Goal: Information Seeking & Learning: Learn about a topic

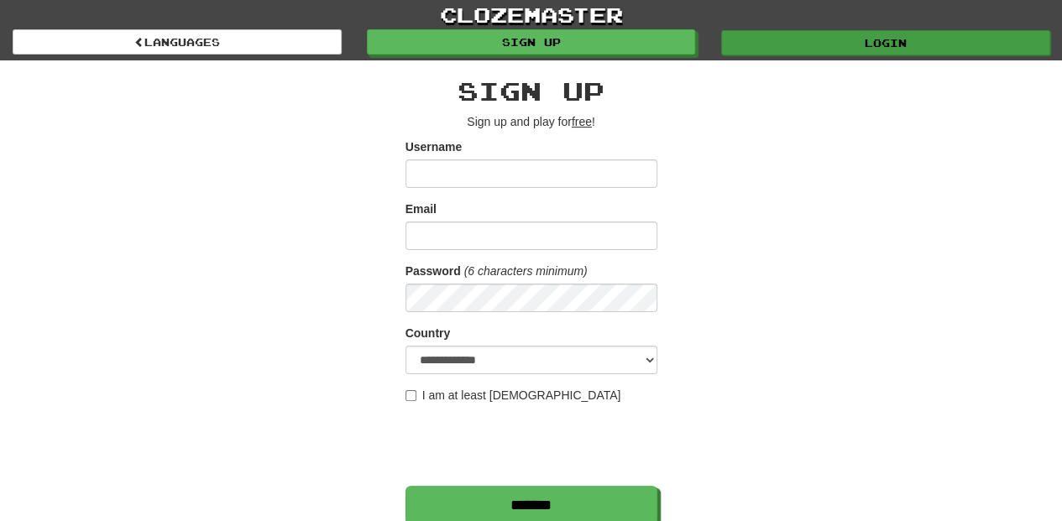
type input "**********"
click at [756, 36] on link "Login" at bounding box center [885, 42] width 329 height 25
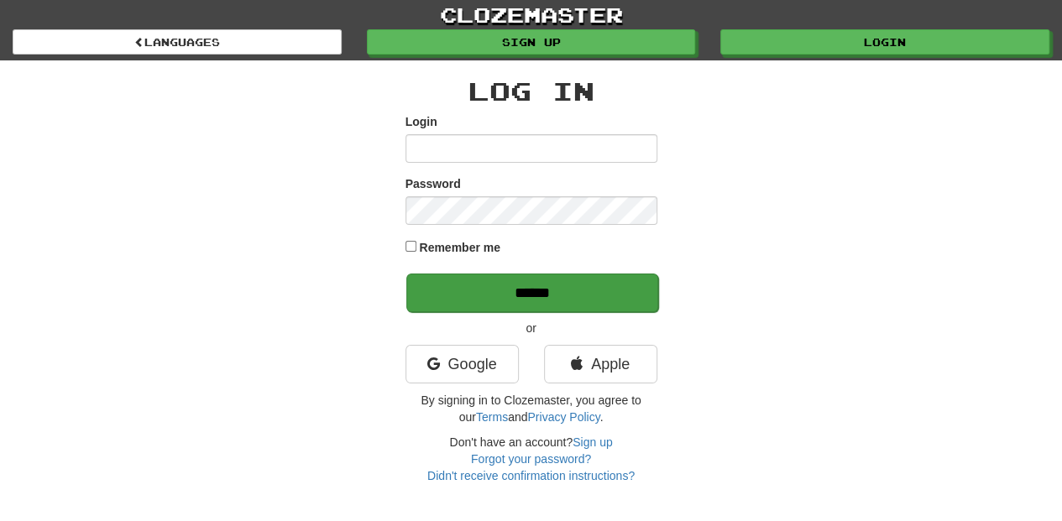
type input "**********"
click at [532, 295] on input "******" at bounding box center [532, 293] width 252 height 39
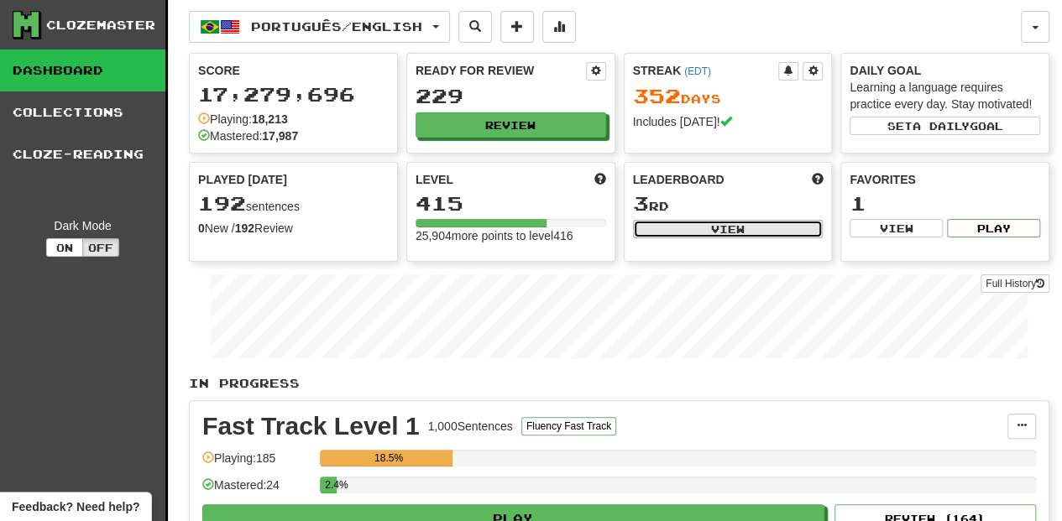
click at [667, 227] on button "View" at bounding box center [728, 229] width 191 height 18
select select "**********"
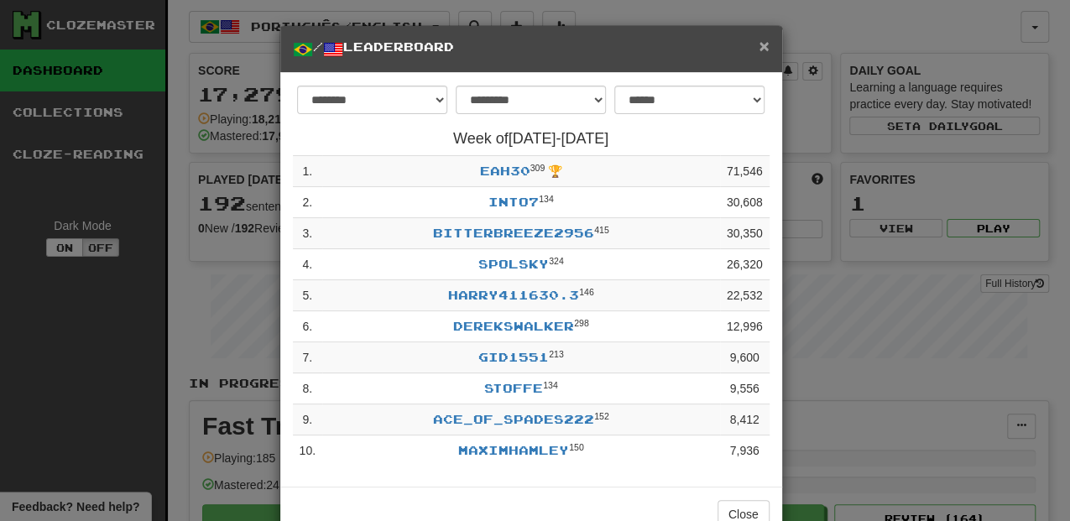
click at [759, 49] on span "×" at bounding box center [764, 45] width 10 height 19
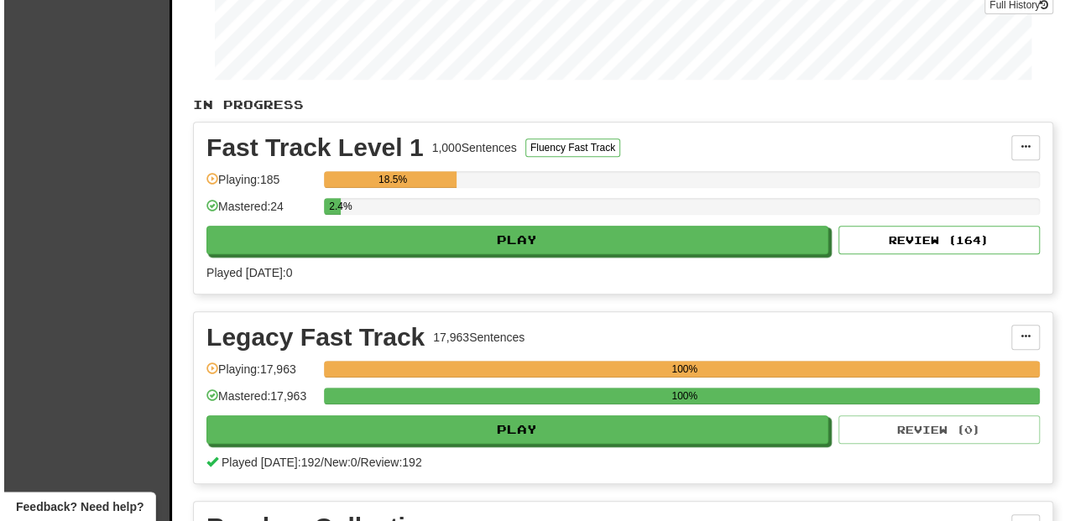
scroll to position [279, 0]
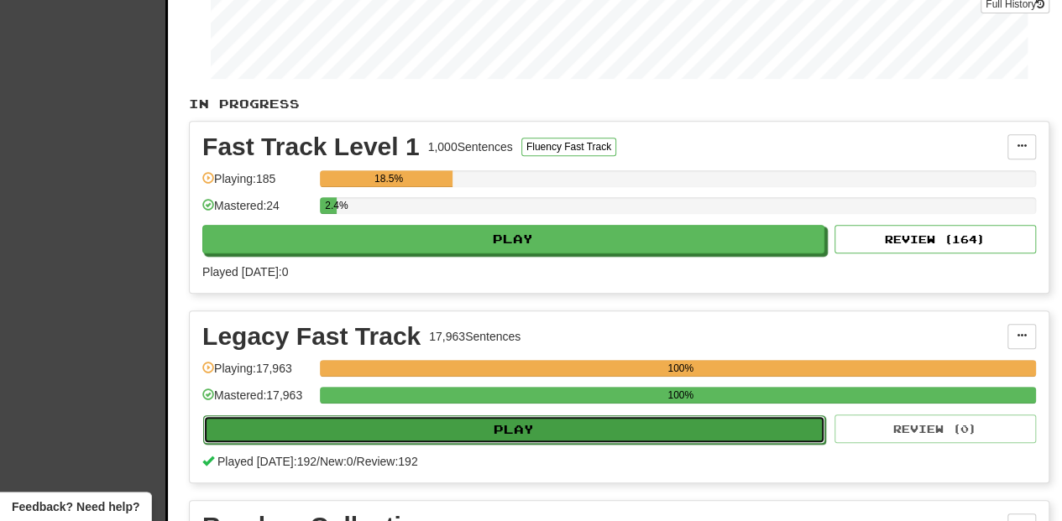
click at [480, 426] on button "Play" at bounding box center [514, 429] width 622 height 29
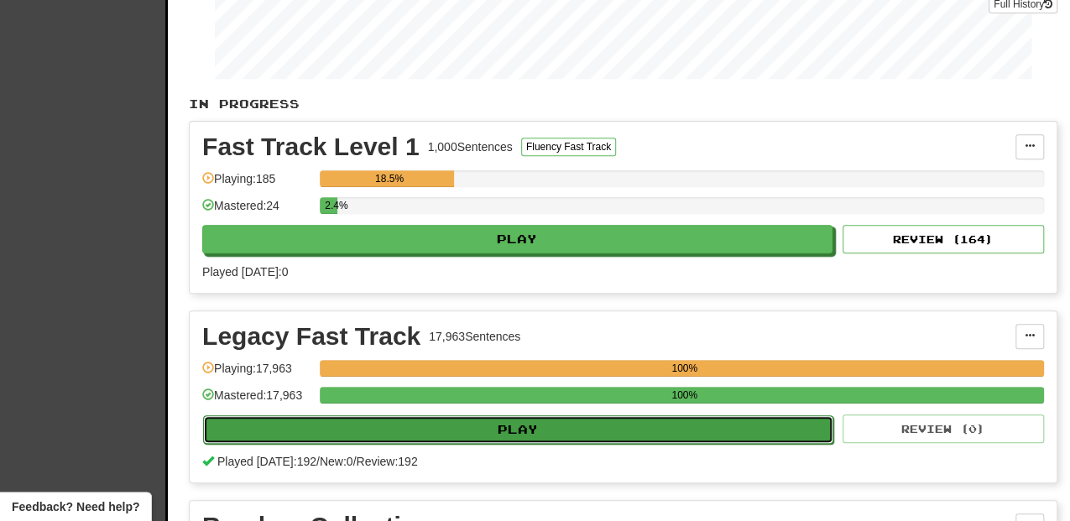
select select "**"
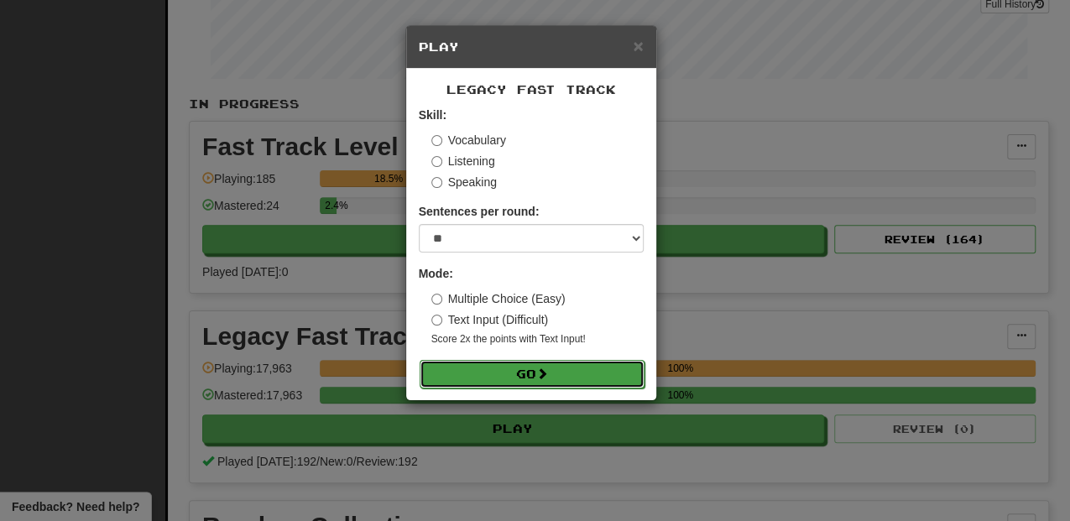
click at [524, 367] on button "Go" at bounding box center [532, 374] width 225 height 29
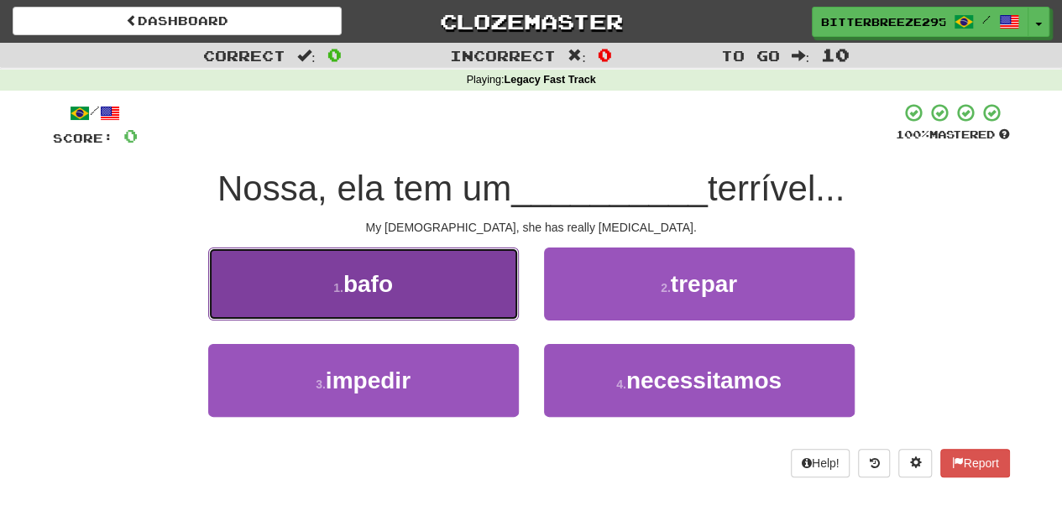
click at [463, 295] on button "1 . bafo" at bounding box center [363, 284] width 311 height 73
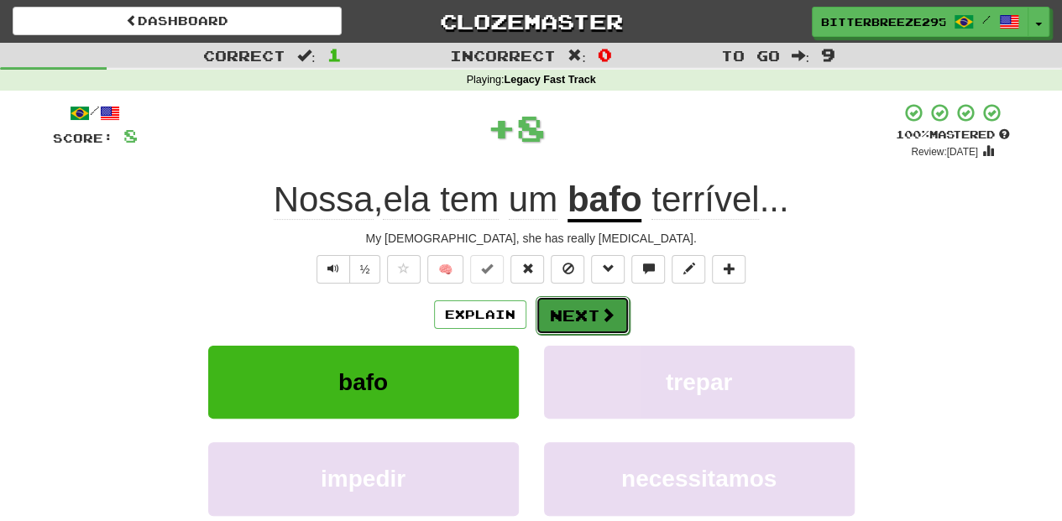
drag, startPoint x: 563, startPoint y: 304, endPoint x: 563, endPoint y: 318, distance: 14.3
click at [563, 318] on button "Next" at bounding box center [582, 315] width 94 height 39
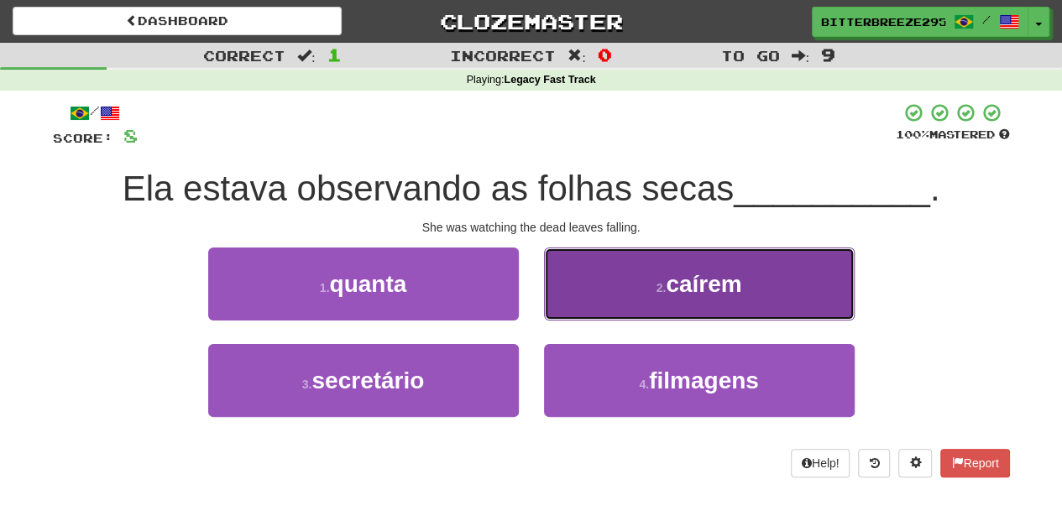
click at [562, 313] on button "2 . [GEOGRAPHIC_DATA]" at bounding box center [699, 284] width 311 height 73
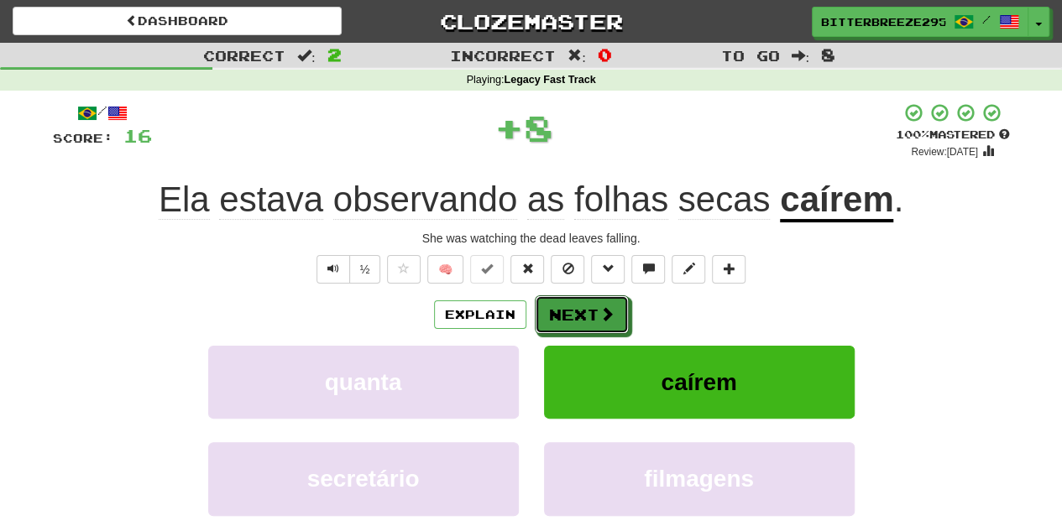
click at [554, 313] on button "Next" at bounding box center [582, 314] width 94 height 39
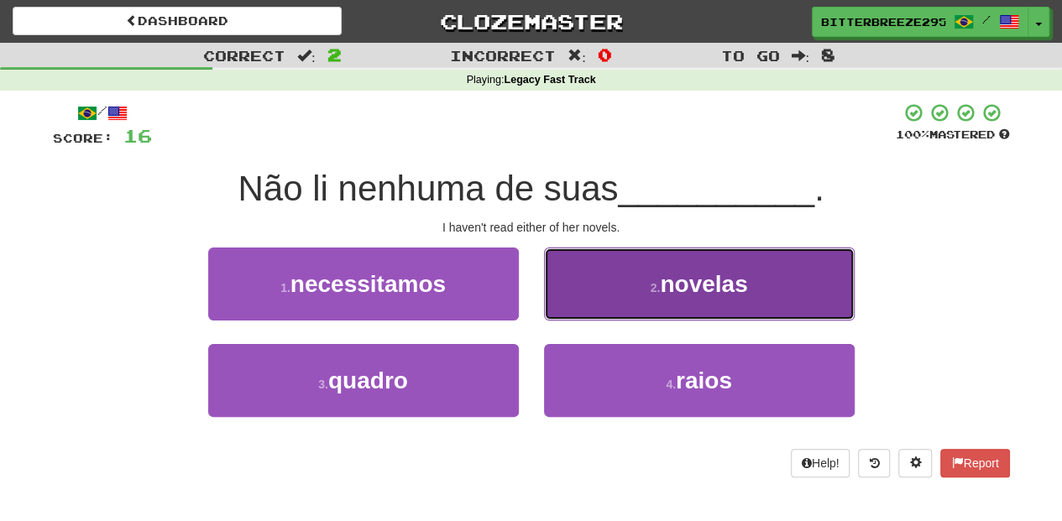
click at [550, 309] on button "2 . novelas" at bounding box center [699, 284] width 311 height 73
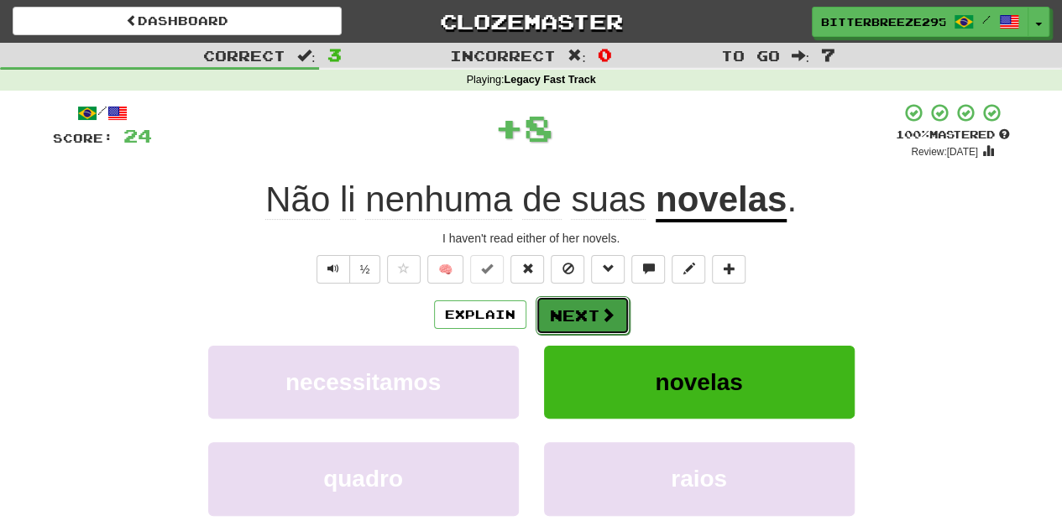
click at [551, 309] on button "Next" at bounding box center [582, 315] width 94 height 39
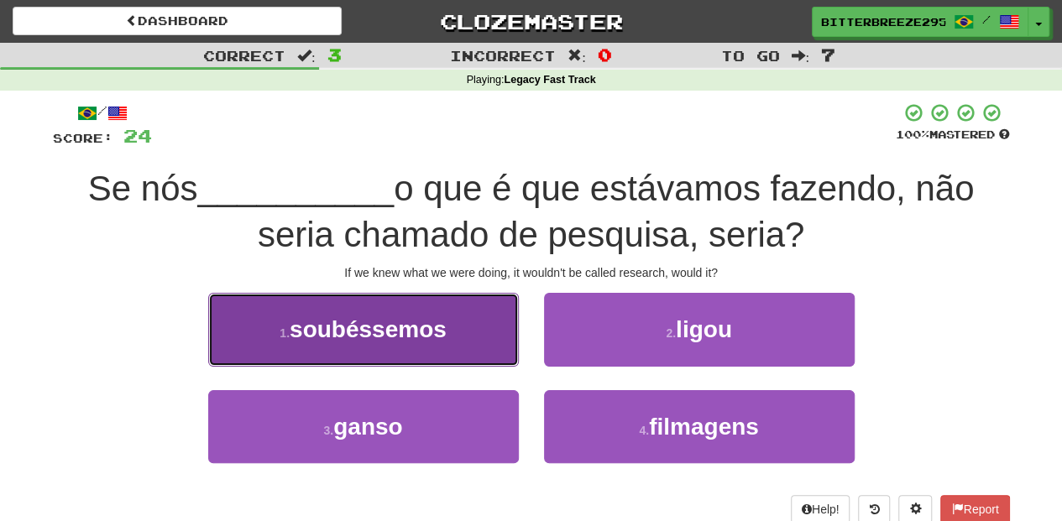
click at [442, 353] on button "1 . soubéssemos" at bounding box center [363, 329] width 311 height 73
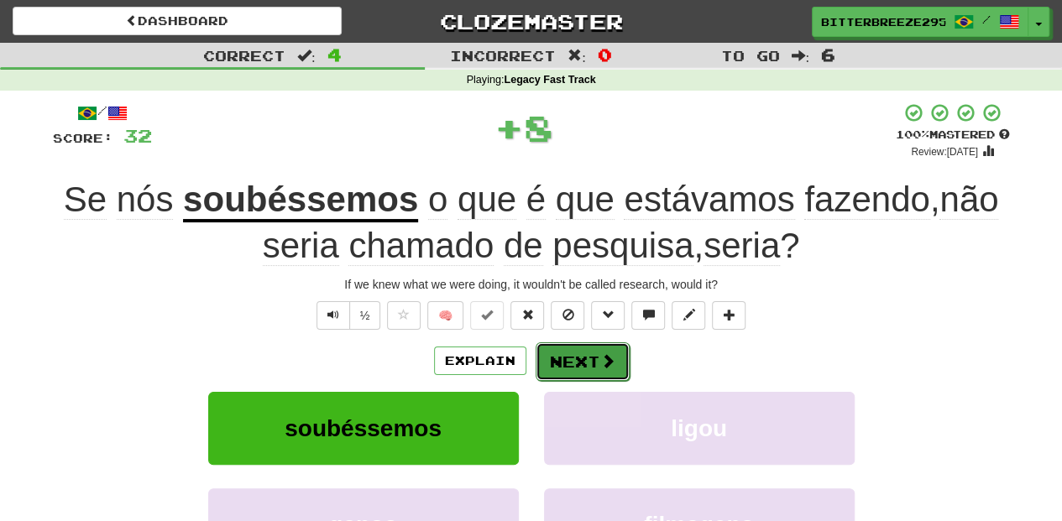
click at [546, 361] on button "Next" at bounding box center [582, 361] width 94 height 39
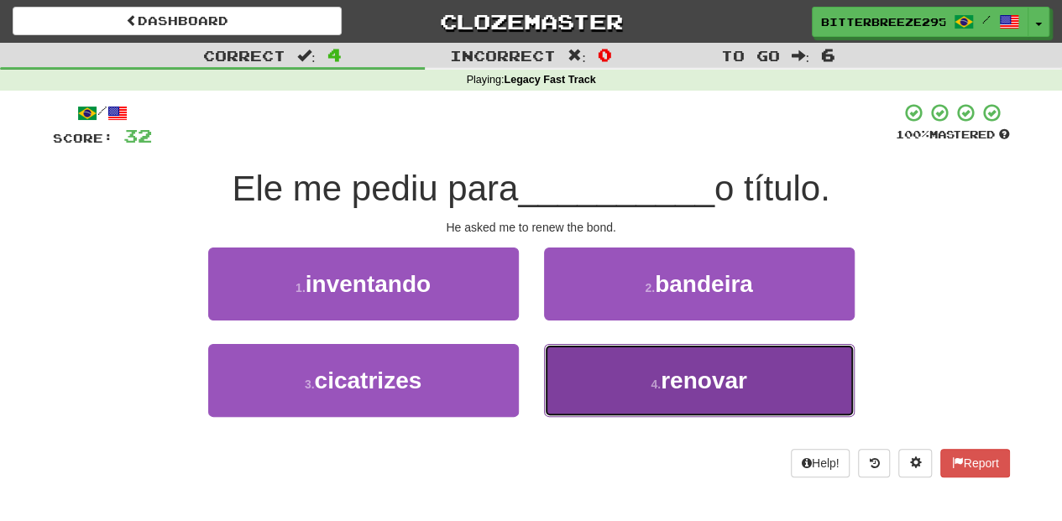
click at [582, 376] on button "4 . renovar" at bounding box center [699, 380] width 311 height 73
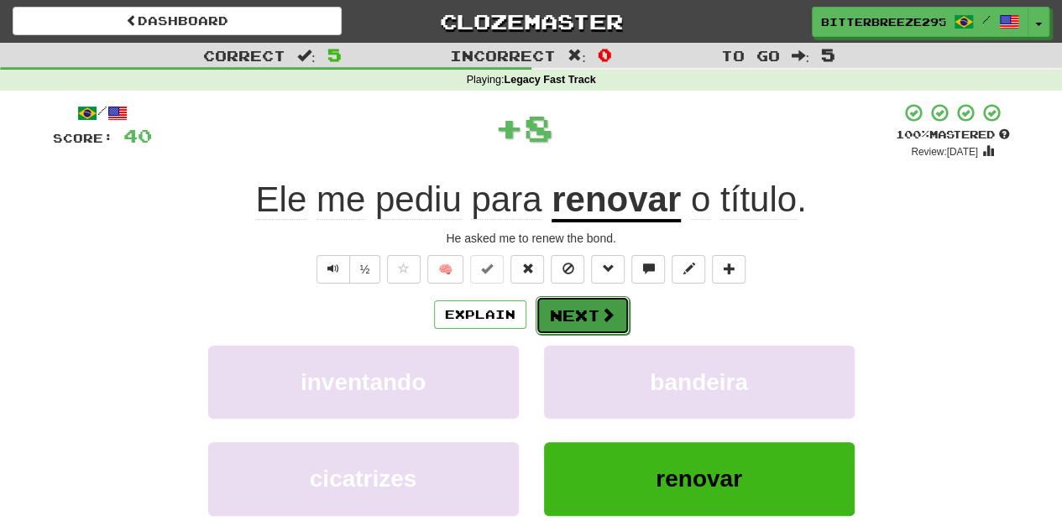
click at [554, 316] on button "Next" at bounding box center [582, 315] width 94 height 39
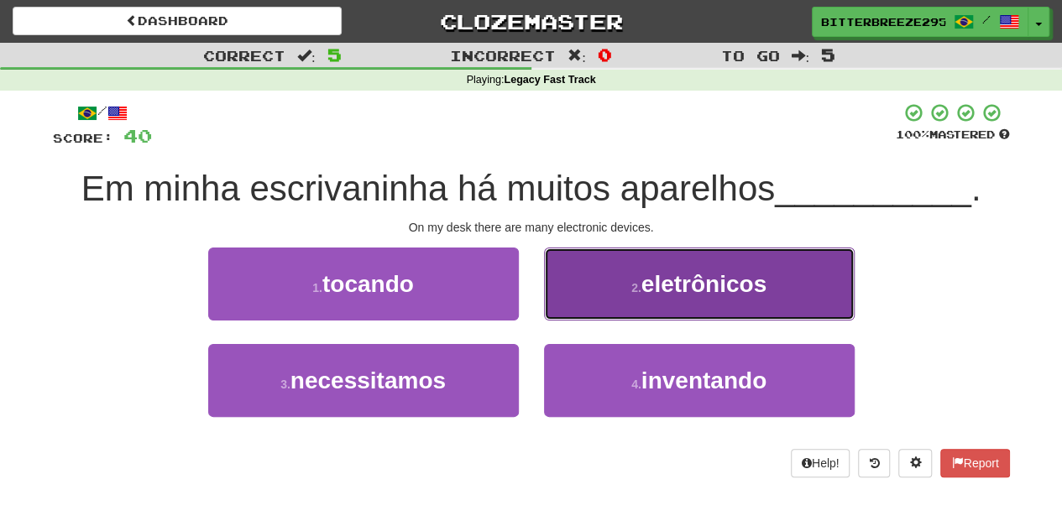
click at [565, 308] on button "2 . eletrônicos" at bounding box center [699, 284] width 311 height 73
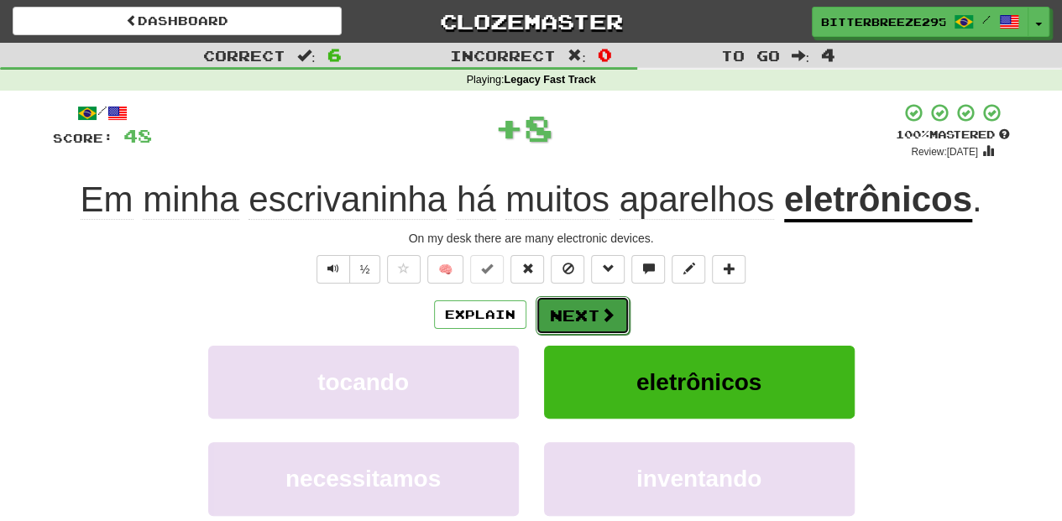
click at [562, 308] on button "Next" at bounding box center [582, 315] width 94 height 39
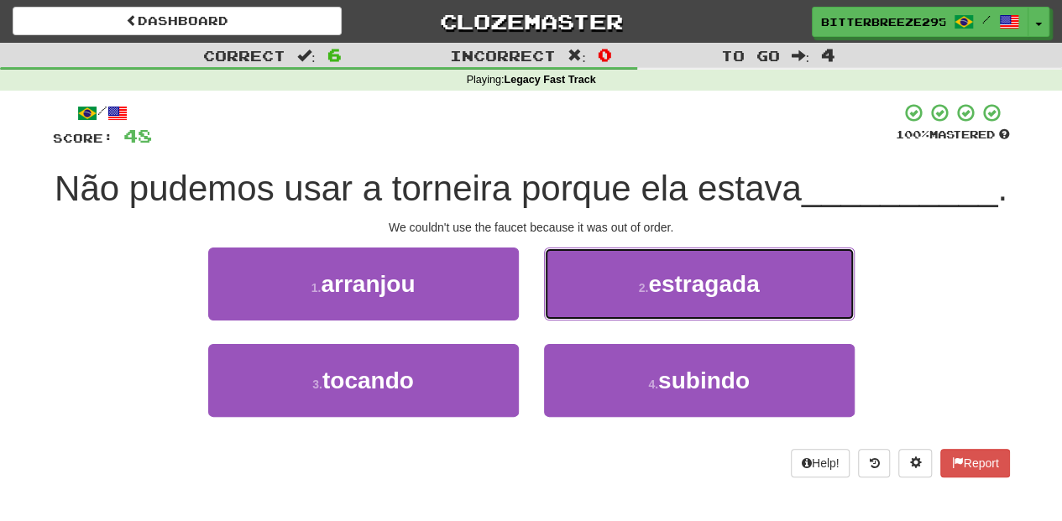
click at [561, 321] on button "2 . estragada" at bounding box center [699, 284] width 311 height 73
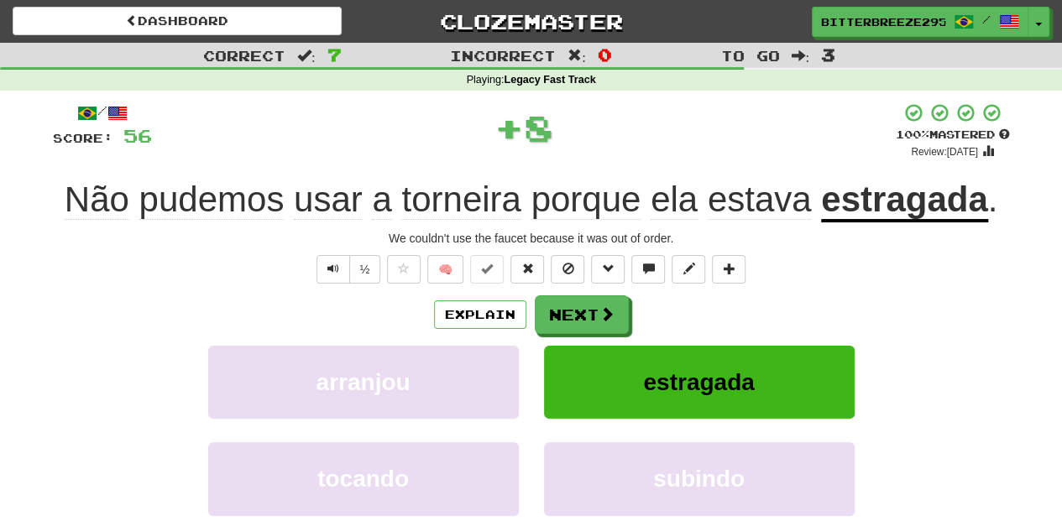
click at [561, 344] on div "Explain Next arranjou estragada tocando subindo Learn more: arranjou estragada …" at bounding box center [531, 429] width 957 height 269
click at [550, 310] on button "Next" at bounding box center [582, 315] width 94 height 39
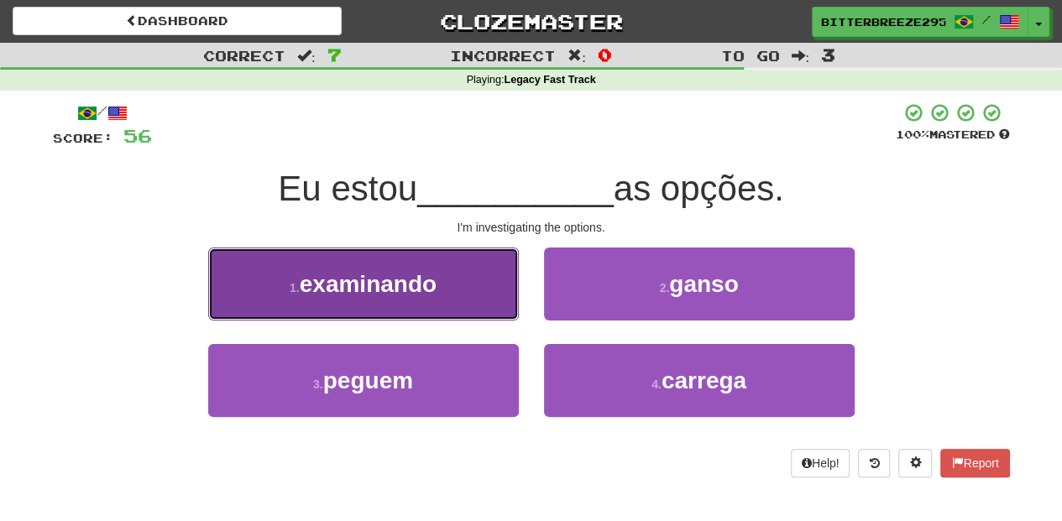
click at [435, 300] on button "1 . examinando" at bounding box center [363, 284] width 311 height 73
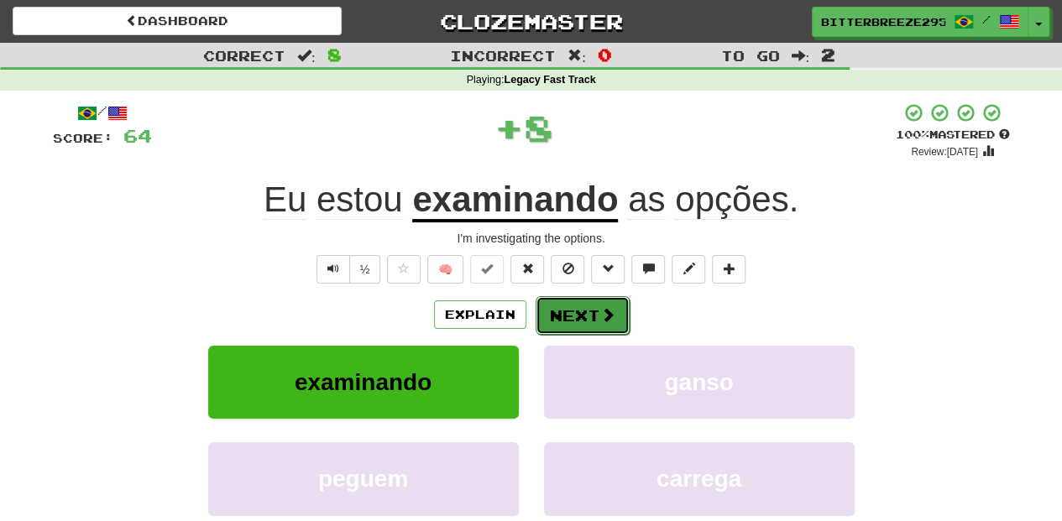
click at [542, 317] on button "Next" at bounding box center [582, 315] width 94 height 39
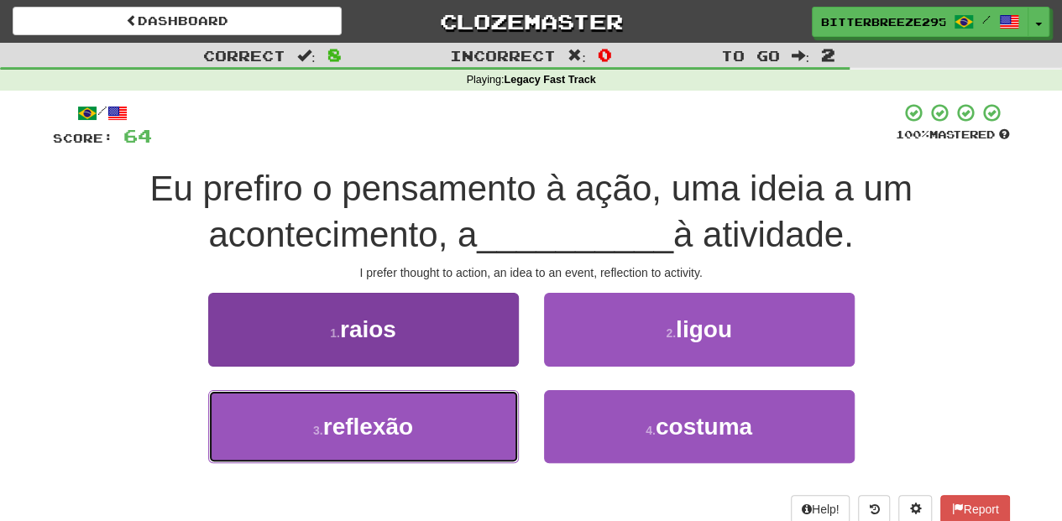
click at [464, 403] on button "3 . reflexão" at bounding box center [363, 426] width 311 height 73
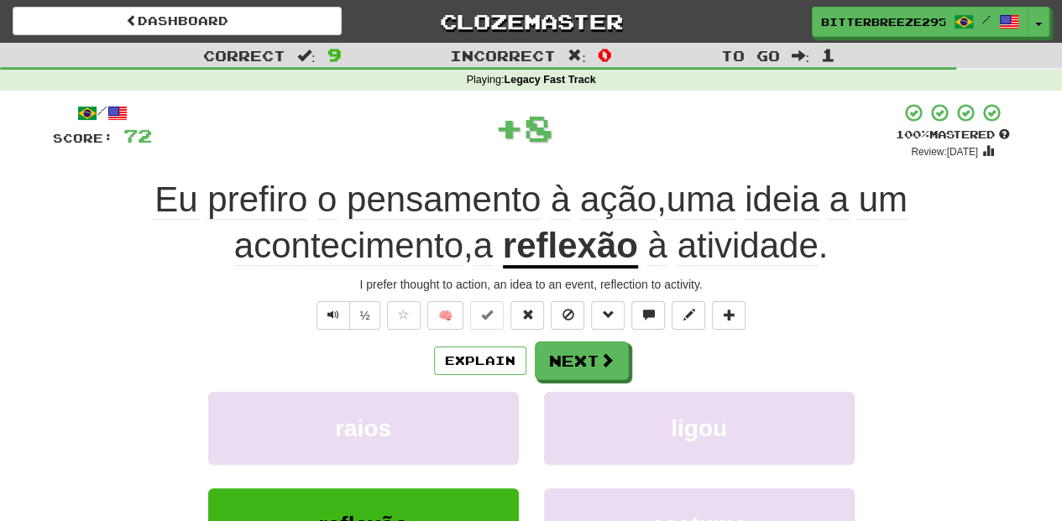
click at [532, 365] on div "Explain Next" at bounding box center [531, 361] width 957 height 39
click at [559, 367] on button "Next" at bounding box center [582, 361] width 94 height 39
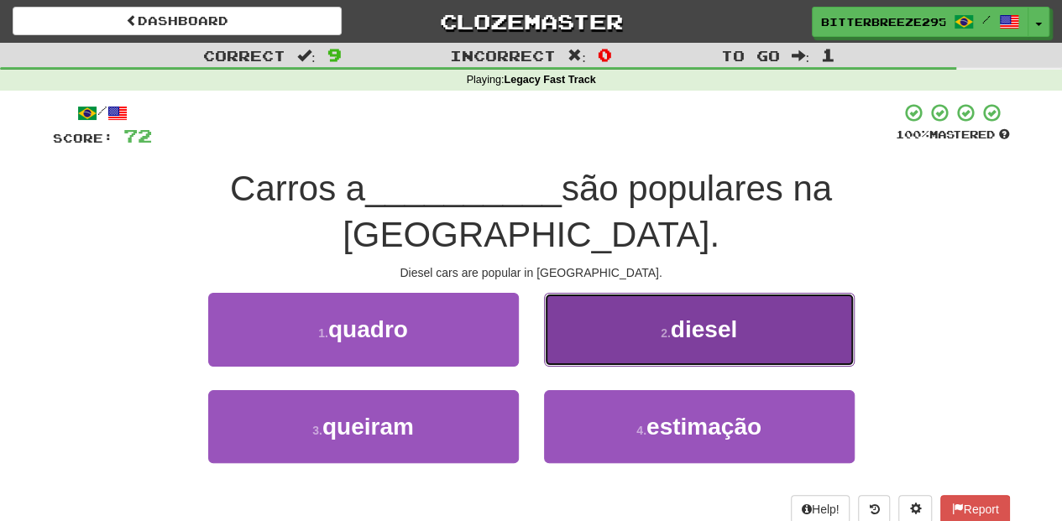
click at [567, 306] on button "2 . diesel" at bounding box center [699, 329] width 311 height 73
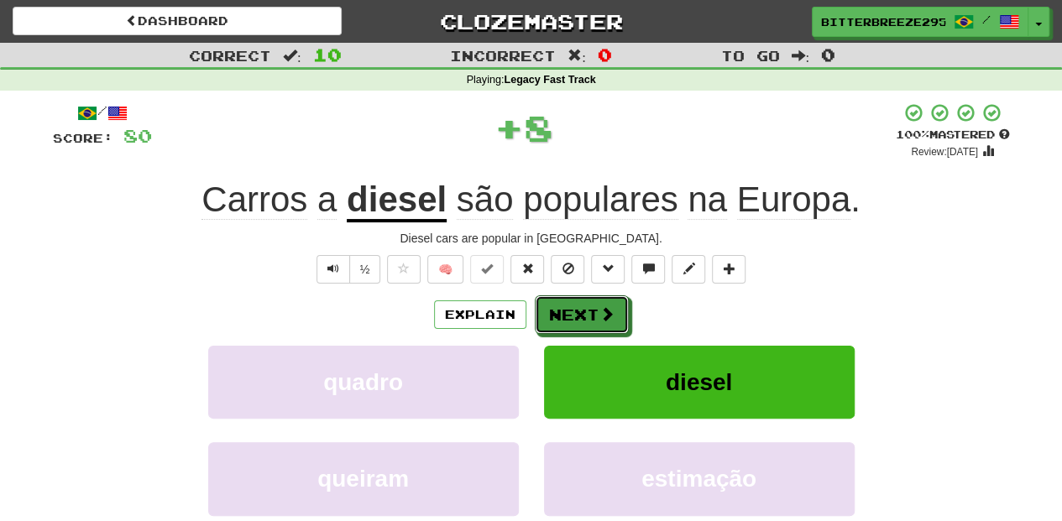
click at [556, 312] on button "Next" at bounding box center [582, 314] width 94 height 39
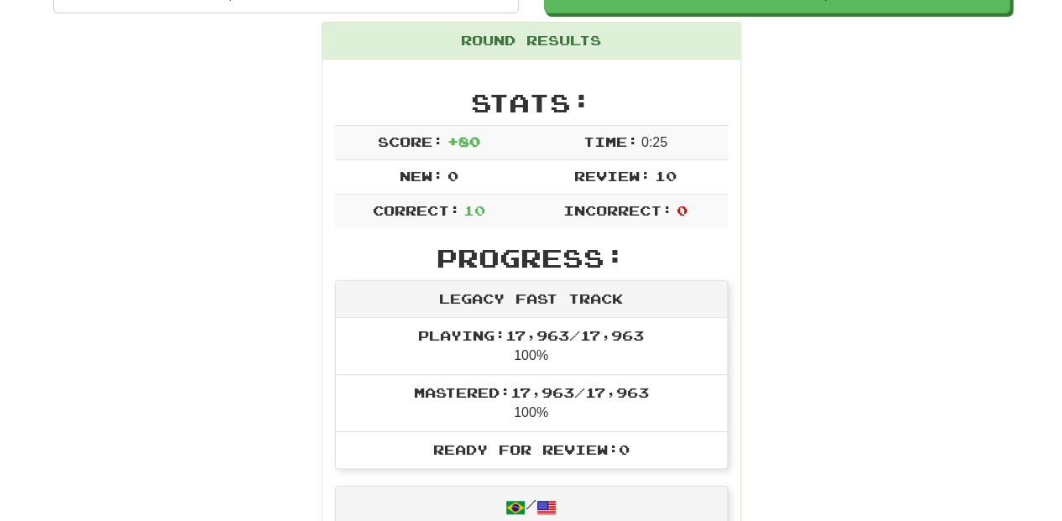
scroll to position [168, 0]
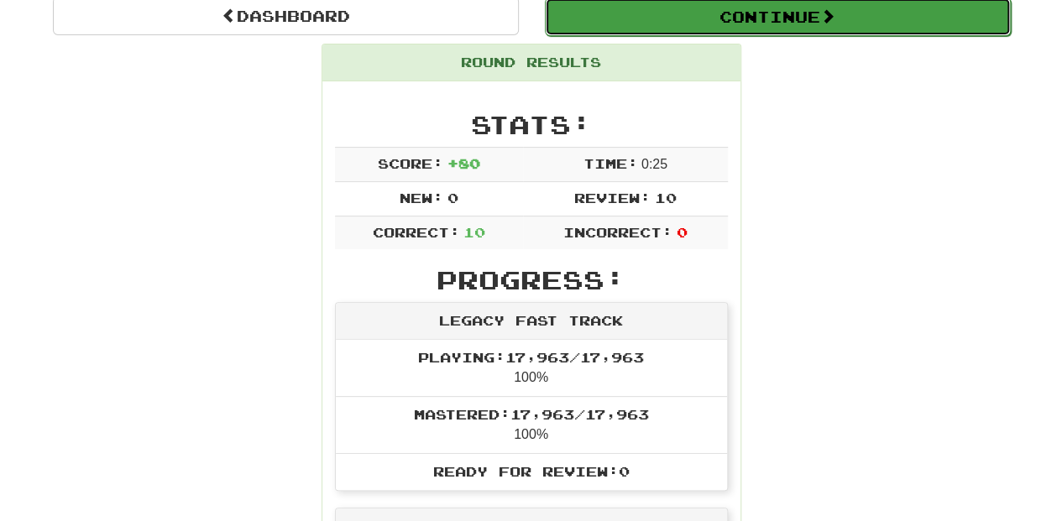
click at [603, 19] on button "Continue" at bounding box center [778, 16] width 466 height 39
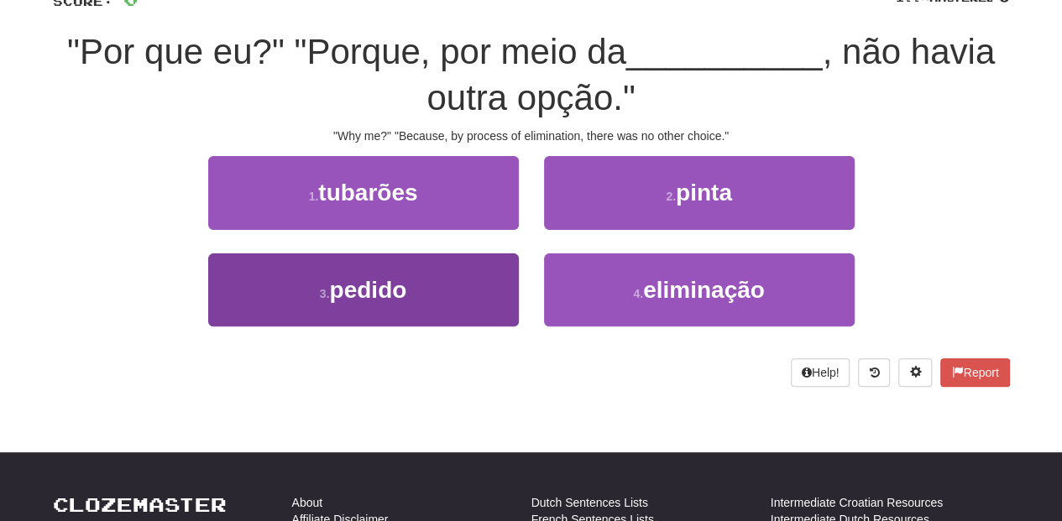
scroll to position [112, 0]
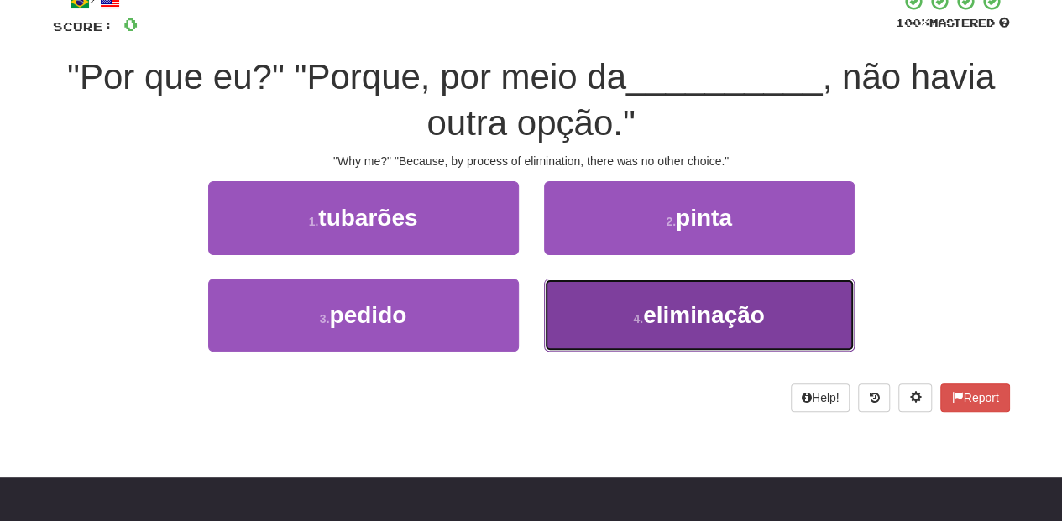
click at [604, 326] on button "4 . eliminação" at bounding box center [699, 315] width 311 height 73
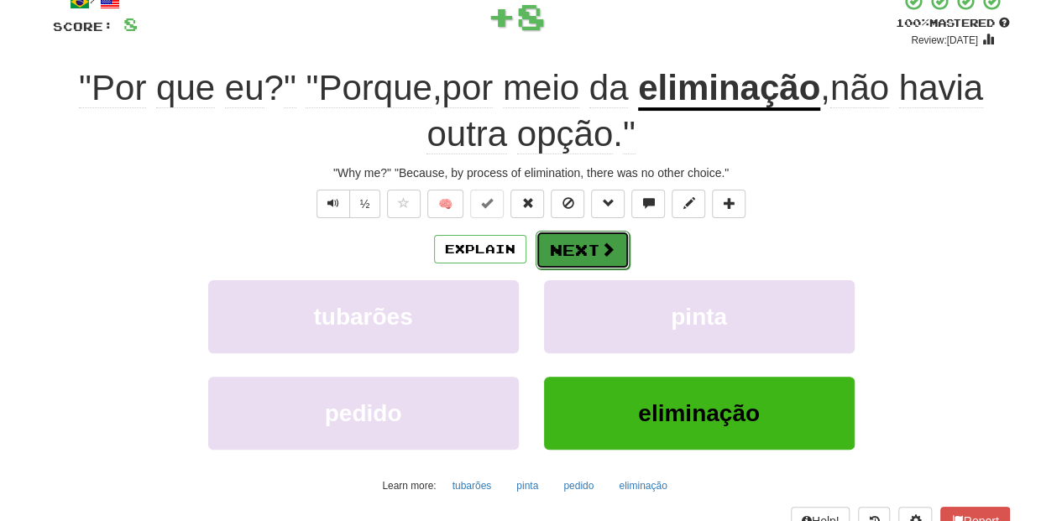
click at [574, 250] on button "Next" at bounding box center [582, 250] width 94 height 39
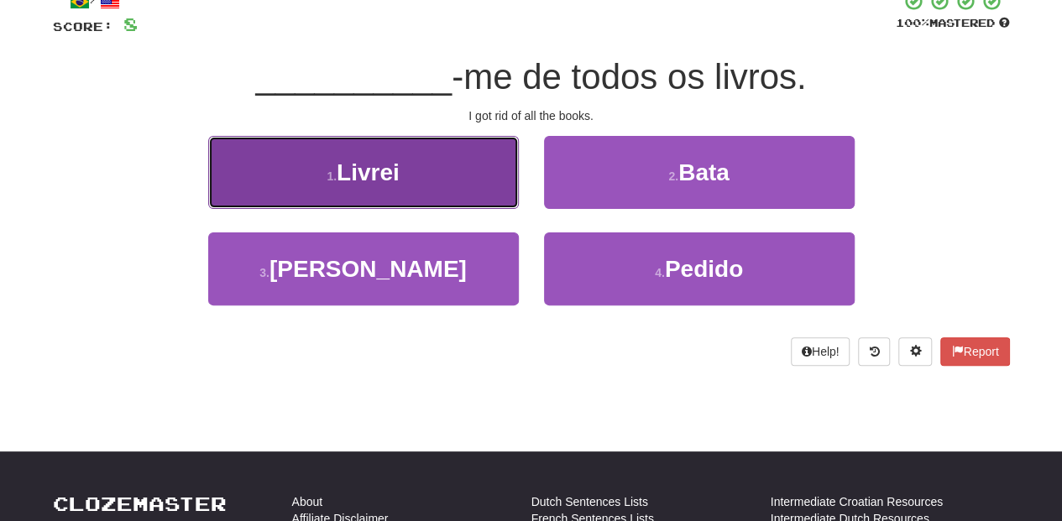
click at [457, 200] on button "1 . Livrei" at bounding box center [363, 172] width 311 height 73
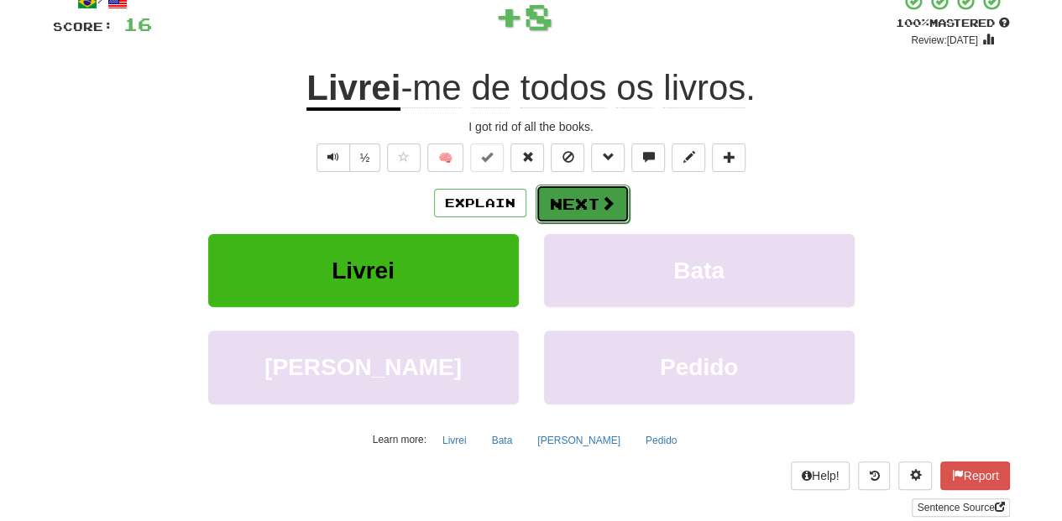
click at [576, 206] on button "Next" at bounding box center [582, 204] width 94 height 39
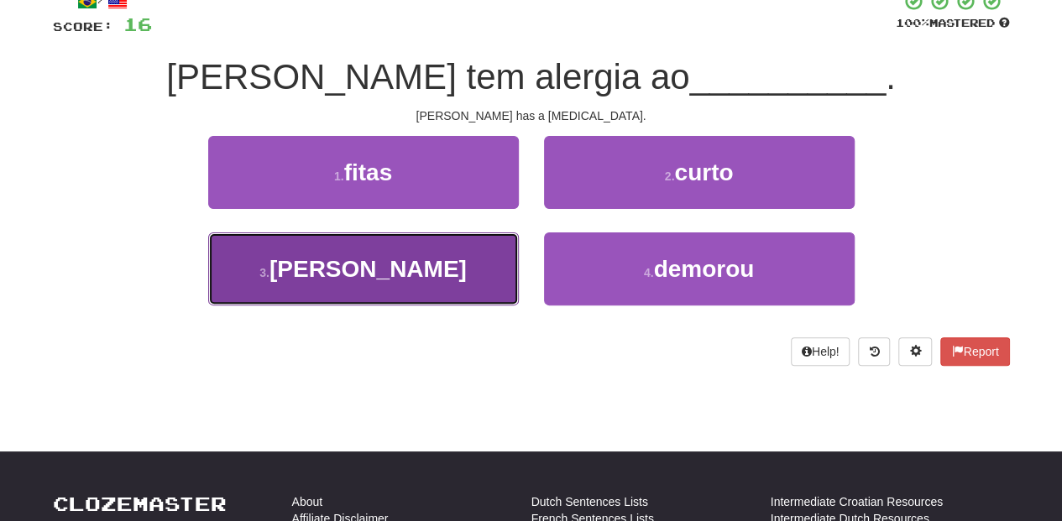
click at [468, 248] on button "3 . pólen" at bounding box center [363, 268] width 311 height 73
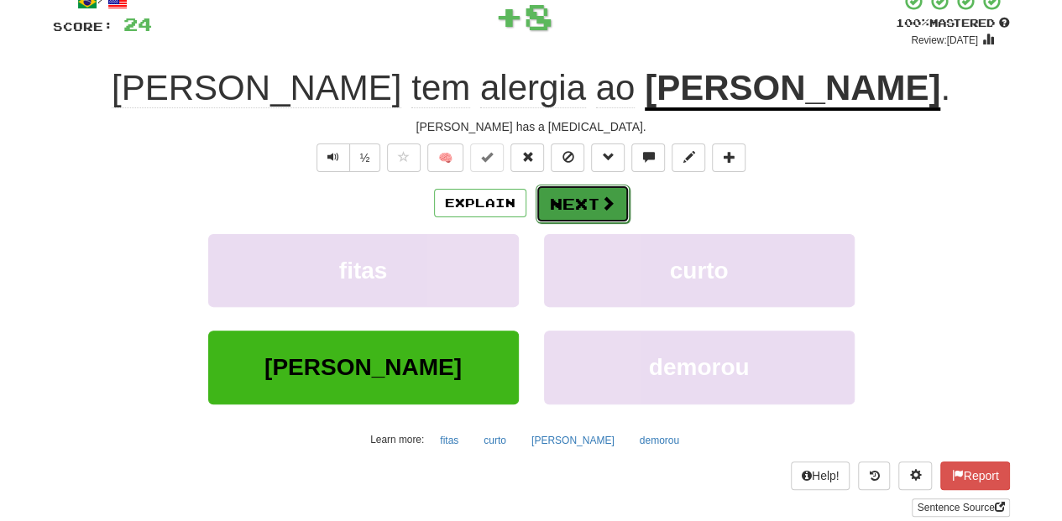
click at [556, 196] on button "Next" at bounding box center [582, 204] width 94 height 39
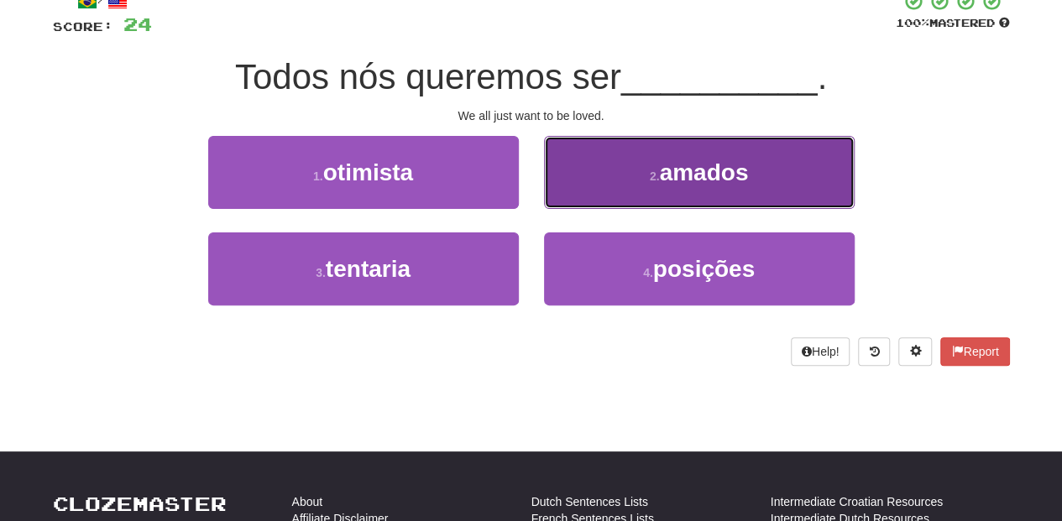
click at [576, 198] on button "2 . amados" at bounding box center [699, 172] width 311 height 73
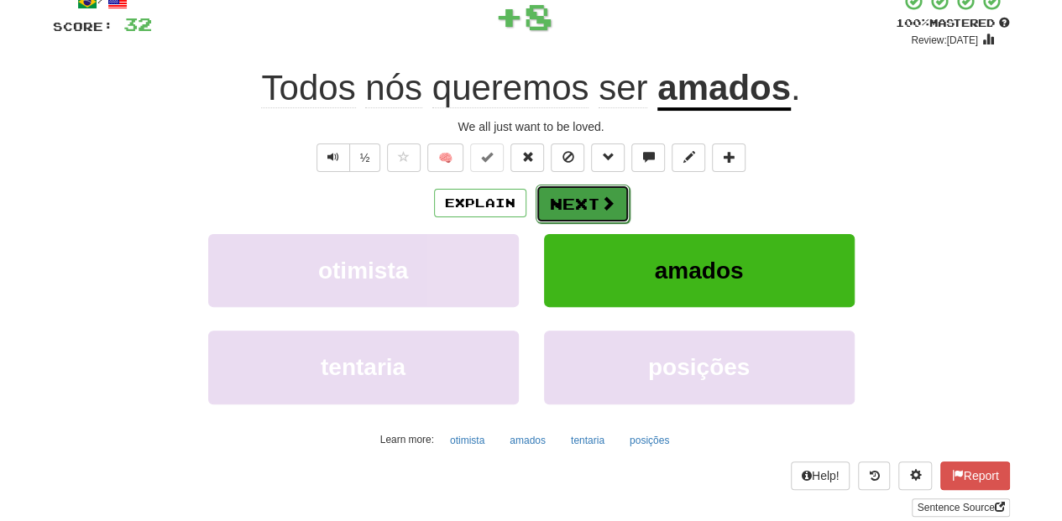
click at [572, 199] on button "Next" at bounding box center [582, 204] width 94 height 39
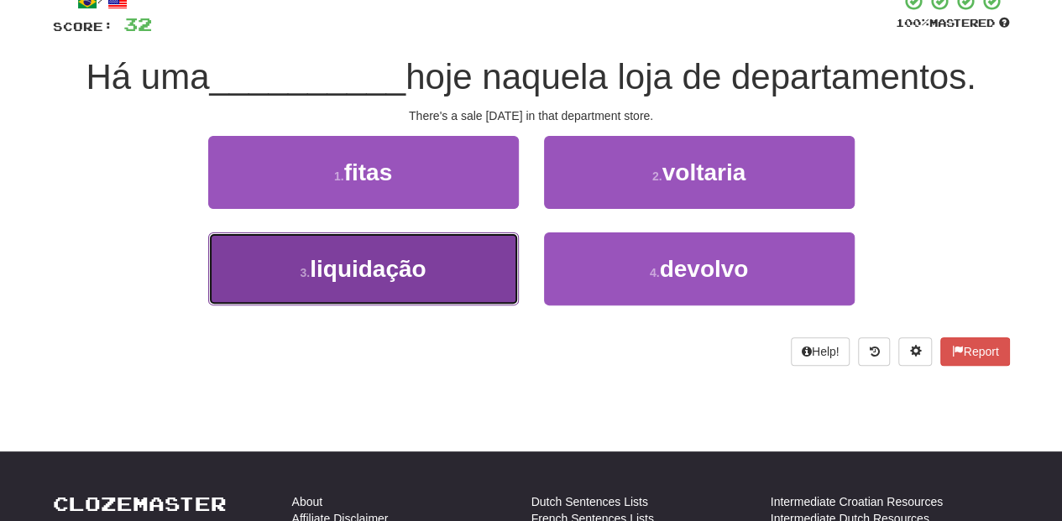
click at [492, 253] on button "3 . liquidação" at bounding box center [363, 268] width 311 height 73
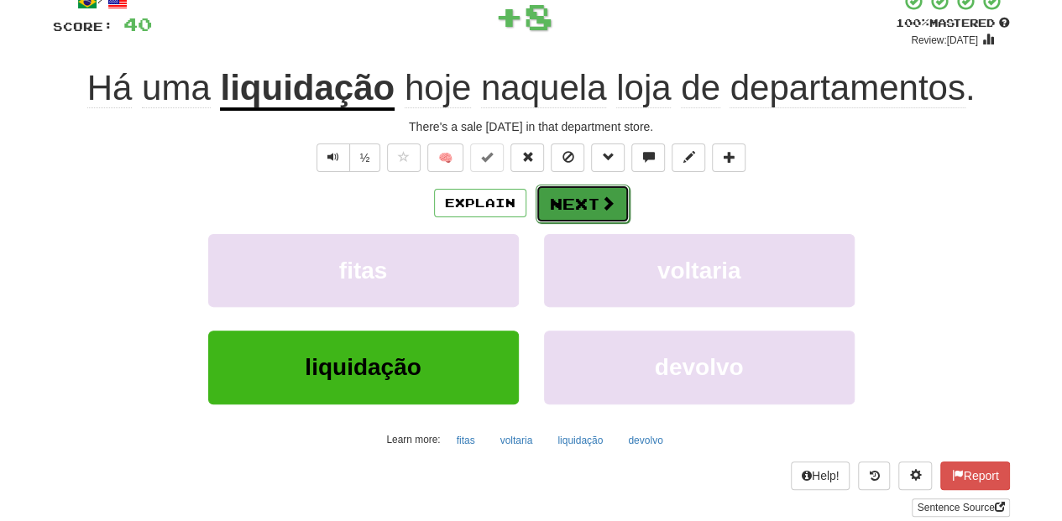
click at [561, 210] on button "Next" at bounding box center [582, 204] width 94 height 39
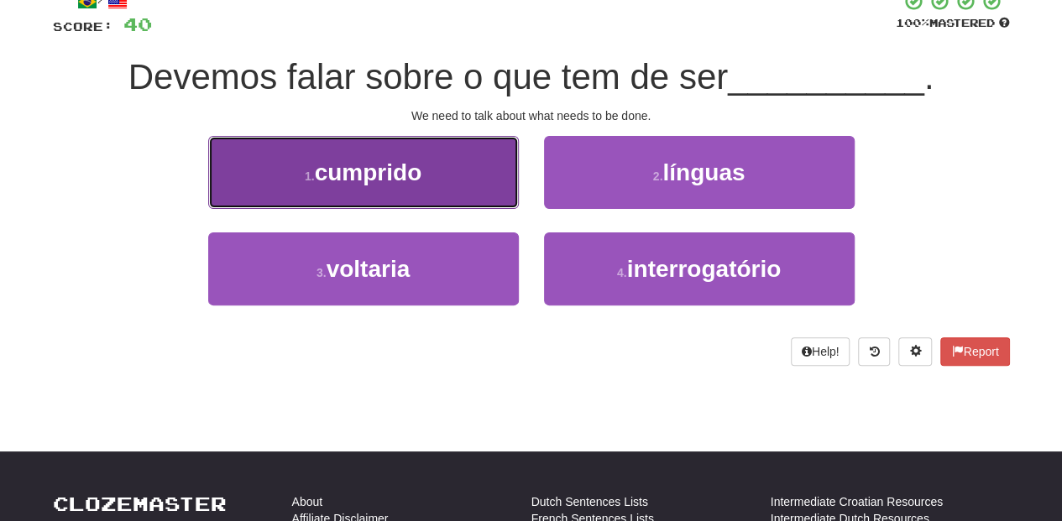
click at [483, 196] on button "1 . cumprido" at bounding box center [363, 172] width 311 height 73
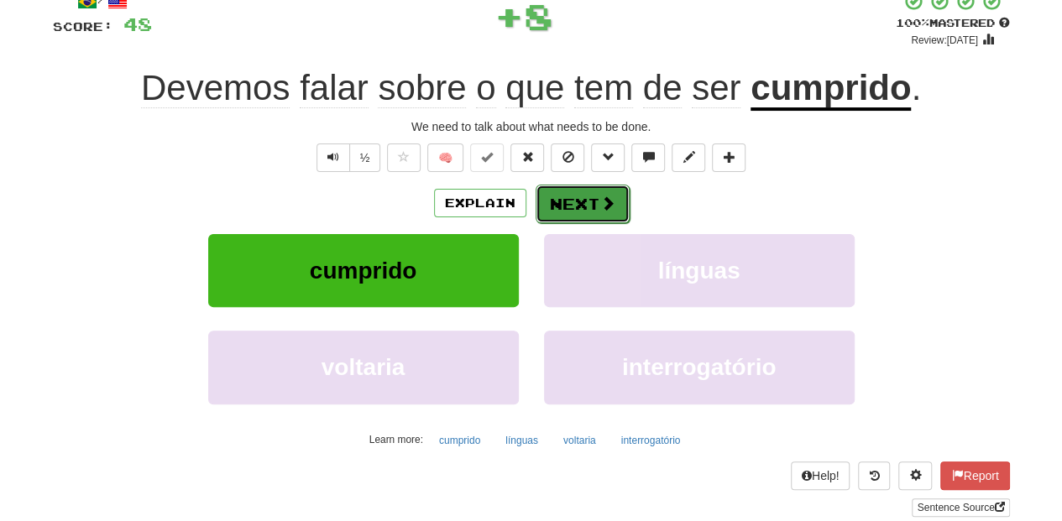
click at [549, 206] on button "Next" at bounding box center [582, 204] width 94 height 39
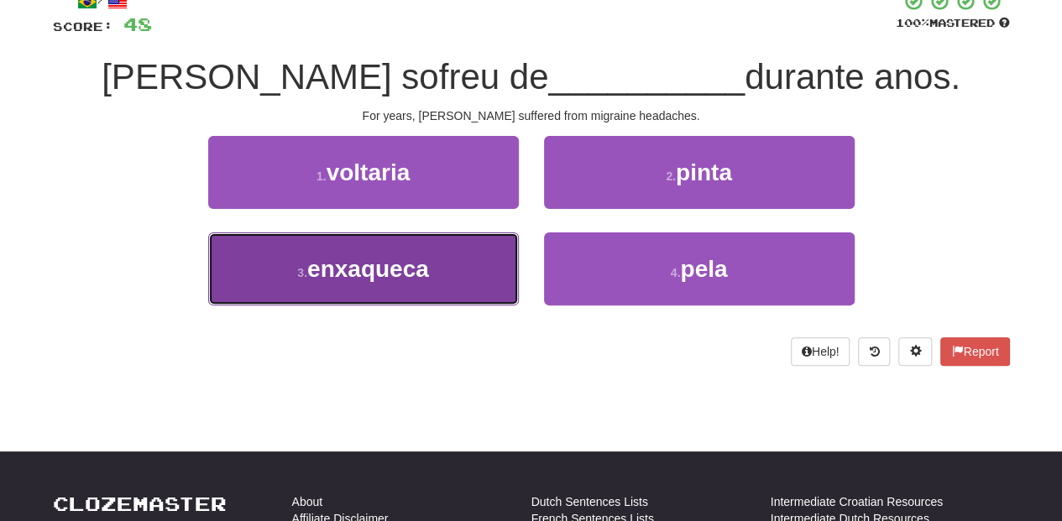
click at [462, 257] on button "3 . enxaqueca" at bounding box center [363, 268] width 311 height 73
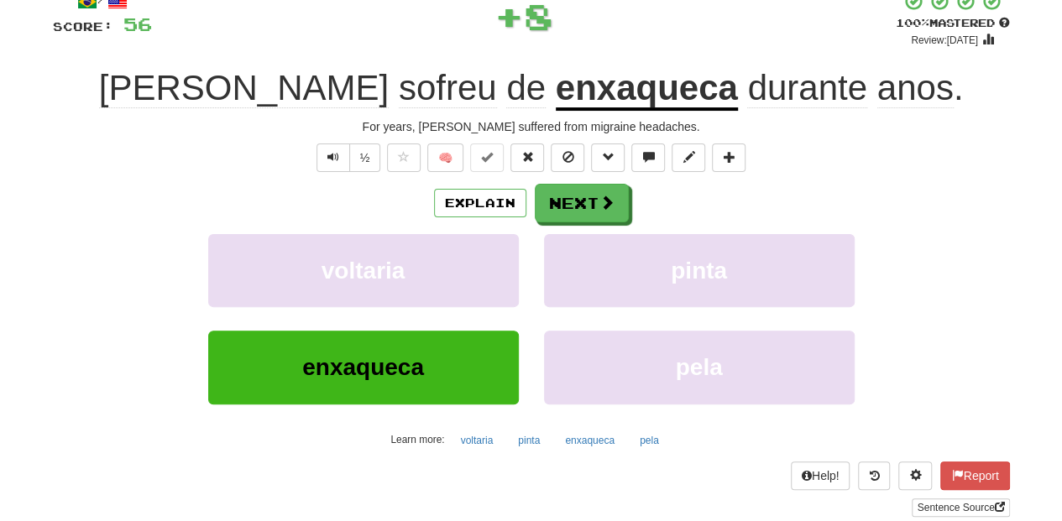
click at [544, 222] on div "Explain Next voltaria pinta enxaqueca pela Learn more: voltaria pinta enxaqueca…" at bounding box center [531, 318] width 957 height 269
click at [553, 210] on button "Next" at bounding box center [582, 204] width 94 height 39
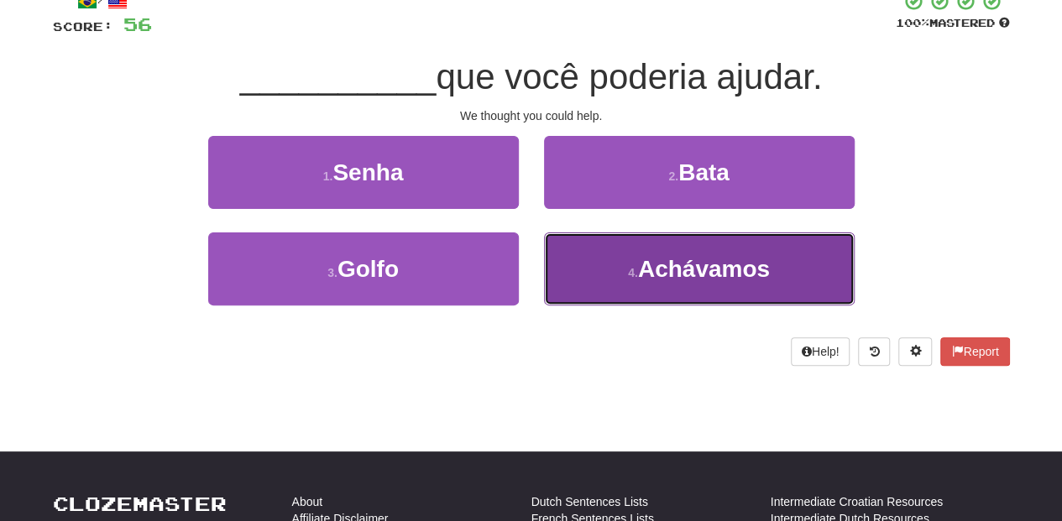
click at [580, 269] on button "4 . Achávamos" at bounding box center [699, 268] width 311 height 73
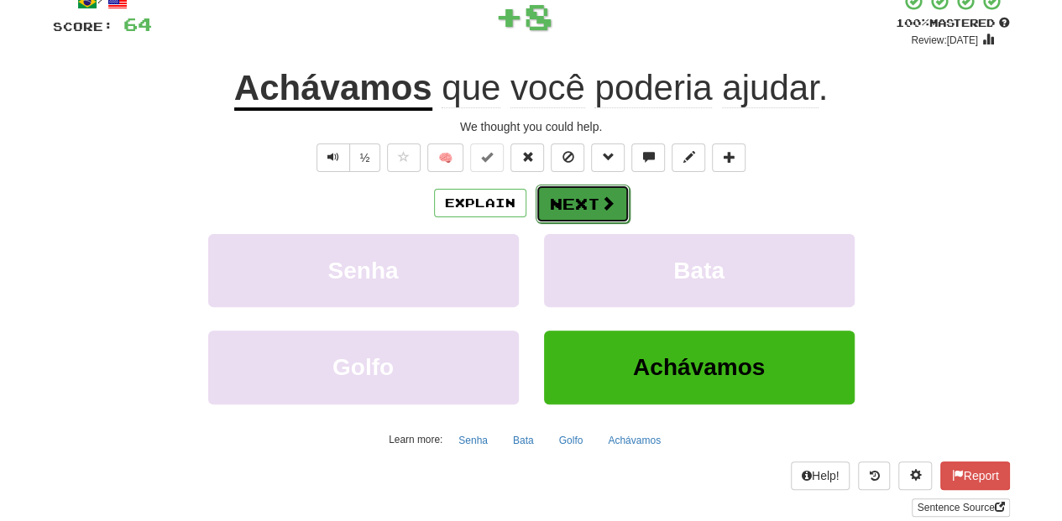
click at [562, 206] on button "Next" at bounding box center [582, 204] width 94 height 39
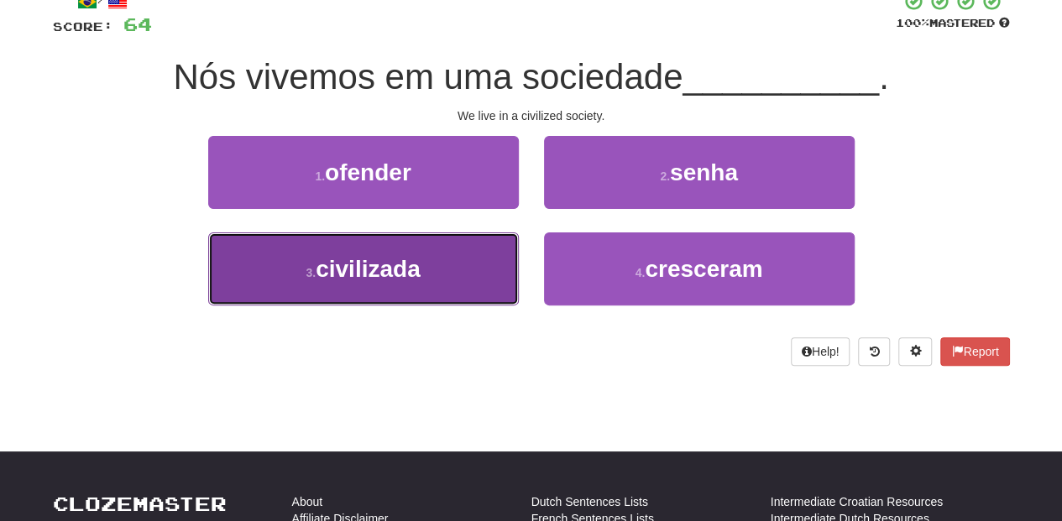
click at [461, 264] on button "3 . civilizada" at bounding box center [363, 268] width 311 height 73
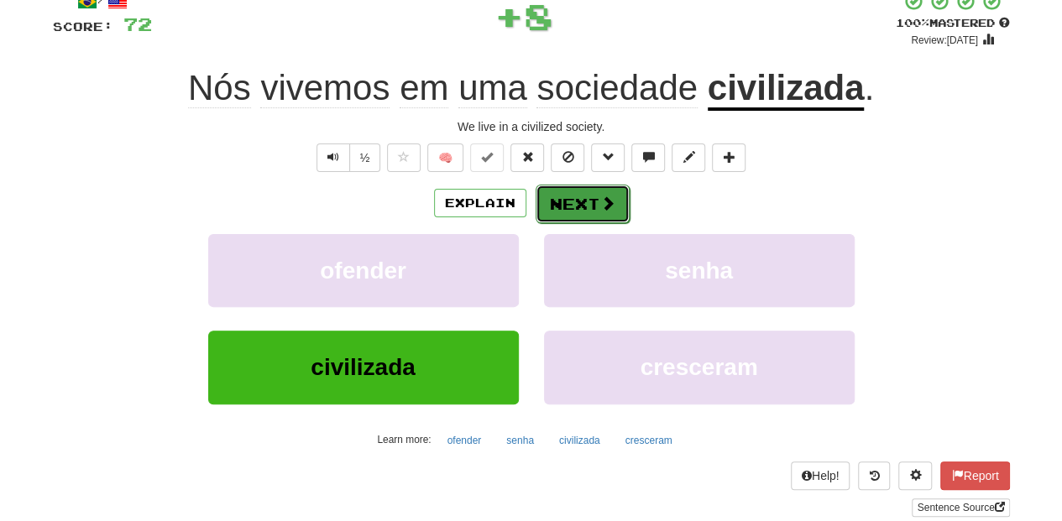
click at [562, 211] on button "Next" at bounding box center [582, 204] width 94 height 39
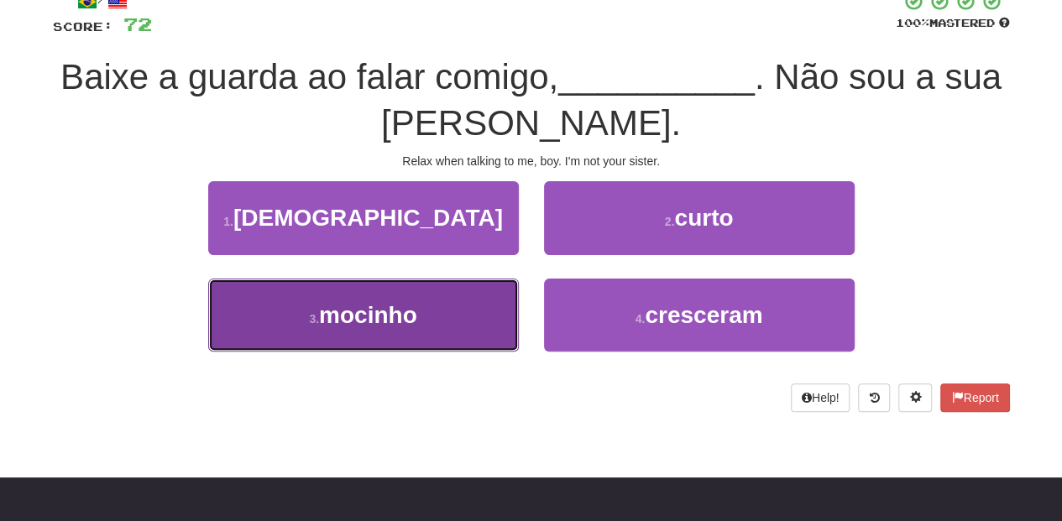
click at [455, 295] on button "3 . mocinho" at bounding box center [363, 315] width 311 height 73
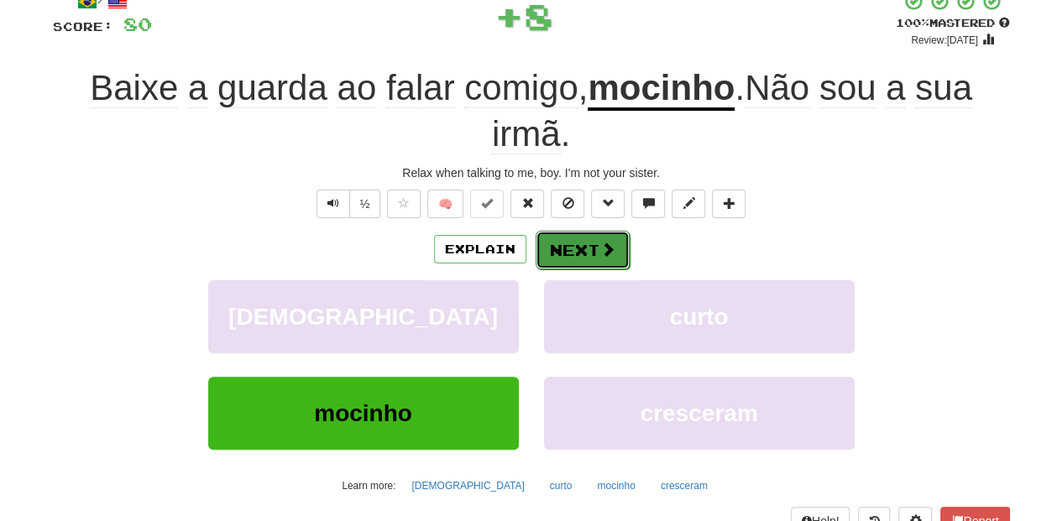
click at [569, 252] on button "Next" at bounding box center [582, 250] width 94 height 39
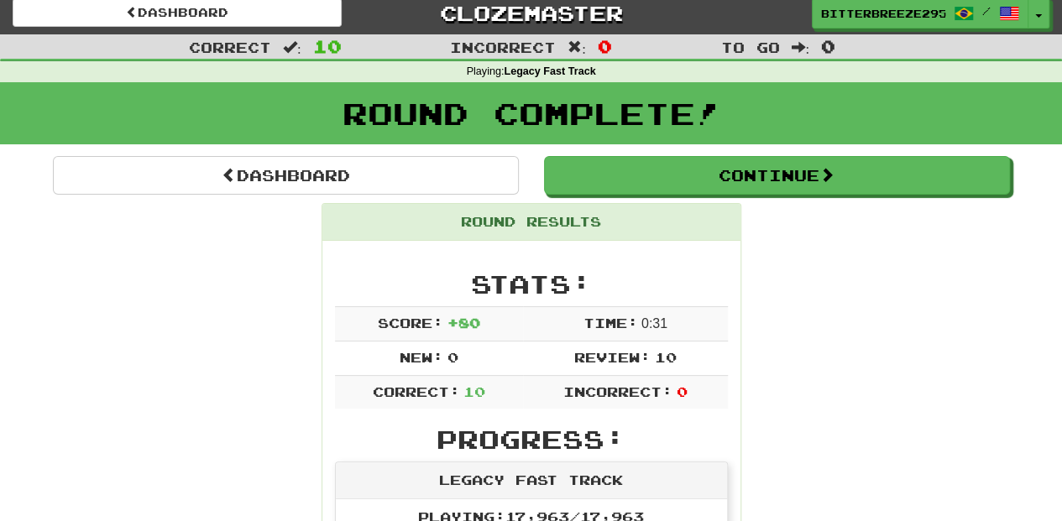
scroll to position [0, 0]
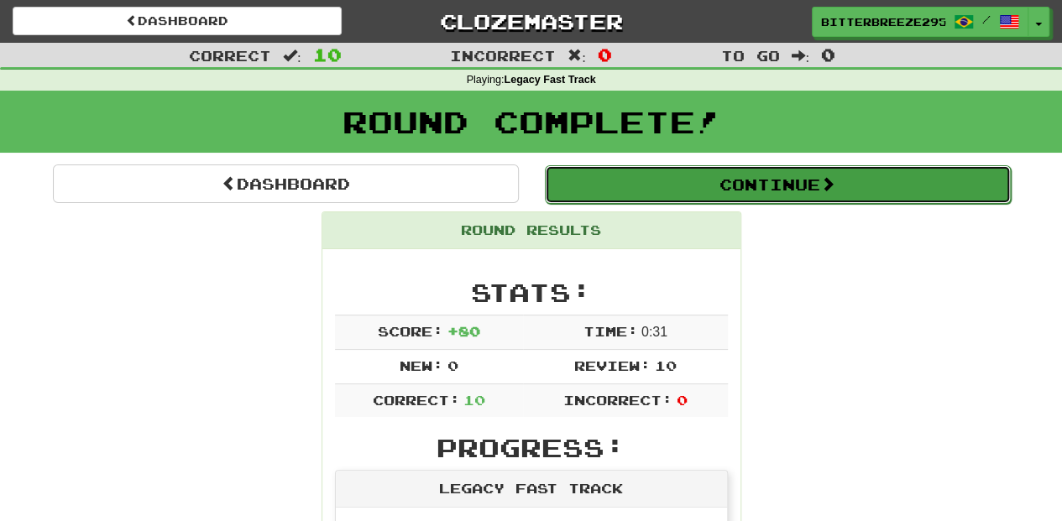
click at [609, 183] on button "Continue" at bounding box center [778, 184] width 466 height 39
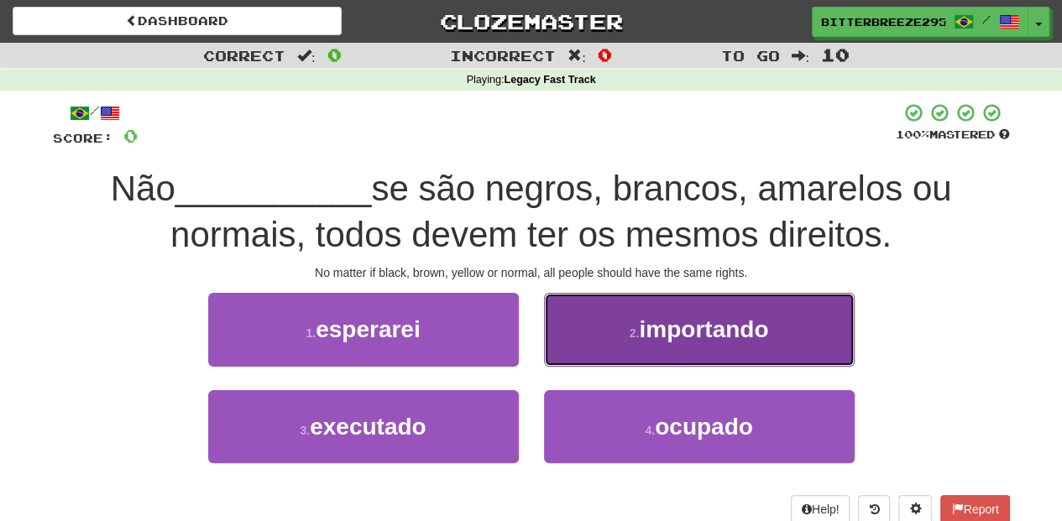
click at [601, 346] on button "2 . importando" at bounding box center [699, 329] width 311 height 73
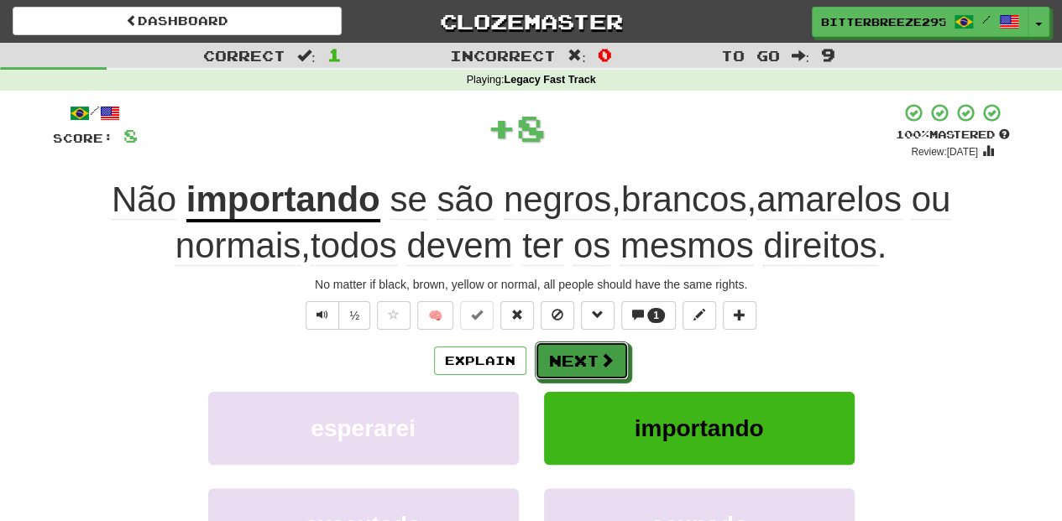
click at [572, 351] on button "Next" at bounding box center [582, 361] width 94 height 39
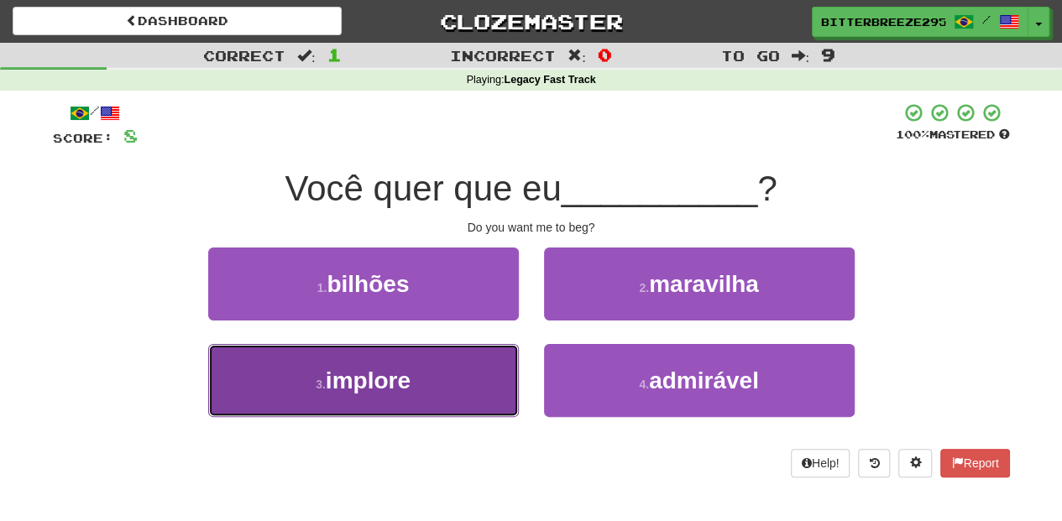
click at [443, 393] on button "3 . implore" at bounding box center [363, 380] width 311 height 73
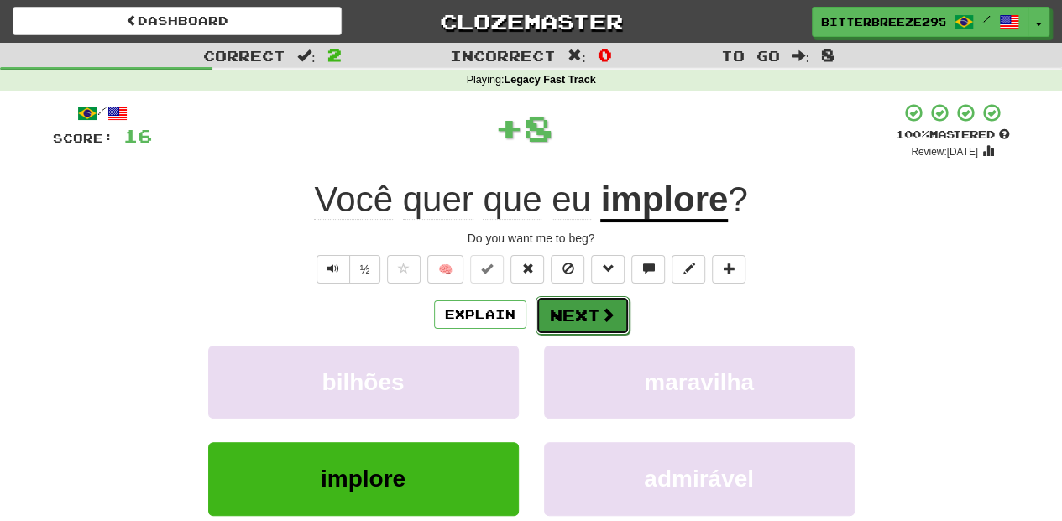
click at [544, 312] on button "Next" at bounding box center [582, 315] width 94 height 39
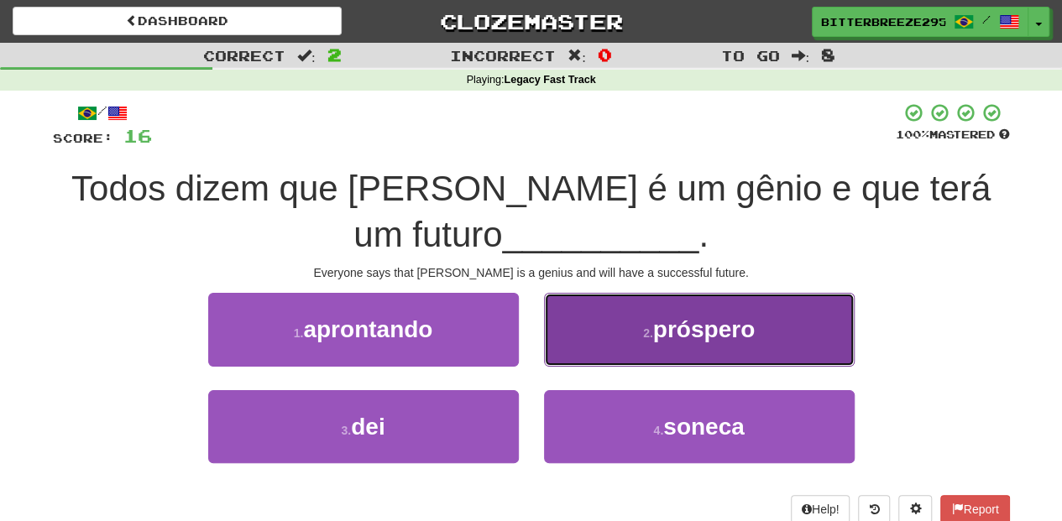
click at [577, 339] on button "2 . próspero" at bounding box center [699, 329] width 311 height 73
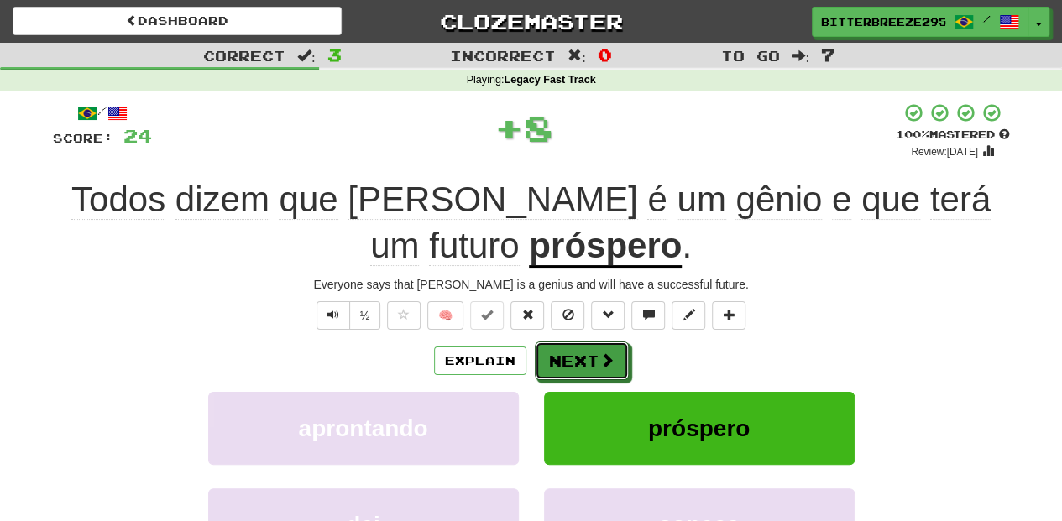
click at [562, 354] on button "Next" at bounding box center [582, 361] width 94 height 39
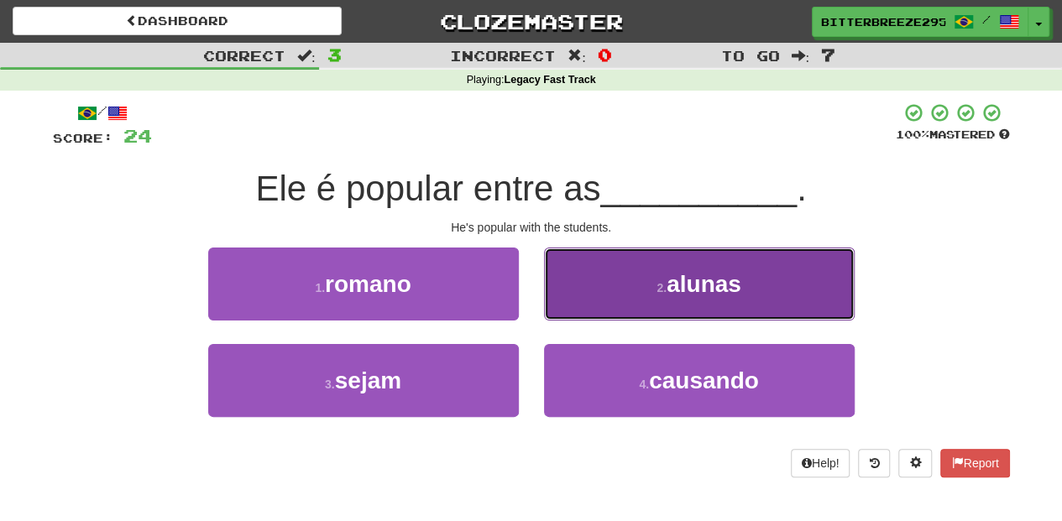
click at [573, 309] on button "2 . alunas" at bounding box center [699, 284] width 311 height 73
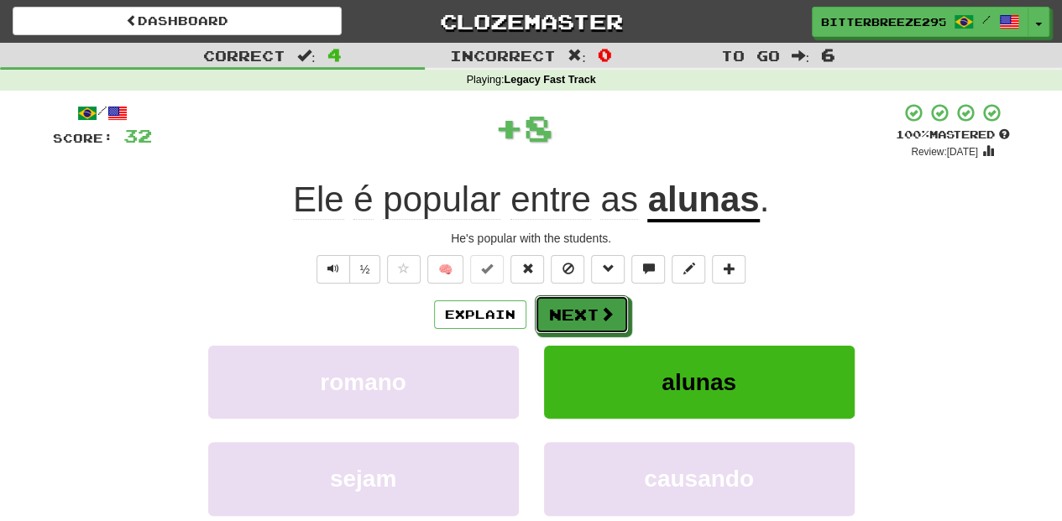
click at [573, 309] on button "Next" at bounding box center [582, 314] width 94 height 39
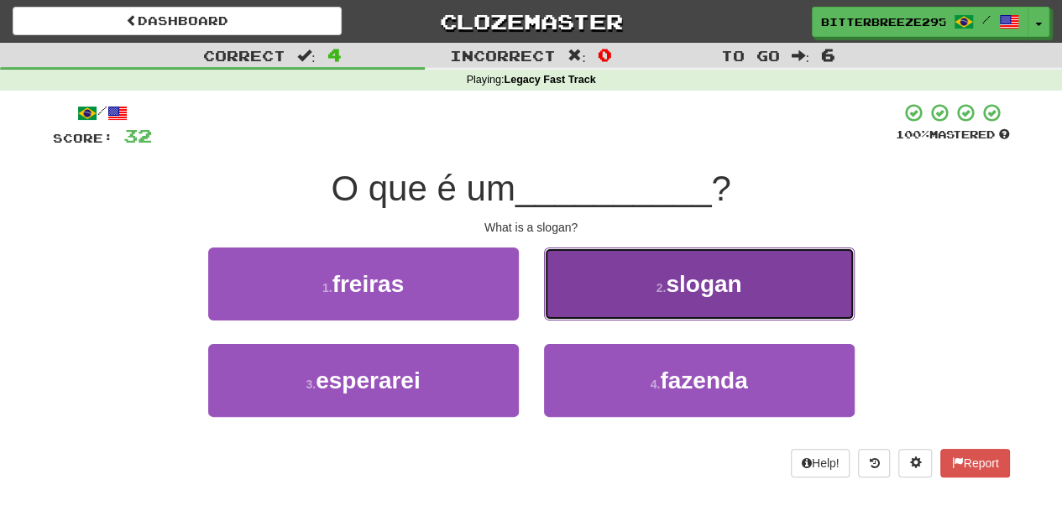
click at [572, 310] on button "2 . slogan" at bounding box center [699, 284] width 311 height 73
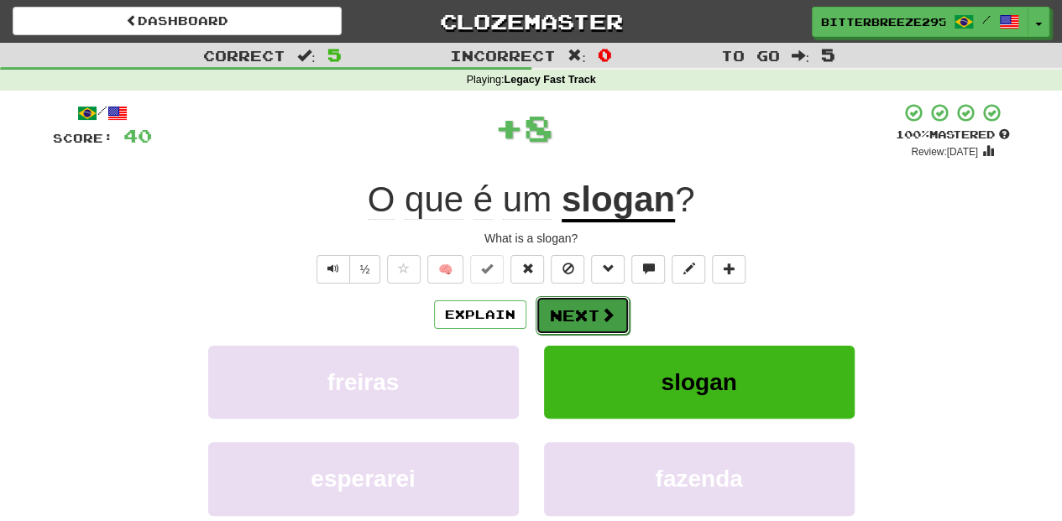
click at [571, 311] on button "Next" at bounding box center [582, 315] width 94 height 39
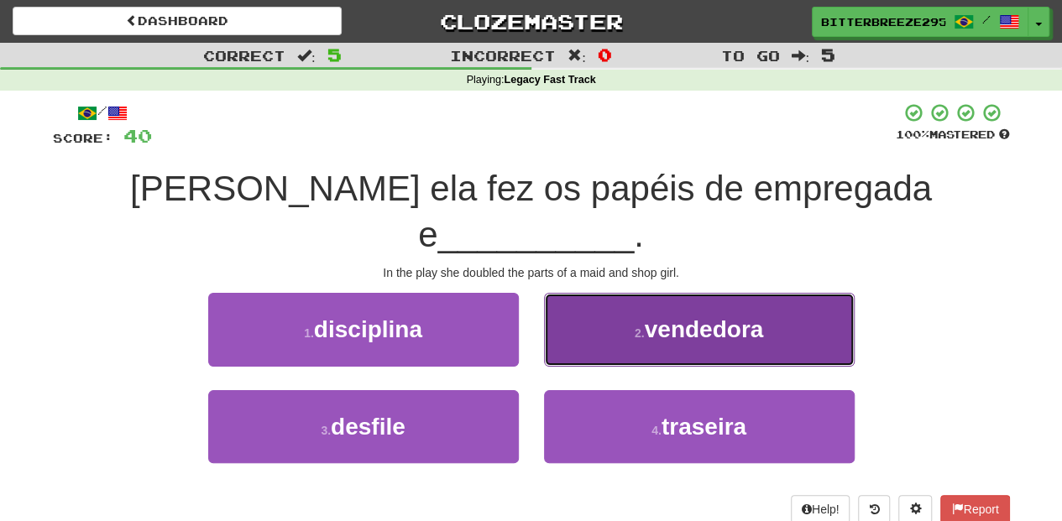
click at [560, 305] on button "2 . vendedora" at bounding box center [699, 329] width 311 height 73
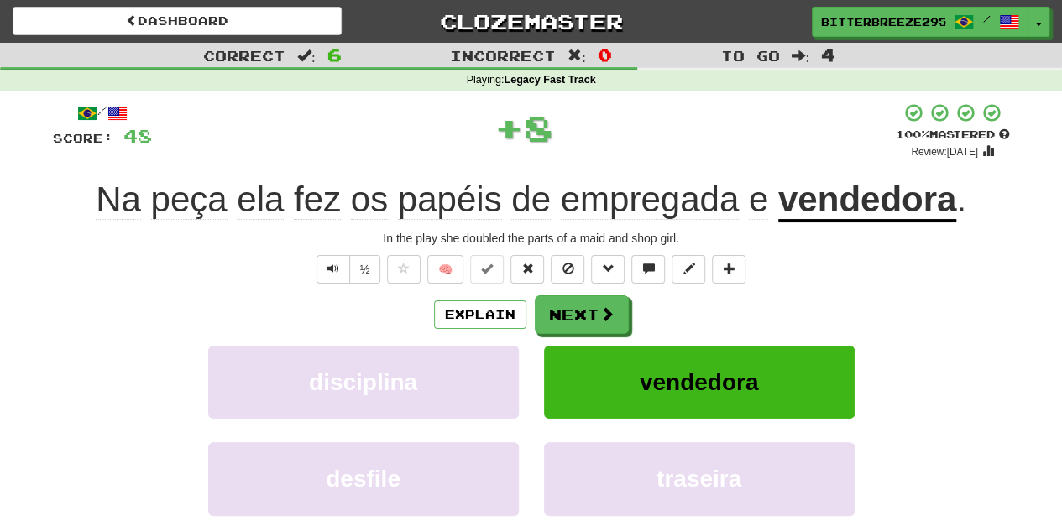
click at [560, 305] on button "Next" at bounding box center [582, 314] width 94 height 39
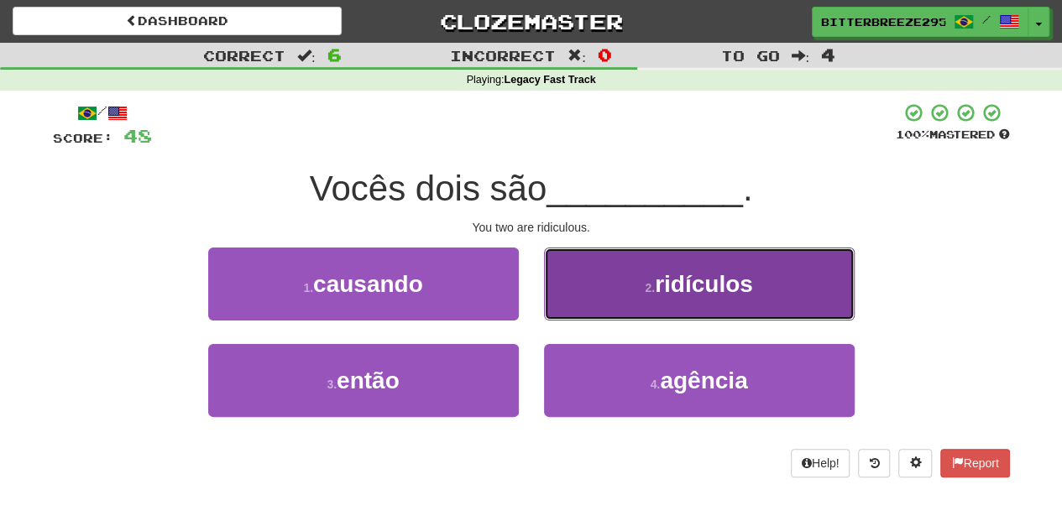
click at [557, 305] on button "2 . ridículos" at bounding box center [699, 284] width 311 height 73
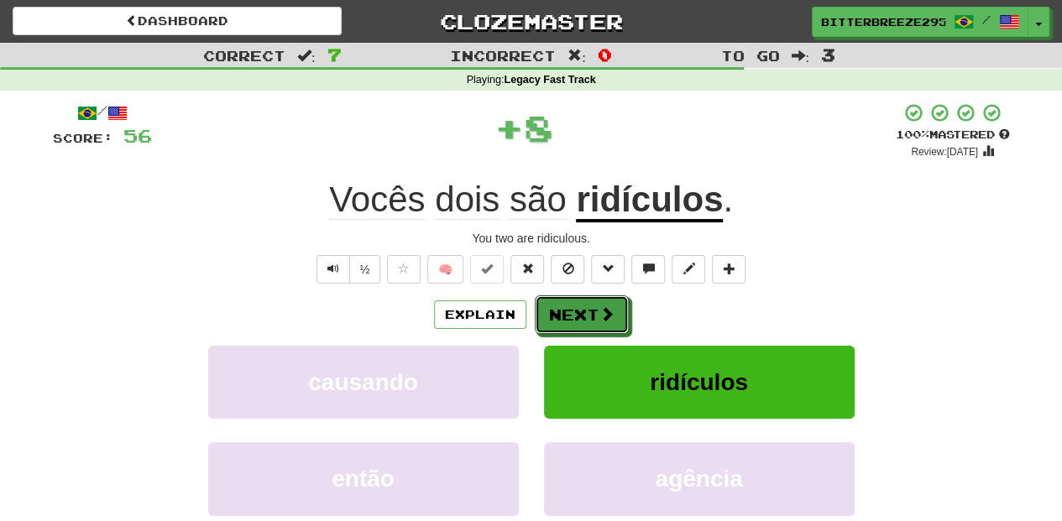
click at [557, 305] on button "Next" at bounding box center [582, 314] width 94 height 39
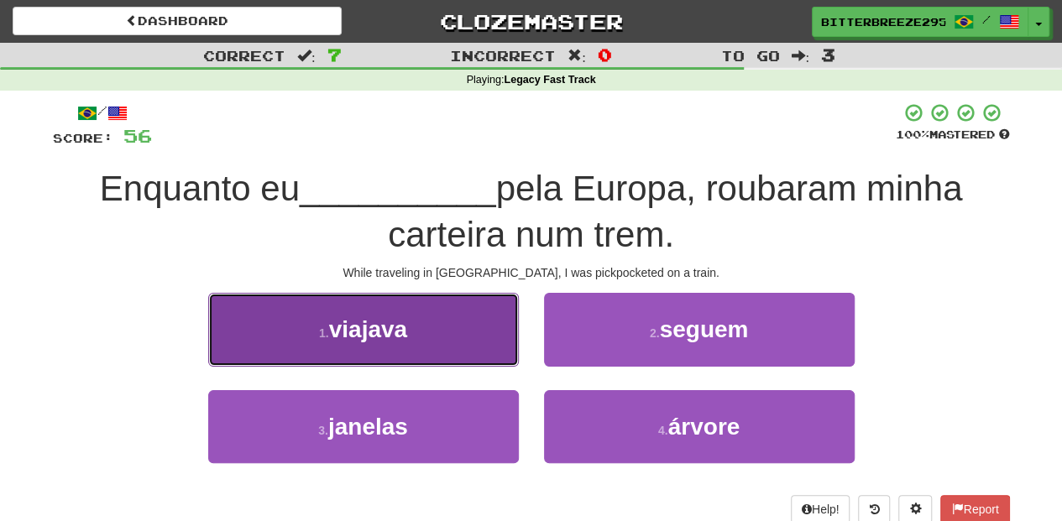
click at [454, 344] on button "1 . viajava" at bounding box center [363, 329] width 311 height 73
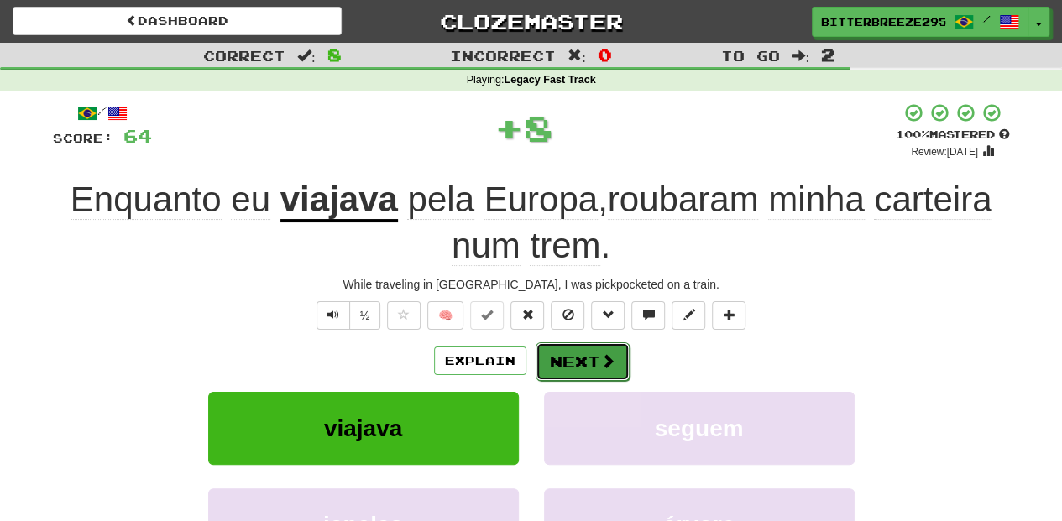
click at [558, 356] on button "Next" at bounding box center [582, 361] width 94 height 39
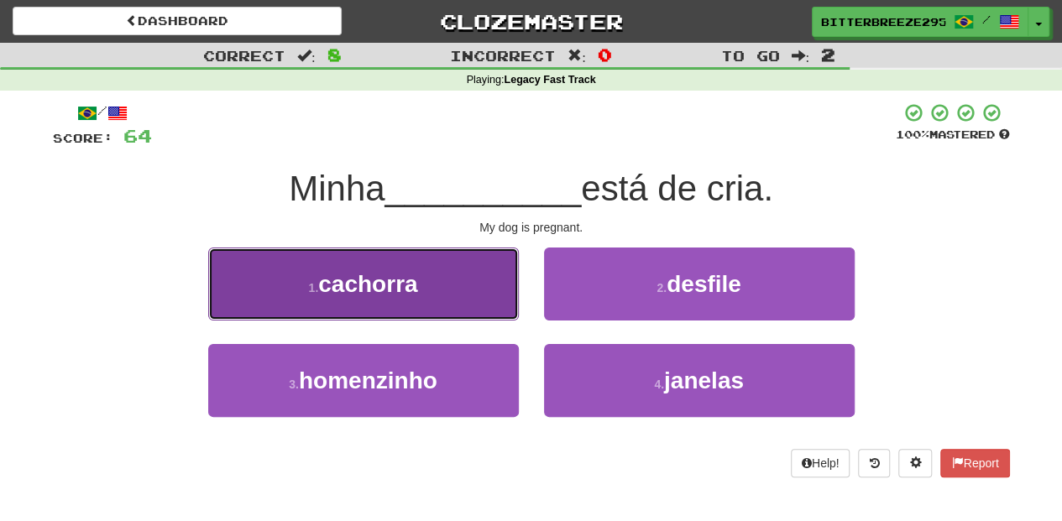
click at [457, 302] on button "1 . cachorra" at bounding box center [363, 284] width 311 height 73
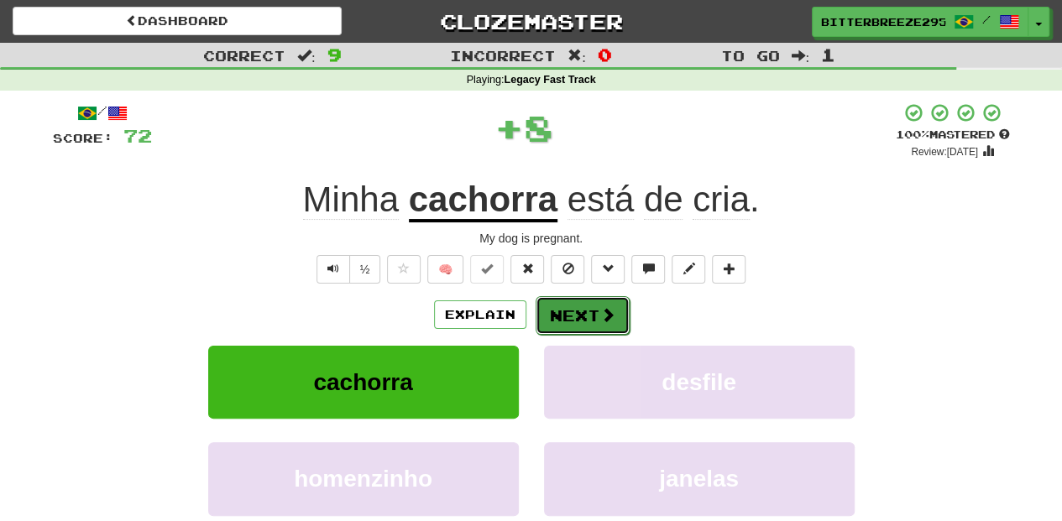
click at [548, 307] on button "Next" at bounding box center [582, 315] width 94 height 39
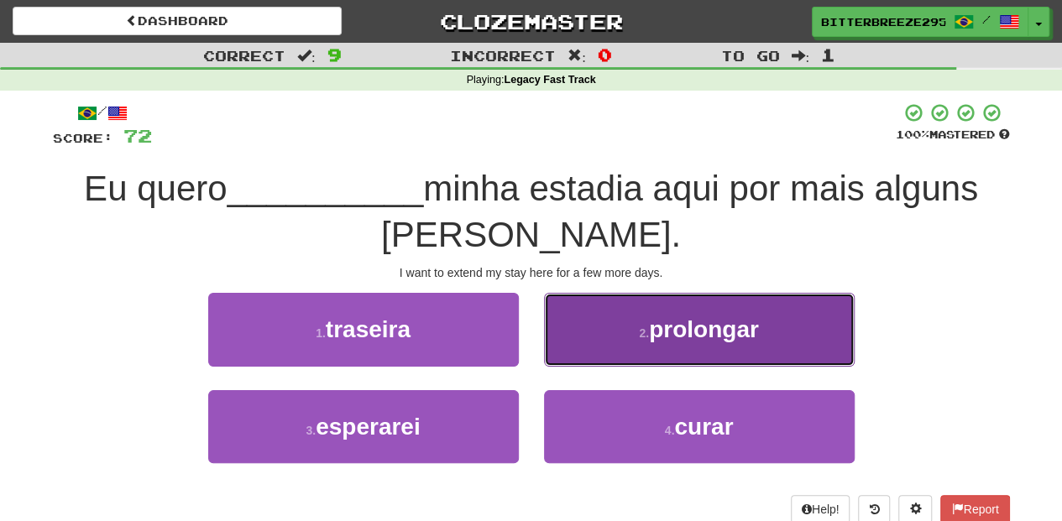
click at [582, 349] on button "2 . prolongar" at bounding box center [699, 329] width 311 height 73
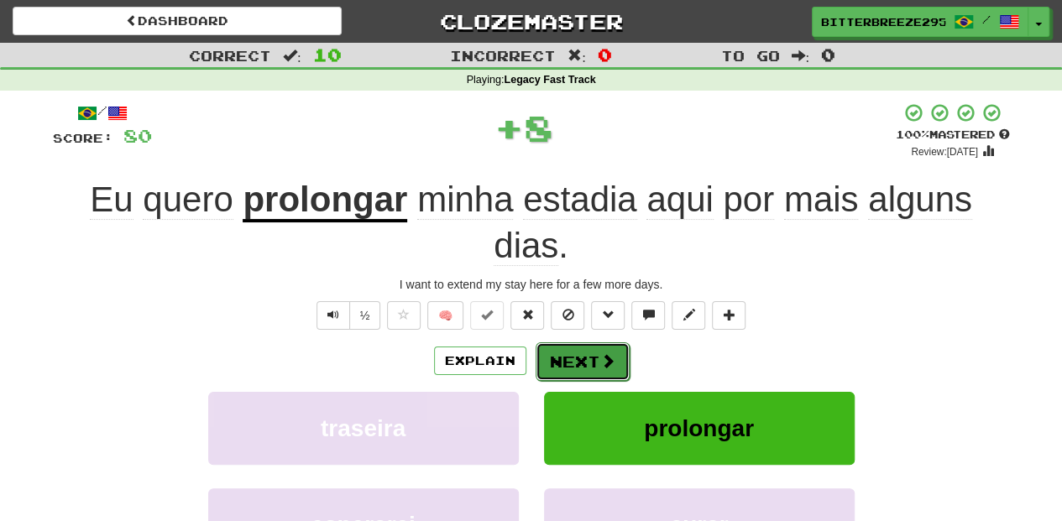
click at [577, 345] on button "Next" at bounding box center [582, 361] width 94 height 39
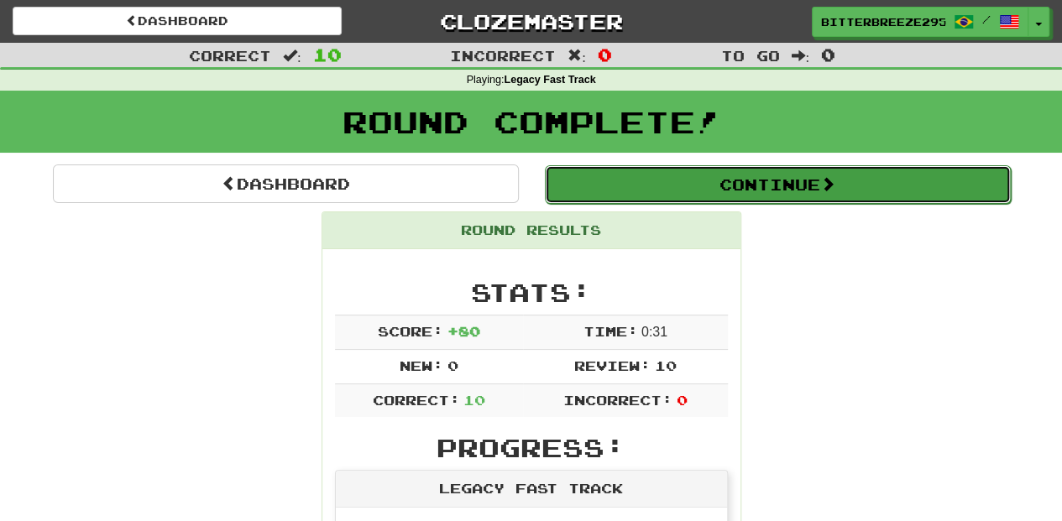
click at [624, 178] on button "Continue" at bounding box center [778, 184] width 466 height 39
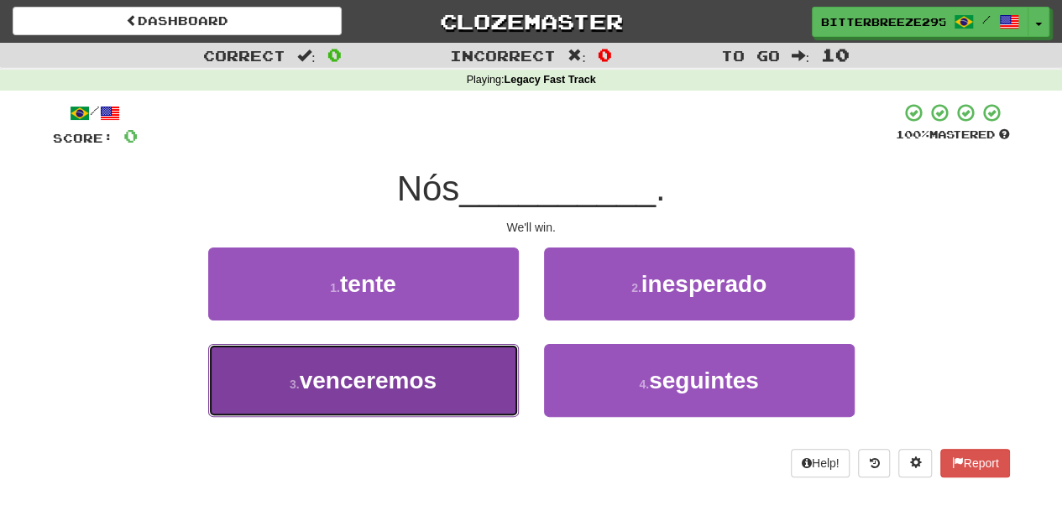
click at [458, 388] on button "3 . venceremos" at bounding box center [363, 380] width 311 height 73
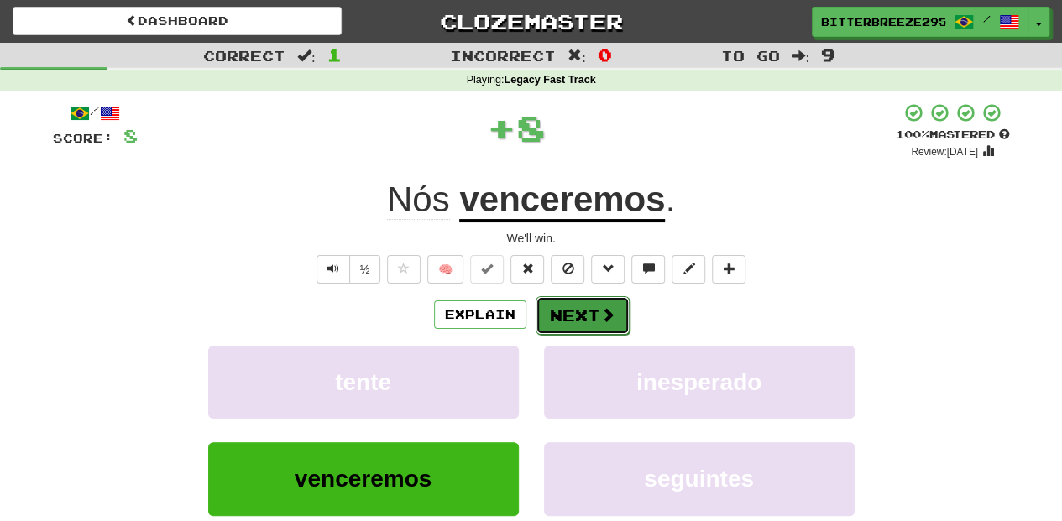
click at [600, 310] on span at bounding box center [607, 314] width 15 height 15
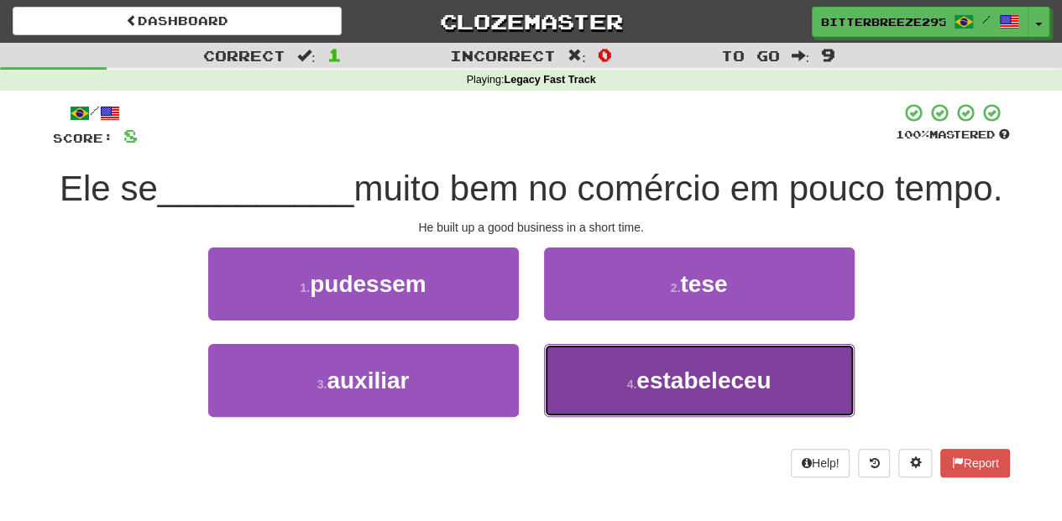
click at [601, 417] on button "4 . estabeleceu" at bounding box center [699, 380] width 311 height 73
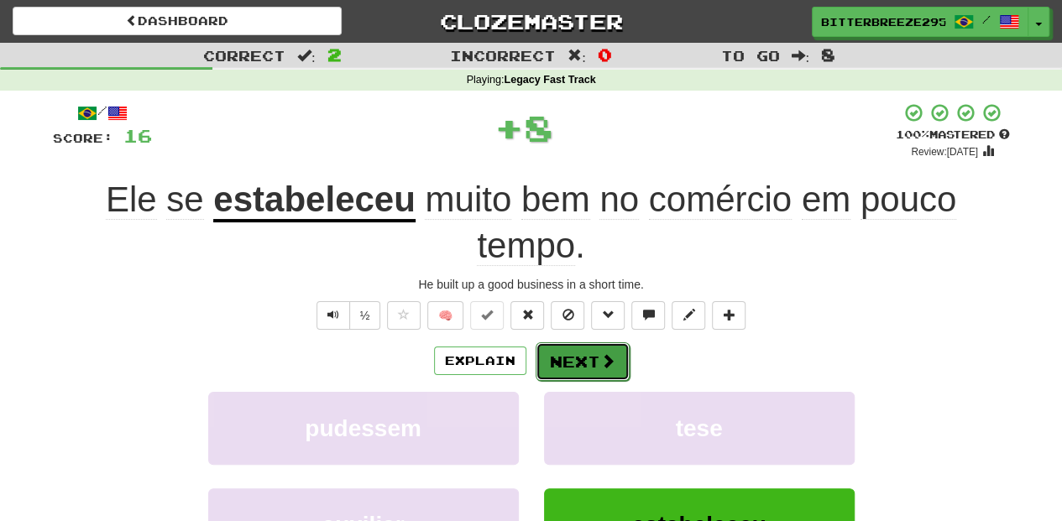
click at [589, 351] on button "Next" at bounding box center [582, 361] width 94 height 39
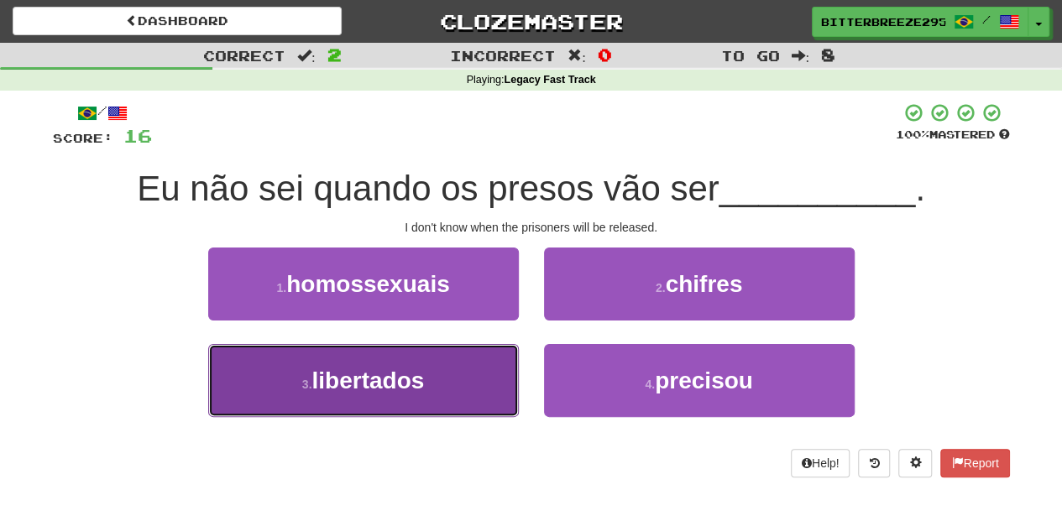
click at [499, 383] on button "3 . libertados" at bounding box center [363, 380] width 311 height 73
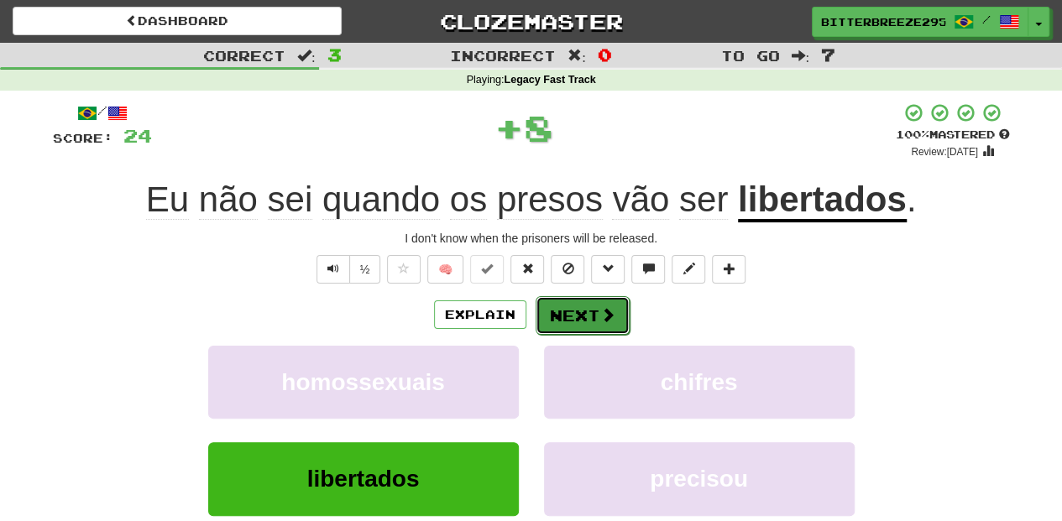
click at [576, 321] on button "Next" at bounding box center [582, 315] width 94 height 39
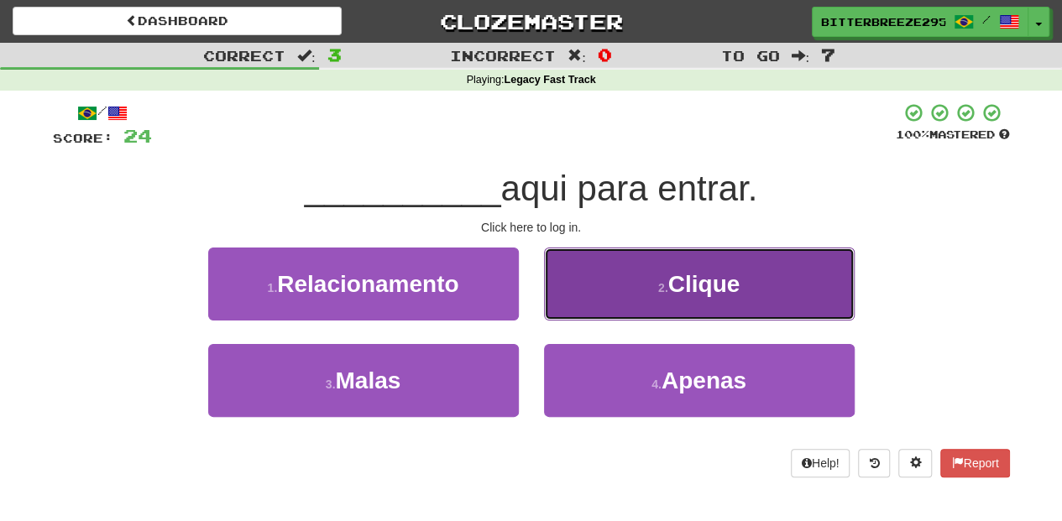
click at [598, 312] on button "2 . Clique" at bounding box center [699, 284] width 311 height 73
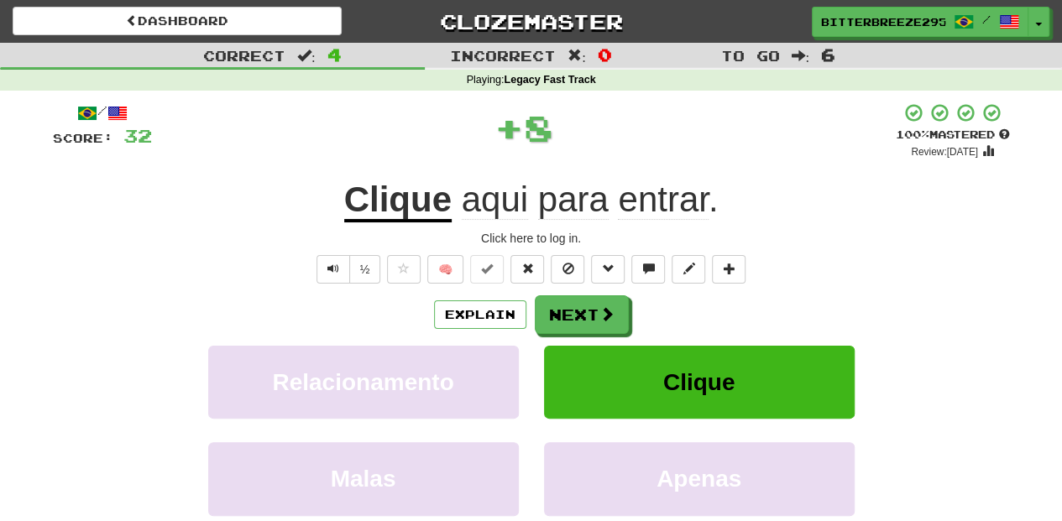
click at [599, 312] on span at bounding box center [606, 313] width 15 height 15
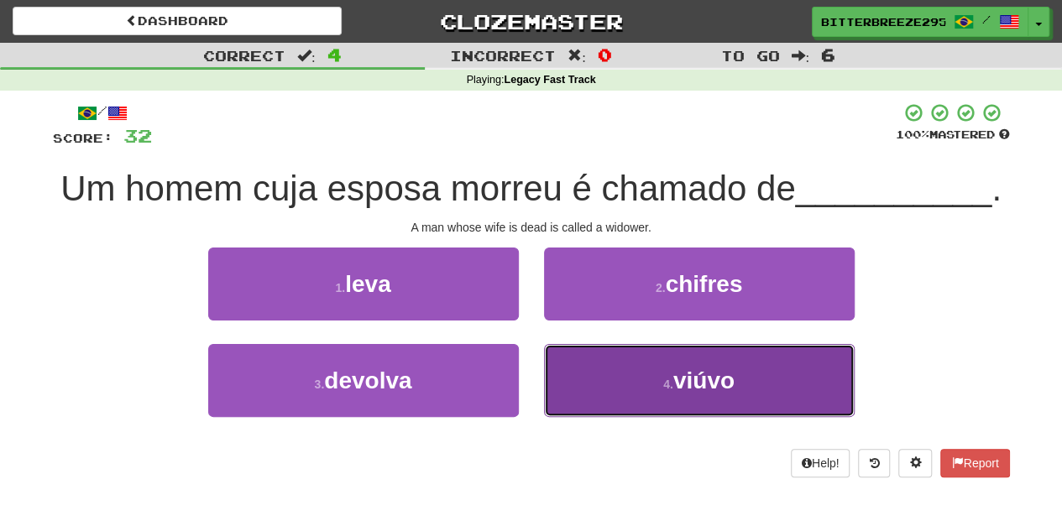
click at [594, 378] on button "4 . viúvo" at bounding box center [699, 380] width 311 height 73
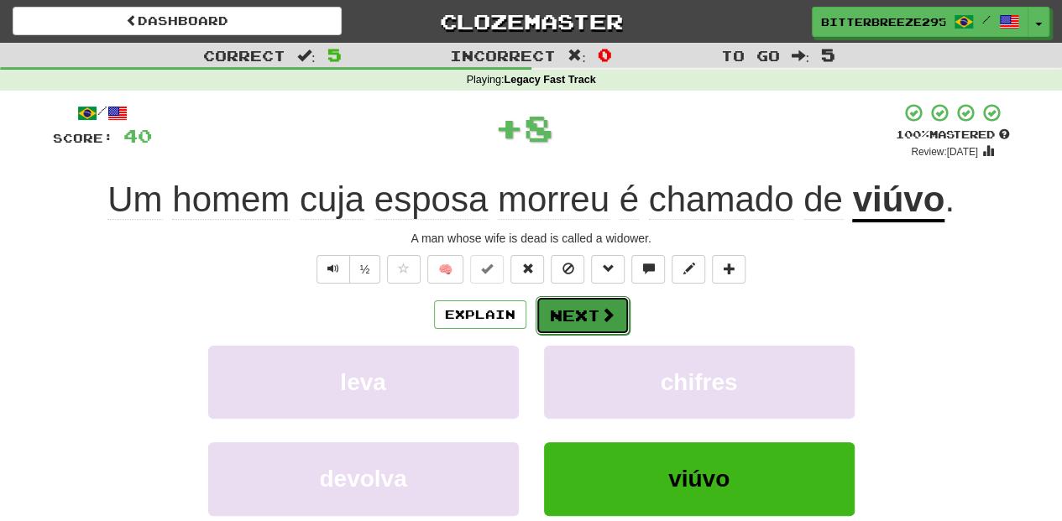
click at [580, 316] on button "Next" at bounding box center [582, 315] width 94 height 39
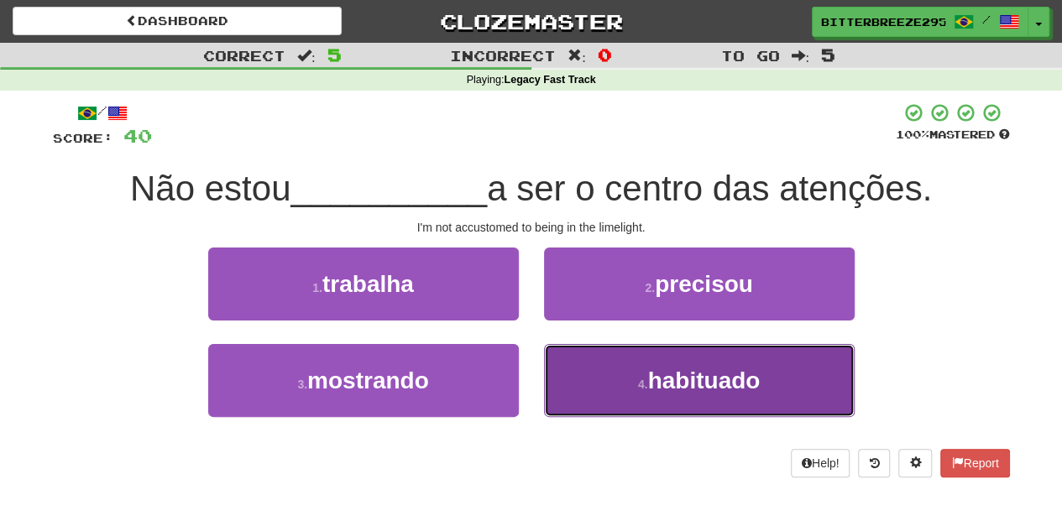
click at [567, 365] on button "4 . habituado" at bounding box center [699, 380] width 311 height 73
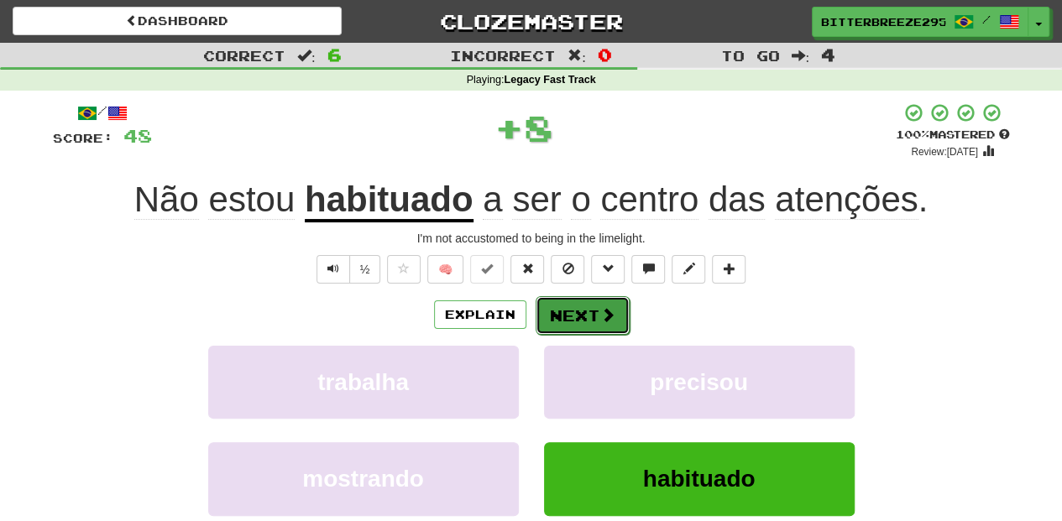
click at [562, 321] on button "Next" at bounding box center [582, 315] width 94 height 39
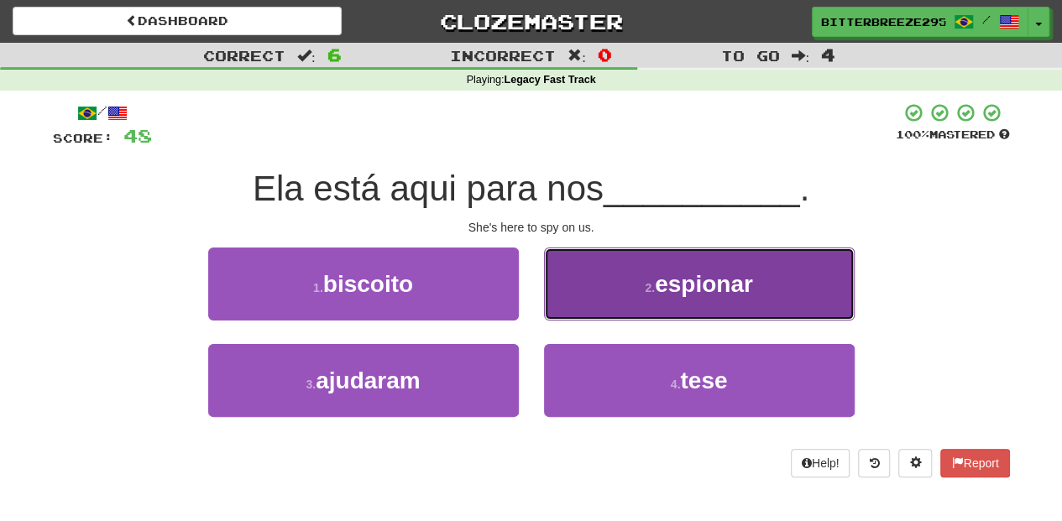
click at [592, 308] on button "2 . espionar" at bounding box center [699, 284] width 311 height 73
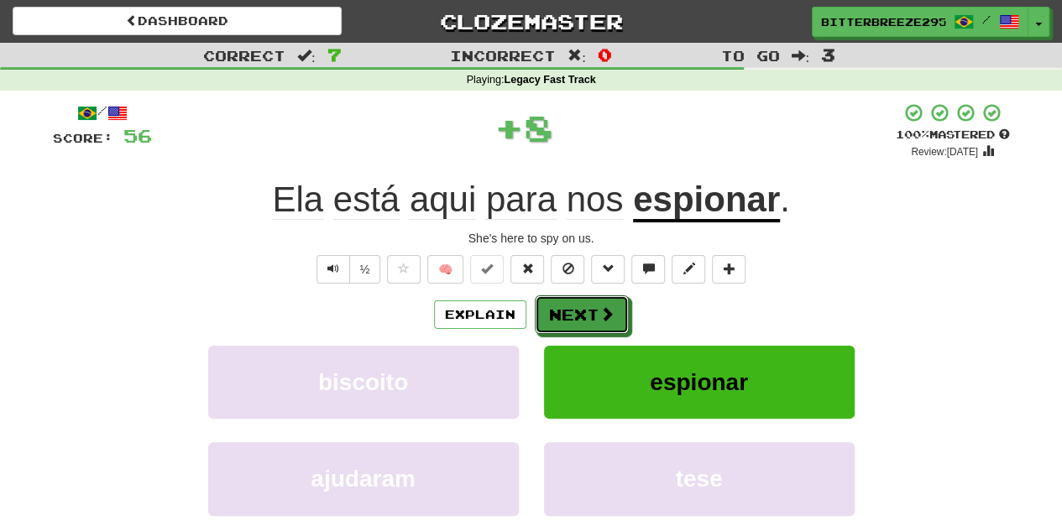
click at [592, 308] on button "Next" at bounding box center [582, 314] width 94 height 39
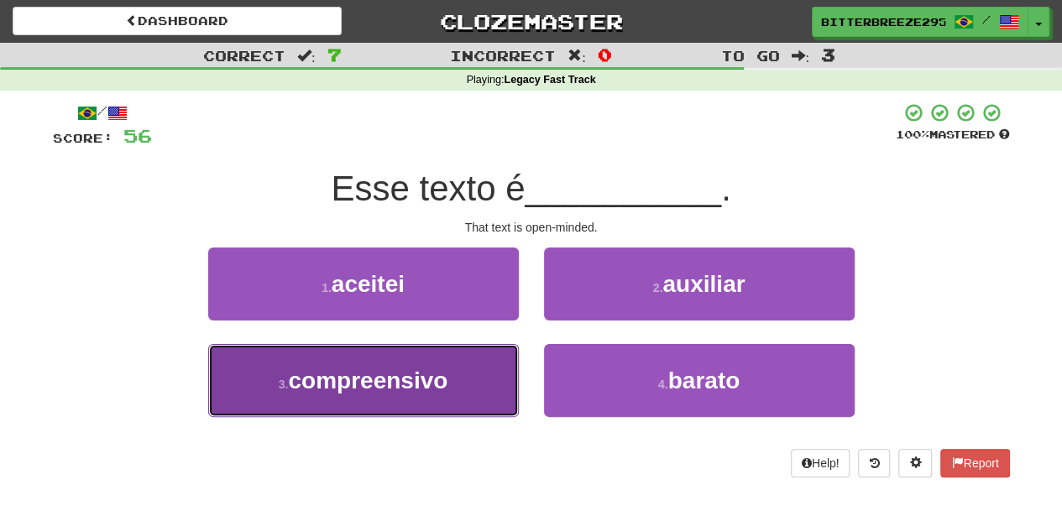
click at [453, 383] on button "3 . compreensivo" at bounding box center [363, 380] width 311 height 73
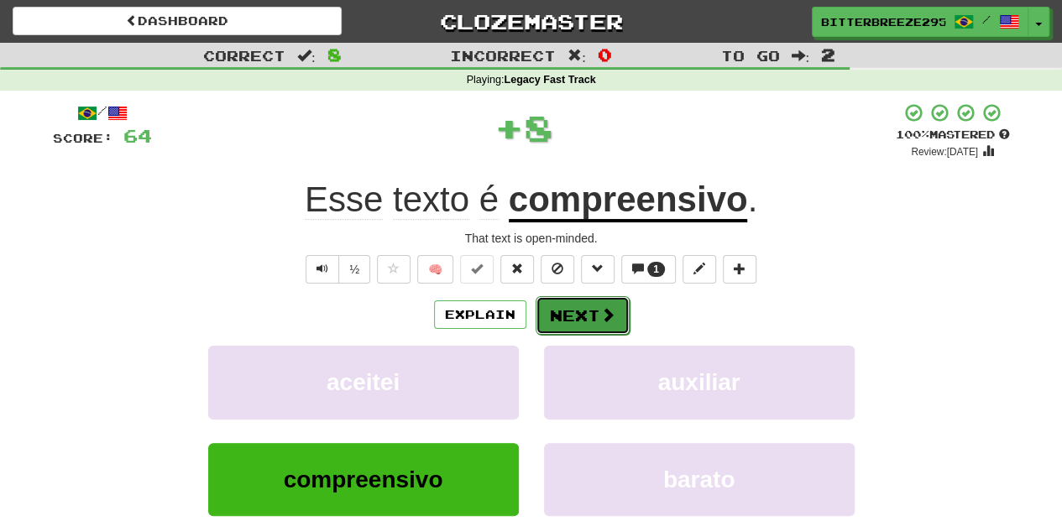
click at [555, 318] on button "Next" at bounding box center [582, 315] width 94 height 39
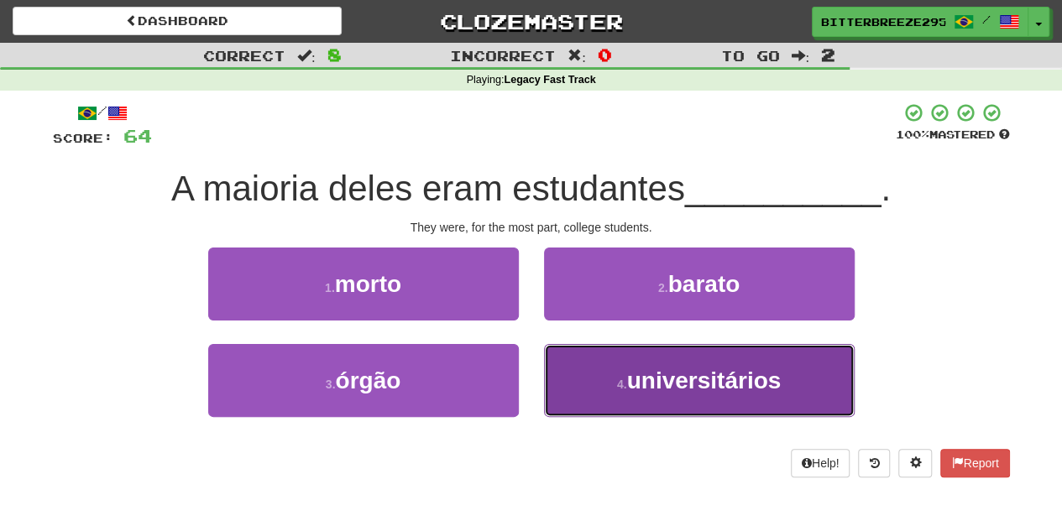
click at [606, 384] on button "4 . universitários" at bounding box center [699, 380] width 311 height 73
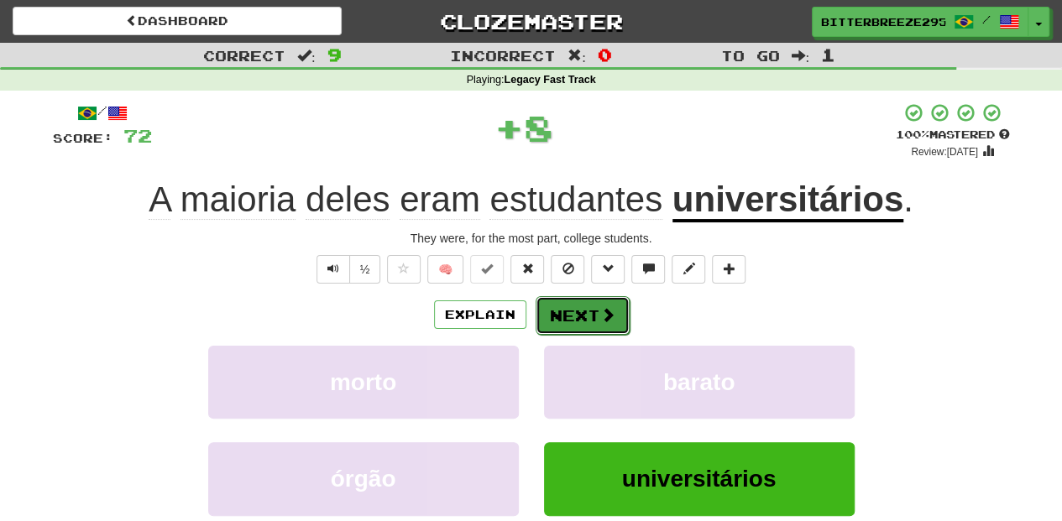
click at [584, 321] on button "Next" at bounding box center [582, 315] width 94 height 39
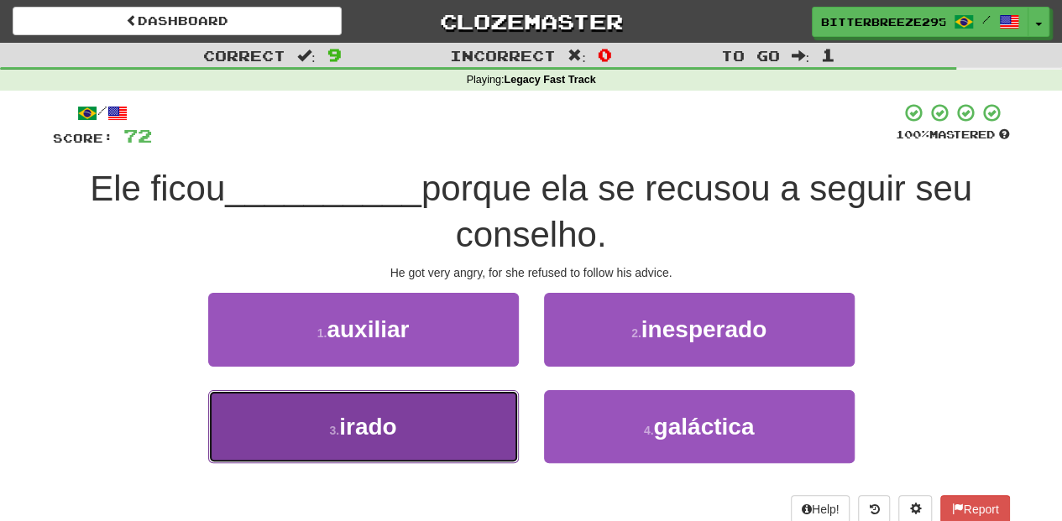
click at [465, 416] on button "3 . irado" at bounding box center [363, 426] width 311 height 73
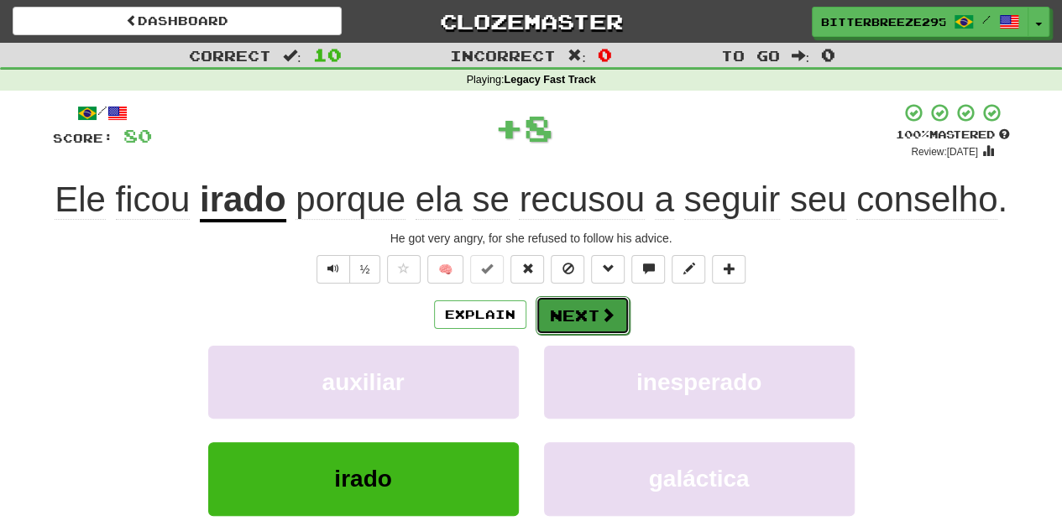
click at [590, 320] on button "Next" at bounding box center [582, 315] width 94 height 39
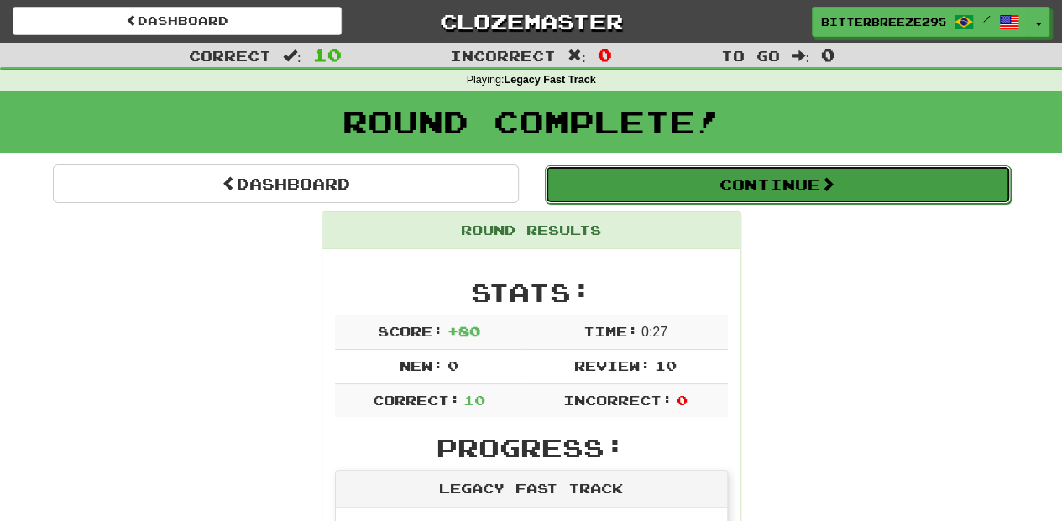
click at [629, 181] on button "Continue" at bounding box center [778, 184] width 466 height 39
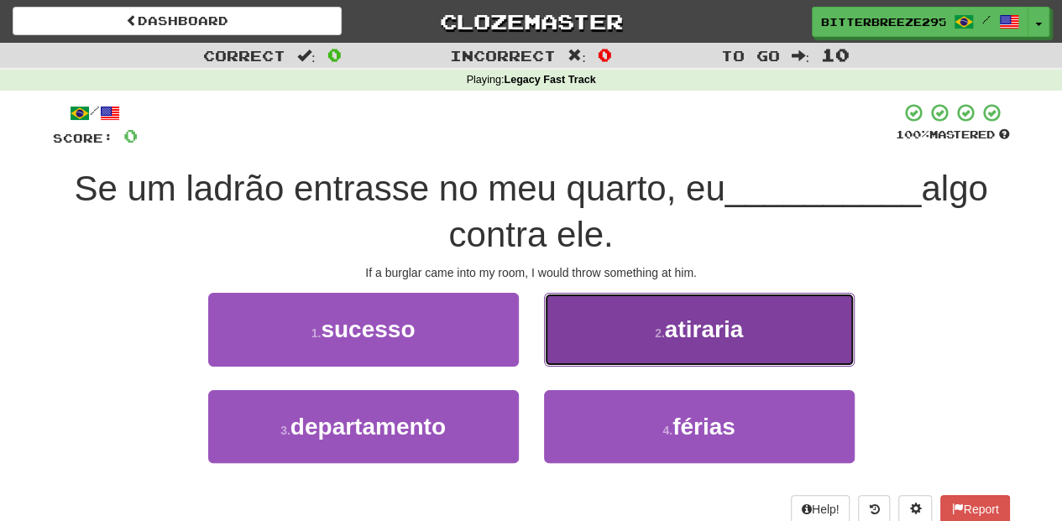
click at [583, 345] on button "2 . atiraria" at bounding box center [699, 329] width 311 height 73
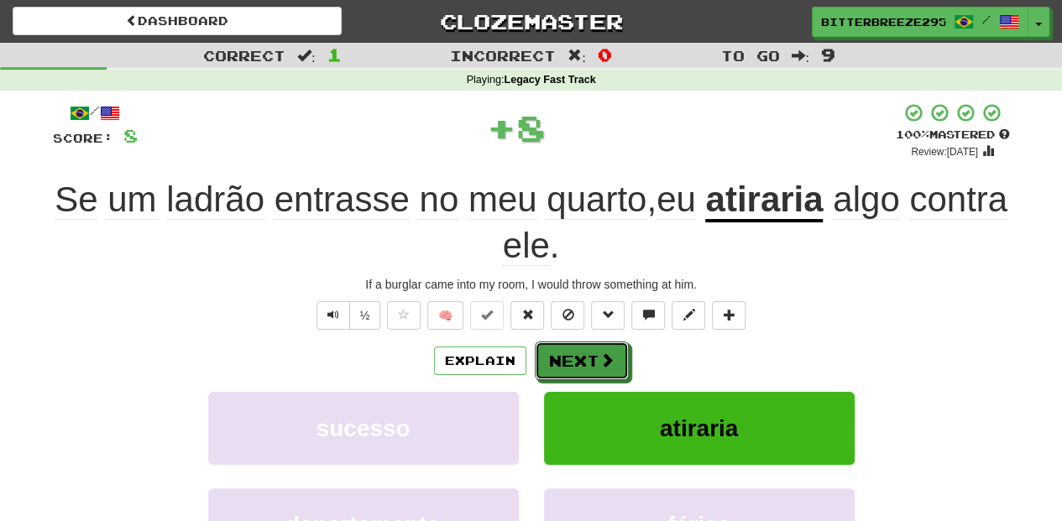
click at [583, 345] on button "Next" at bounding box center [582, 361] width 94 height 39
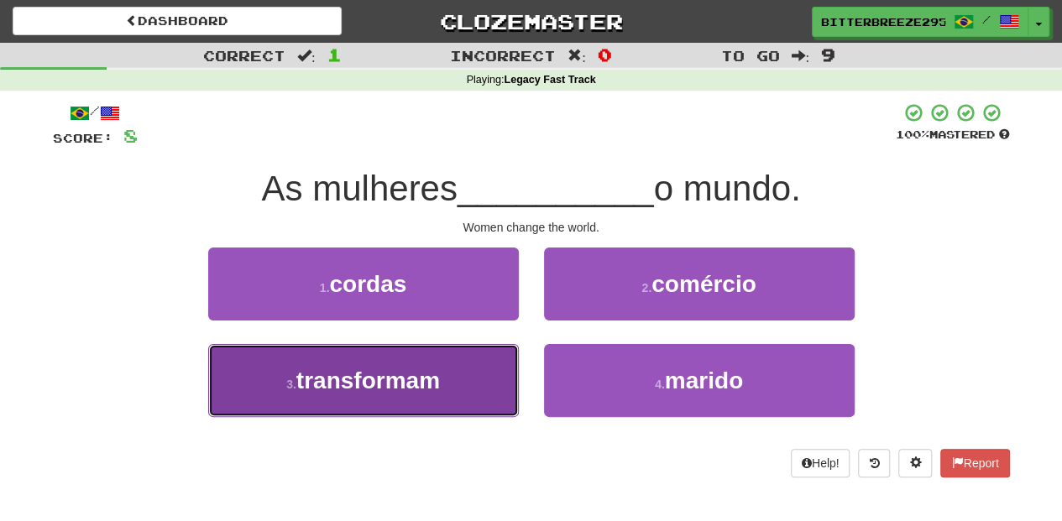
click at [461, 379] on button "3 . transformam" at bounding box center [363, 380] width 311 height 73
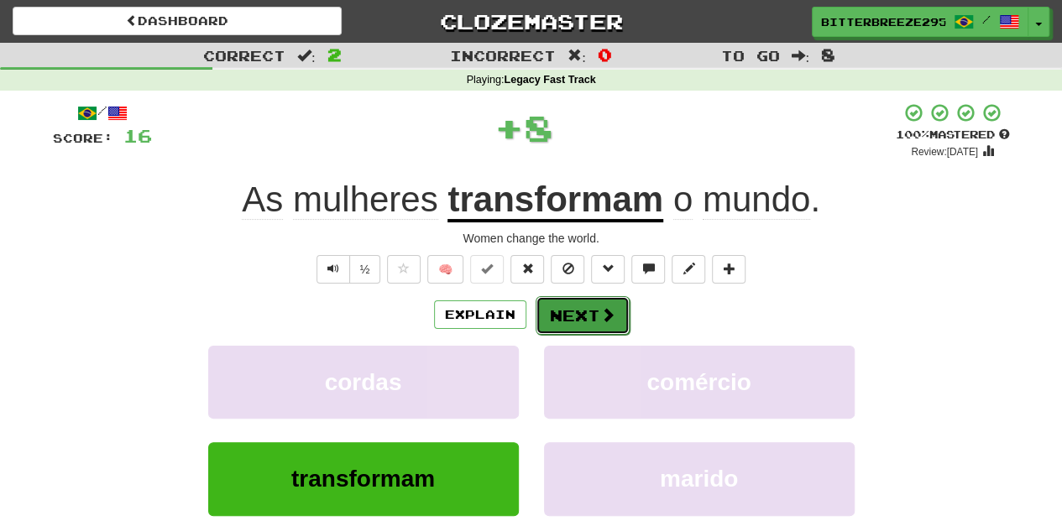
click at [573, 320] on button "Next" at bounding box center [582, 315] width 94 height 39
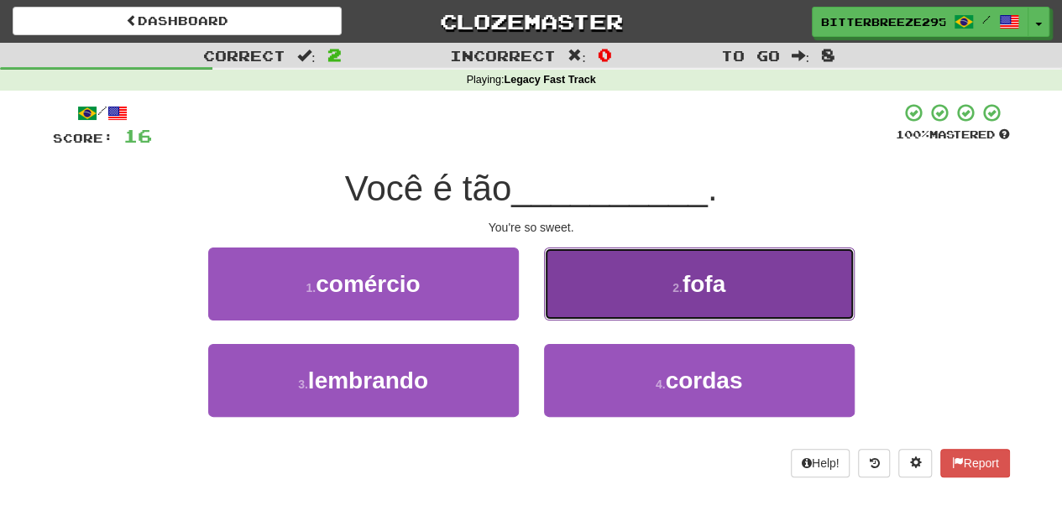
click at [589, 311] on button "2 . fofa" at bounding box center [699, 284] width 311 height 73
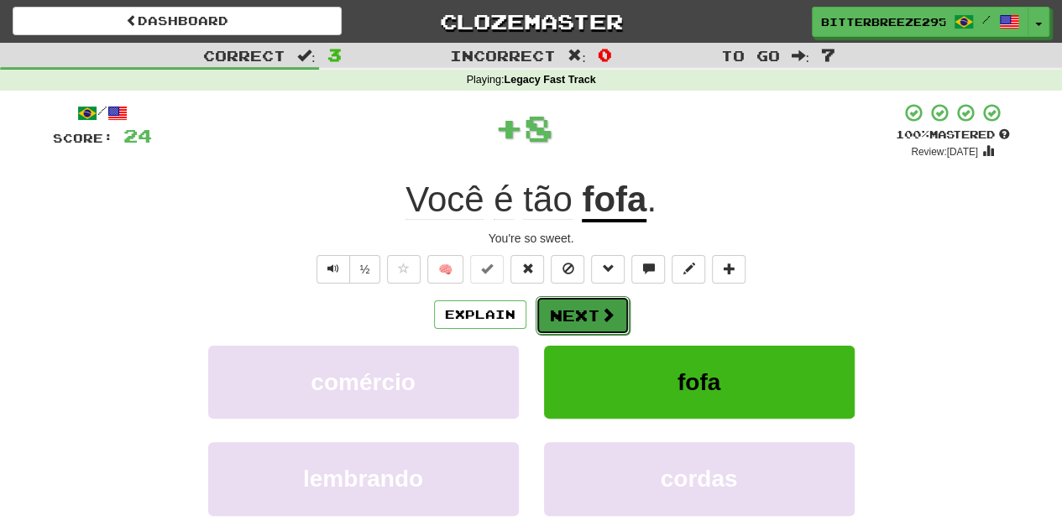
click at [587, 311] on button "Next" at bounding box center [582, 315] width 94 height 39
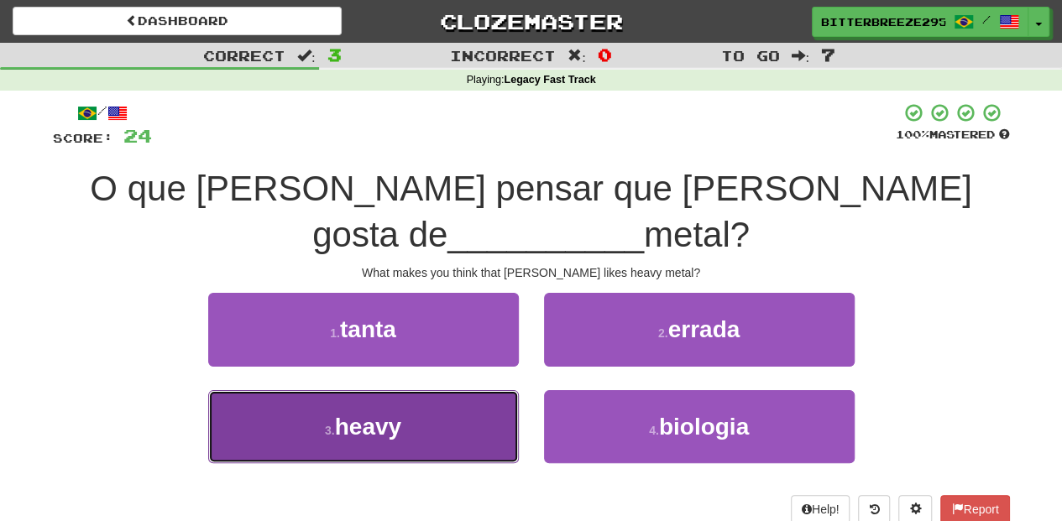
click at [472, 390] on button "3 . heavy" at bounding box center [363, 426] width 311 height 73
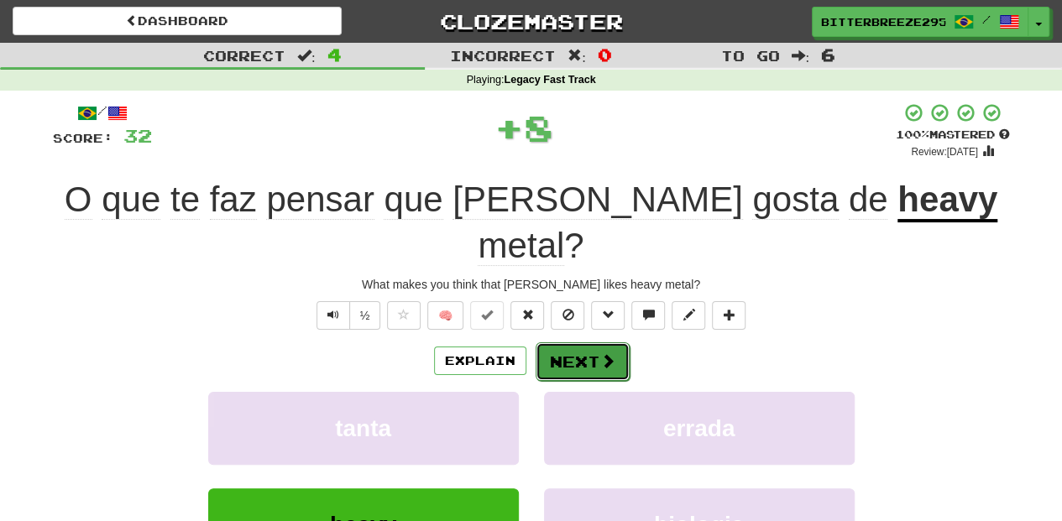
click at [578, 342] on button "Next" at bounding box center [582, 361] width 94 height 39
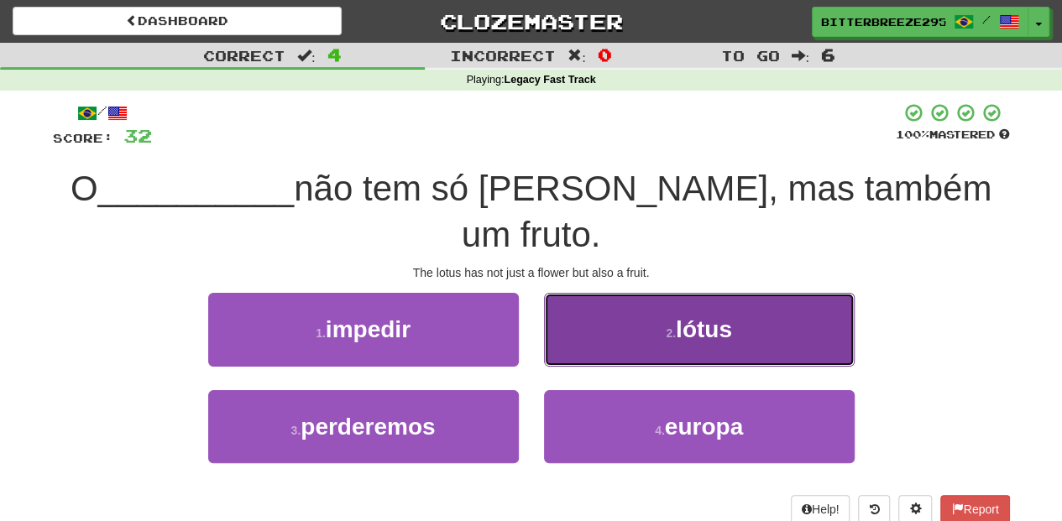
click at [572, 303] on button "2 . lótus" at bounding box center [699, 329] width 311 height 73
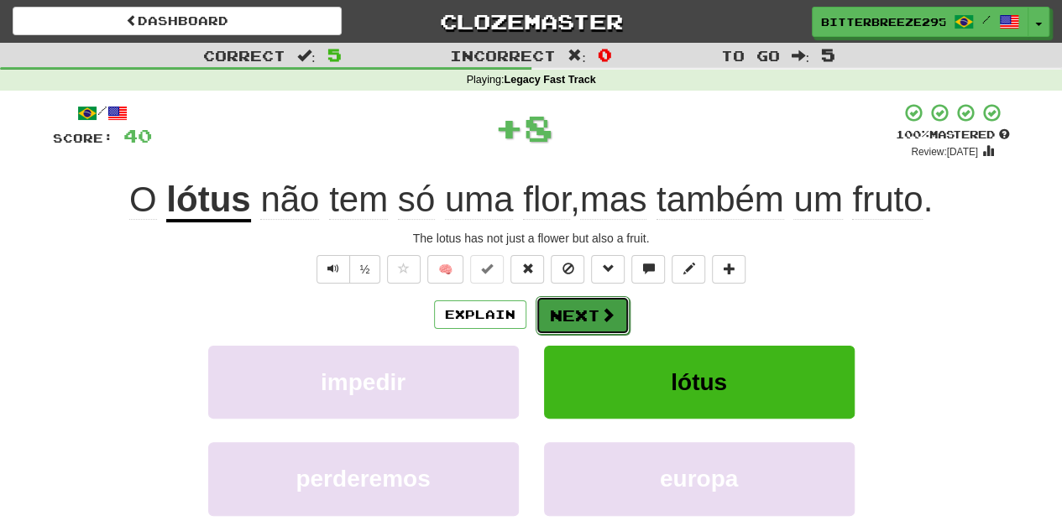
click at [572, 305] on button "Next" at bounding box center [582, 315] width 94 height 39
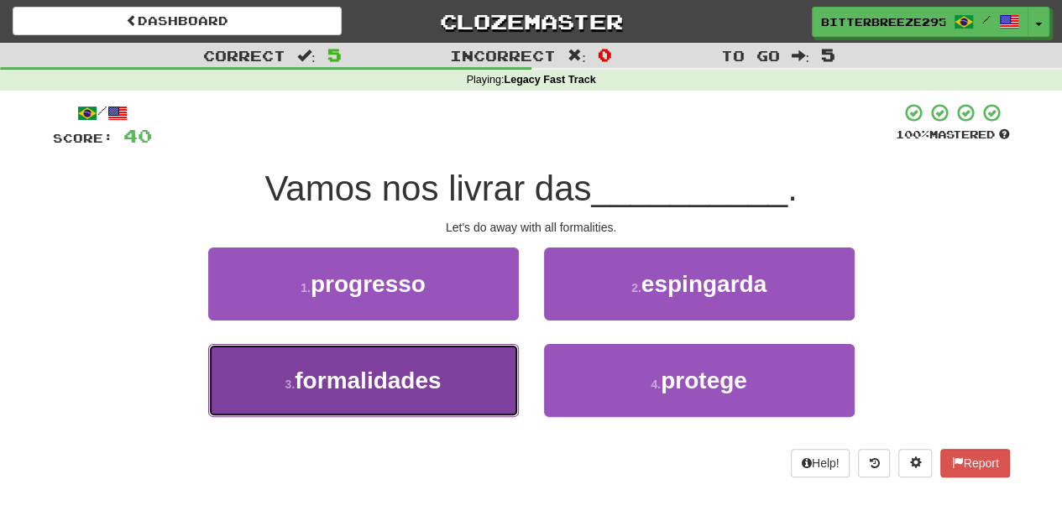
click at [446, 368] on button "3 . formalidades" at bounding box center [363, 380] width 311 height 73
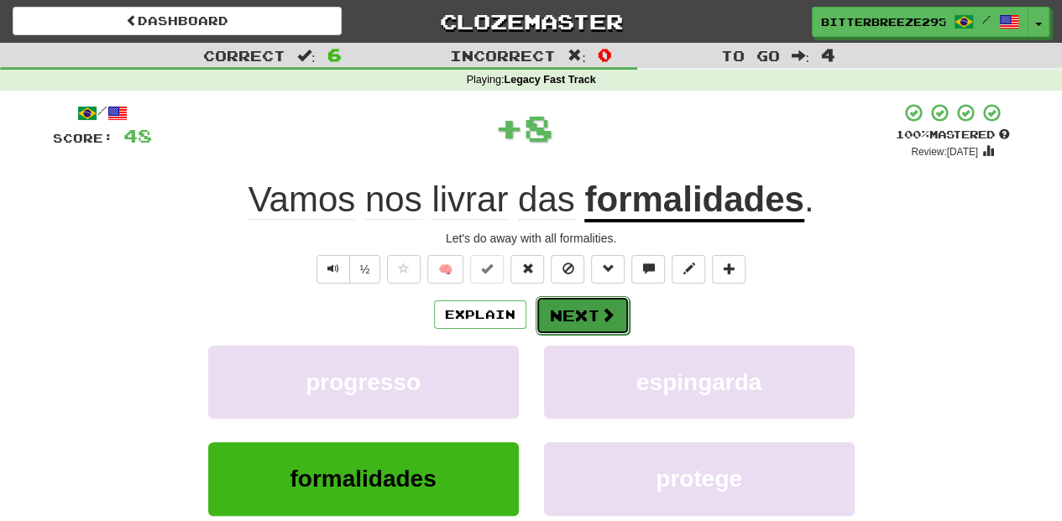
click at [572, 320] on button "Next" at bounding box center [582, 315] width 94 height 39
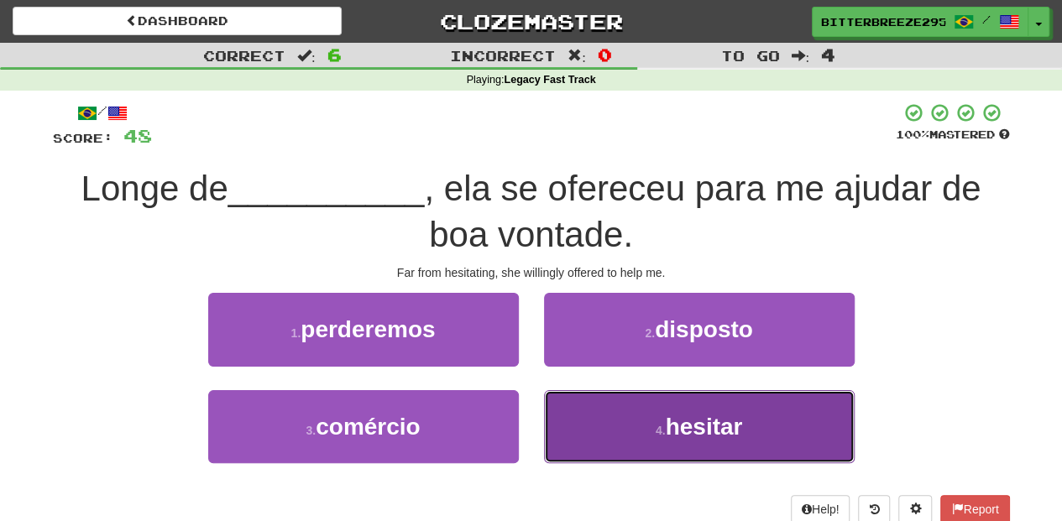
click at [589, 423] on button "4 . hesitar" at bounding box center [699, 426] width 311 height 73
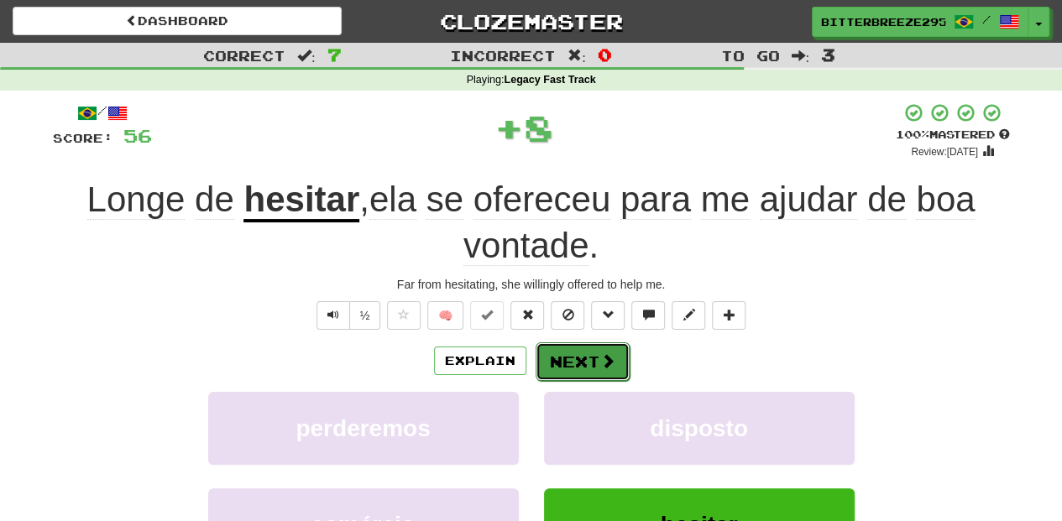
click at [579, 366] on button "Next" at bounding box center [582, 361] width 94 height 39
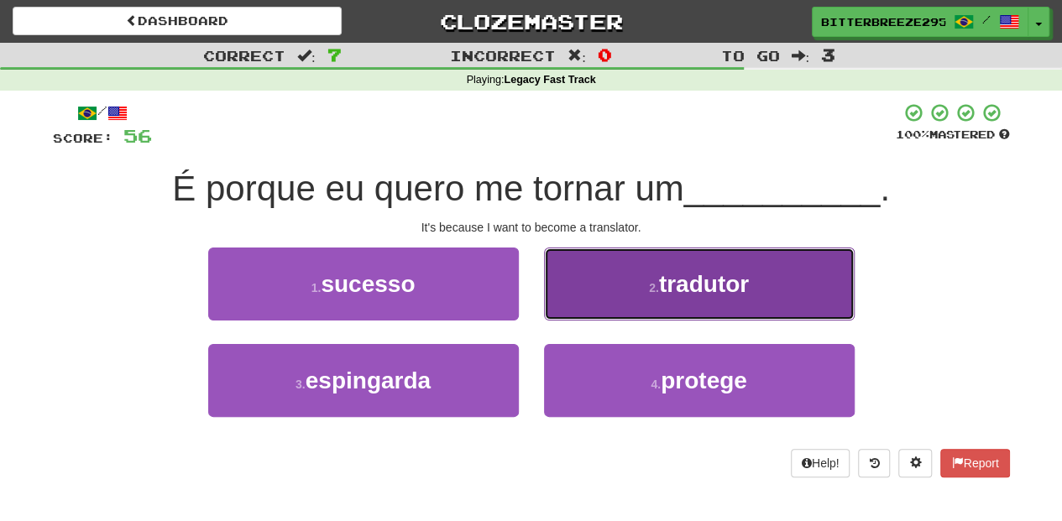
click at [581, 311] on button "2 . tradutor" at bounding box center [699, 284] width 311 height 73
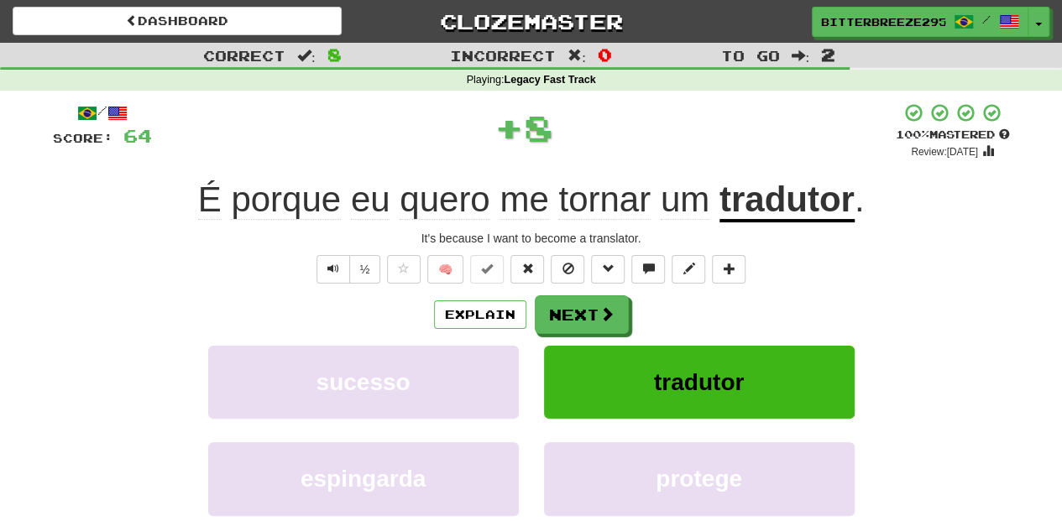
click at [579, 311] on button "Next" at bounding box center [582, 314] width 94 height 39
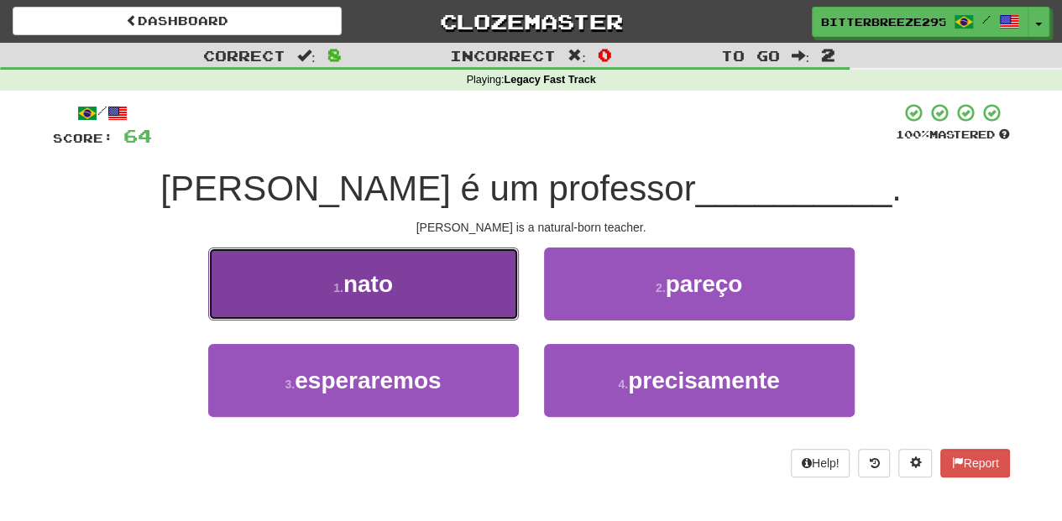
click at [475, 299] on button "1 . nato" at bounding box center [363, 284] width 311 height 73
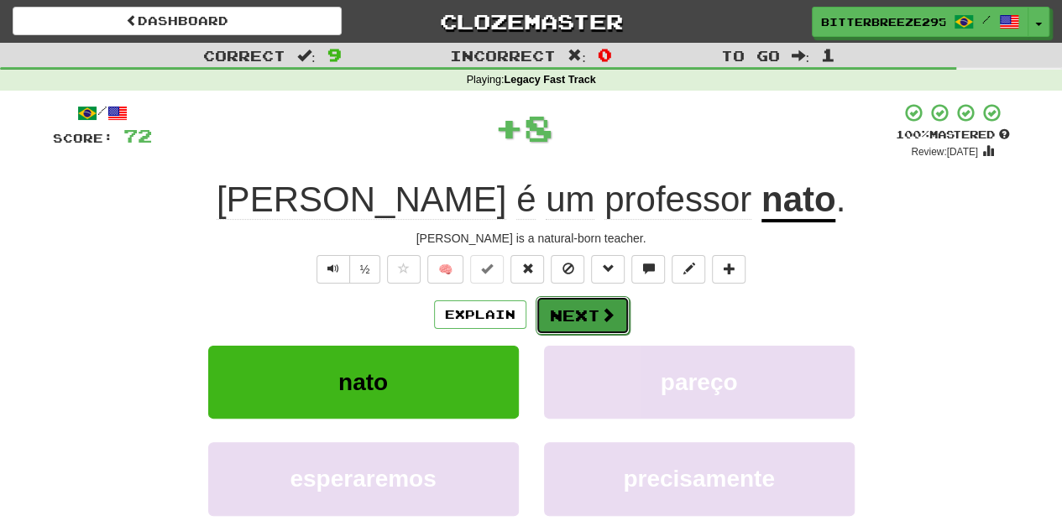
click at [557, 321] on button "Next" at bounding box center [582, 315] width 94 height 39
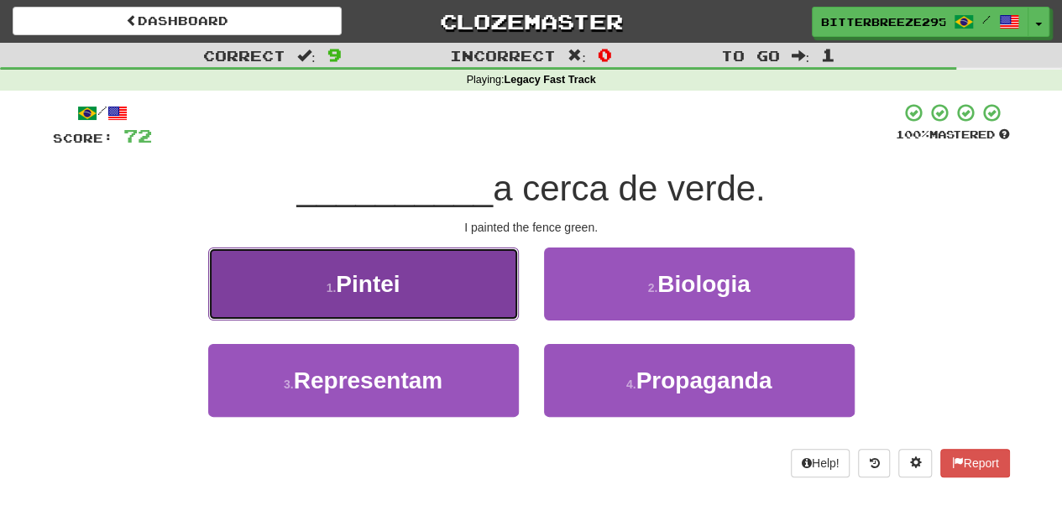
click at [439, 306] on button "1 . Pintei" at bounding box center [363, 284] width 311 height 73
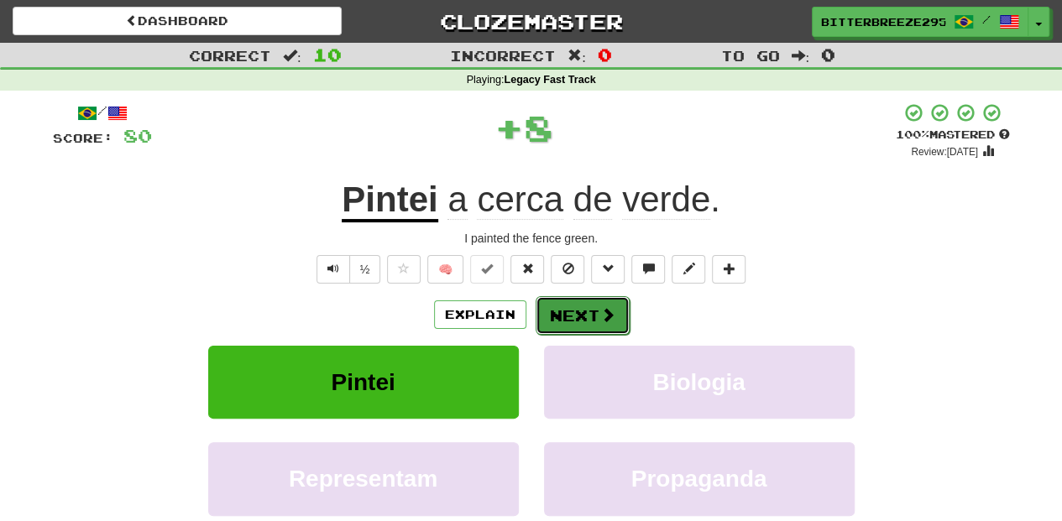
click at [556, 318] on button "Next" at bounding box center [582, 315] width 94 height 39
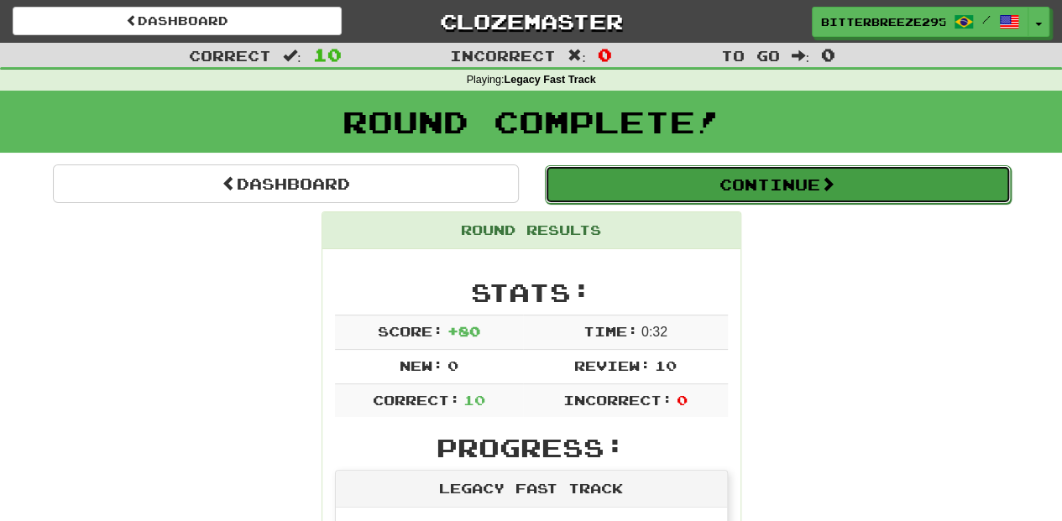
click at [619, 166] on button "Continue" at bounding box center [778, 184] width 466 height 39
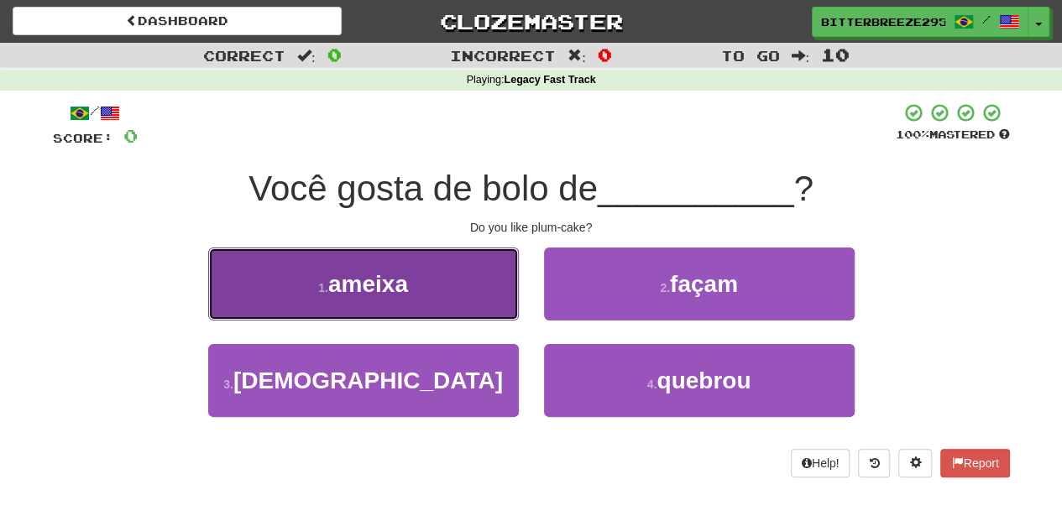
click at [488, 297] on button "1 . ameixa" at bounding box center [363, 284] width 311 height 73
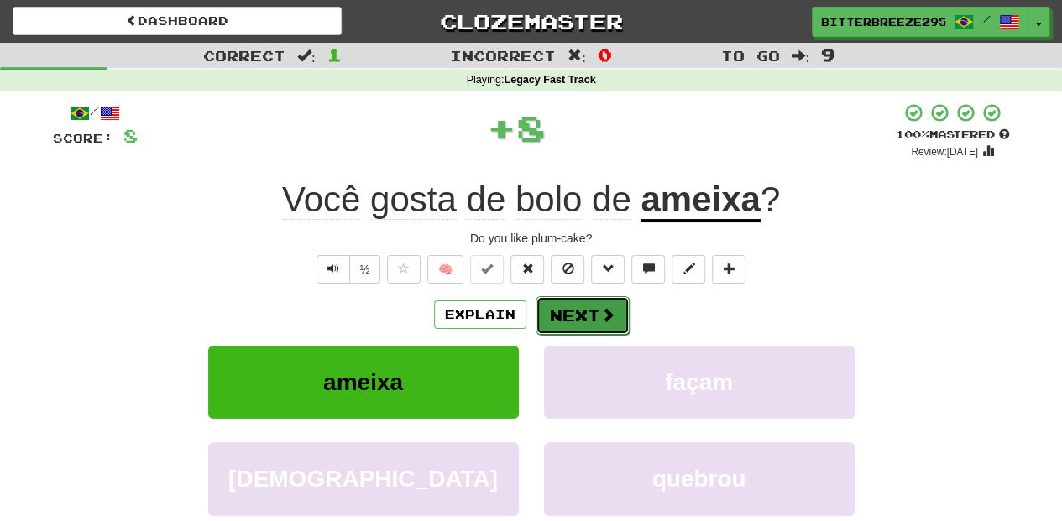
click at [577, 316] on button "Next" at bounding box center [582, 315] width 94 height 39
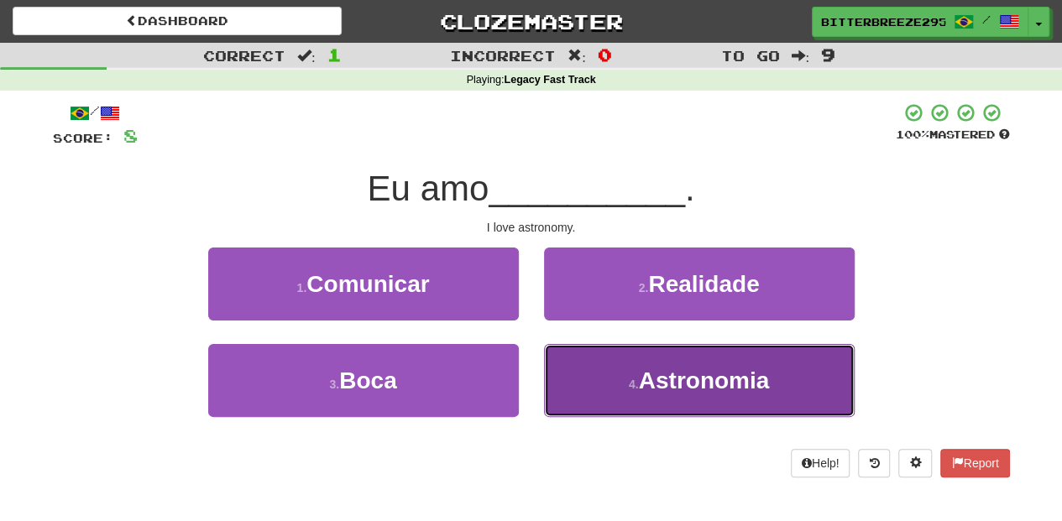
click at [603, 381] on button "4 . Astronomia" at bounding box center [699, 380] width 311 height 73
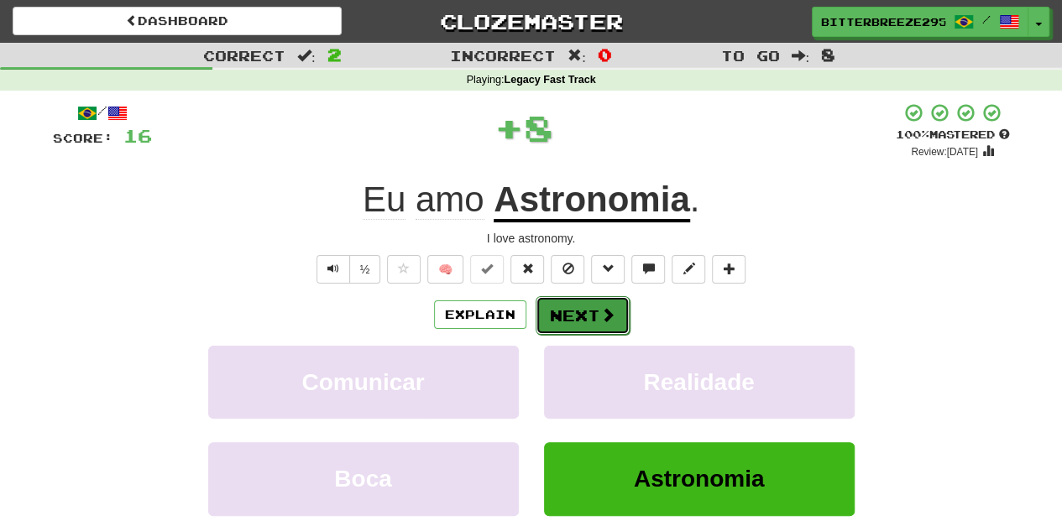
click at [577, 313] on button "Next" at bounding box center [582, 315] width 94 height 39
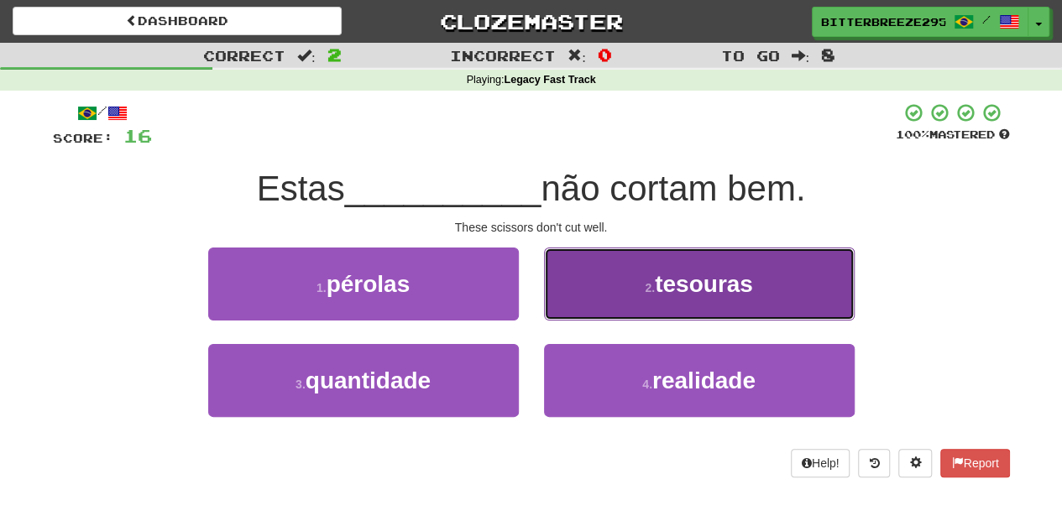
click at [573, 304] on button "2 . tesouras" at bounding box center [699, 284] width 311 height 73
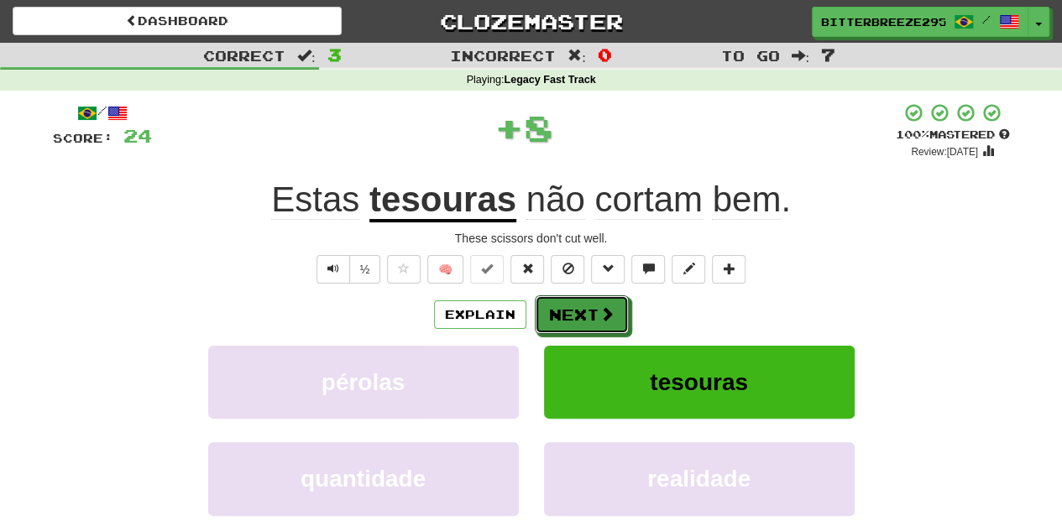
click at [572, 307] on button "Next" at bounding box center [582, 314] width 94 height 39
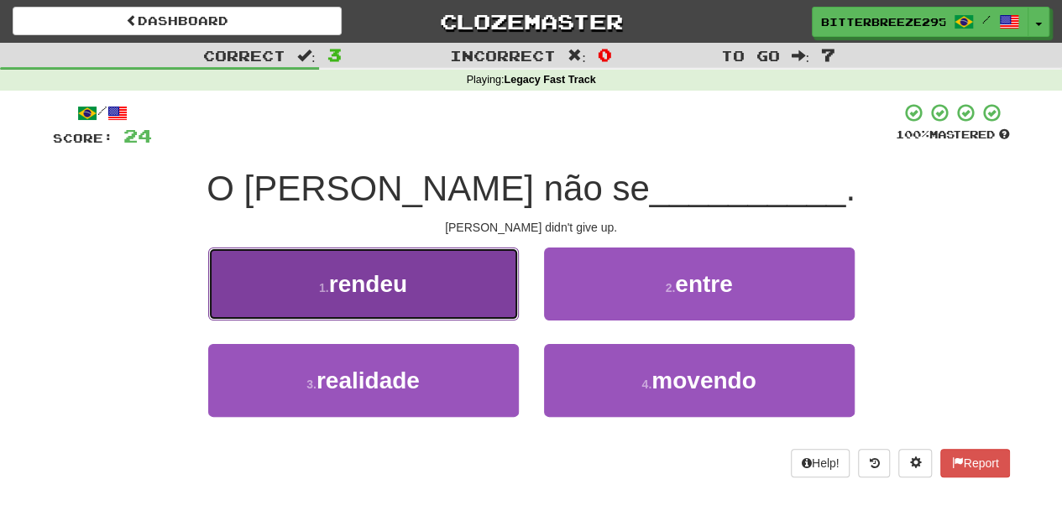
click at [480, 295] on button "1 . rendeu" at bounding box center [363, 284] width 311 height 73
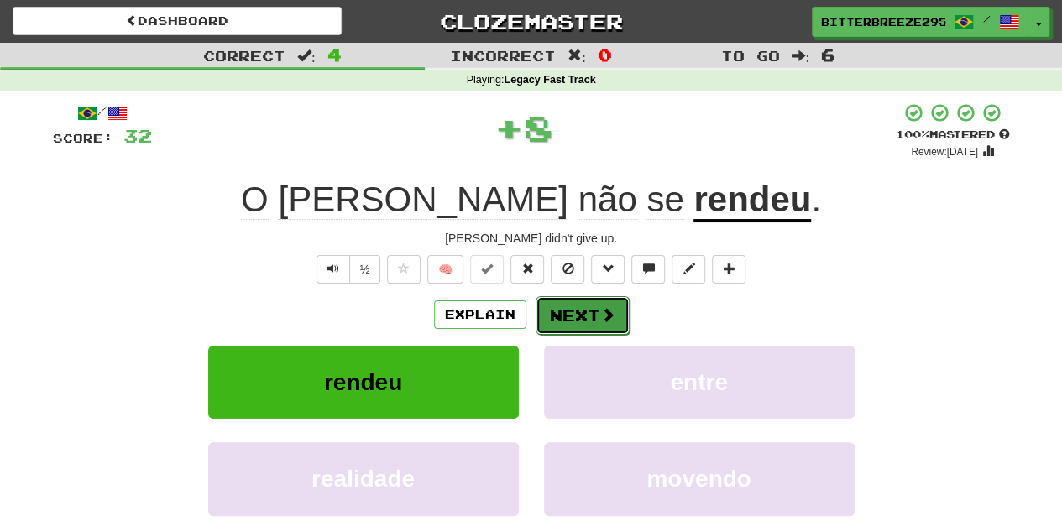
click at [564, 310] on button "Next" at bounding box center [582, 315] width 94 height 39
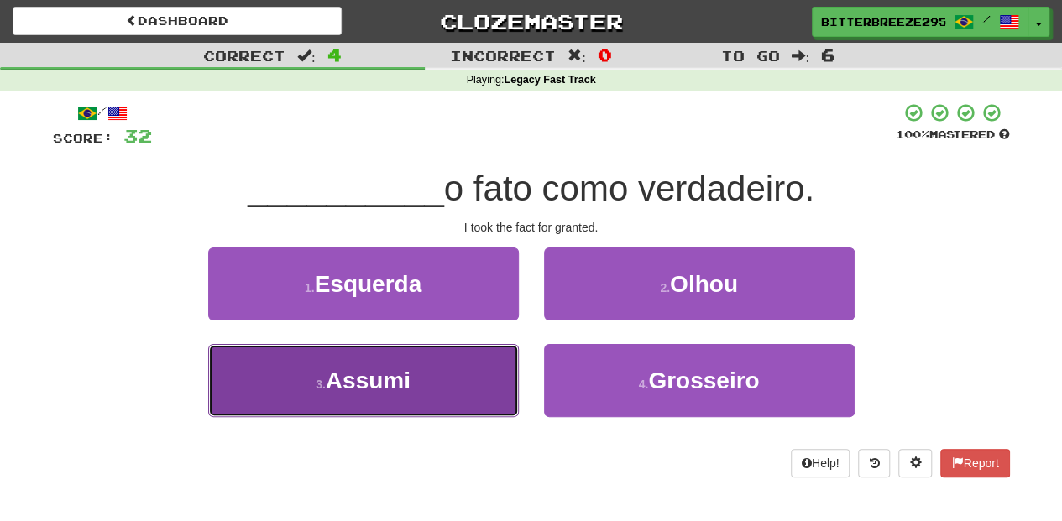
click at [446, 378] on button "3 . Assumi" at bounding box center [363, 380] width 311 height 73
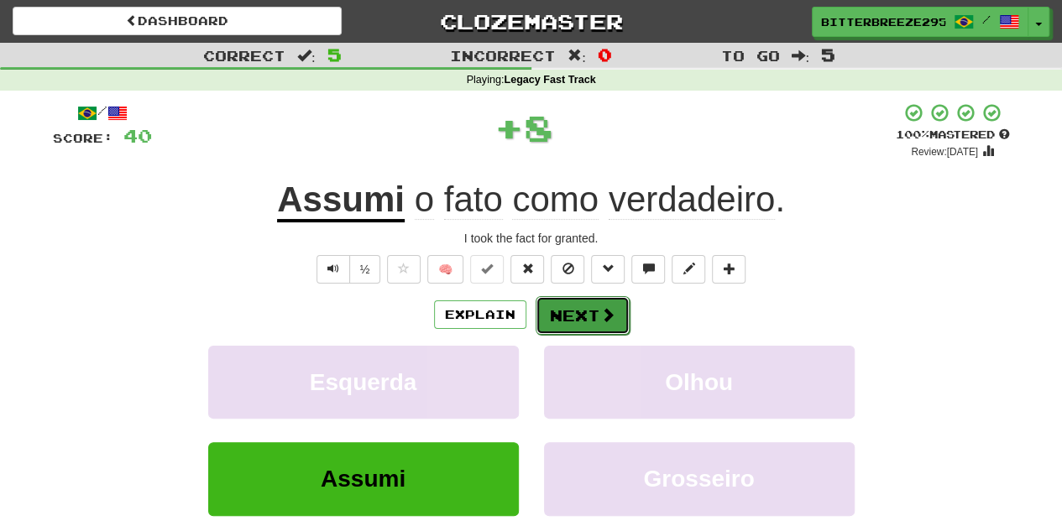
click at [576, 312] on button "Next" at bounding box center [582, 315] width 94 height 39
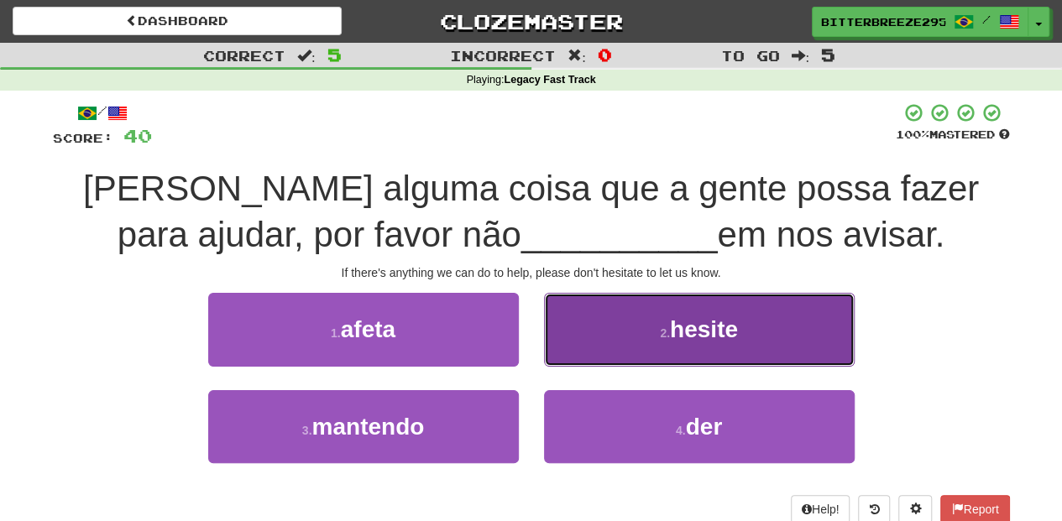
click at [572, 352] on button "2 . hesite" at bounding box center [699, 329] width 311 height 73
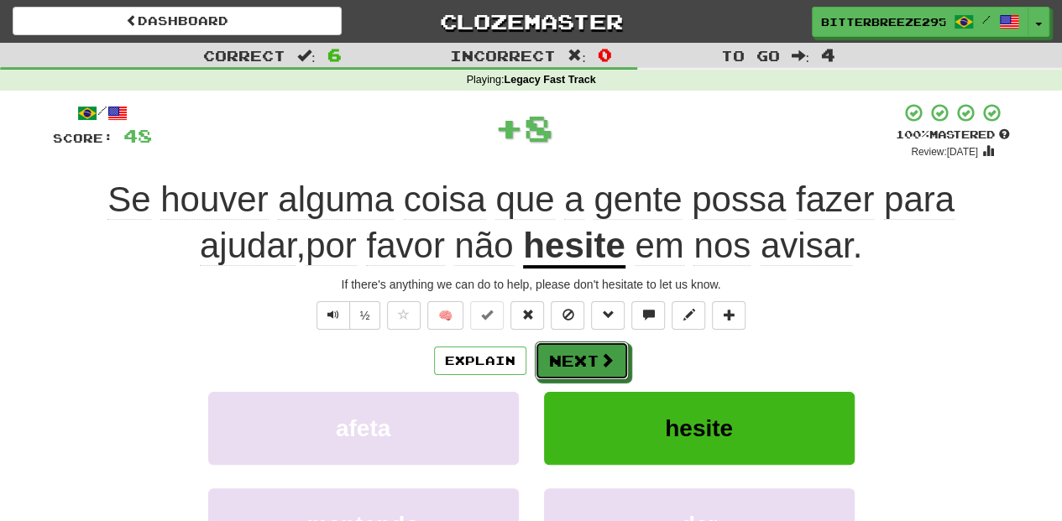
click at [572, 352] on button "Next" at bounding box center [582, 361] width 94 height 39
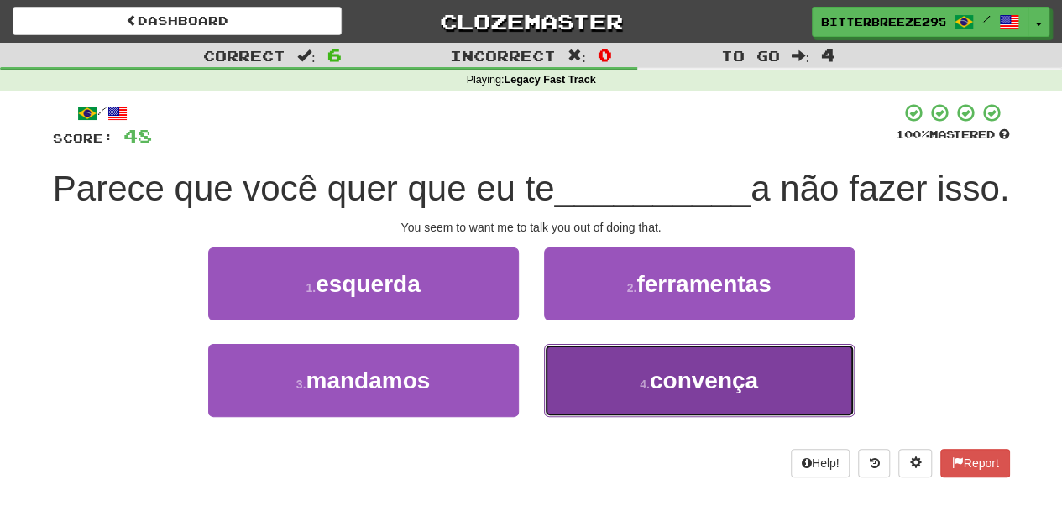
click at [596, 417] on button "4 . convença" at bounding box center [699, 380] width 311 height 73
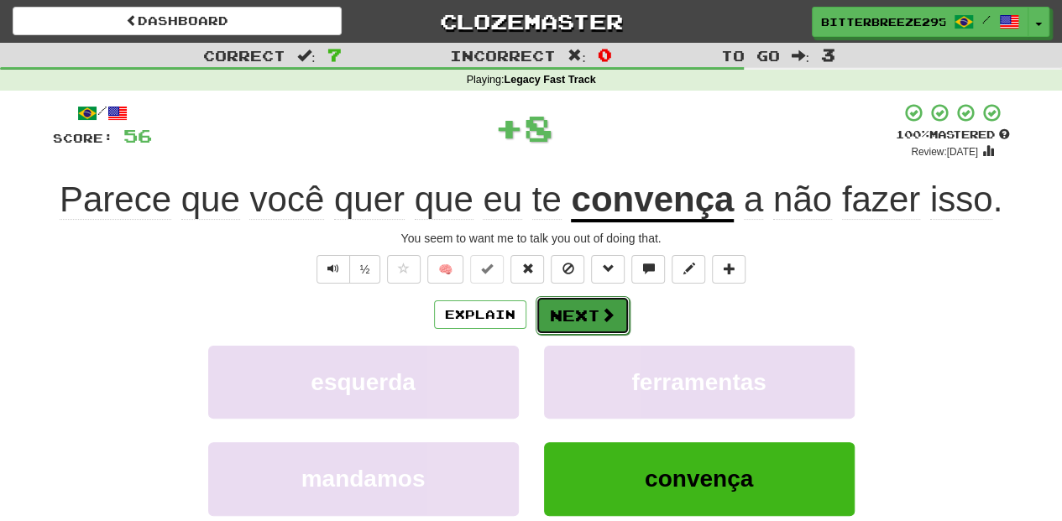
click at [569, 321] on button "Next" at bounding box center [582, 315] width 94 height 39
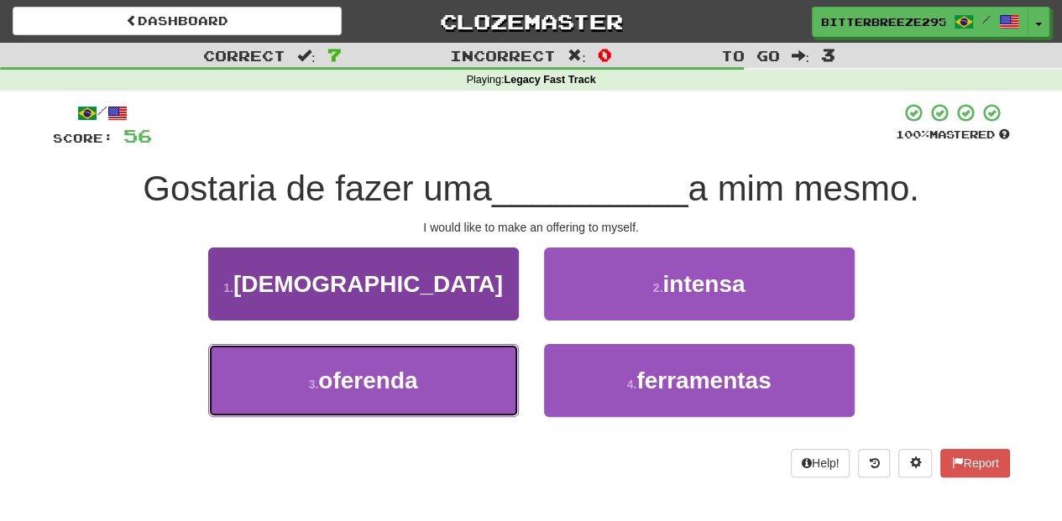
click at [439, 365] on button "3 . oferenda" at bounding box center [363, 380] width 311 height 73
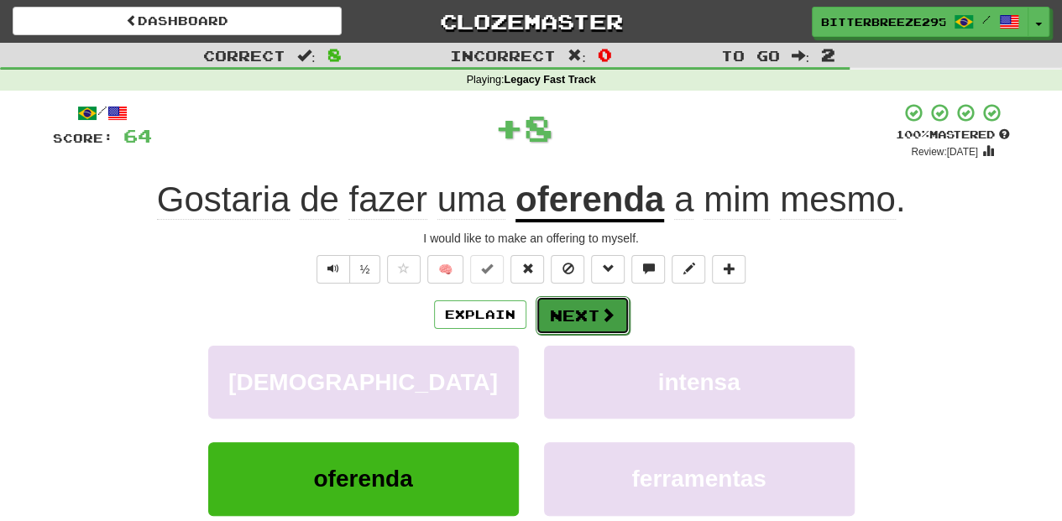
click at [575, 309] on button "Next" at bounding box center [582, 315] width 94 height 39
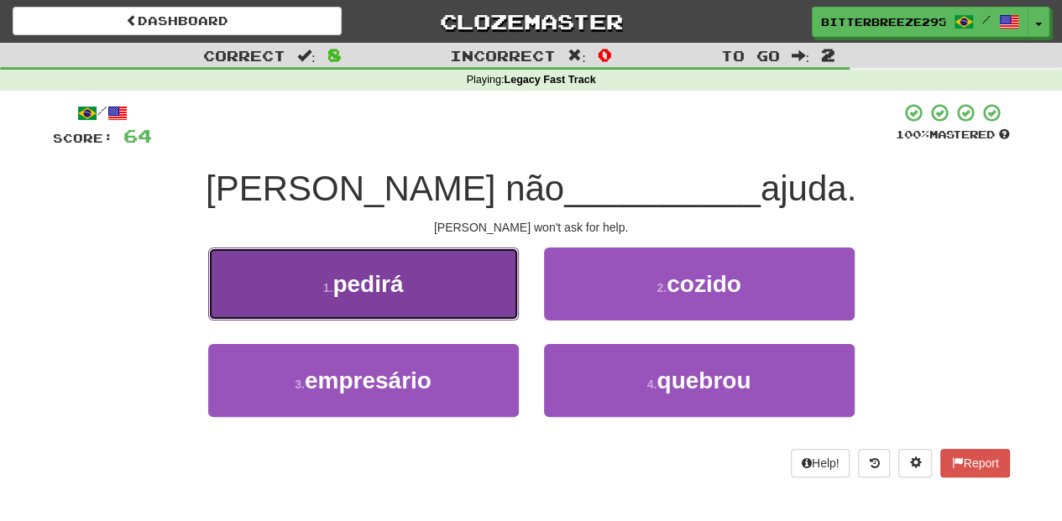
click at [451, 297] on button "1 . pedirá" at bounding box center [363, 284] width 311 height 73
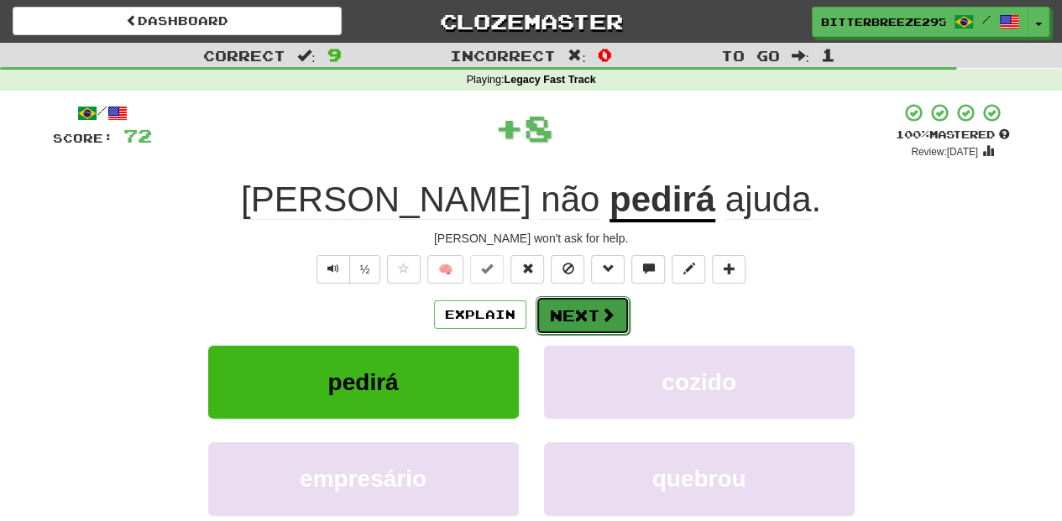
click at [558, 314] on button "Next" at bounding box center [582, 315] width 94 height 39
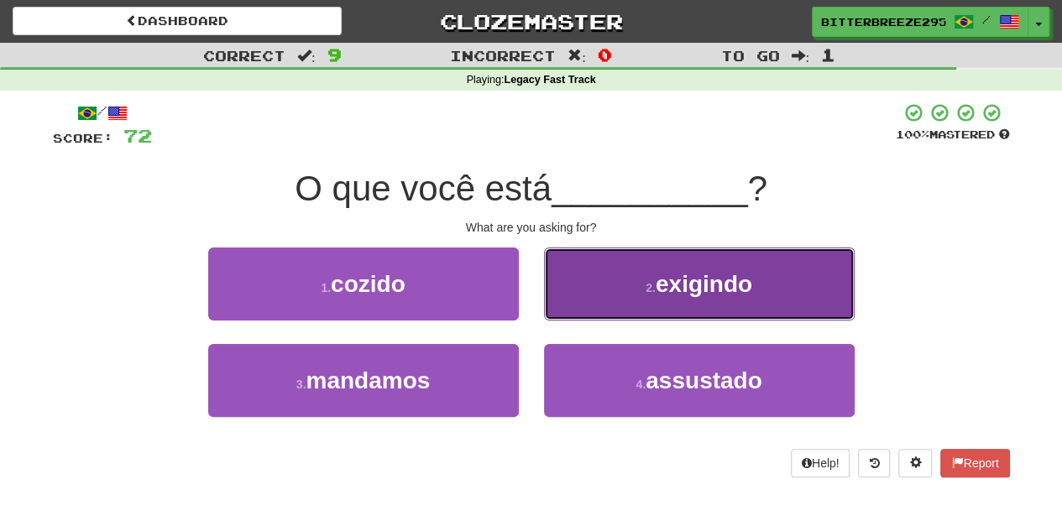
click at [574, 292] on button "2 . exigindo" at bounding box center [699, 284] width 311 height 73
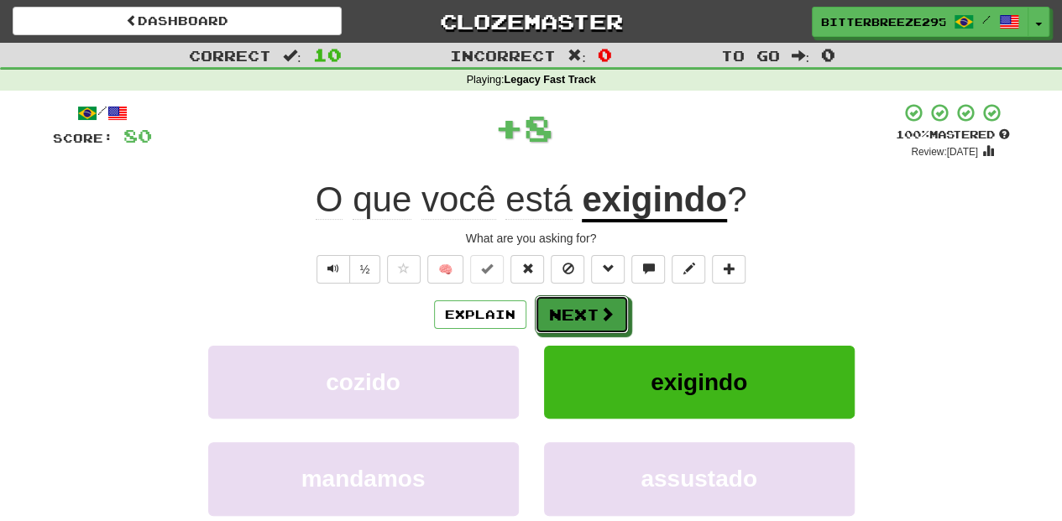
click at [572, 299] on button "Next" at bounding box center [582, 314] width 94 height 39
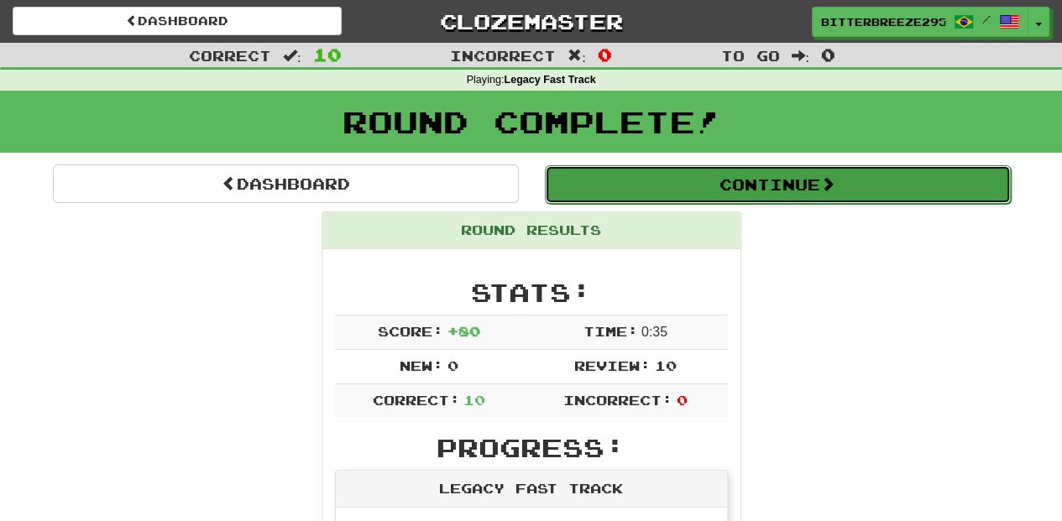
click at [641, 191] on button "Continue" at bounding box center [778, 184] width 466 height 39
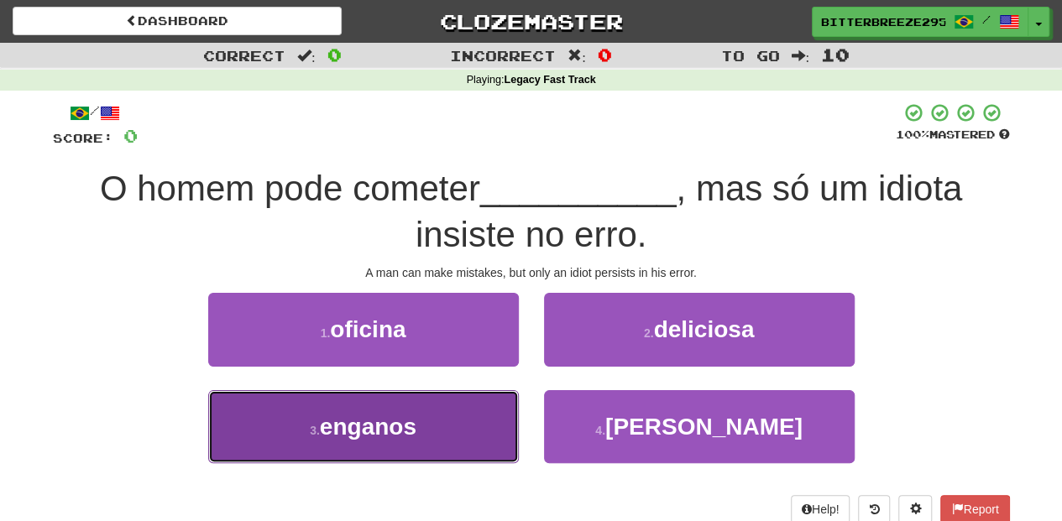
click at [488, 412] on button "3 . enganos" at bounding box center [363, 426] width 311 height 73
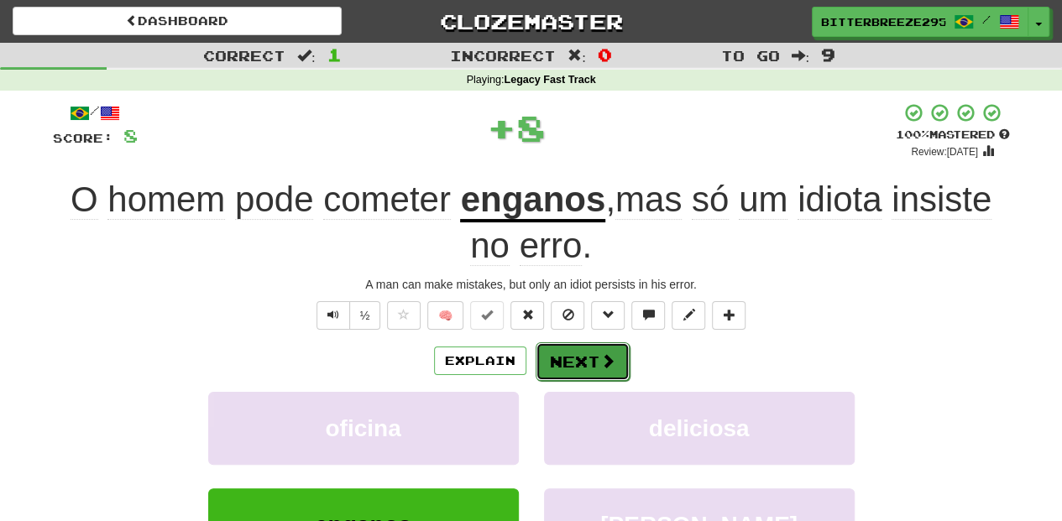
click at [566, 349] on button "Next" at bounding box center [582, 361] width 94 height 39
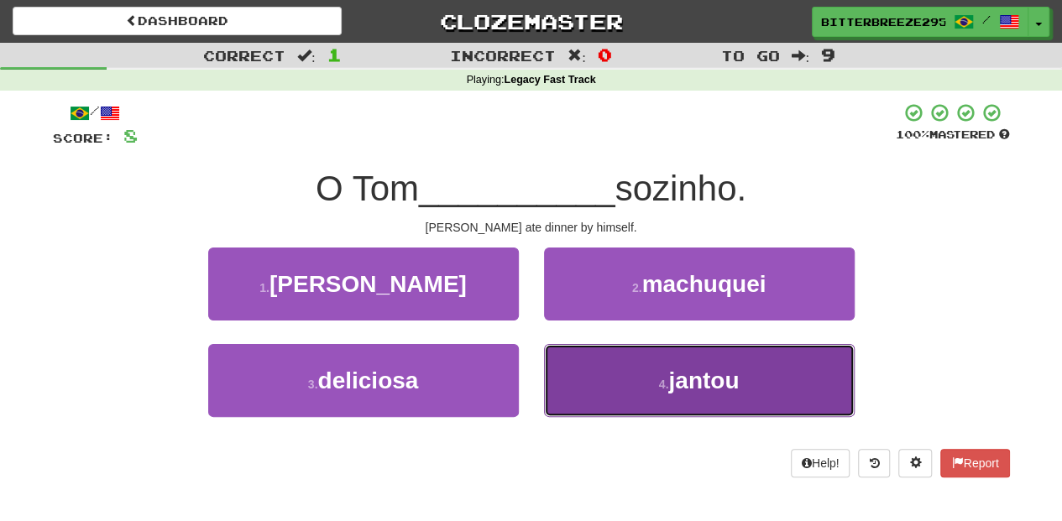
click at [600, 375] on button "4 . jantou" at bounding box center [699, 380] width 311 height 73
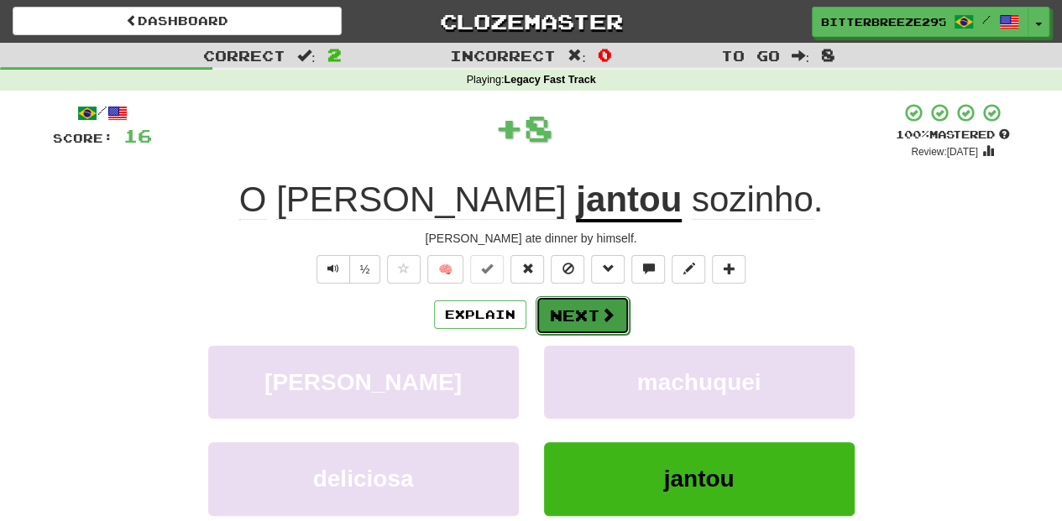
click at [572, 296] on button "Next" at bounding box center [582, 315] width 94 height 39
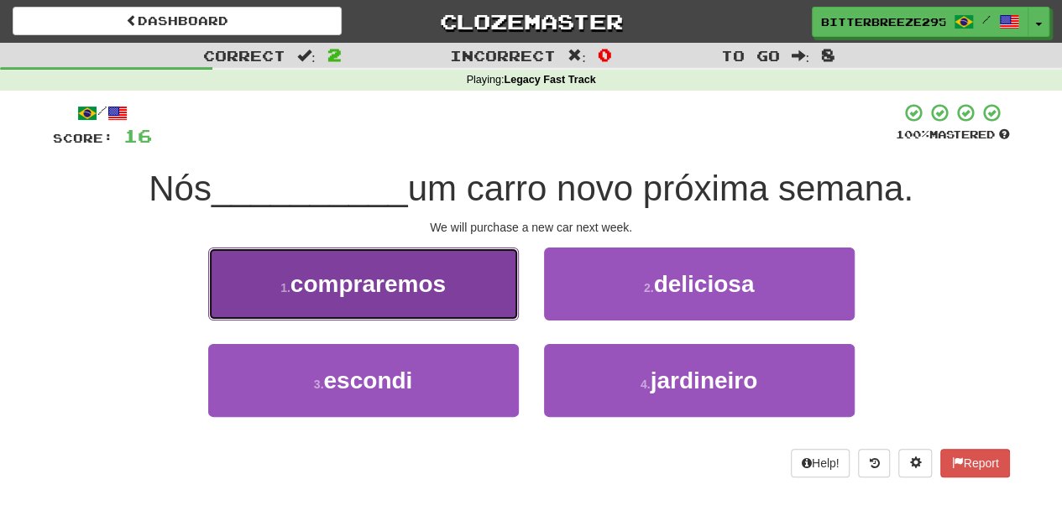
click at [418, 290] on span "compraremos" at bounding box center [367, 284] width 155 height 26
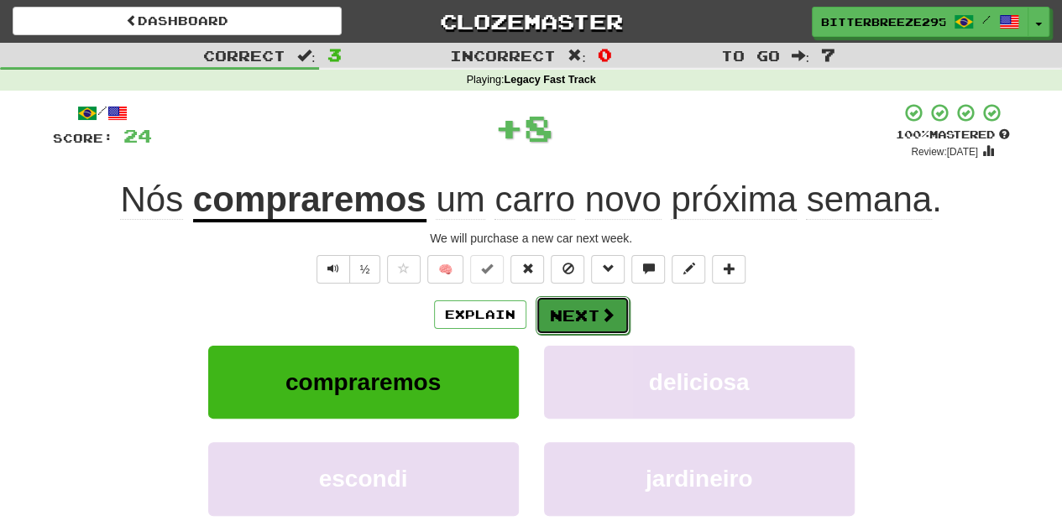
click at [572, 311] on button "Next" at bounding box center [582, 315] width 94 height 39
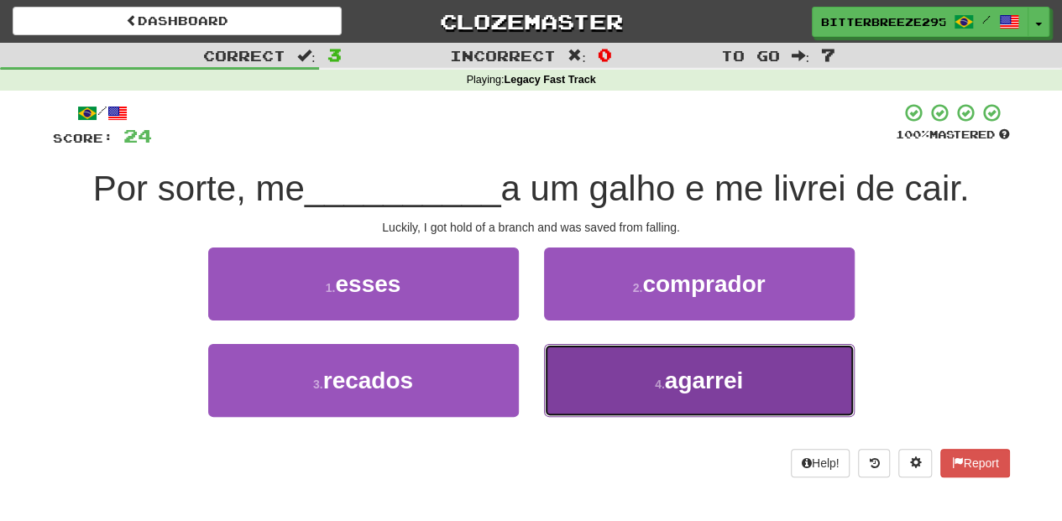
click at [584, 379] on button "4 . agarrei" at bounding box center [699, 380] width 311 height 73
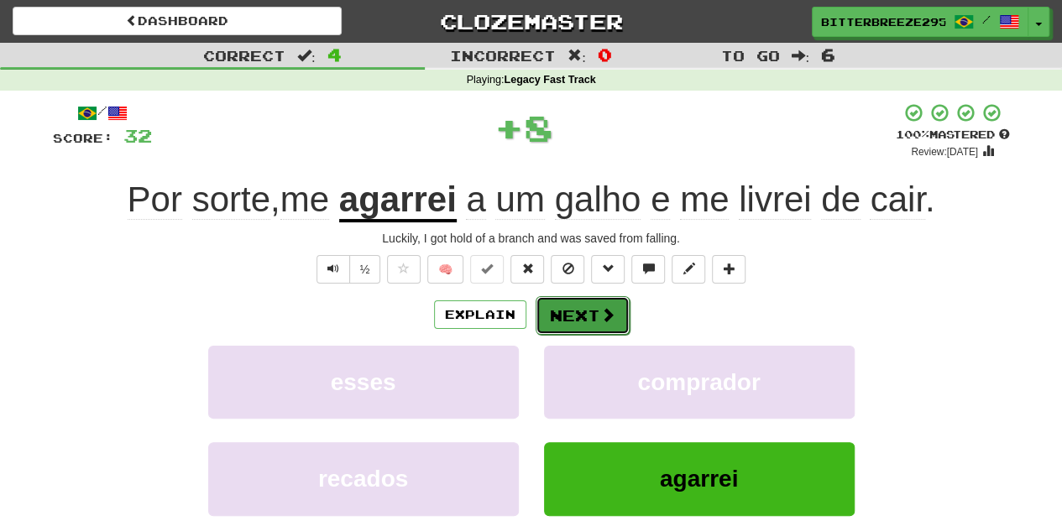
click at [572, 319] on button "Next" at bounding box center [582, 315] width 94 height 39
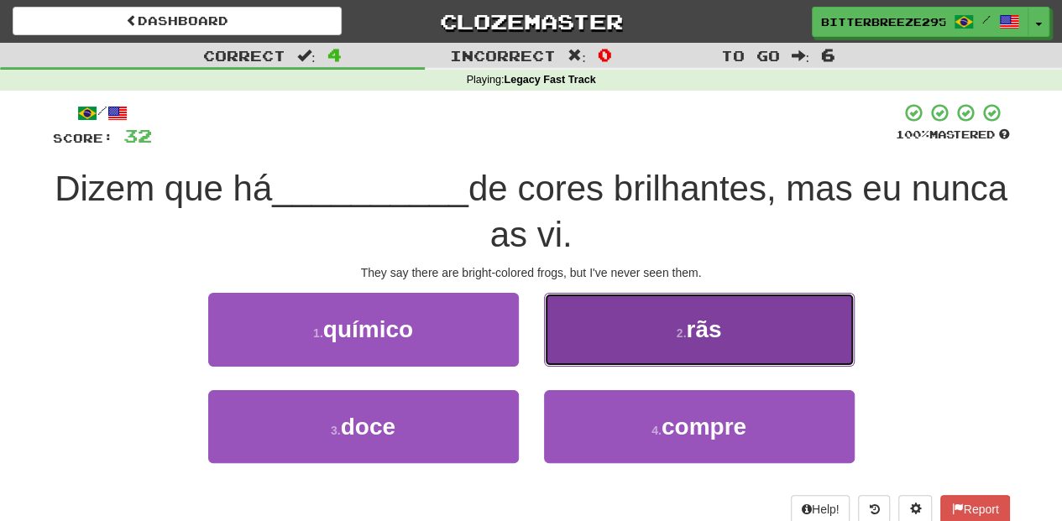
click at [580, 342] on button "2 . rãs" at bounding box center [699, 329] width 311 height 73
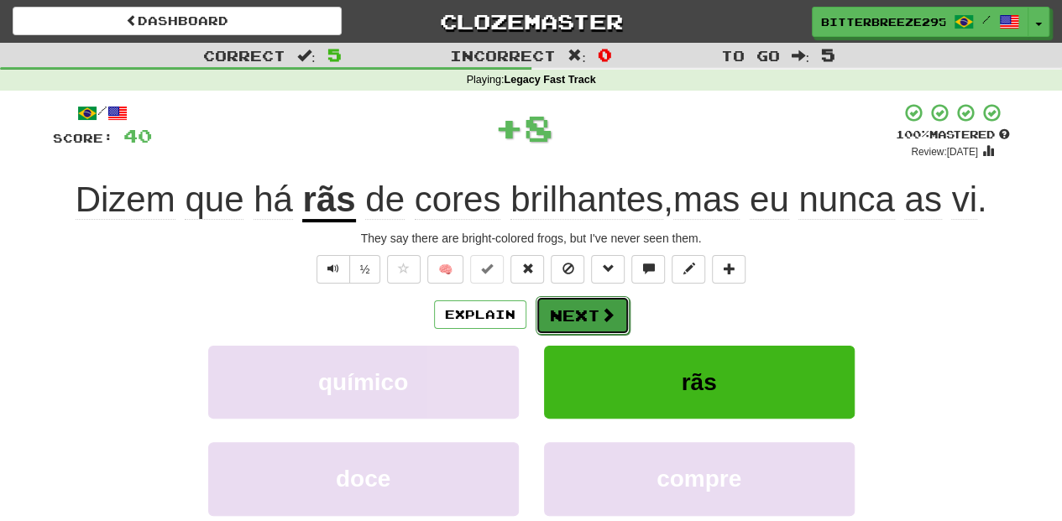
click at [555, 321] on button "Next" at bounding box center [582, 315] width 94 height 39
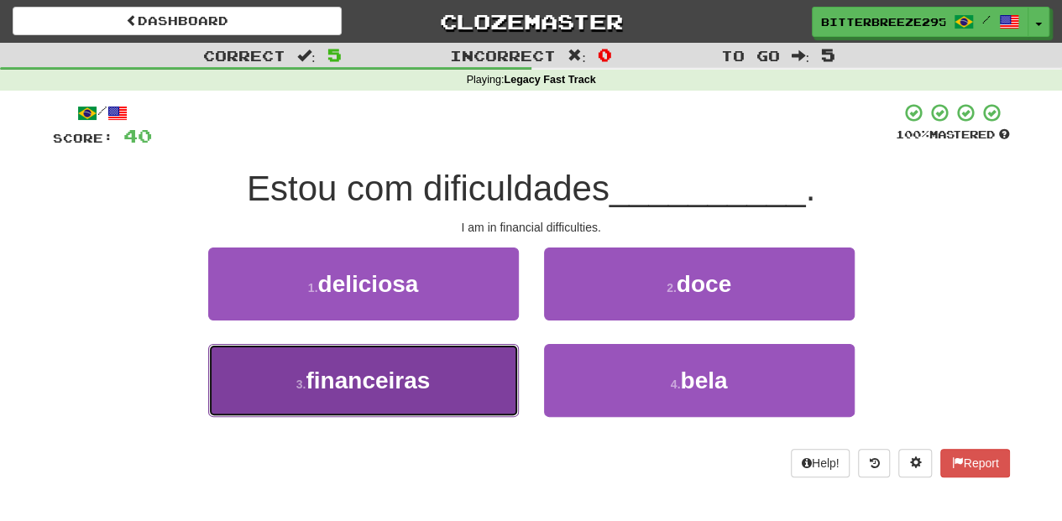
click at [436, 371] on button "3 . financeiras" at bounding box center [363, 380] width 311 height 73
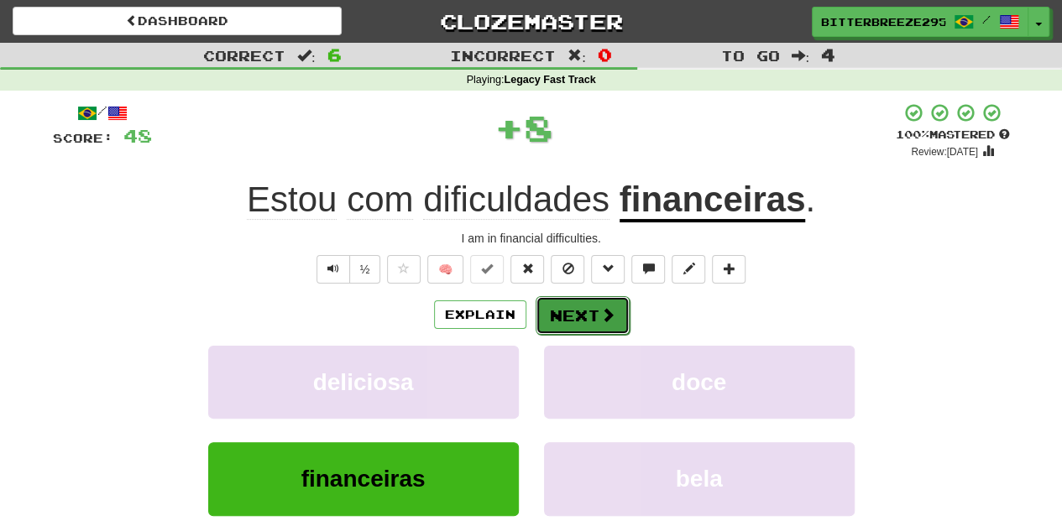
click at [584, 318] on button "Next" at bounding box center [582, 315] width 94 height 39
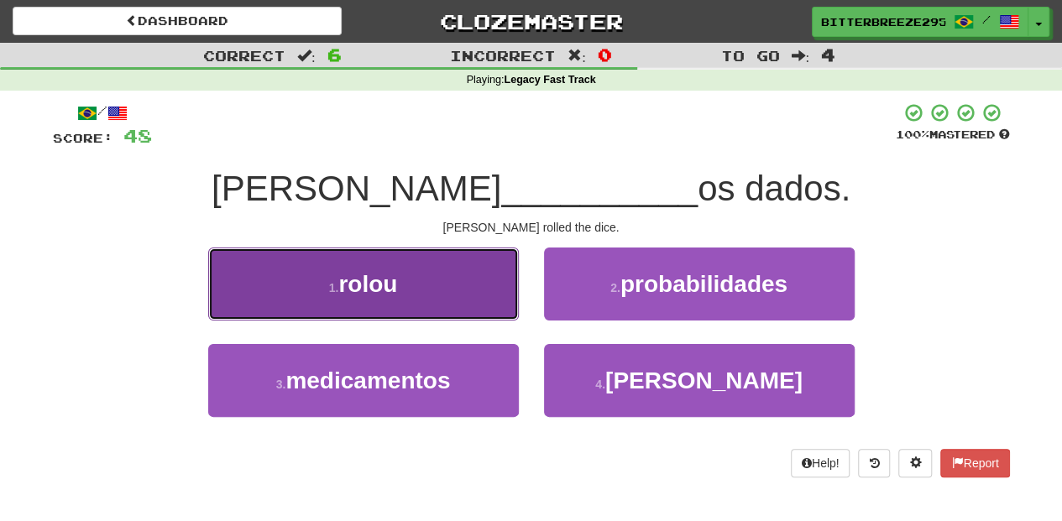
click at [463, 316] on button "1 . rolou" at bounding box center [363, 284] width 311 height 73
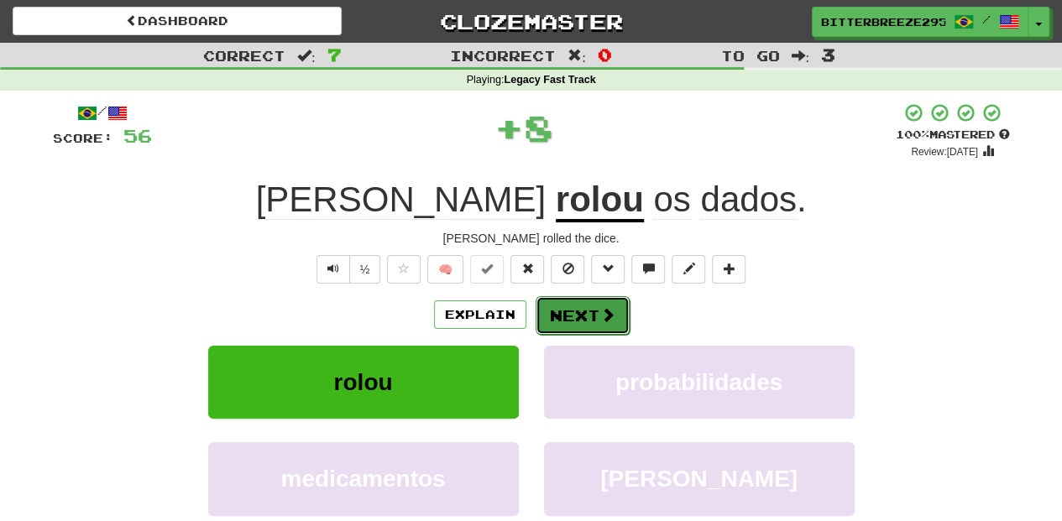
click at [556, 317] on button "Next" at bounding box center [582, 315] width 94 height 39
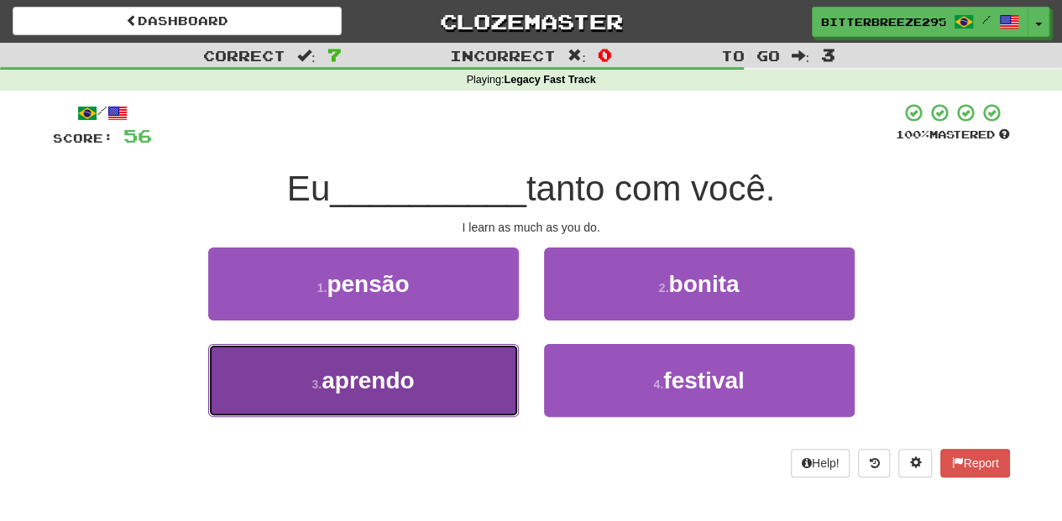
click at [465, 373] on button "3 . aprendo" at bounding box center [363, 380] width 311 height 73
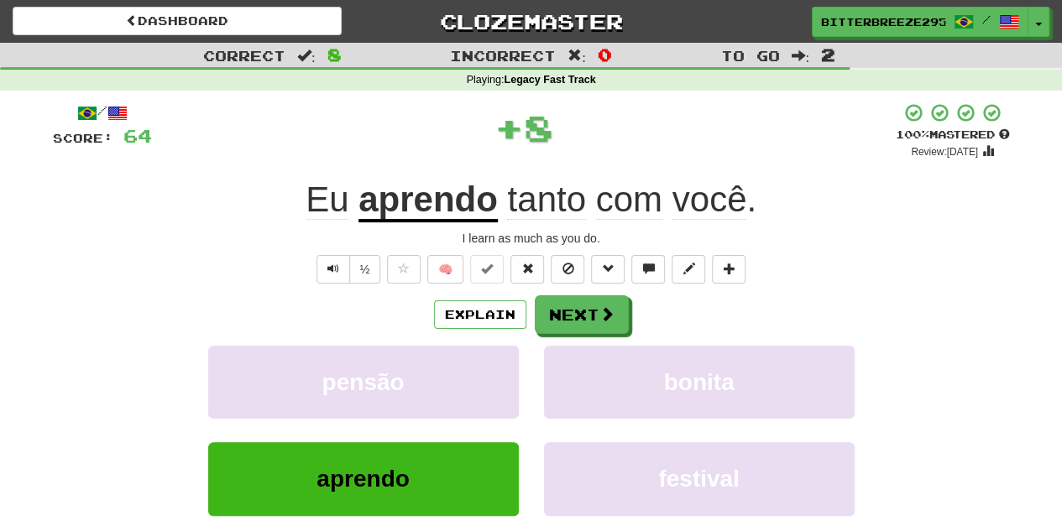
click at [530, 317] on div "Explain Next" at bounding box center [531, 314] width 957 height 39
click at [566, 316] on button "Next" at bounding box center [582, 315] width 94 height 39
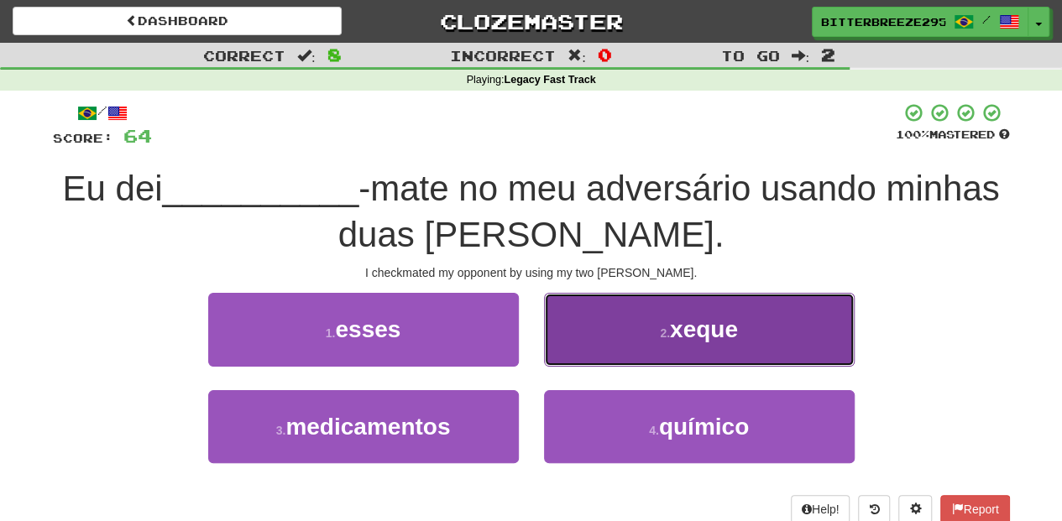
click at [580, 351] on button "2 . xeque" at bounding box center [699, 329] width 311 height 73
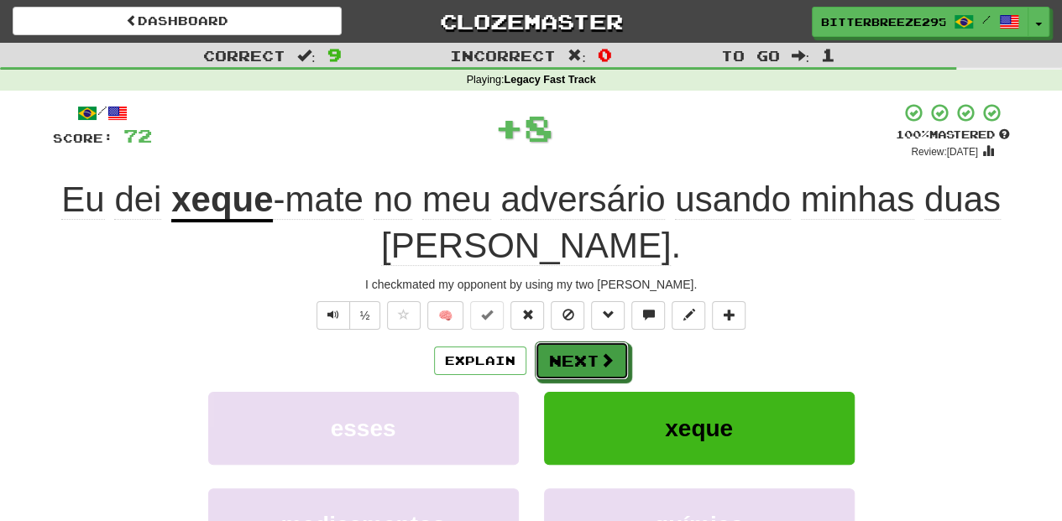
click at [580, 351] on button "Next" at bounding box center [582, 361] width 94 height 39
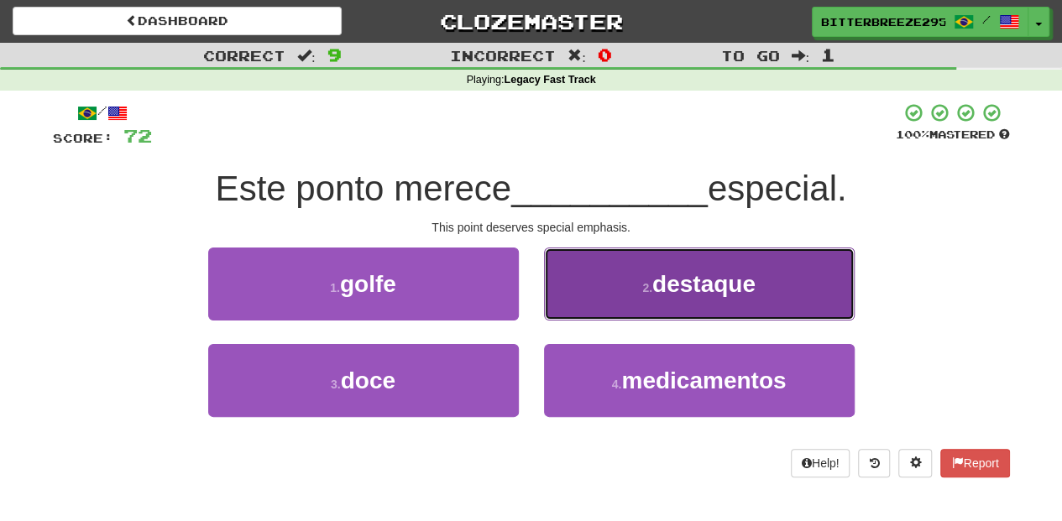
click at [571, 305] on button "2 . destaque" at bounding box center [699, 284] width 311 height 73
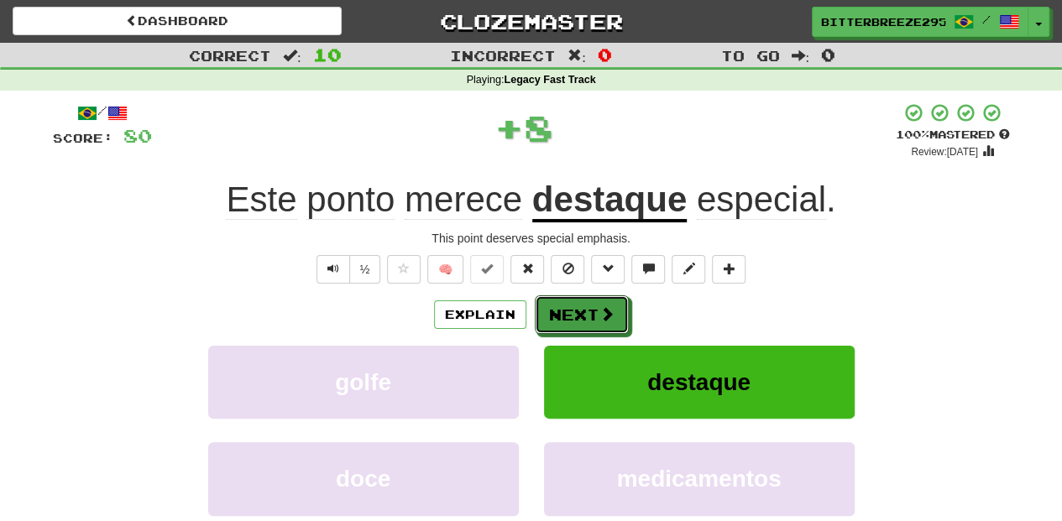
click at [571, 309] on button "Next" at bounding box center [582, 314] width 94 height 39
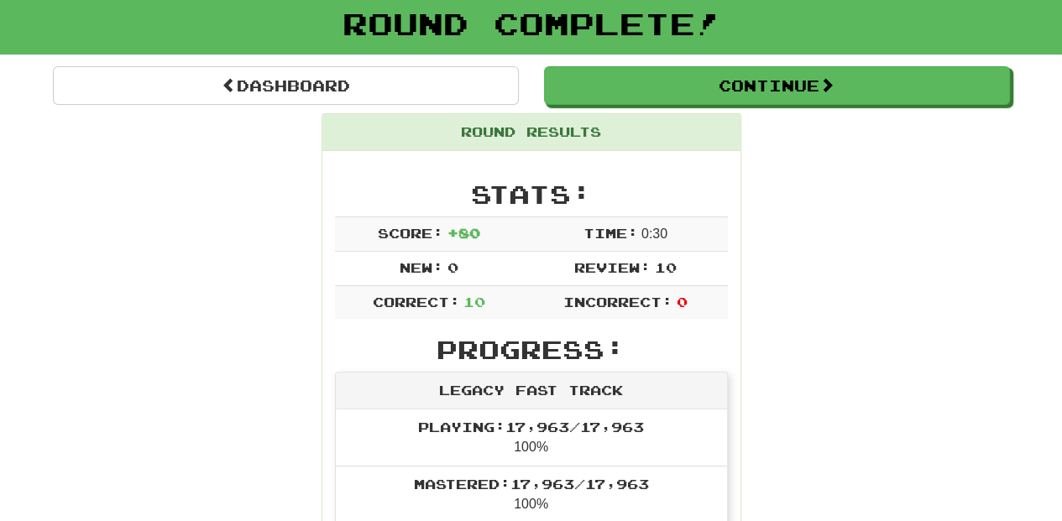
scroll to position [55, 0]
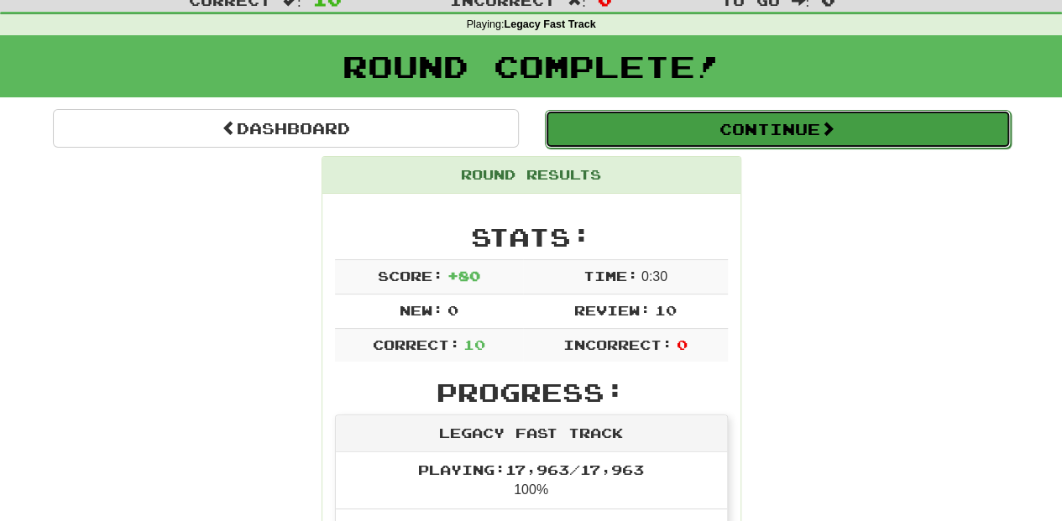
click at [594, 121] on button "Continue" at bounding box center [778, 129] width 466 height 39
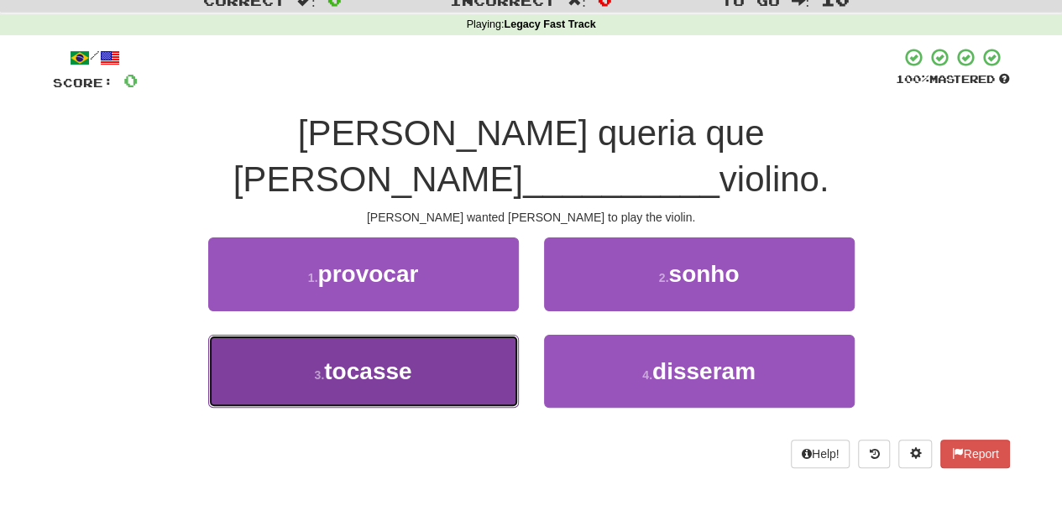
click at [483, 336] on button "3 . tocasse" at bounding box center [363, 371] width 311 height 73
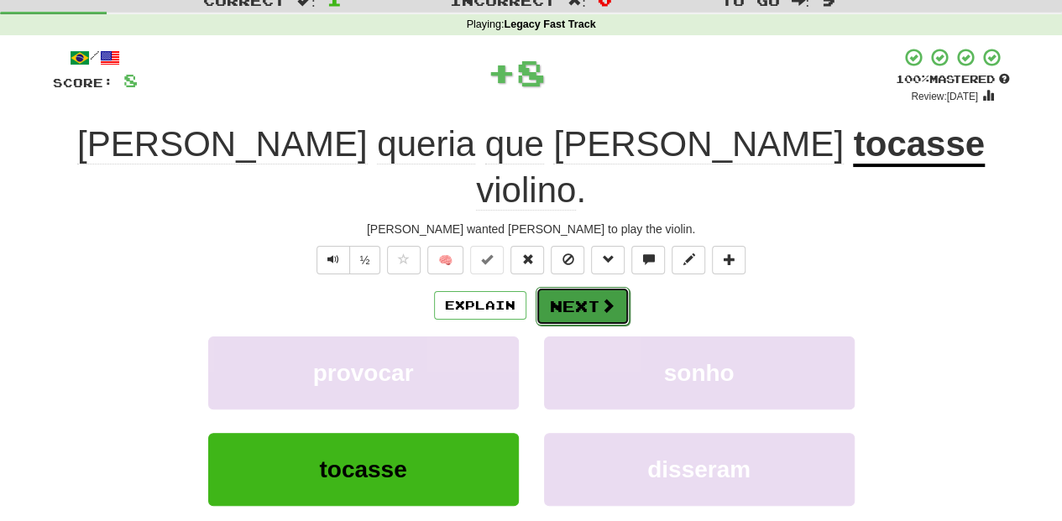
click at [592, 287] on button "Next" at bounding box center [582, 306] width 94 height 39
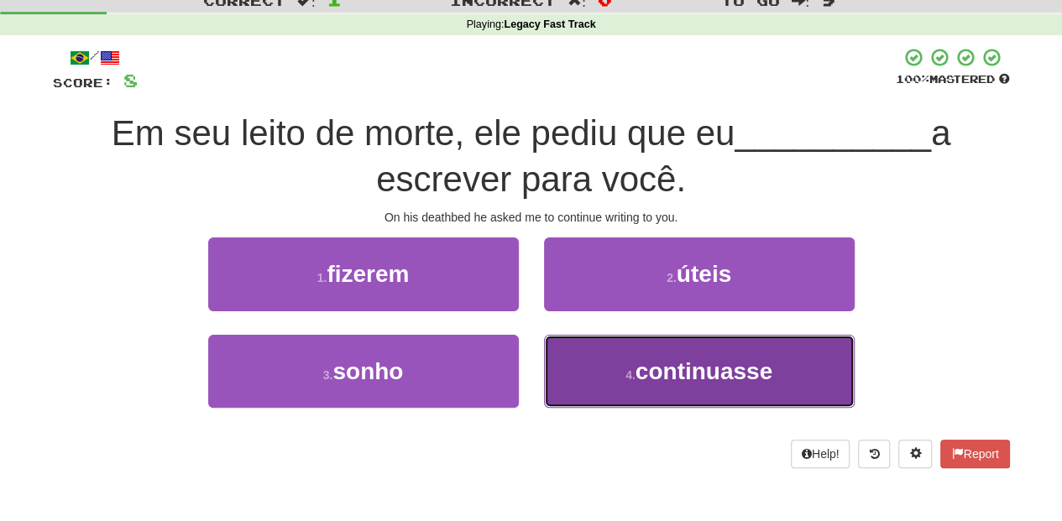
click at [587, 352] on button "4 . continuasse" at bounding box center [699, 371] width 311 height 73
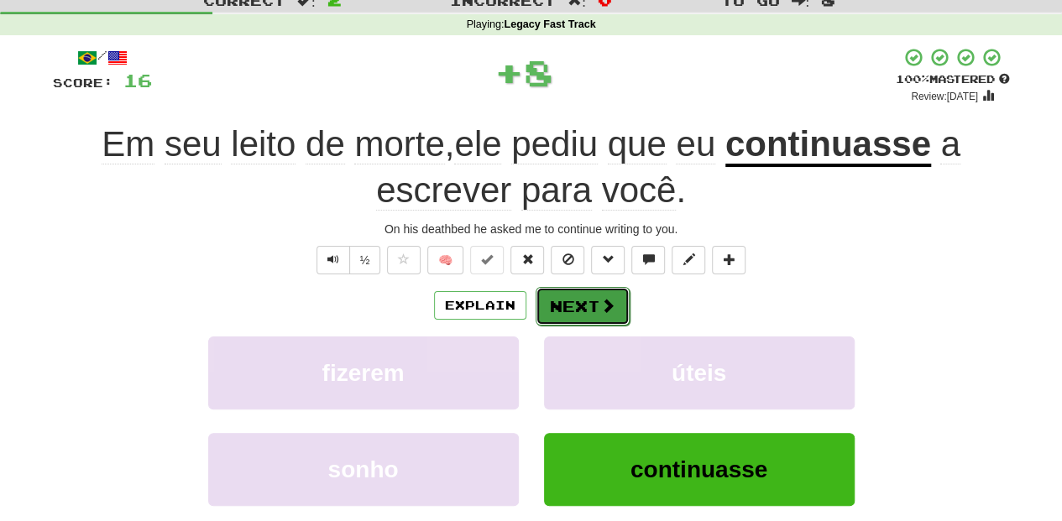
click at [555, 297] on button "Next" at bounding box center [582, 306] width 94 height 39
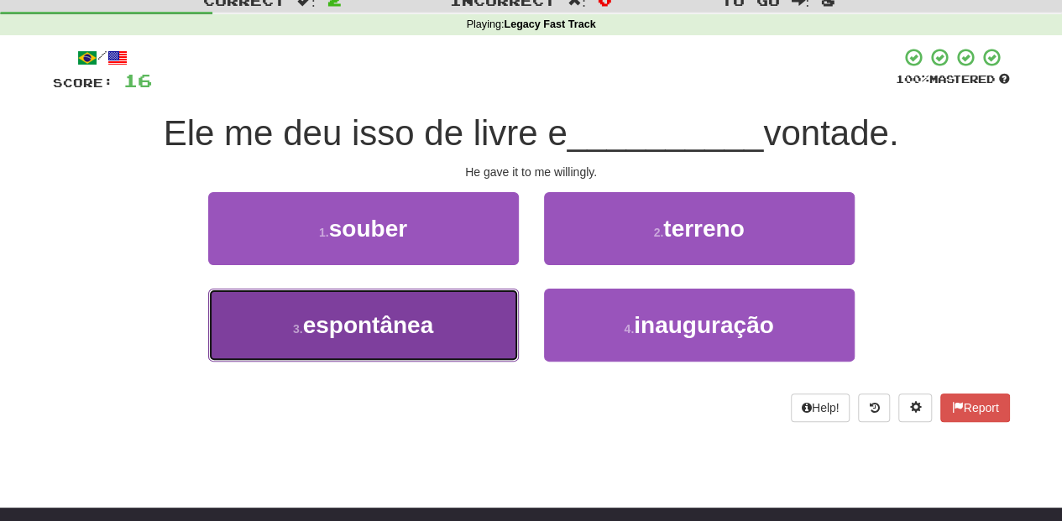
click at [476, 318] on button "3 . espontânea" at bounding box center [363, 325] width 311 height 73
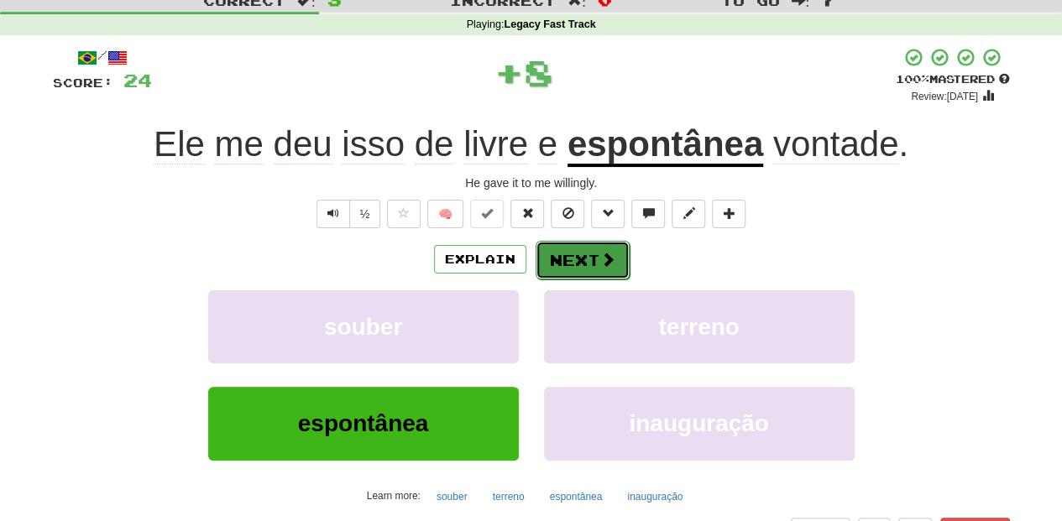
click at [564, 258] on button "Next" at bounding box center [582, 260] width 94 height 39
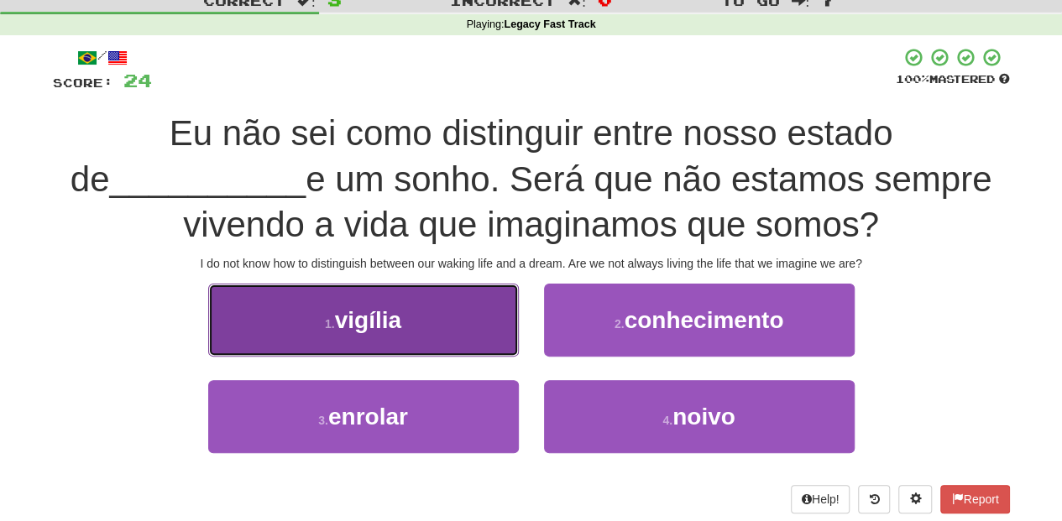
click at [464, 337] on button "1 . vigília" at bounding box center [363, 320] width 311 height 73
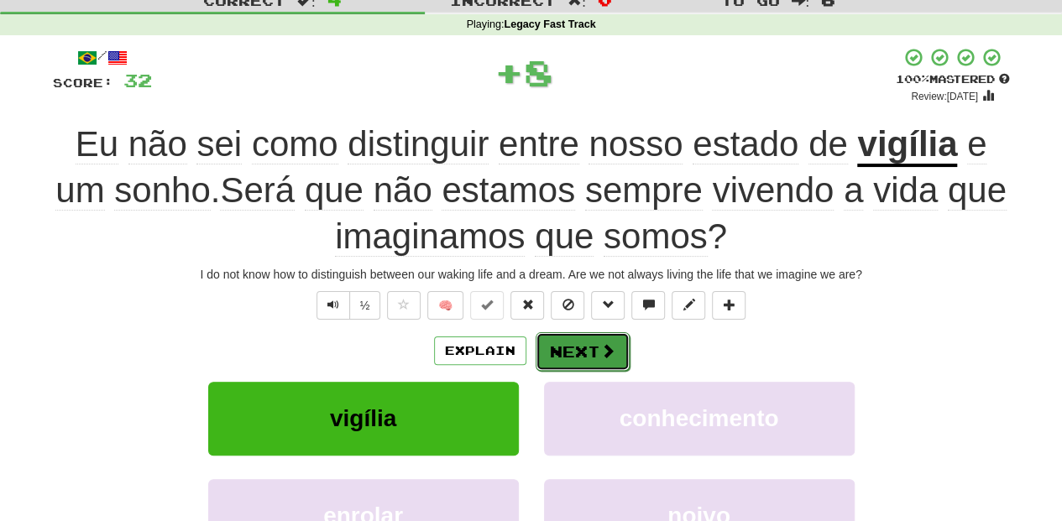
click at [562, 347] on button "Next" at bounding box center [582, 351] width 94 height 39
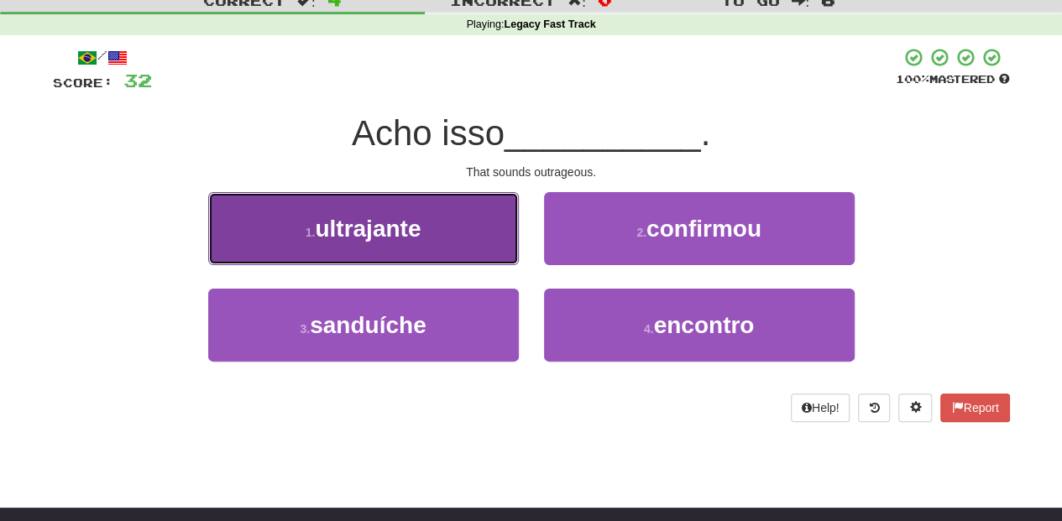
click at [407, 247] on button "1 . ultrajante" at bounding box center [363, 228] width 311 height 73
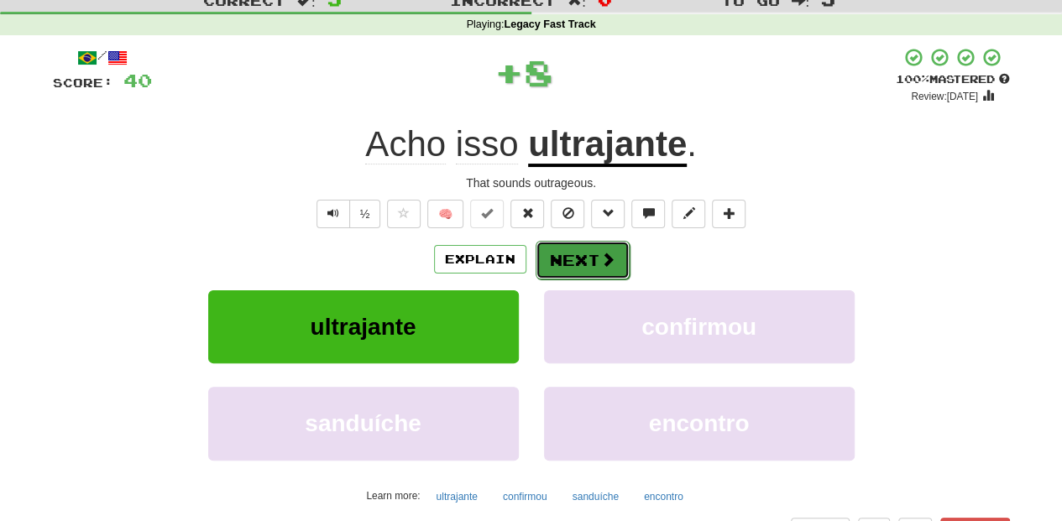
click at [543, 259] on button "Next" at bounding box center [582, 260] width 94 height 39
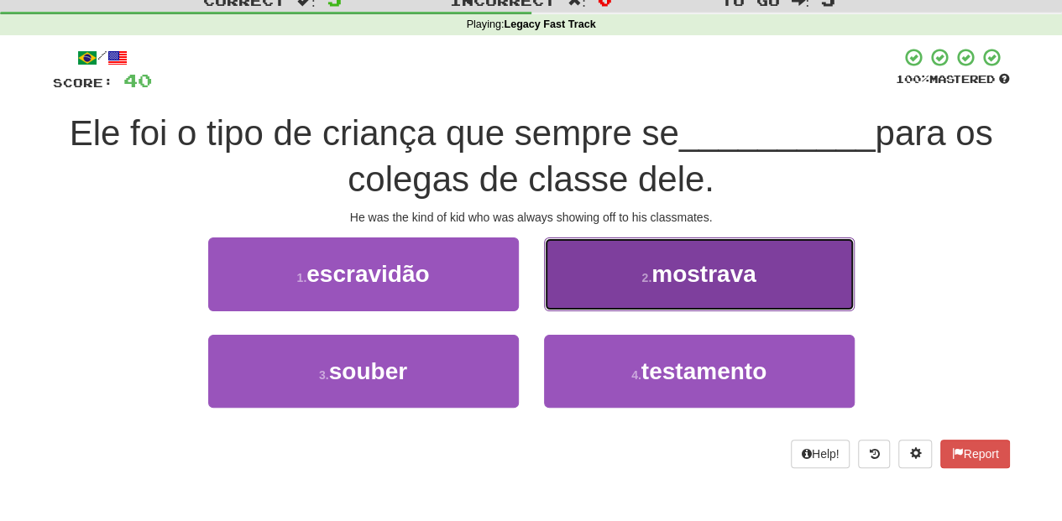
click at [567, 287] on button "2 . mostrava" at bounding box center [699, 274] width 311 height 73
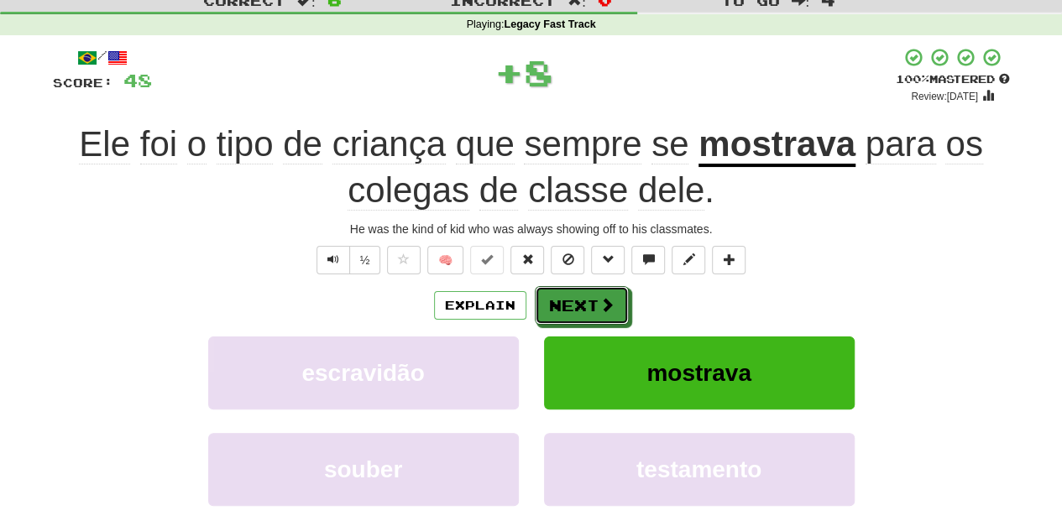
click at [567, 287] on button "Next" at bounding box center [582, 305] width 94 height 39
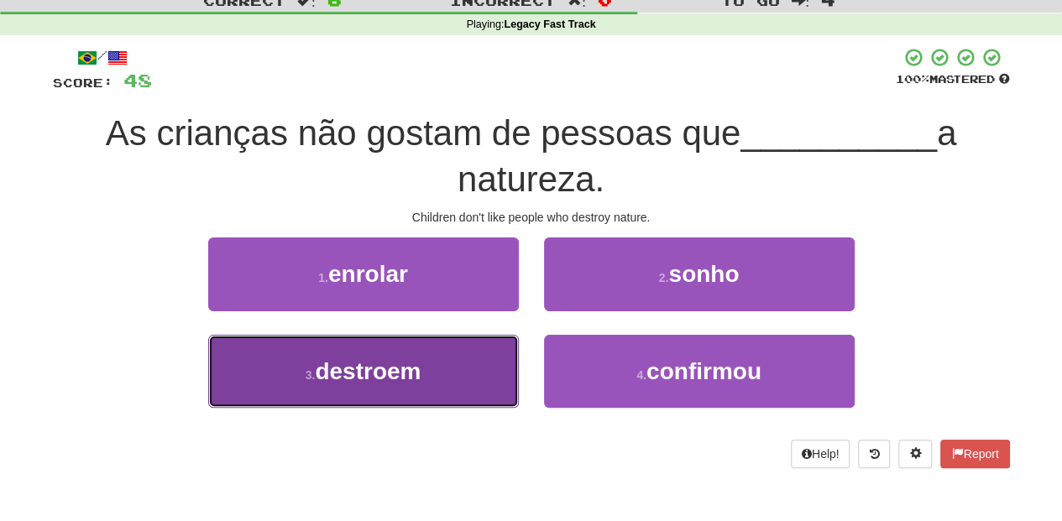
click at [450, 358] on button "3 . destroem" at bounding box center [363, 371] width 311 height 73
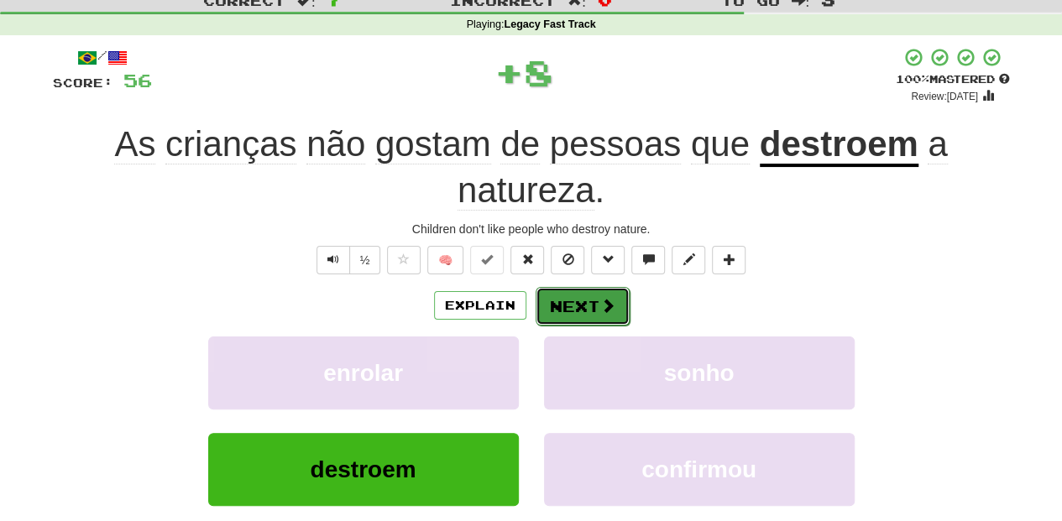
click at [564, 304] on button "Next" at bounding box center [582, 306] width 94 height 39
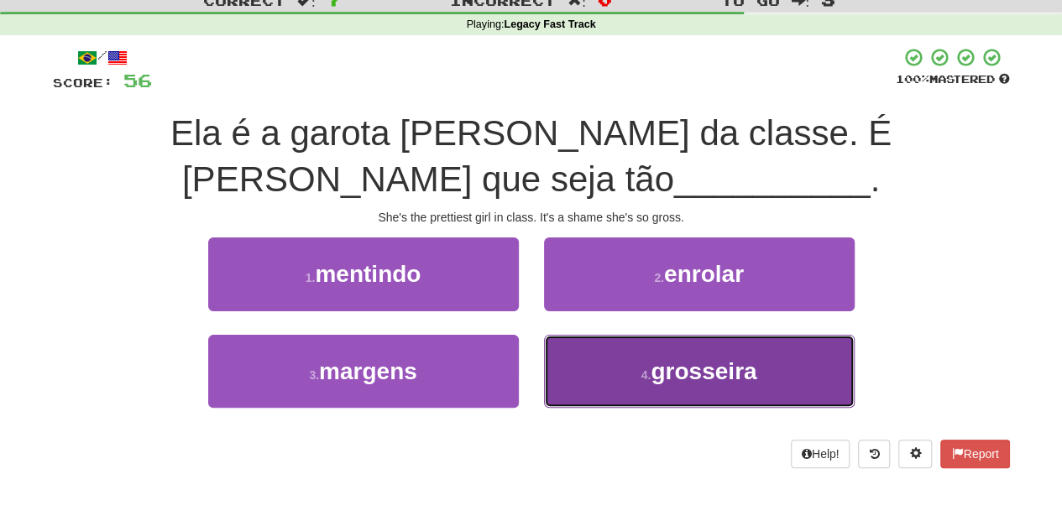
click at [572, 354] on button "4 . grosseira" at bounding box center [699, 371] width 311 height 73
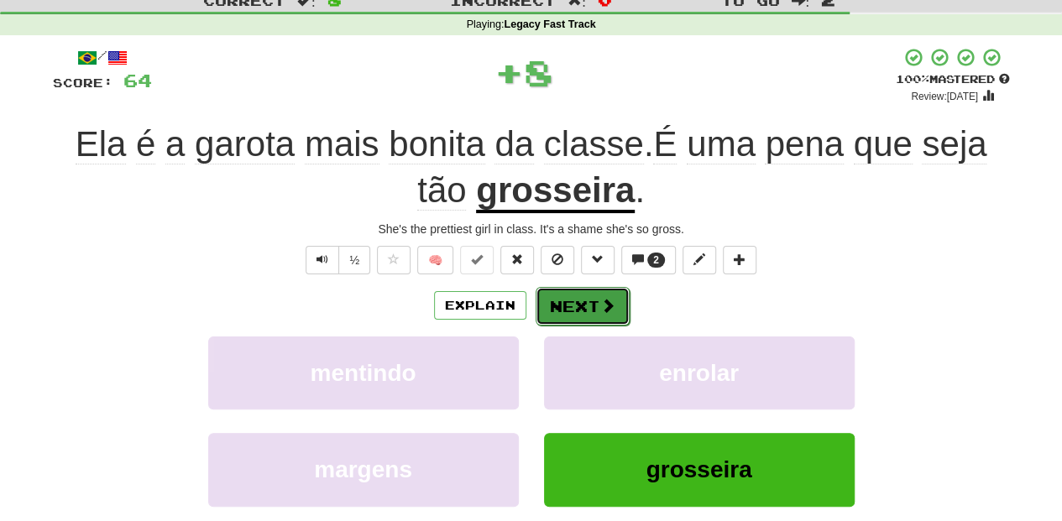
click at [556, 307] on button "Next" at bounding box center [582, 306] width 94 height 39
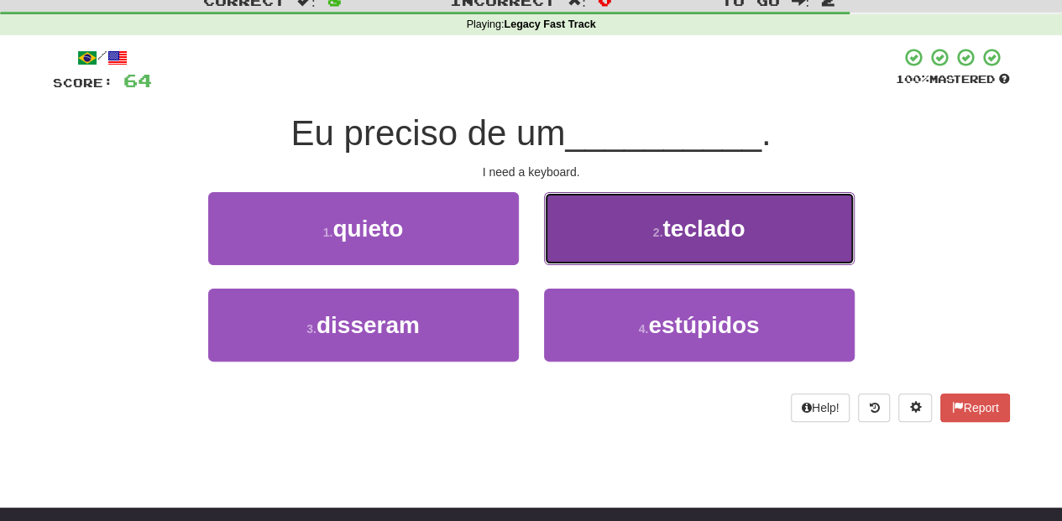
click at [575, 259] on button "2 . teclado" at bounding box center [699, 228] width 311 height 73
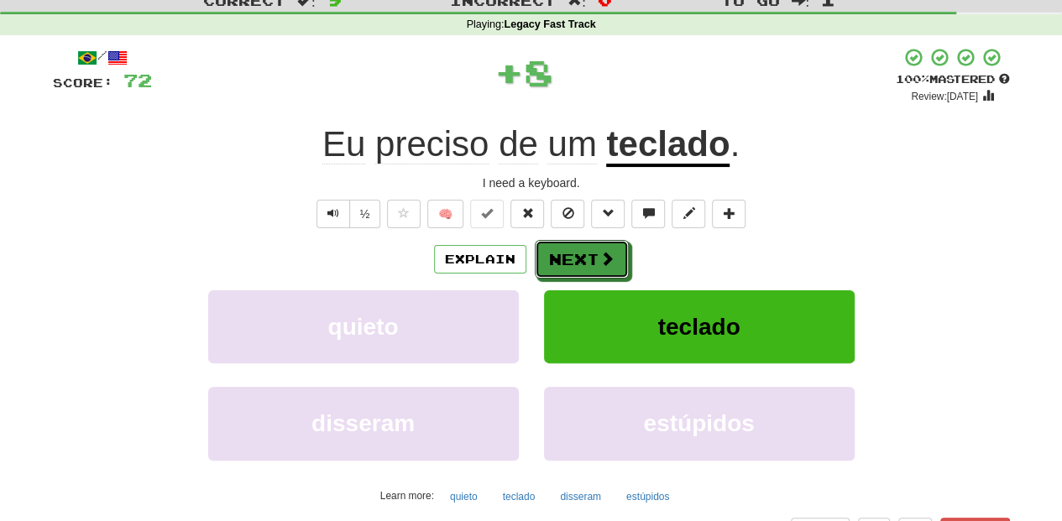
click at [575, 259] on button "Next" at bounding box center [582, 259] width 94 height 39
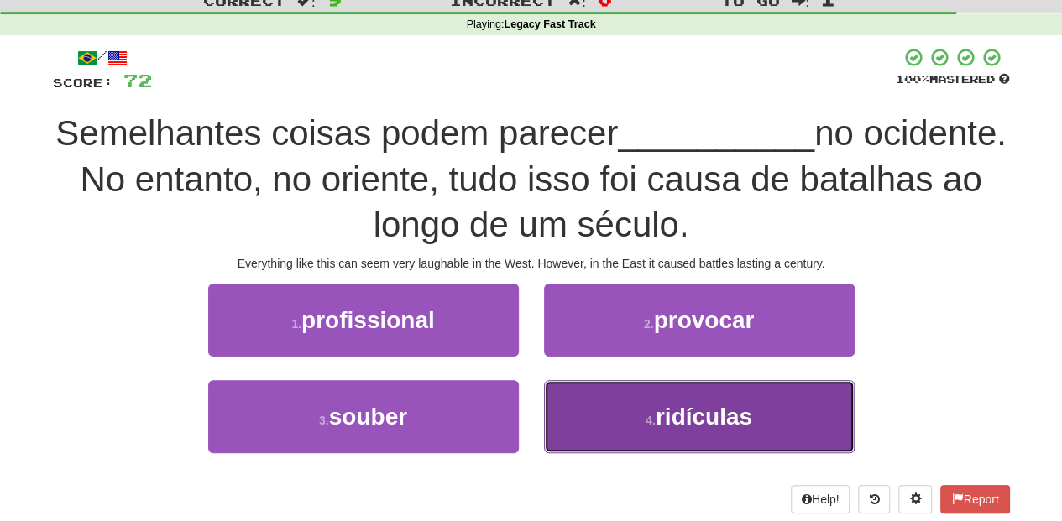
click at [601, 401] on button "4 . ridículas" at bounding box center [699, 416] width 311 height 73
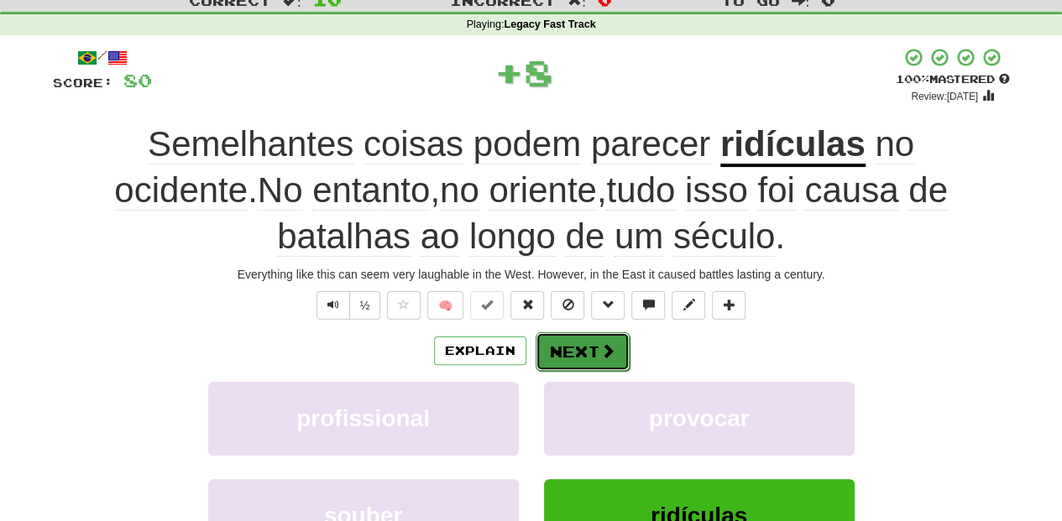
click at [587, 348] on button "Next" at bounding box center [582, 351] width 94 height 39
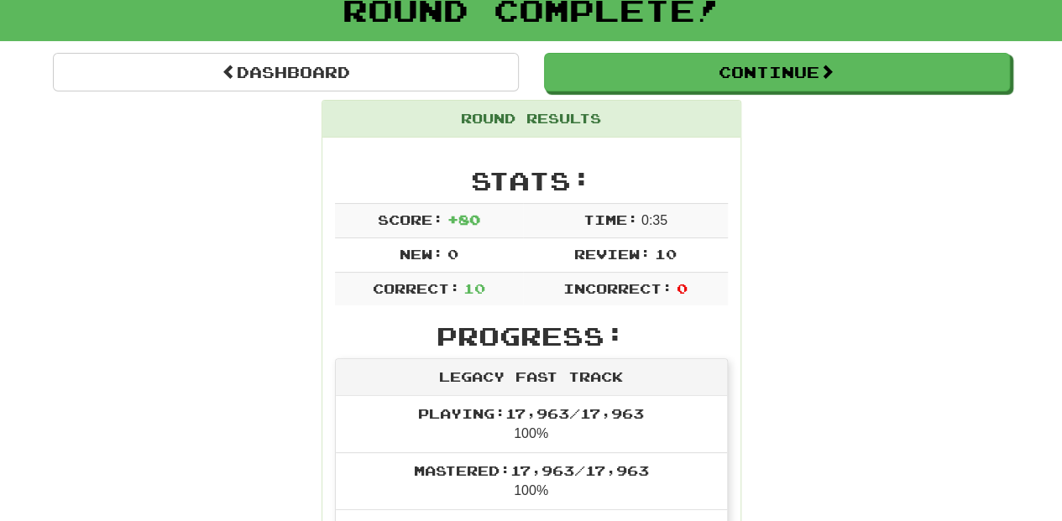
scroll to position [0, 0]
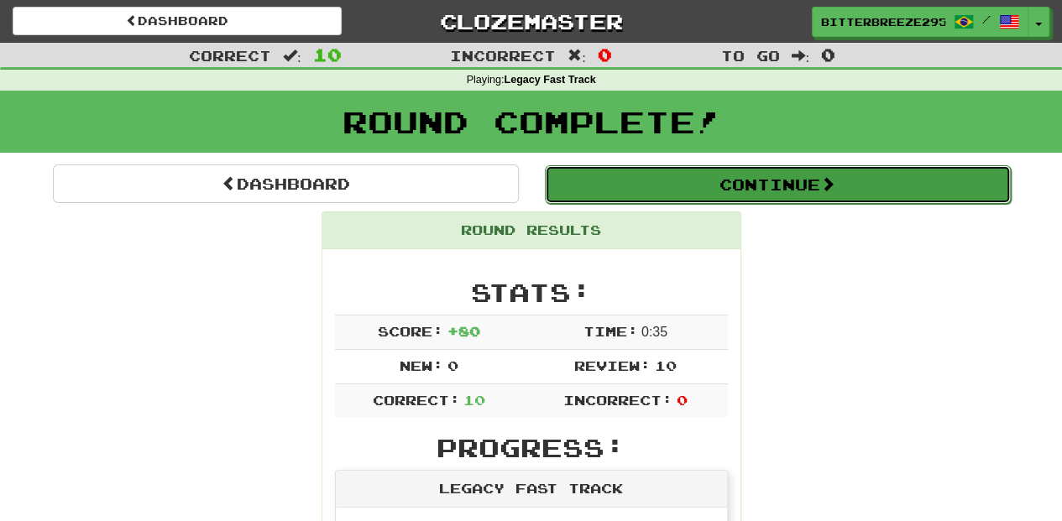
click at [687, 182] on button "Continue" at bounding box center [778, 184] width 466 height 39
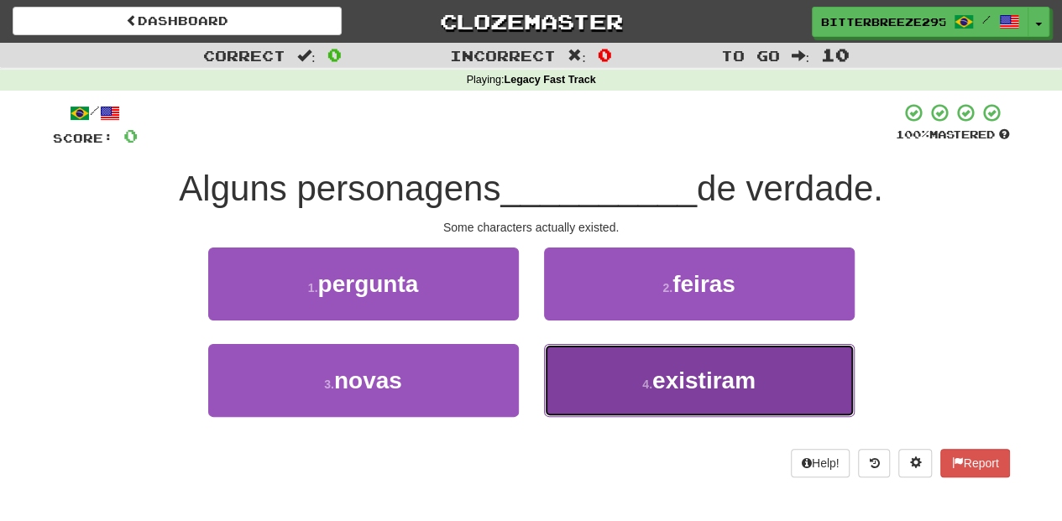
click at [619, 384] on button "4 . existiram" at bounding box center [699, 380] width 311 height 73
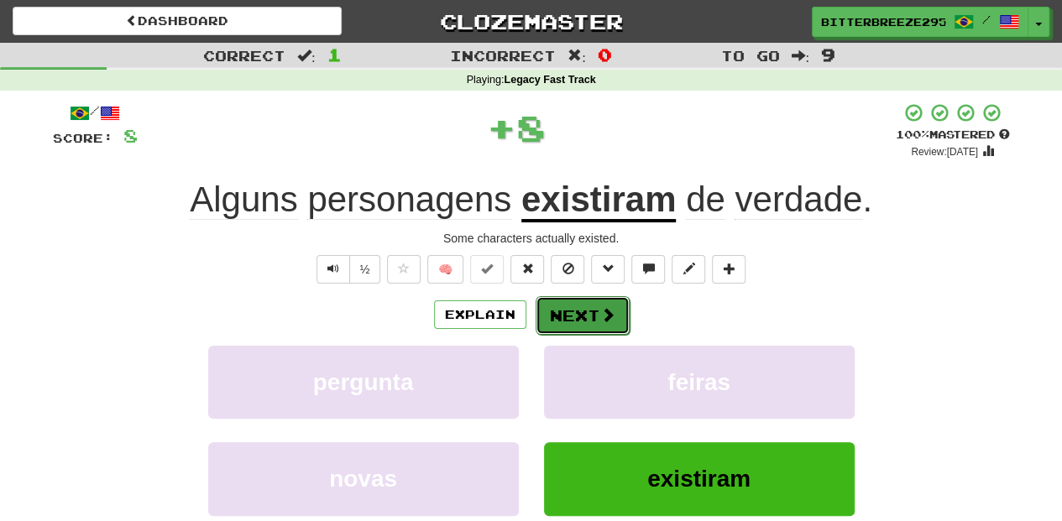
click at [582, 303] on button "Next" at bounding box center [582, 315] width 94 height 39
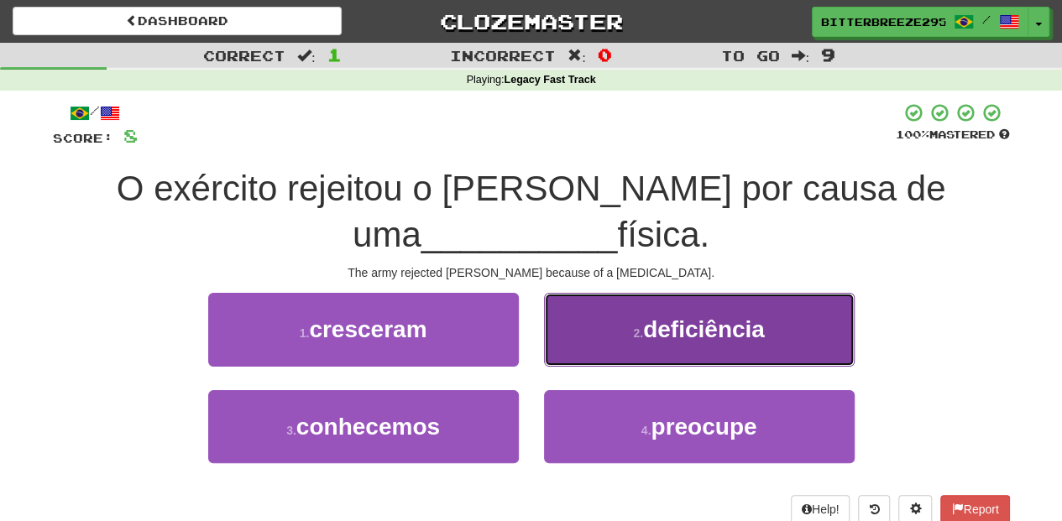
click at [561, 344] on button "2 . deficiência" at bounding box center [699, 329] width 311 height 73
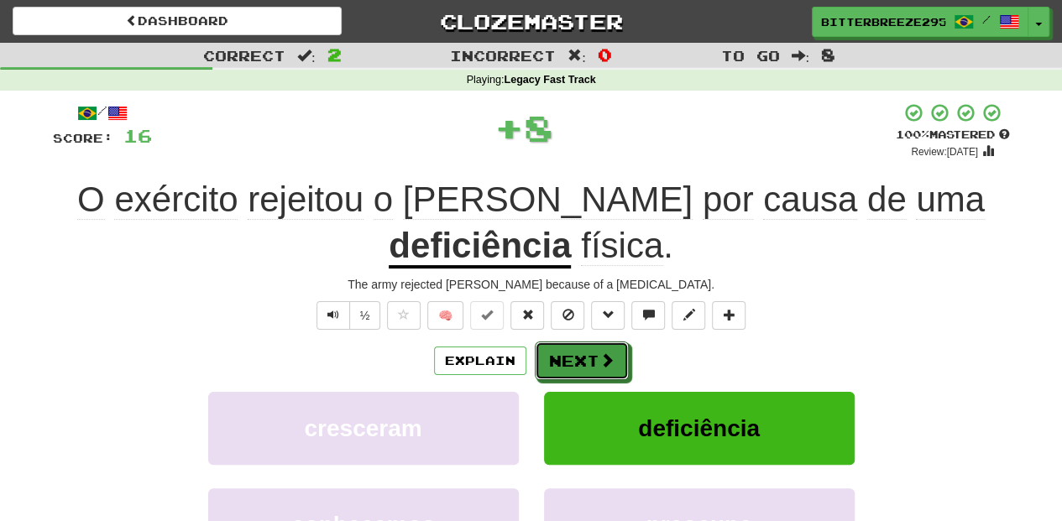
click at [561, 344] on button "Next" at bounding box center [582, 361] width 94 height 39
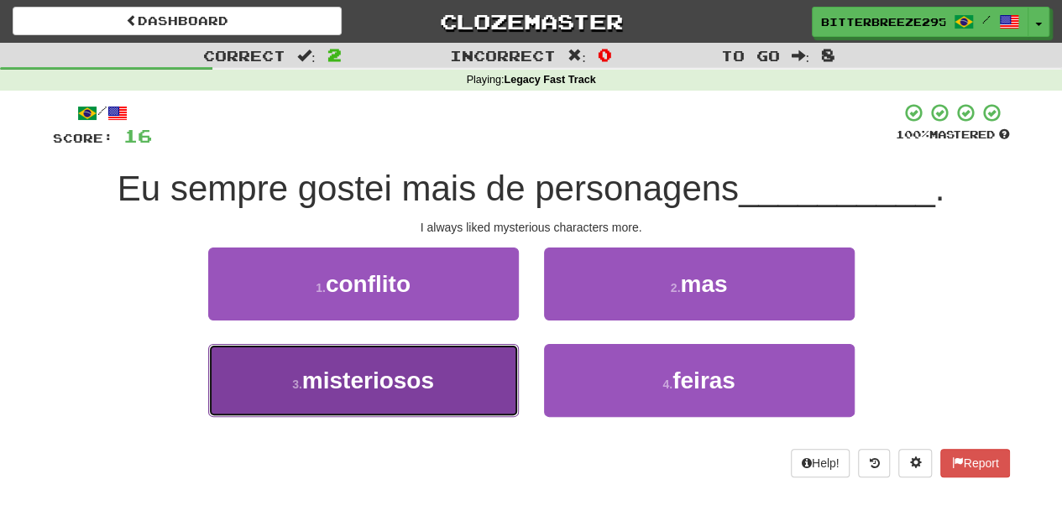
click at [456, 381] on button "3 . misteriosos" at bounding box center [363, 380] width 311 height 73
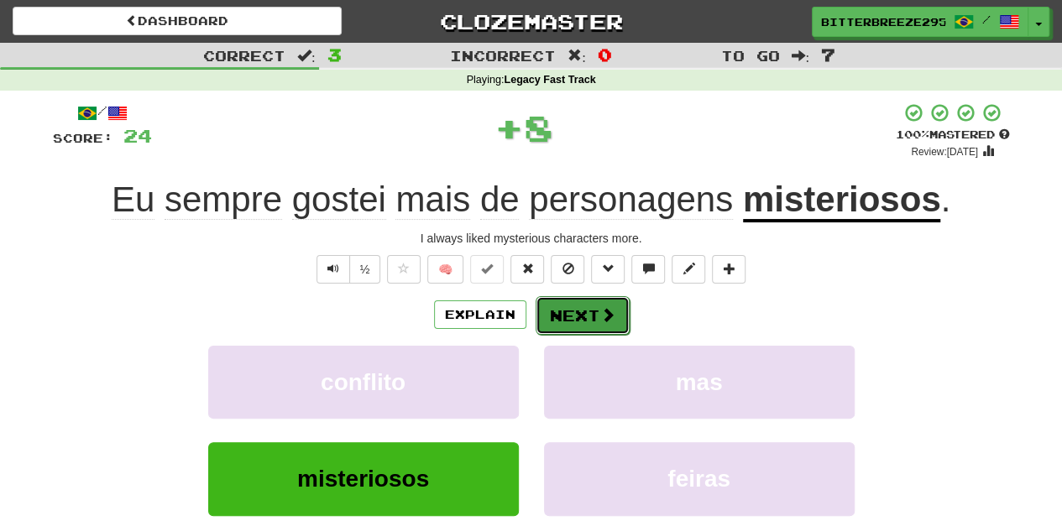
click at [593, 300] on button "Next" at bounding box center [582, 315] width 94 height 39
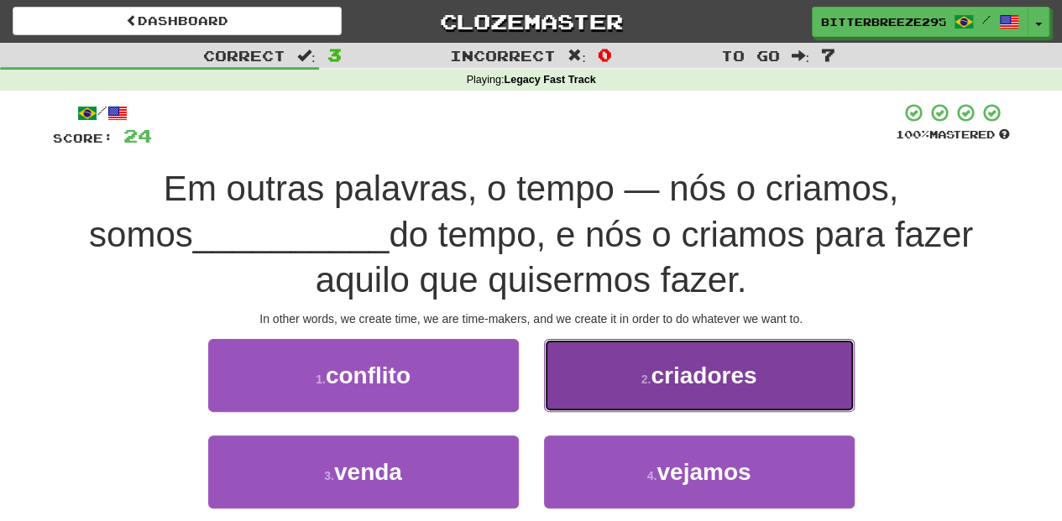
click at [619, 383] on button "2 . criadores" at bounding box center [699, 375] width 311 height 73
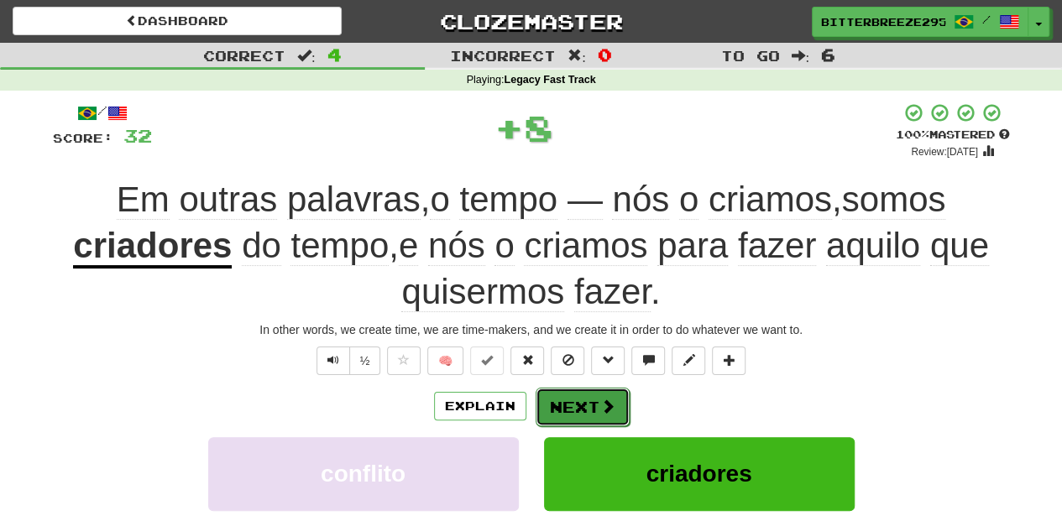
click at [600, 399] on span at bounding box center [607, 406] width 15 height 15
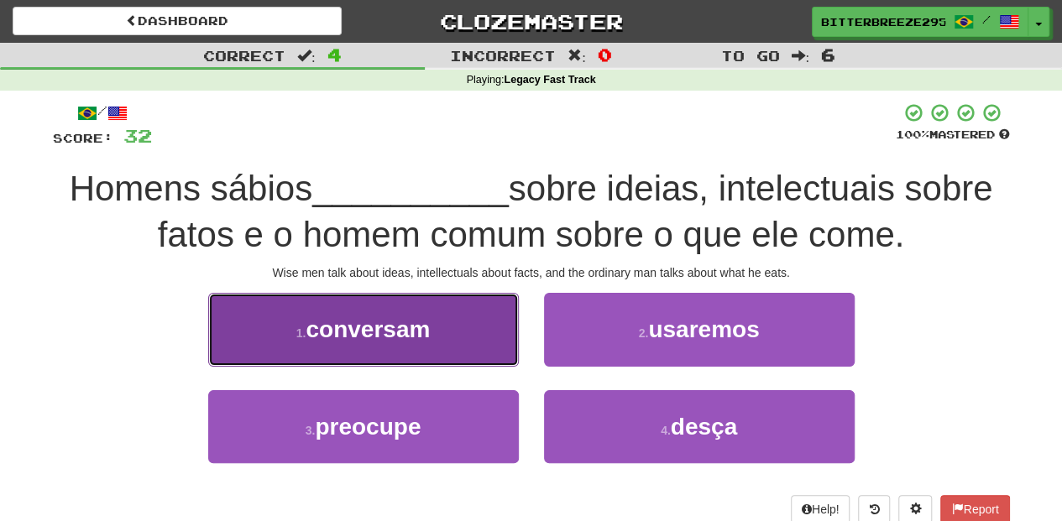
click at [406, 358] on button "1 . conversam" at bounding box center [363, 329] width 311 height 73
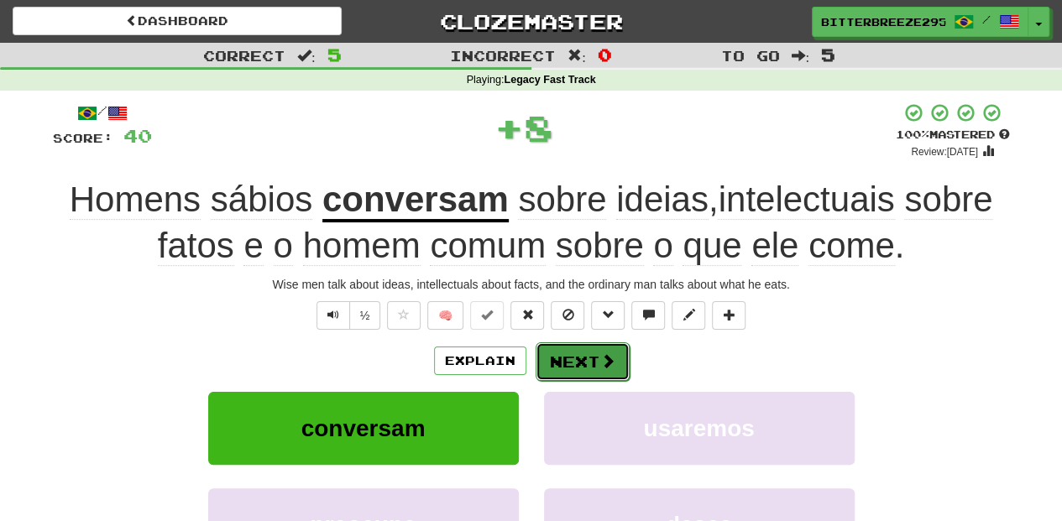
click at [563, 362] on button "Next" at bounding box center [582, 361] width 94 height 39
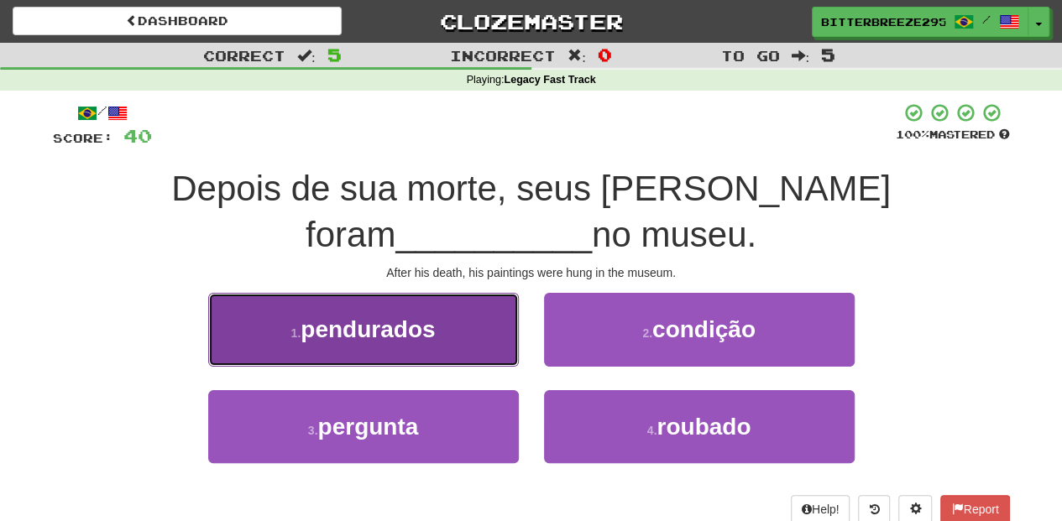
click at [437, 356] on button "1 . pendurados" at bounding box center [363, 329] width 311 height 73
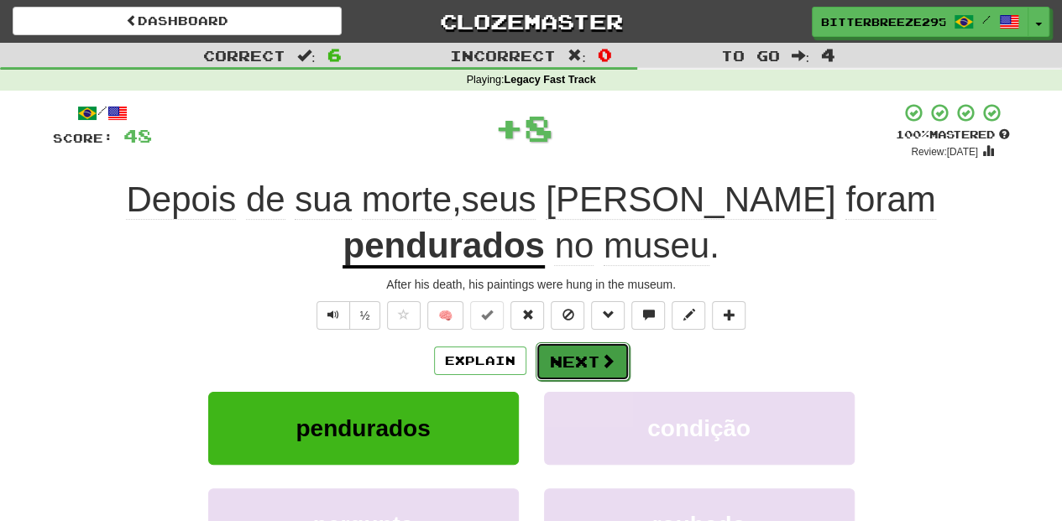
click at [575, 352] on button "Next" at bounding box center [582, 361] width 94 height 39
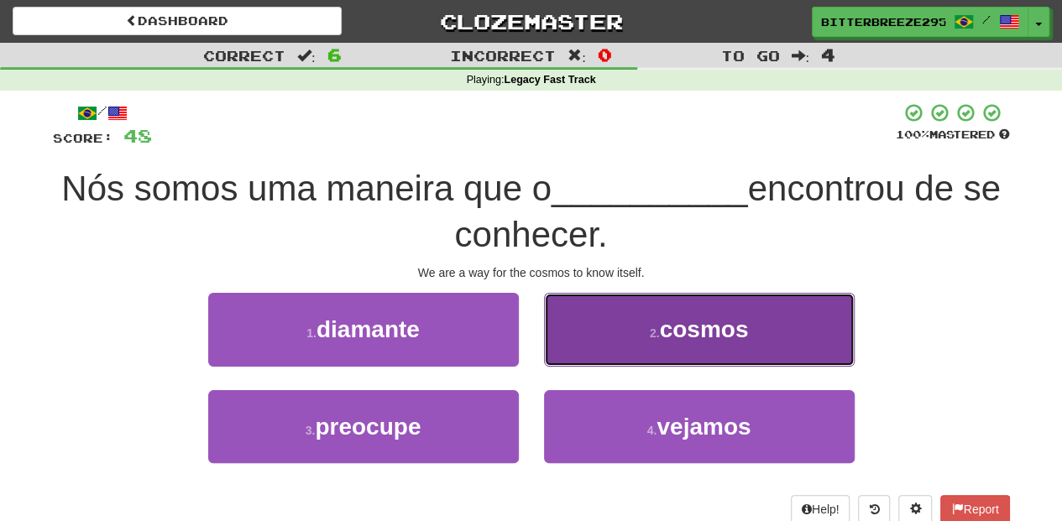
click at [576, 346] on button "2 . cosmos" at bounding box center [699, 329] width 311 height 73
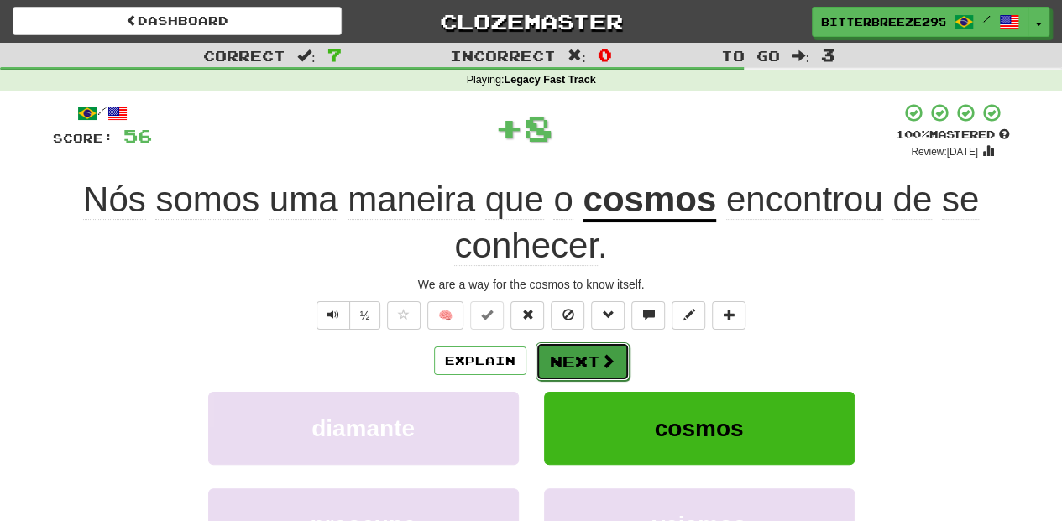
click at [574, 351] on button "Next" at bounding box center [582, 361] width 94 height 39
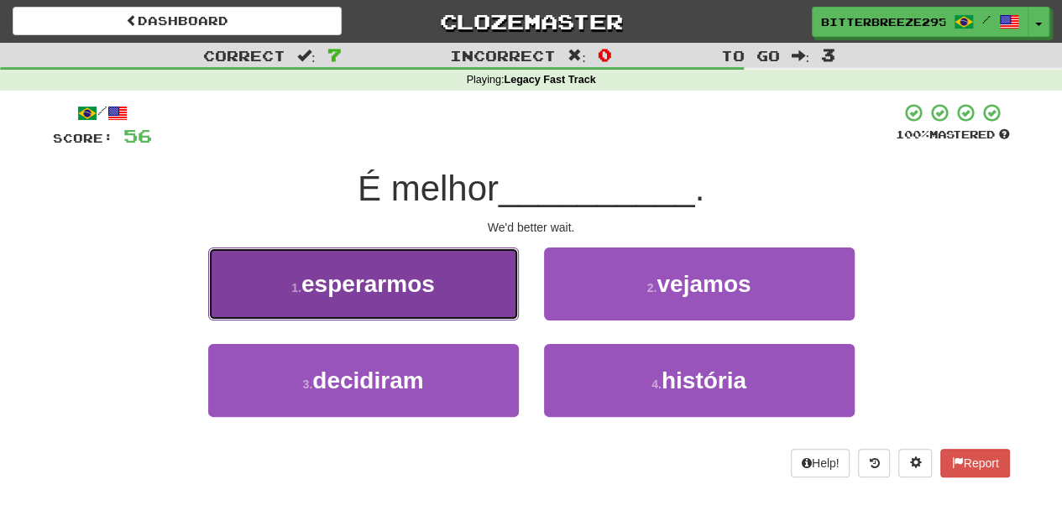
click at [450, 302] on button "1 . esperarmos" at bounding box center [363, 284] width 311 height 73
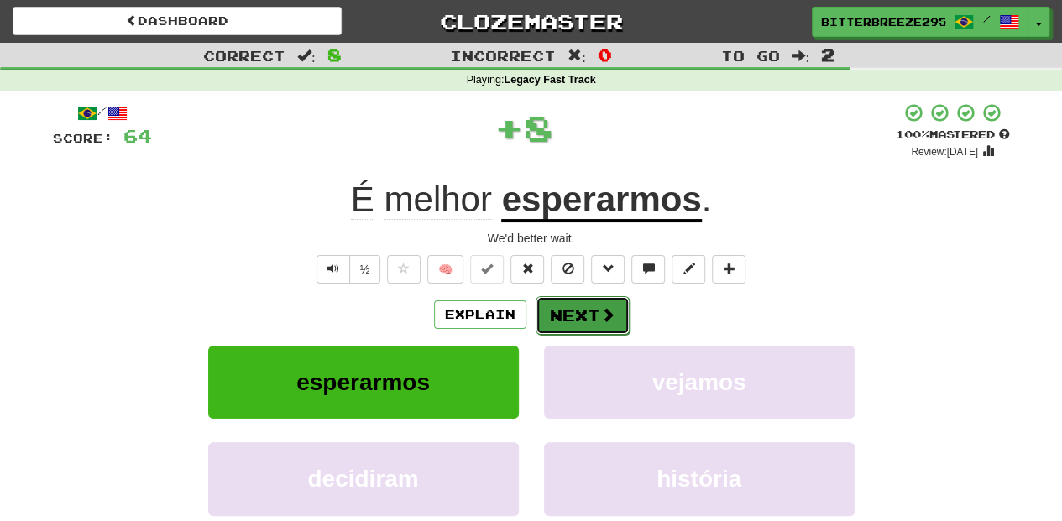
click at [557, 322] on button "Next" at bounding box center [582, 315] width 94 height 39
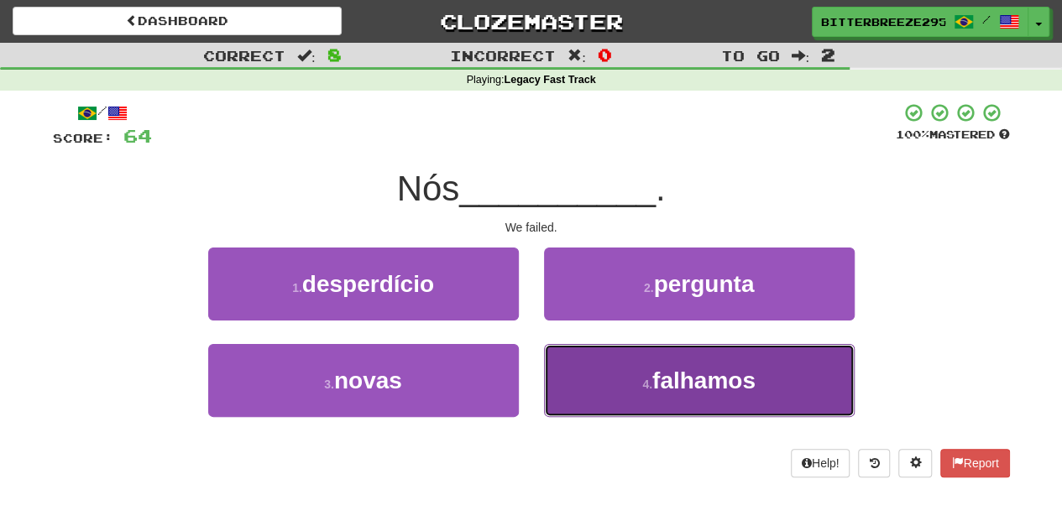
click at [623, 389] on button "4 . falhamos" at bounding box center [699, 380] width 311 height 73
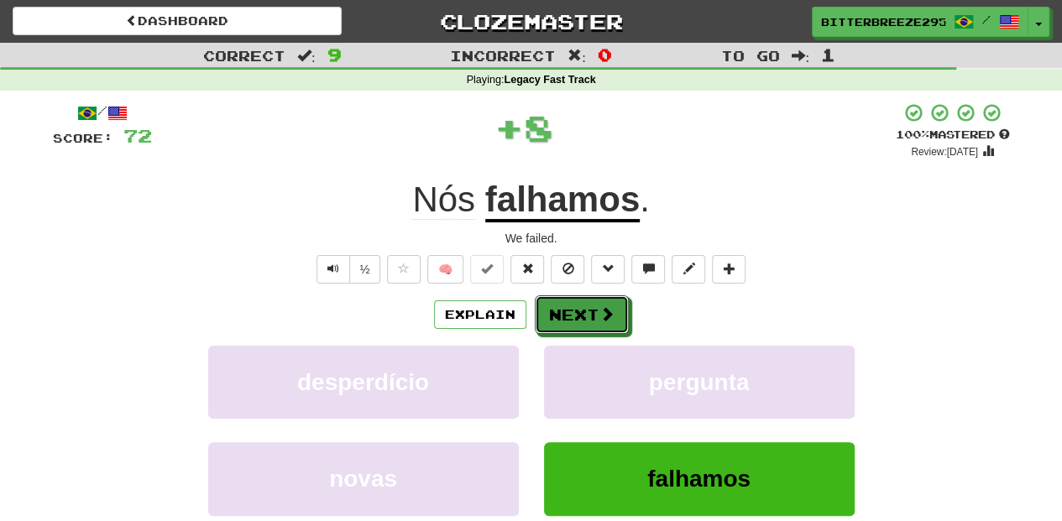
click at [576, 311] on button "Next" at bounding box center [582, 314] width 94 height 39
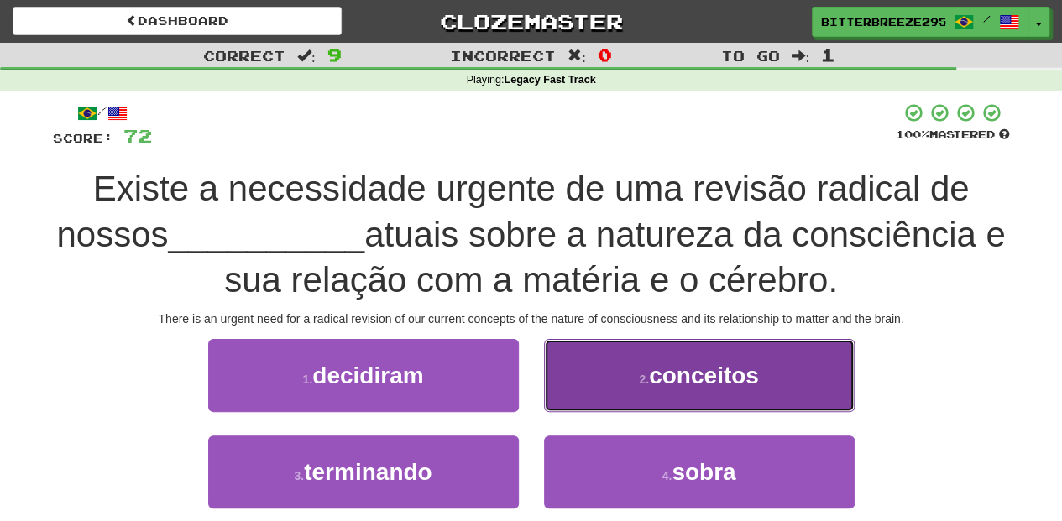
click at [628, 384] on button "2 . conceitos" at bounding box center [699, 375] width 311 height 73
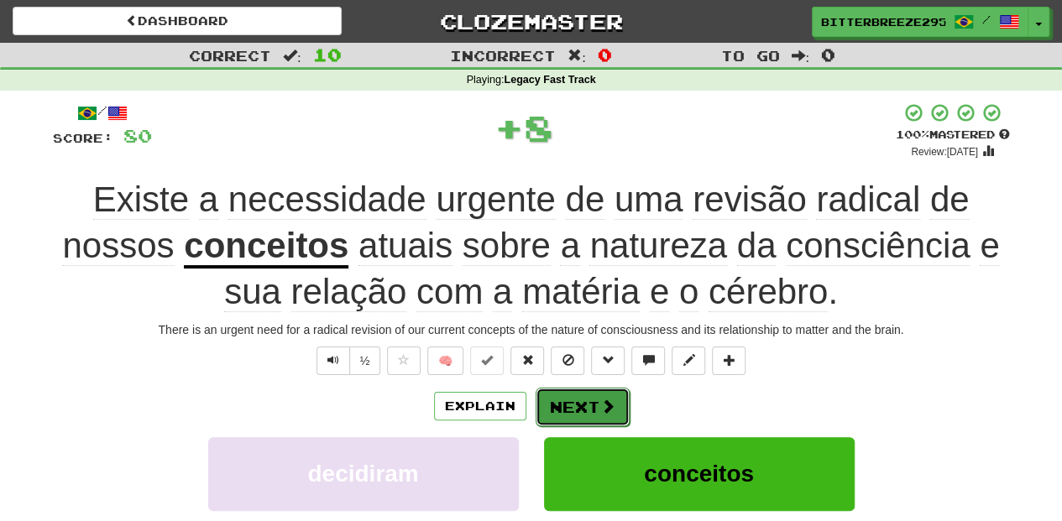
click at [572, 398] on button "Next" at bounding box center [582, 407] width 94 height 39
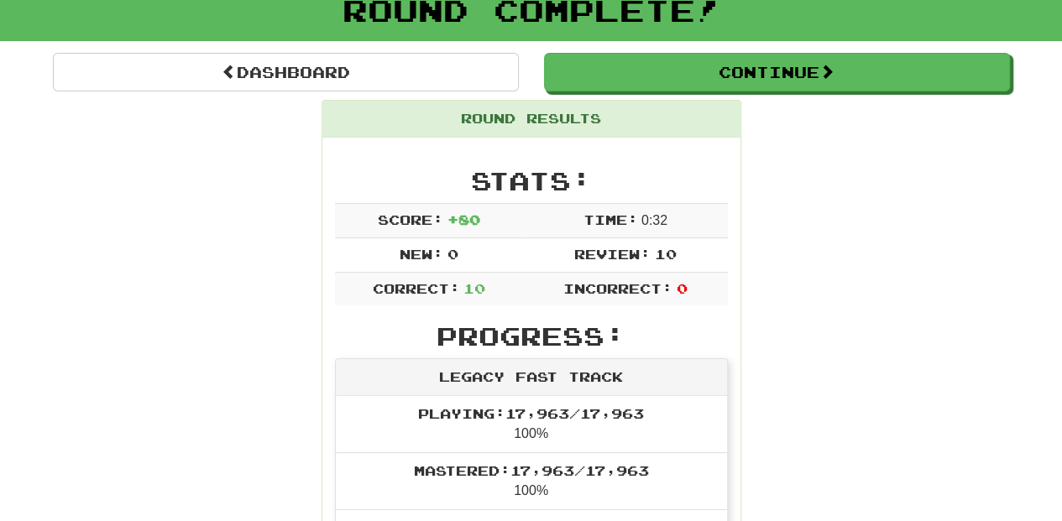
scroll to position [55, 0]
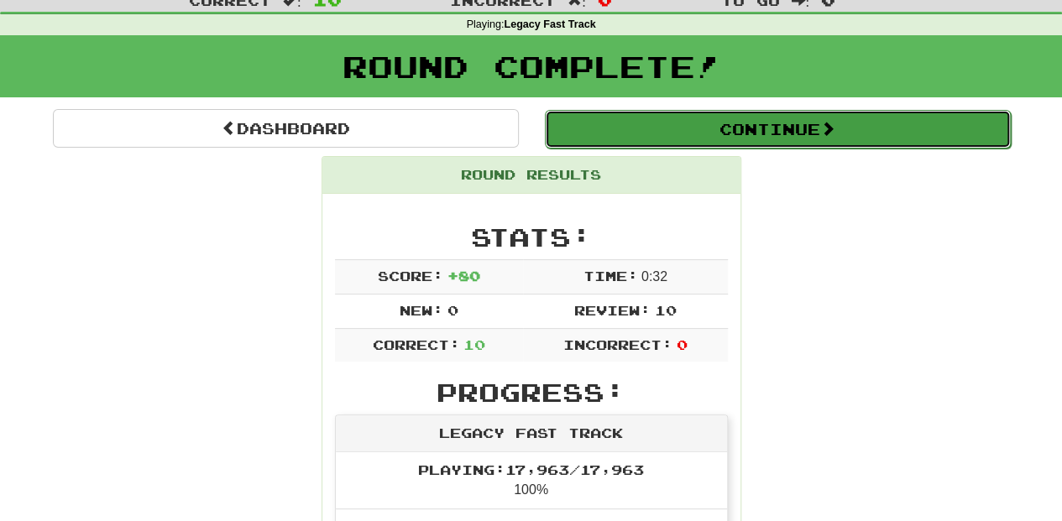
click at [707, 131] on button "Continue" at bounding box center [778, 129] width 466 height 39
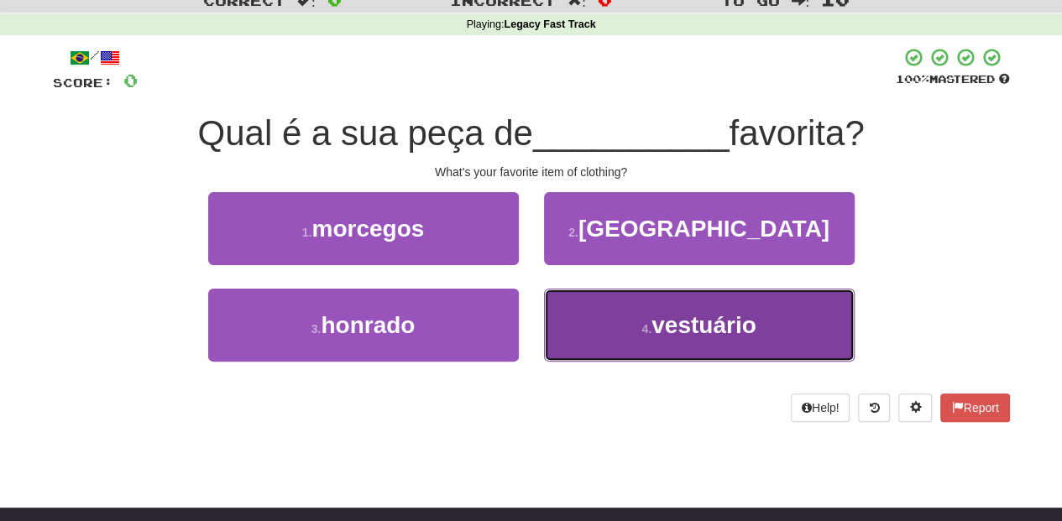
click at [622, 327] on button "4 . vestuário" at bounding box center [699, 325] width 311 height 73
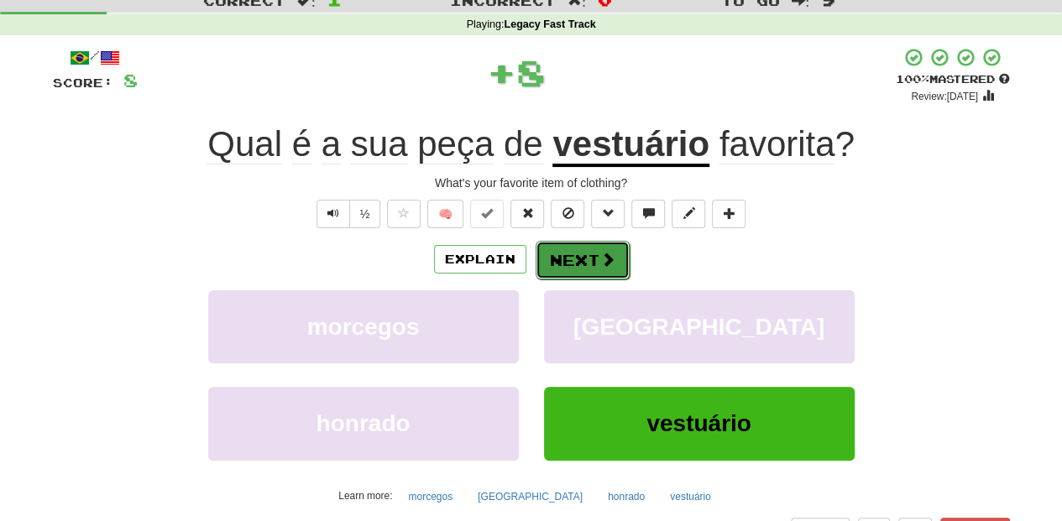
click at [589, 257] on button "Next" at bounding box center [582, 260] width 94 height 39
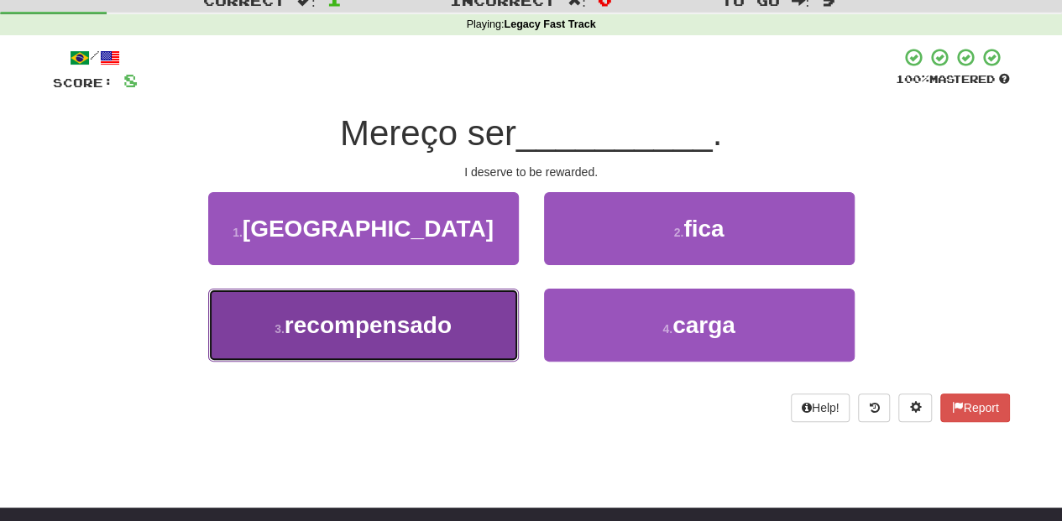
click at [463, 321] on button "3 . recompensado" at bounding box center [363, 325] width 311 height 73
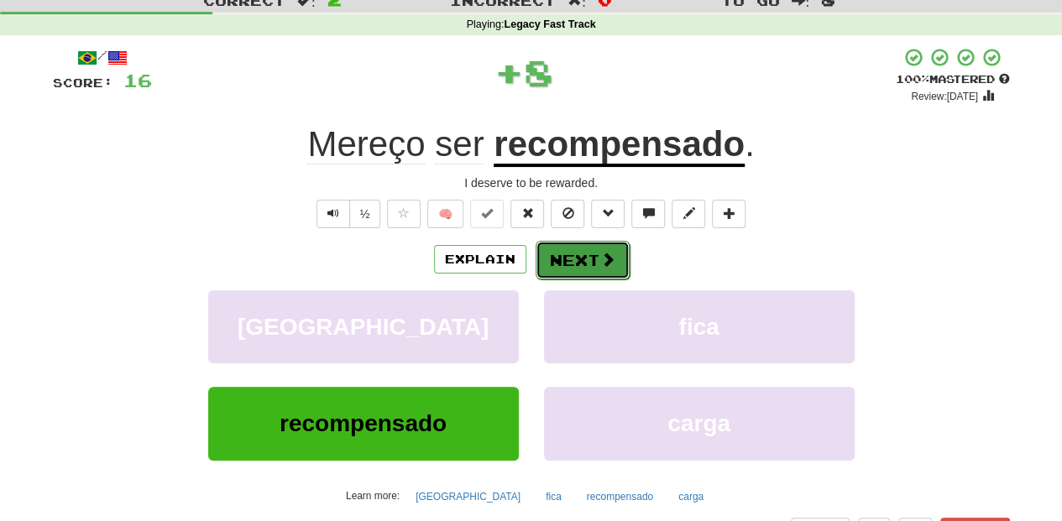
click at [591, 265] on button "Next" at bounding box center [582, 260] width 94 height 39
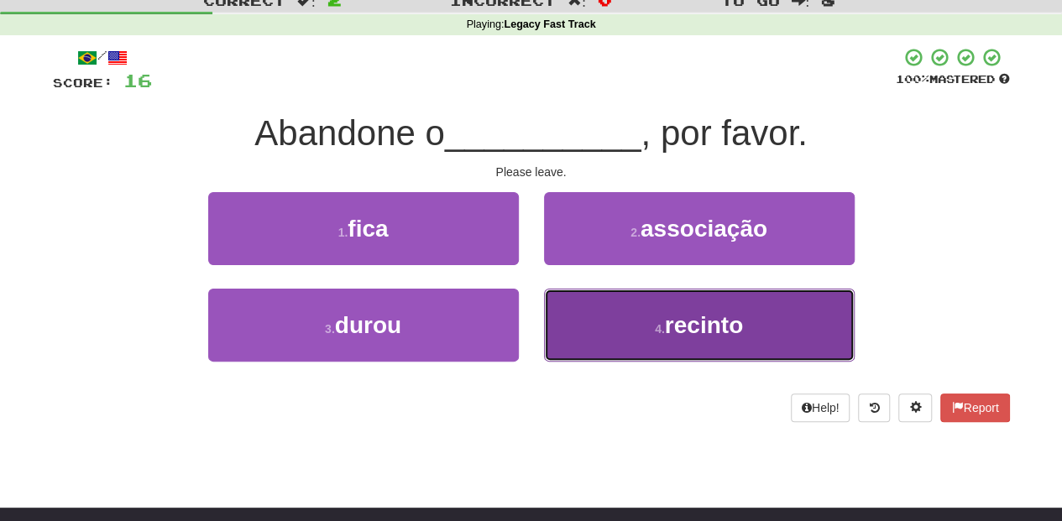
click at [629, 337] on button "4 . recinto" at bounding box center [699, 325] width 311 height 73
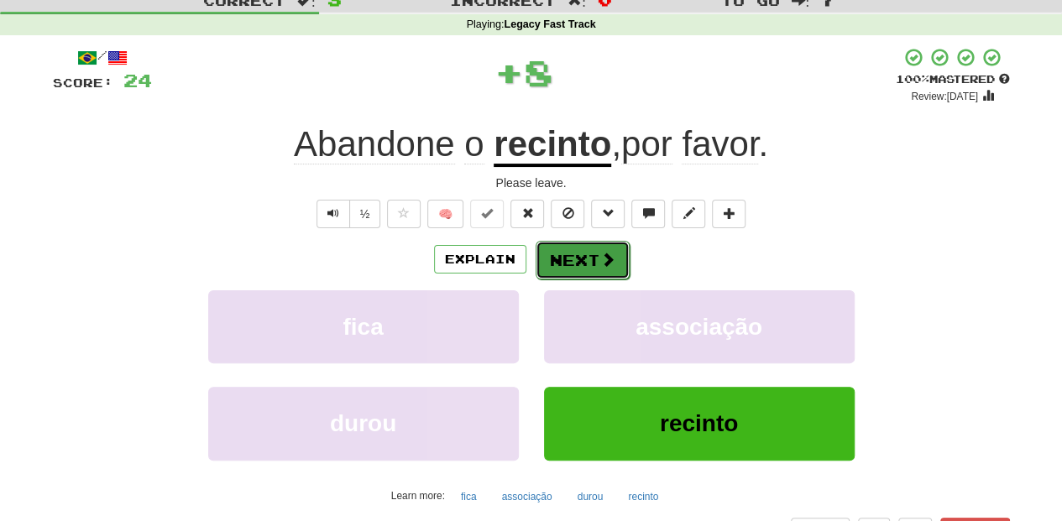
click at [605, 263] on span at bounding box center [607, 259] width 15 height 15
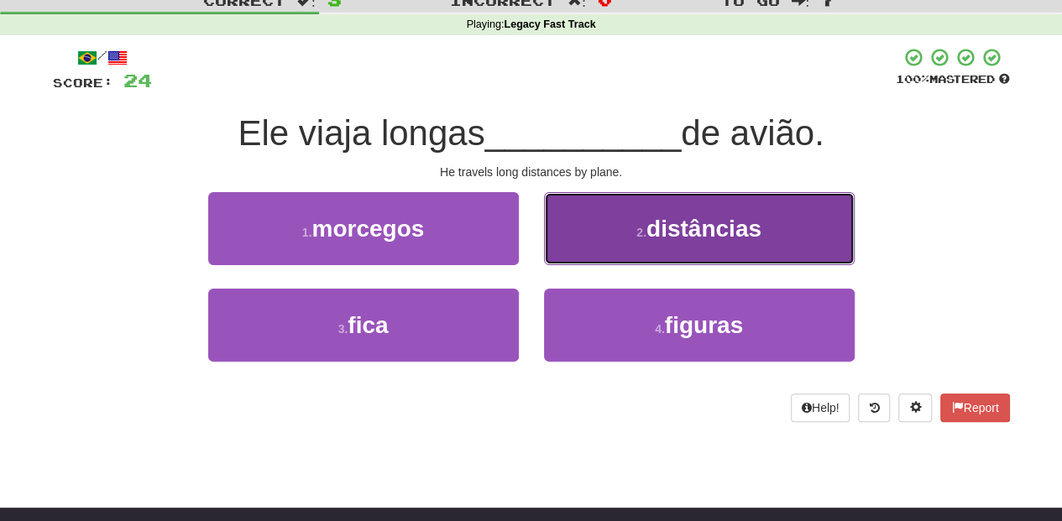
click at [582, 247] on button "2 . distâncias" at bounding box center [699, 228] width 311 height 73
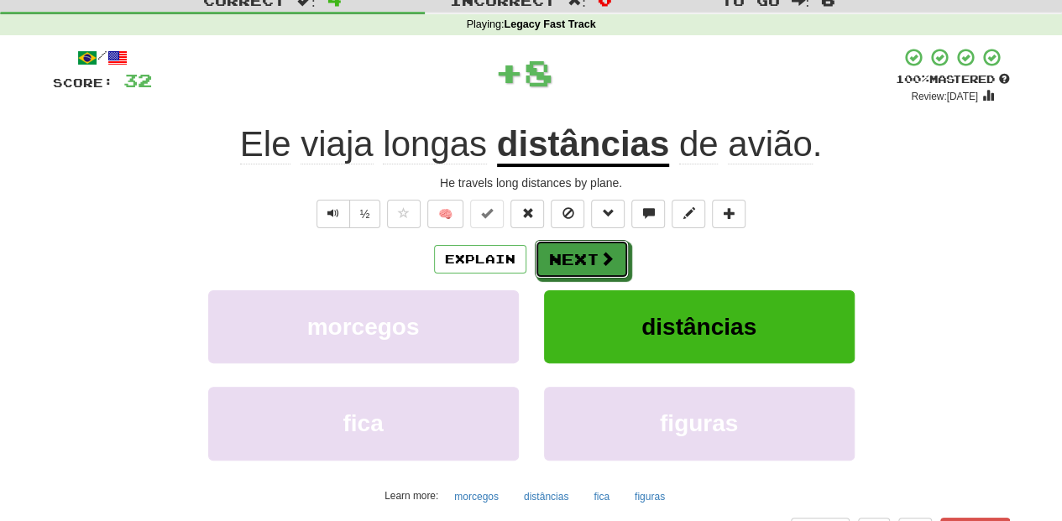
click at [582, 247] on button "Next" at bounding box center [582, 259] width 94 height 39
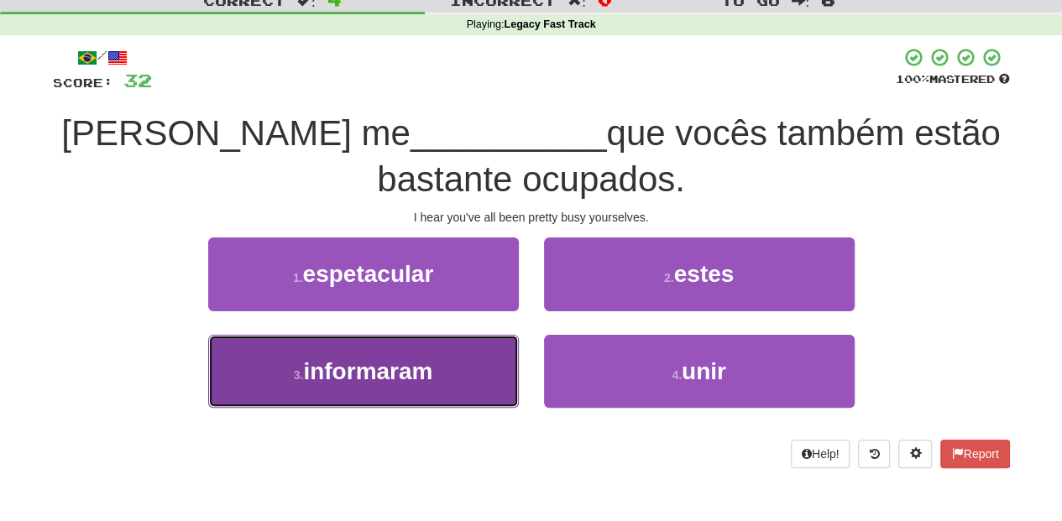
click at [468, 352] on button "3 . informaram" at bounding box center [363, 371] width 311 height 73
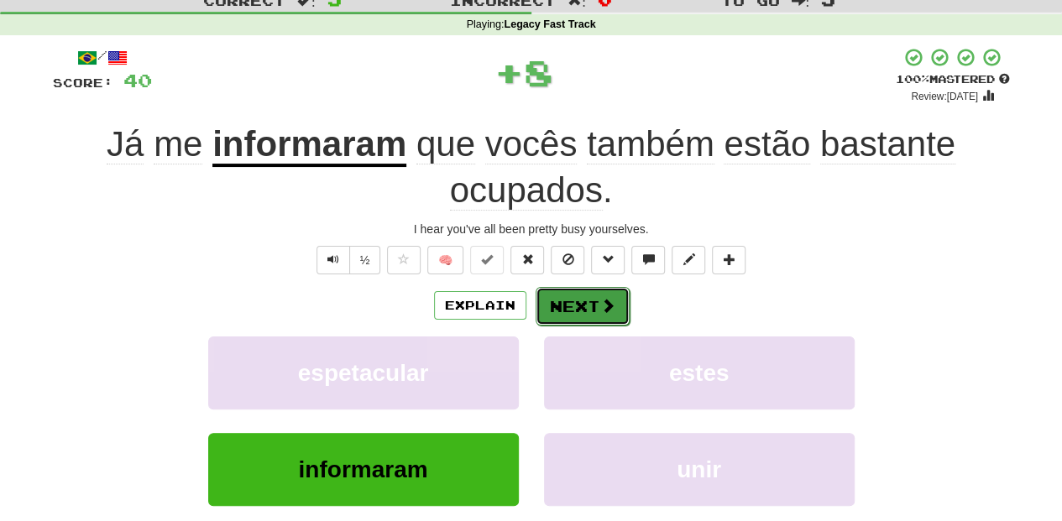
click at [556, 305] on button "Next" at bounding box center [582, 306] width 94 height 39
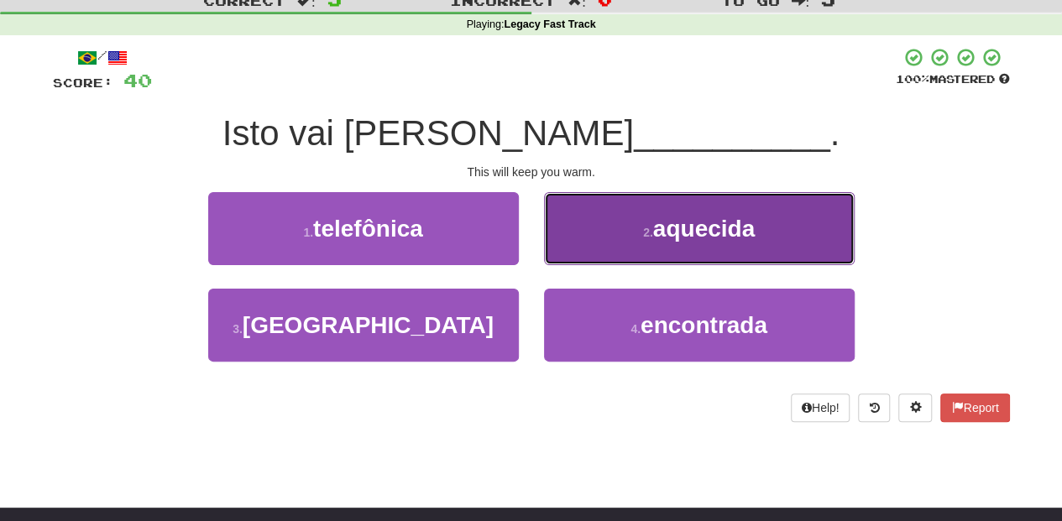
click at [619, 248] on button "2 . aquecida" at bounding box center [699, 228] width 311 height 73
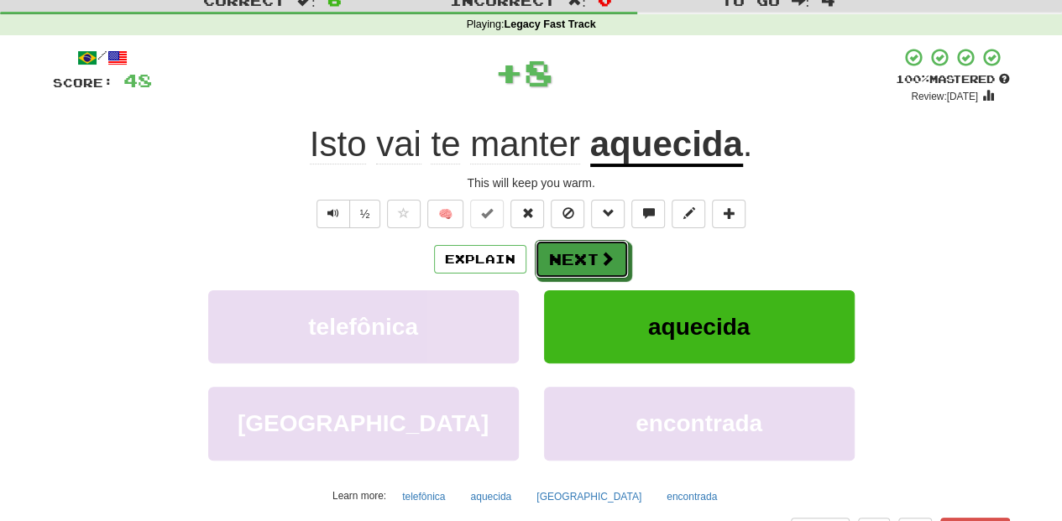
click at [619, 248] on button "Next" at bounding box center [582, 259] width 94 height 39
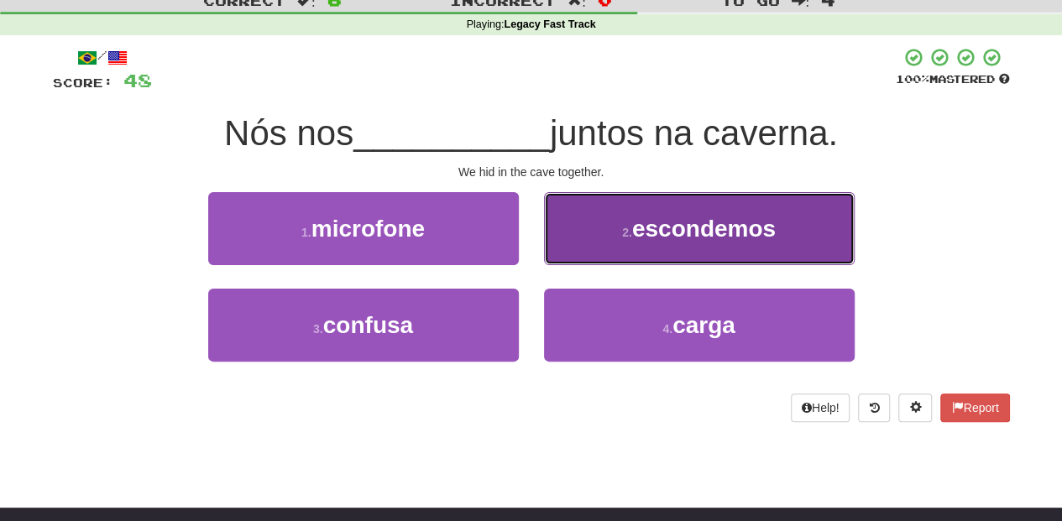
click at [590, 251] on button "2 . escondemos" at bounding box center [699, 228] width 311 height 73
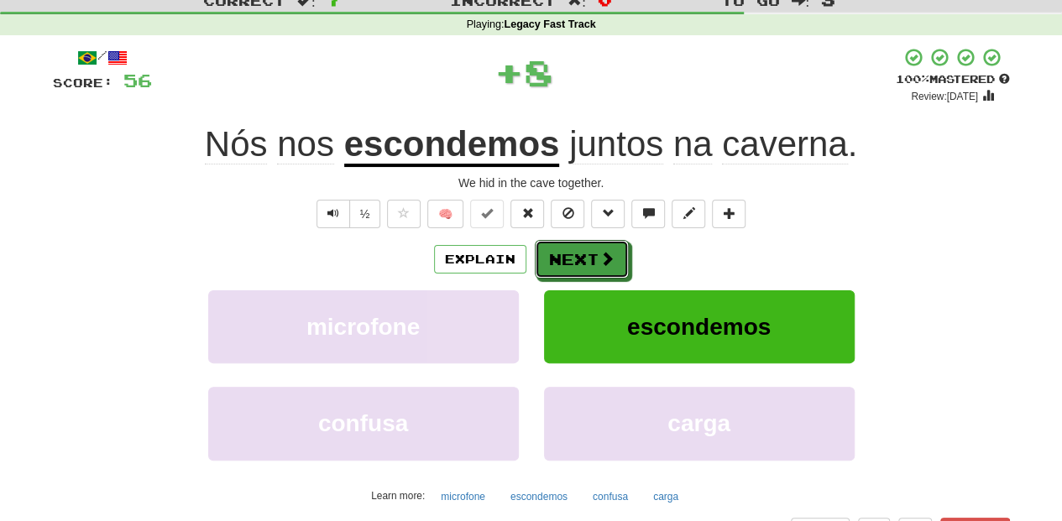
click at [590, 251] on button "Next" at bounding box center [582, 259] width 94 height 39
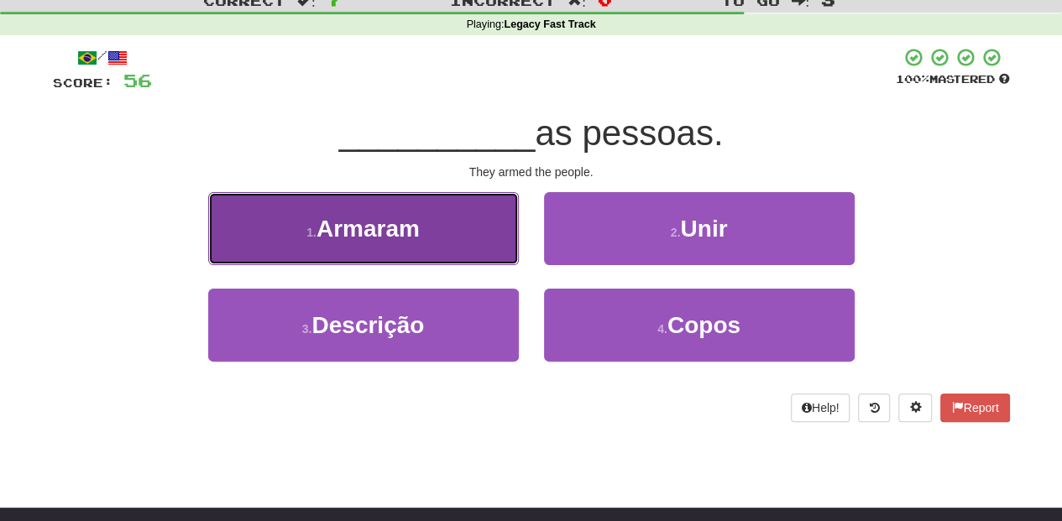
click at [463, 238] on button "1 . Armaram" at bounding box center [363, 228] width 311 height 73
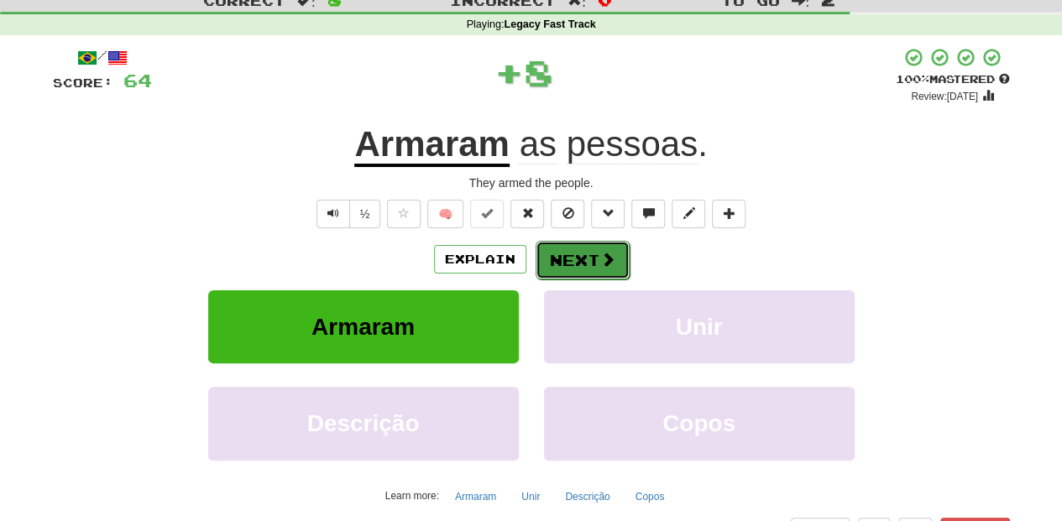
click at [566, 247] on button "Next" at bounding box center [582, 260] width 94 height 39
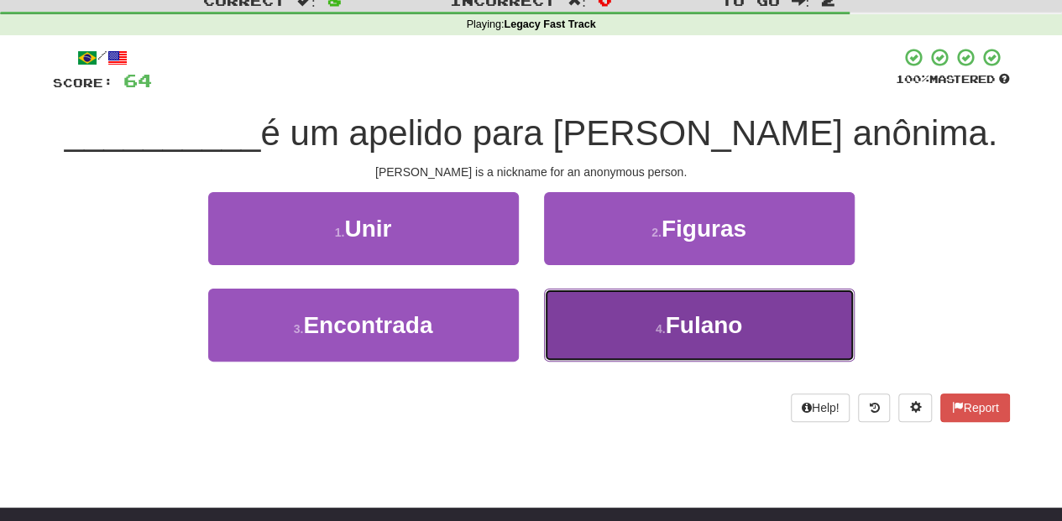
click at [566, 311] on button "4 . Fulano" at bounding box center [699, 325] width 311 height 73
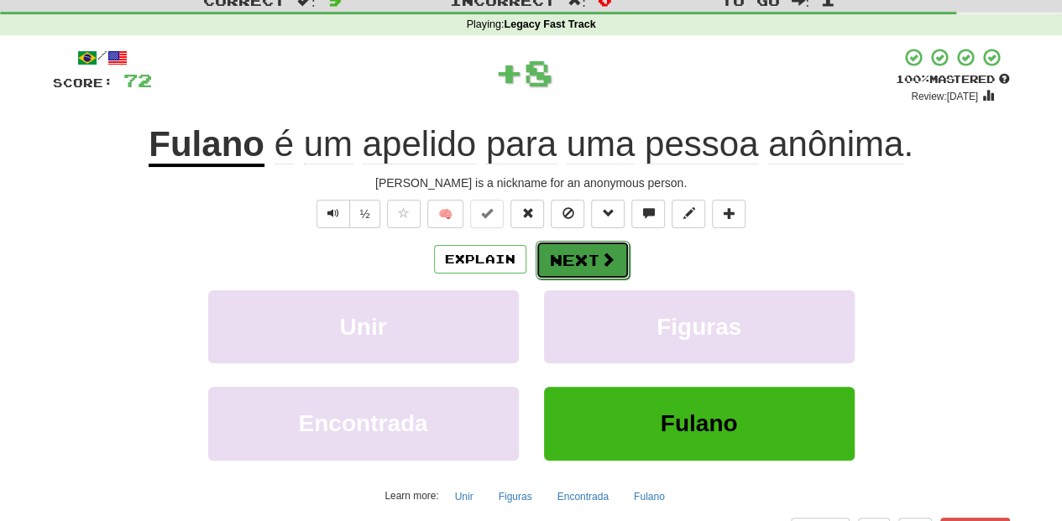
click at [562, 257] on button "Next" at bounding box center [582, 260] width 94 height 39
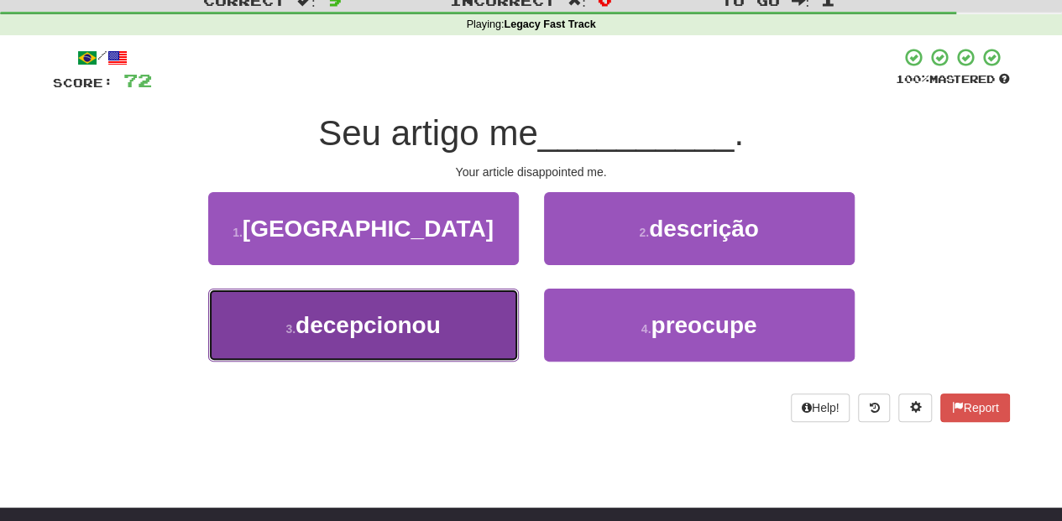
click at [485, 307] on button "3 . decepcionou" at bounding box center [363, 325] width 311 height 73
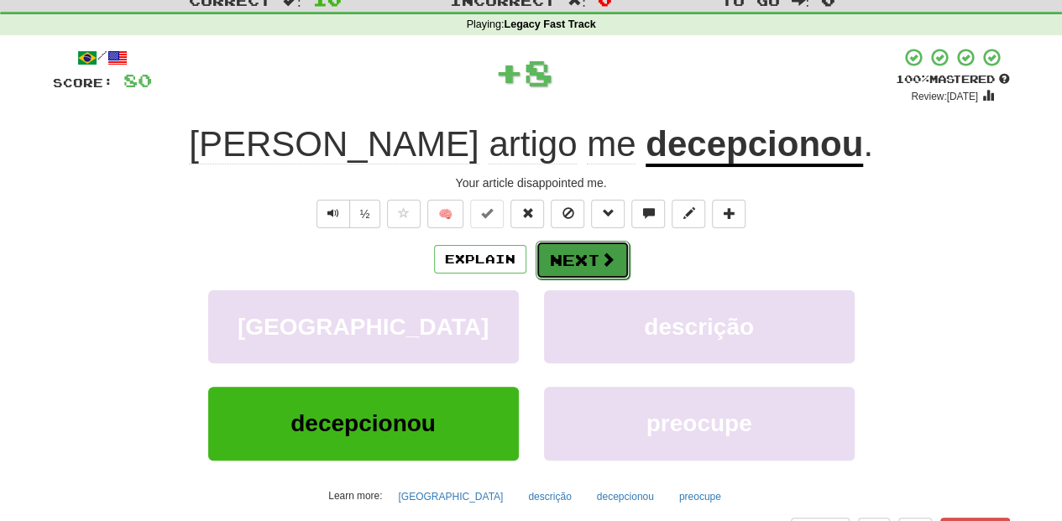
click at [582, 255] on button "Next" at bounding box center [582, 260] width 94 height 39
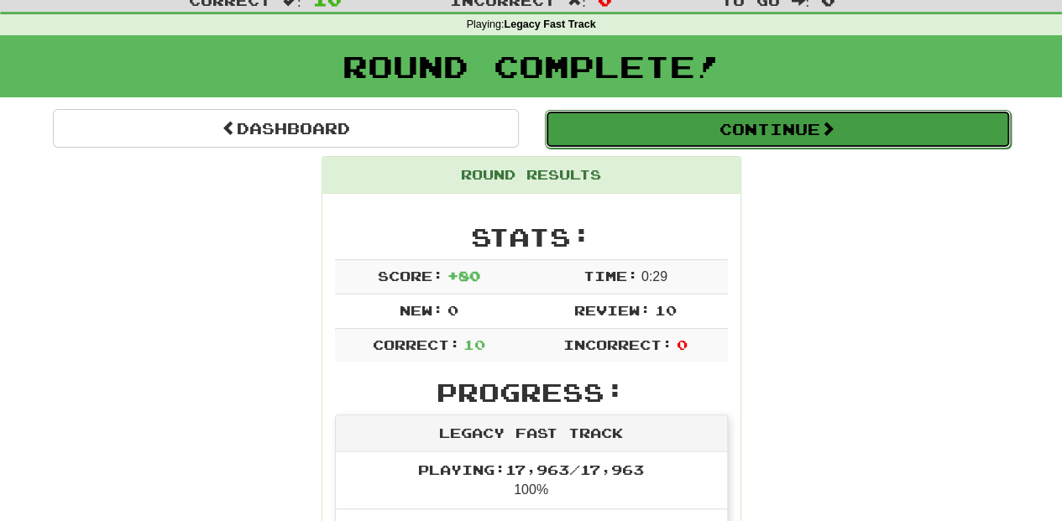
click at [643, 123] on button "Continue" at bounding box center [778, 129] width 466 height 39
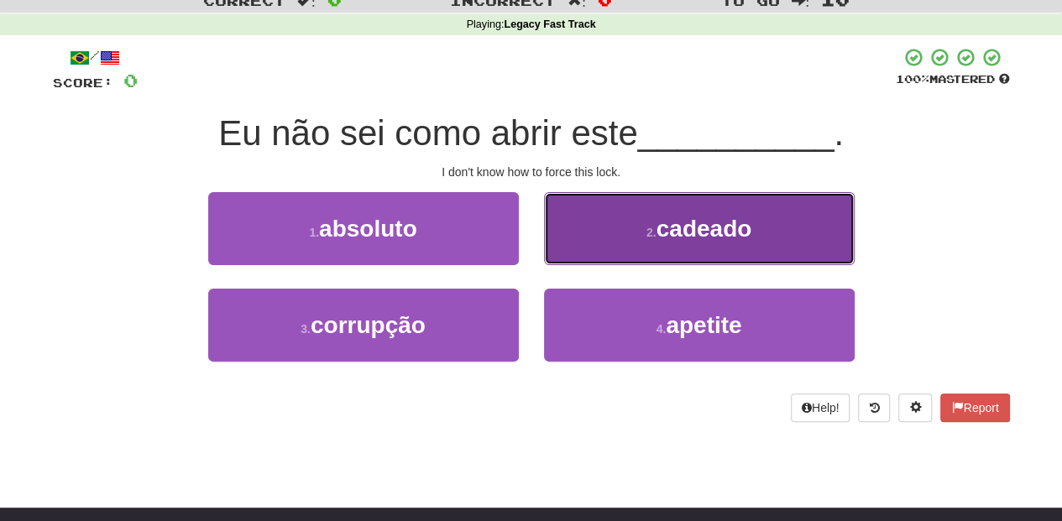
click at [636, 247] on button "2 . cadeado" at bounding box center [699, 228] width 311 height 73
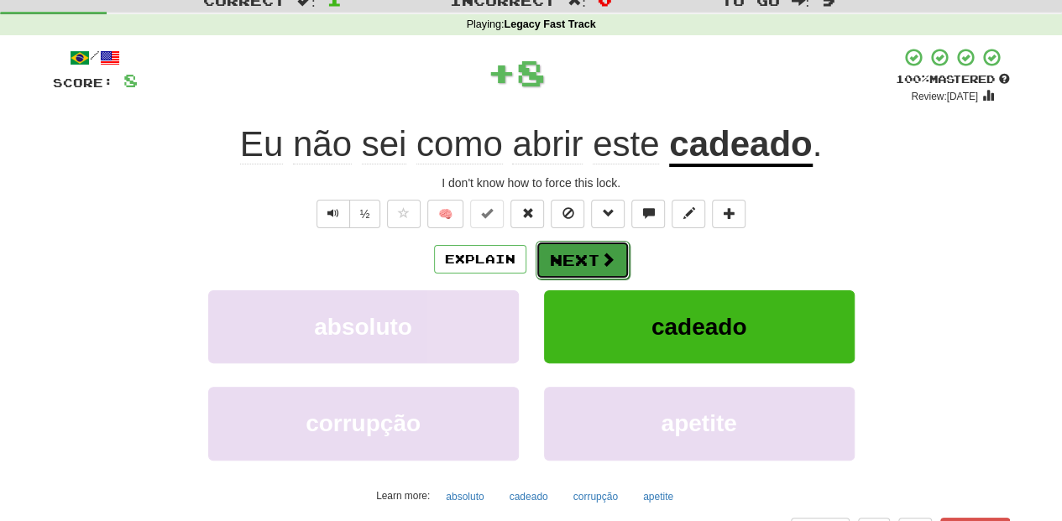
click at [608, 252] on span at bounding box center [607, 259] width 15 height 15
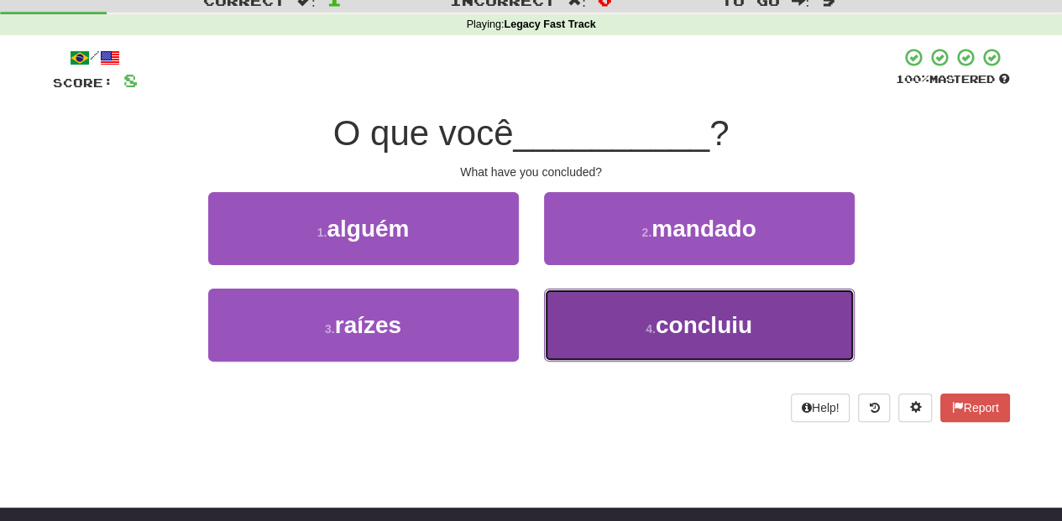
click at [618, 331] on button "4 . concluiu" at bounding box center [699, 325] width 311 height 73
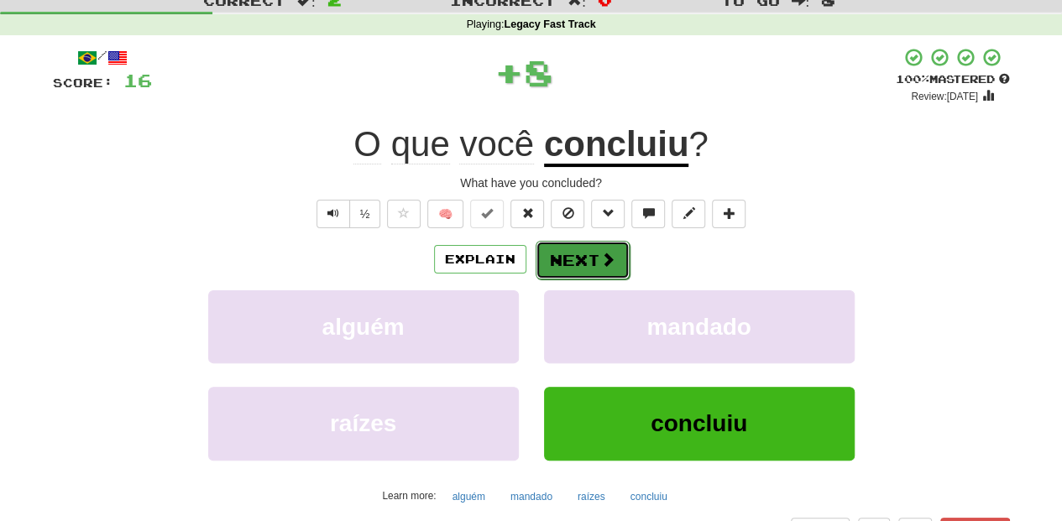
click at [587, 262] on button "Next" at bounding box center [582, 260] width 94 height 39
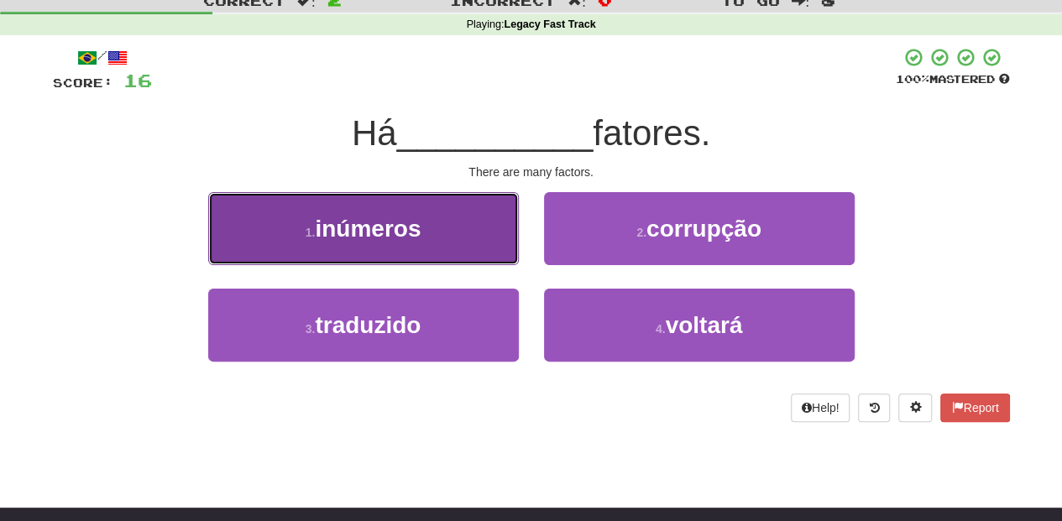
click at [460, 248] on button "1 . inúmeros" at bounding box center [363, 228] width 311 height 73
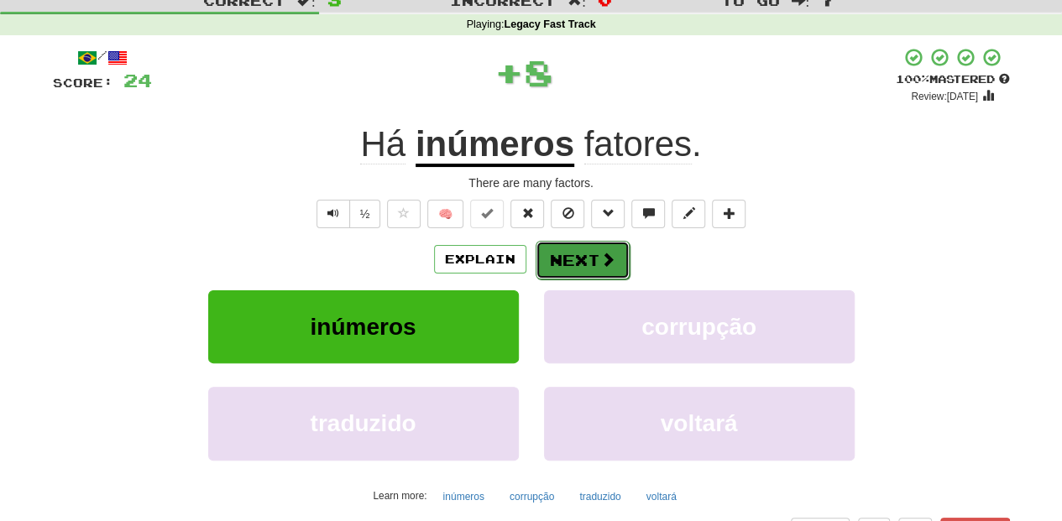
click at [577, 262] on button "Next" at bounding box center [582, 260] width 94 height 39
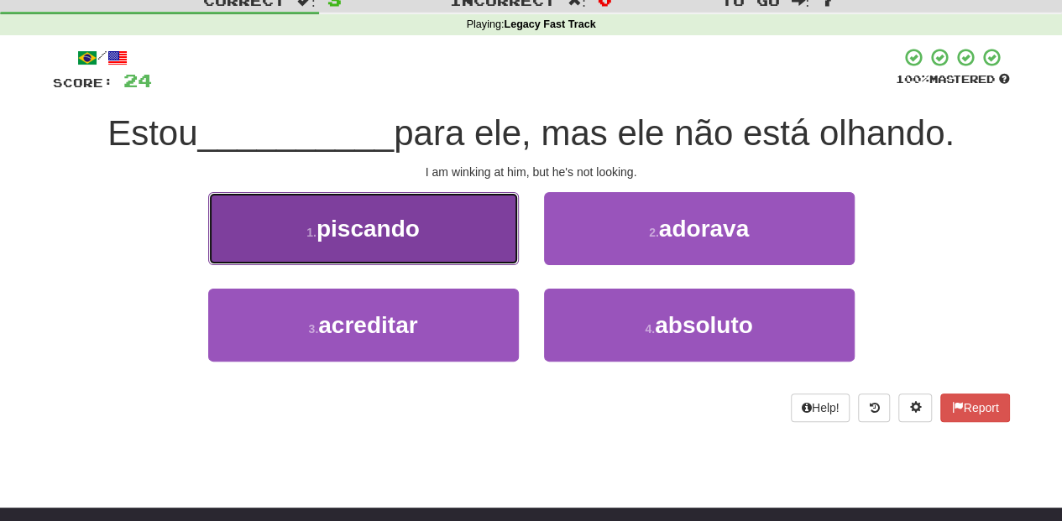
click at [478, 239] on button "1 . piscando" at bounding box center [363, 228] width 311 height 73
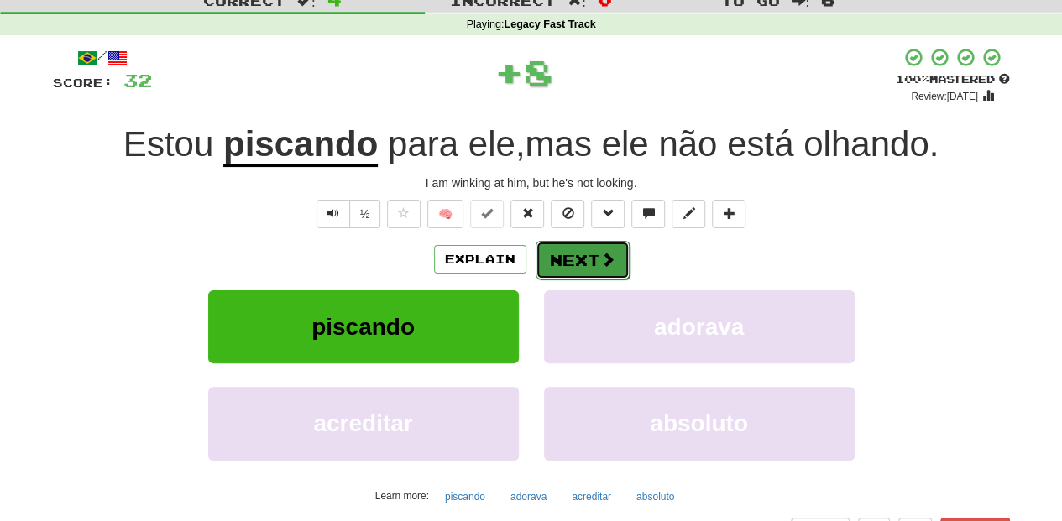
click at [562, 262] on button "Next" at bounding box center [582, 260] width 94 height 39
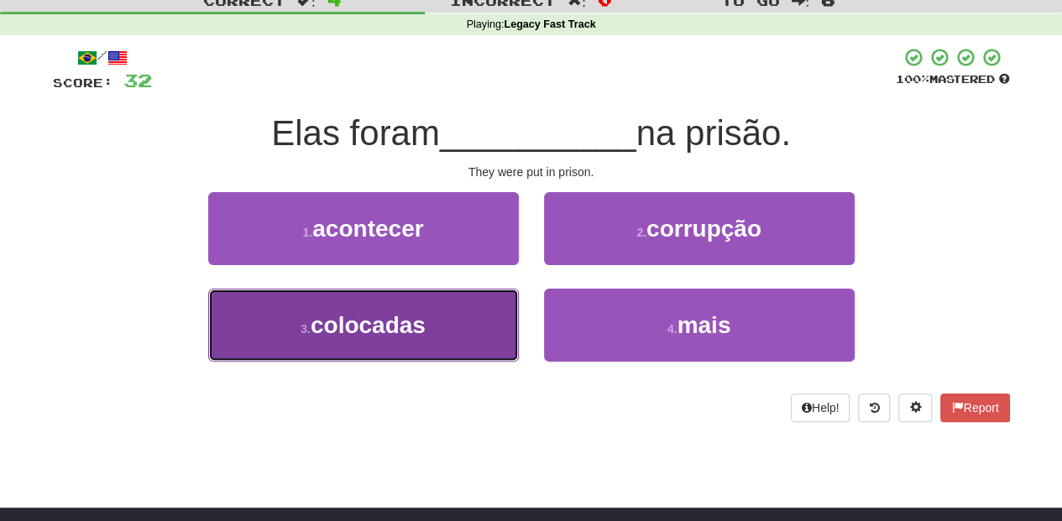
click at [488, 312] on button "3 . colocadas" at bounding box center [363, 325] width 311 height 73
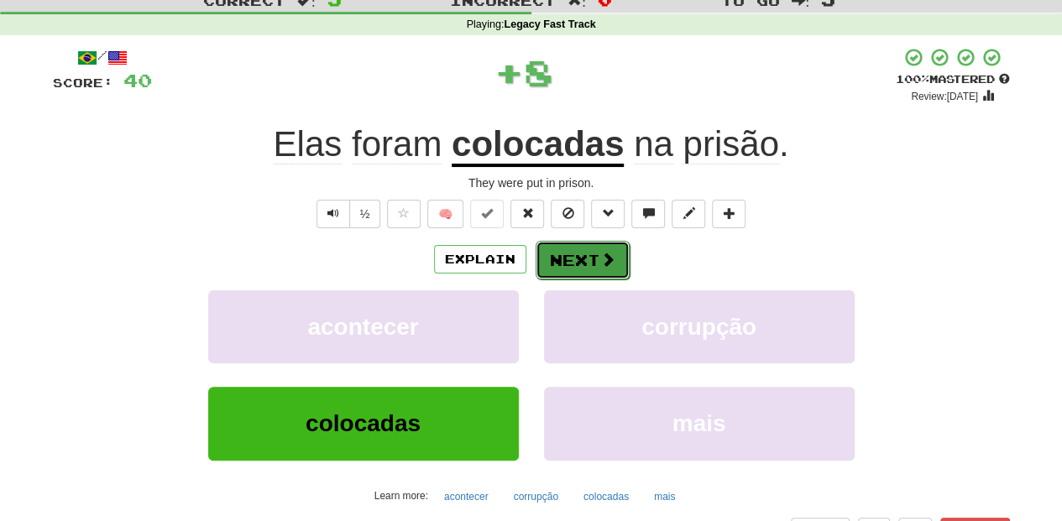
click at [574, 253] on button "Next" at bounding box center [582, 260] width 94 height 39
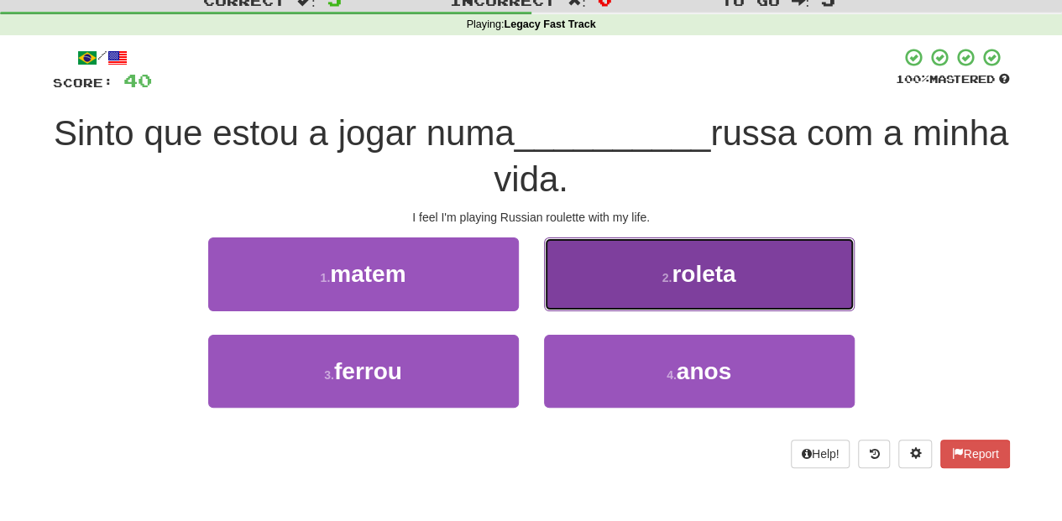
click at [589, 294] on button "2 . roleta" at bounding box center [699, 274] width 311 height 73
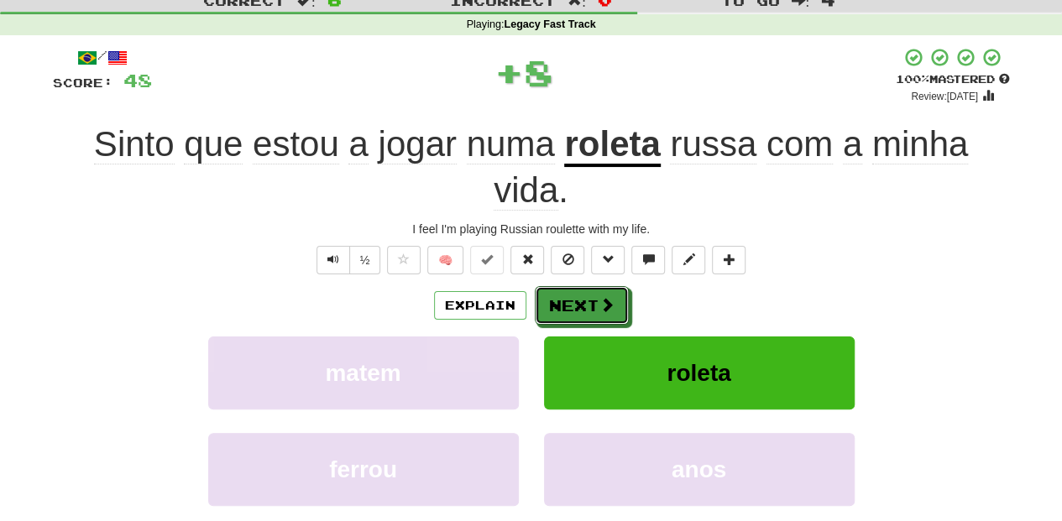
click at [589, 294] on button "Next" at bounding box center [582, 305] width 94 height 39
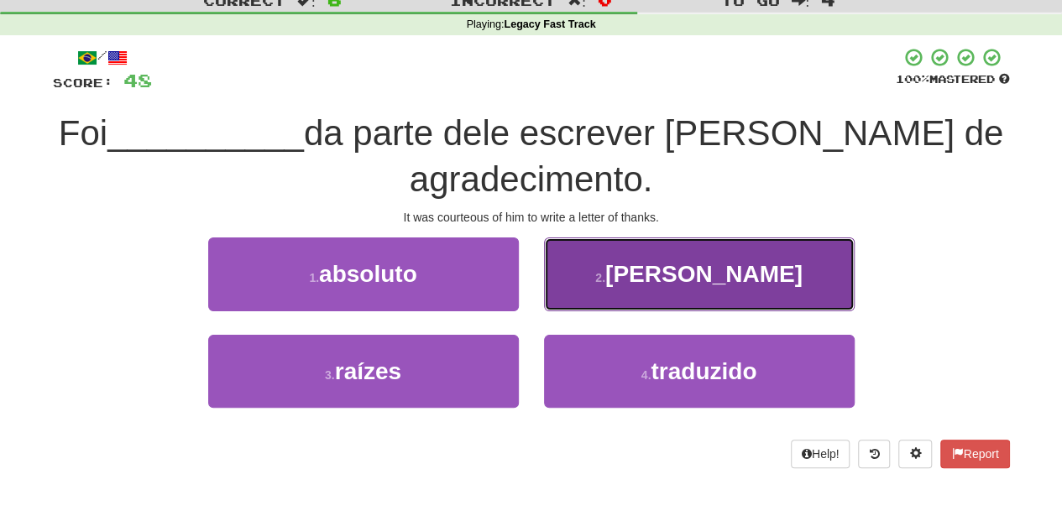
click at [593, 291] on button "2 . cortês" at bounding box center [699, 274] width 311 height 73
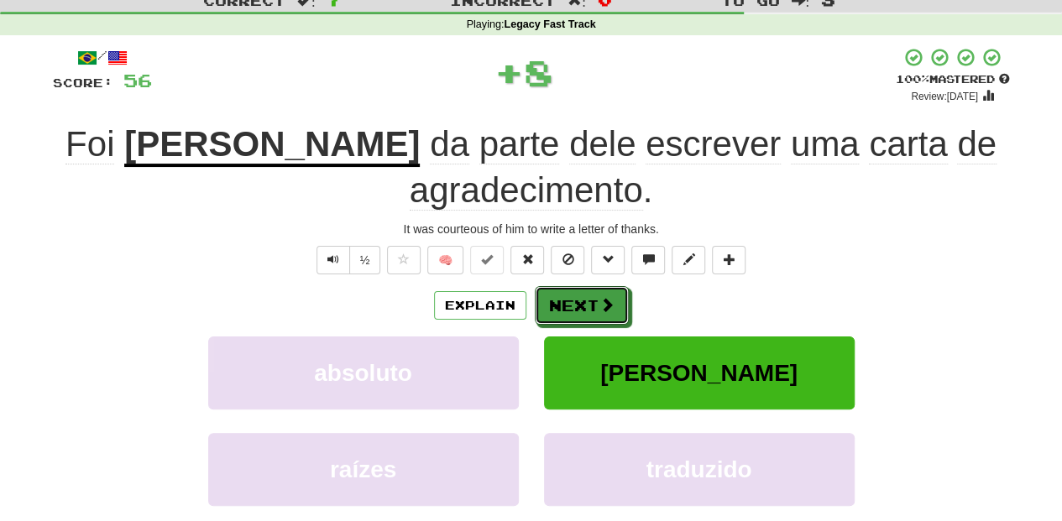
click at [593, 291] on button "Next" at bounding box center [582, 305] width 94 height 39
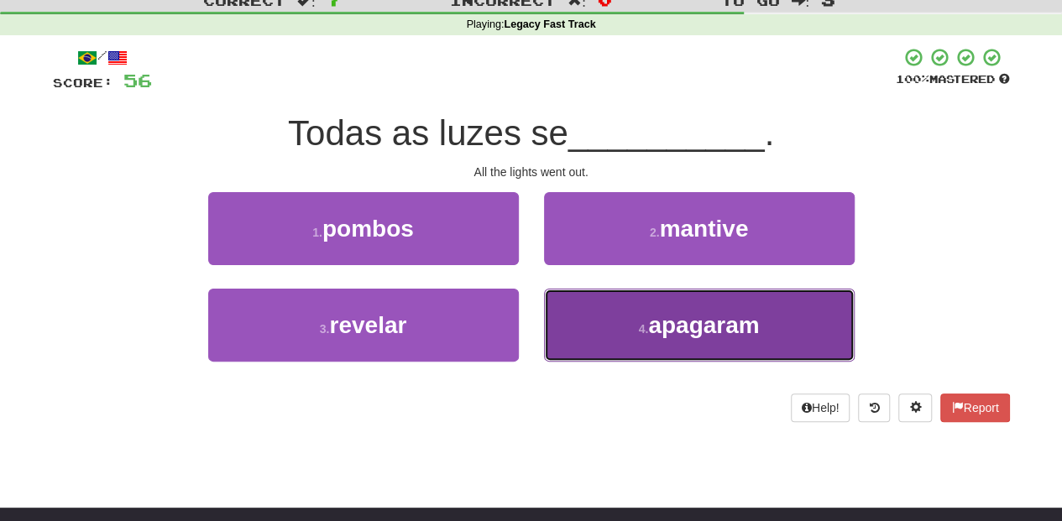
click at [587, 311] on button "4 . apagaram" at bounding box center [699, 325] width 311 height 73
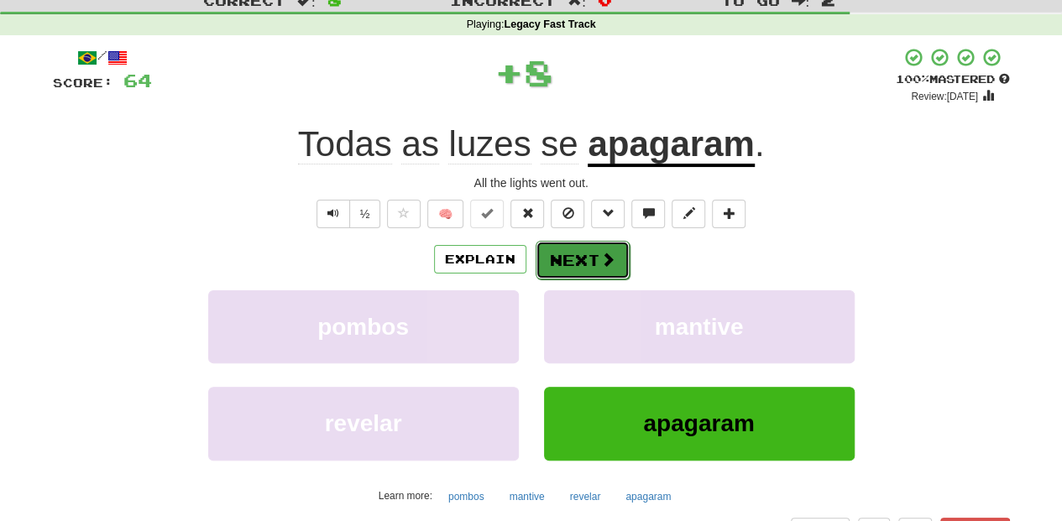
click at [585, 260] on button "Next" at bounding box center [582, 260] width 94 height 39
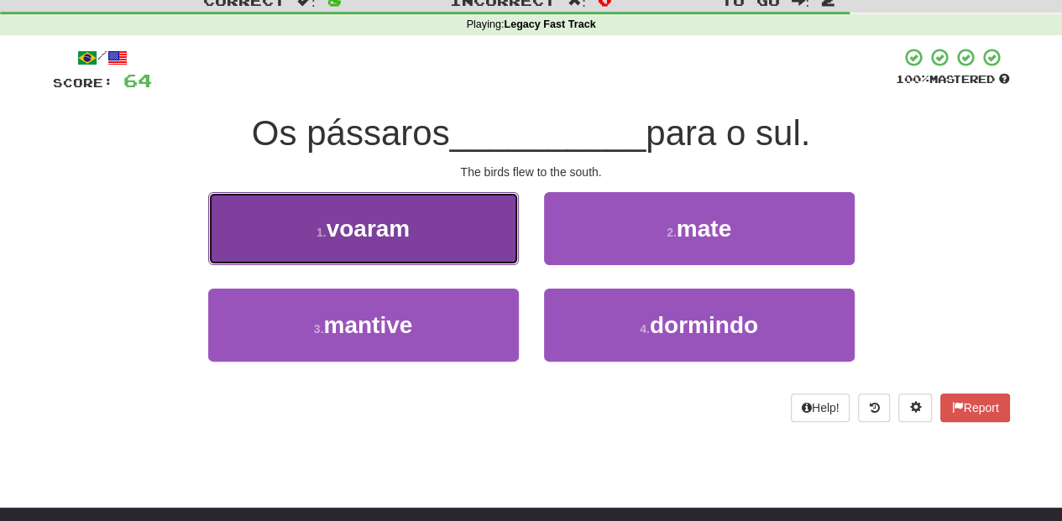
click at [446, 244] on button "1 . voaram" at bounding box center [363, 228] width 311 height 73
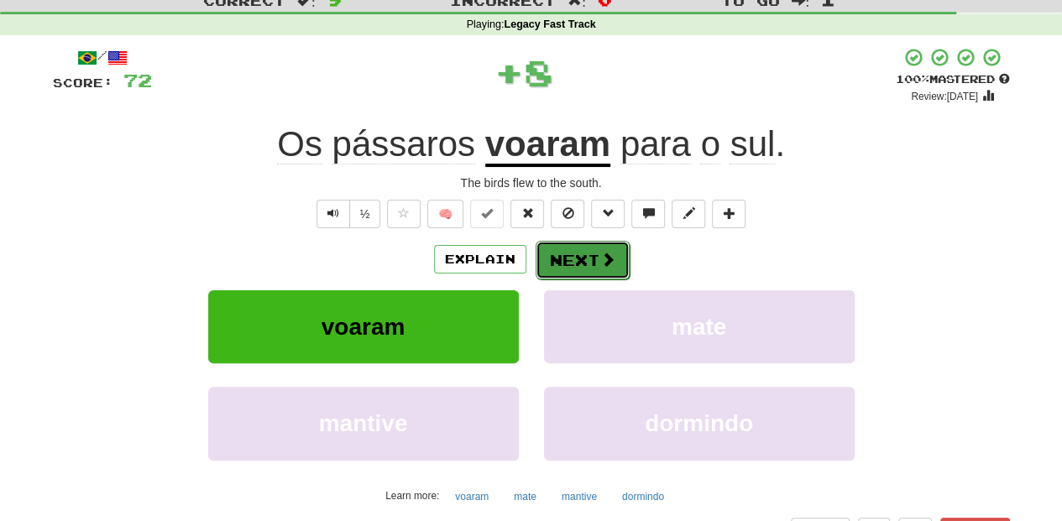
click at [540, 250] on button "Next" at bounding box center [582, 260] width 94 height 39
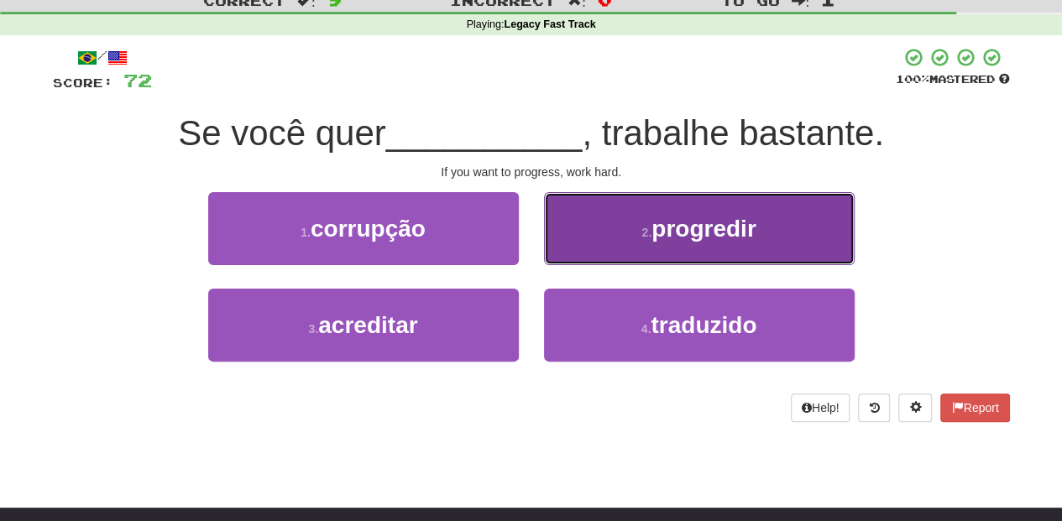
click at [594, 247] on button "2 . progredir" at bounding box center [699, 228] width 311 height 73
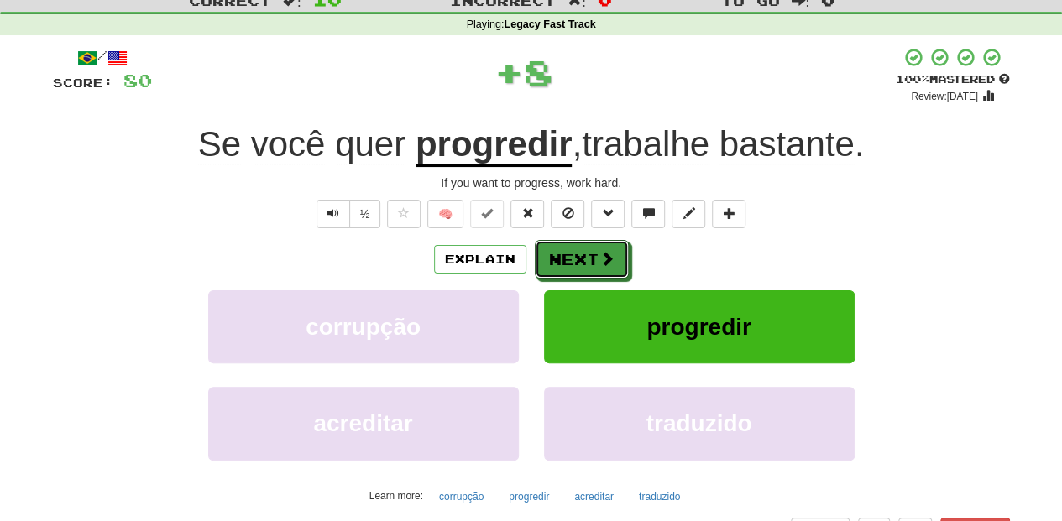
click at [594, 247] on button "Next" at bounding box center [582, 259] width 94 height 39
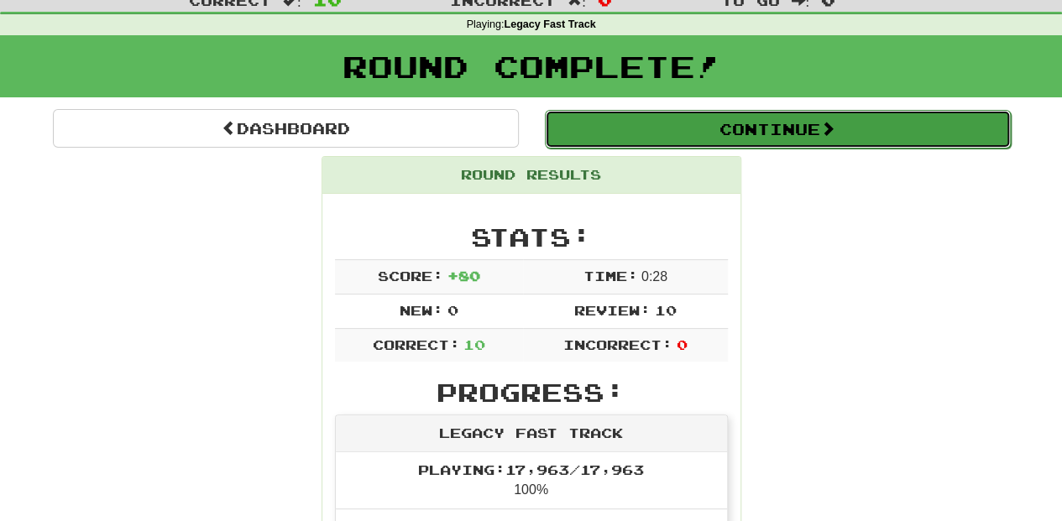
click at [624, 128] on button "Continue" at bounding box center [778, 129] width 466 height 39
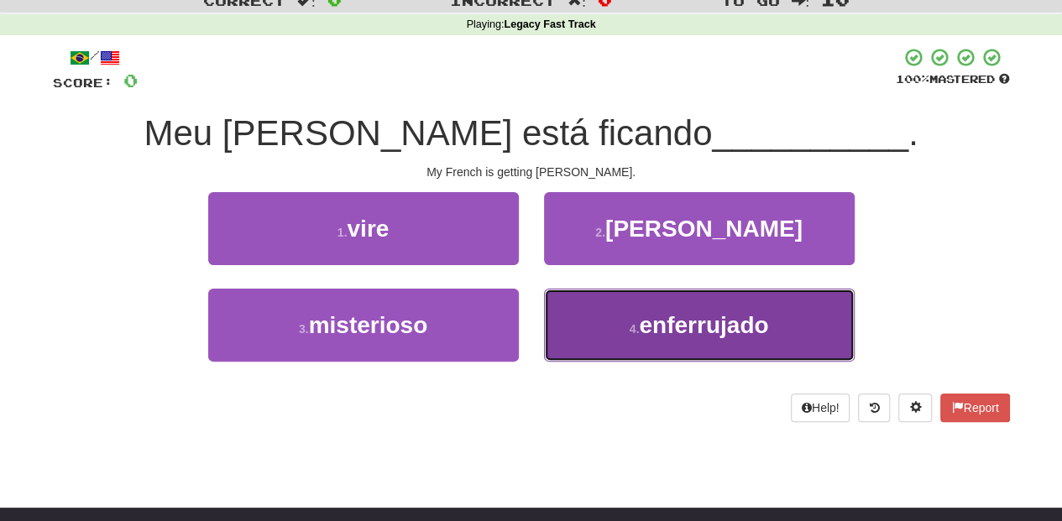
click at [602, 305] on button "4 . enferrujado" at bounding box center [699, 325] width 311 height 73
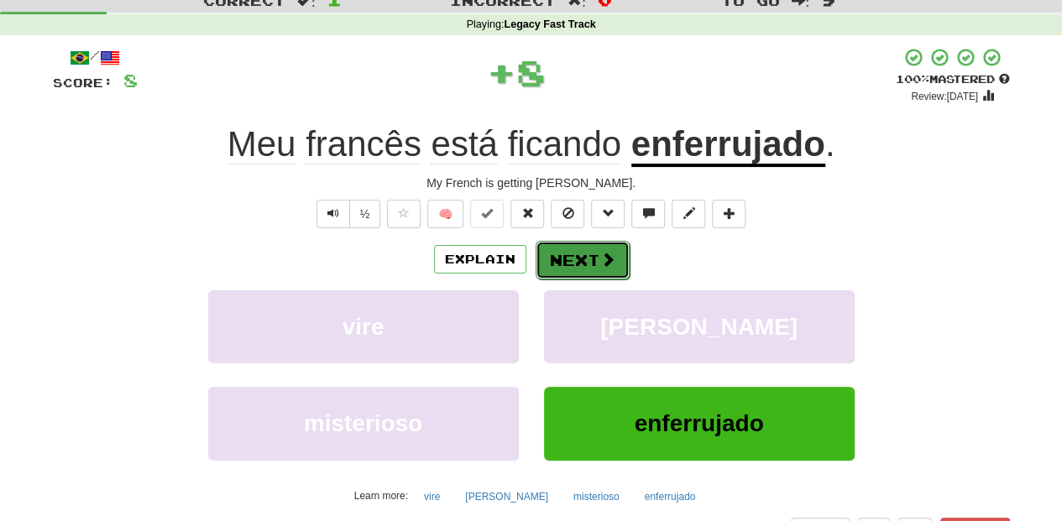
click at [584, 253] on button "Next" at bounding box center [582, 260] width 94 height 39
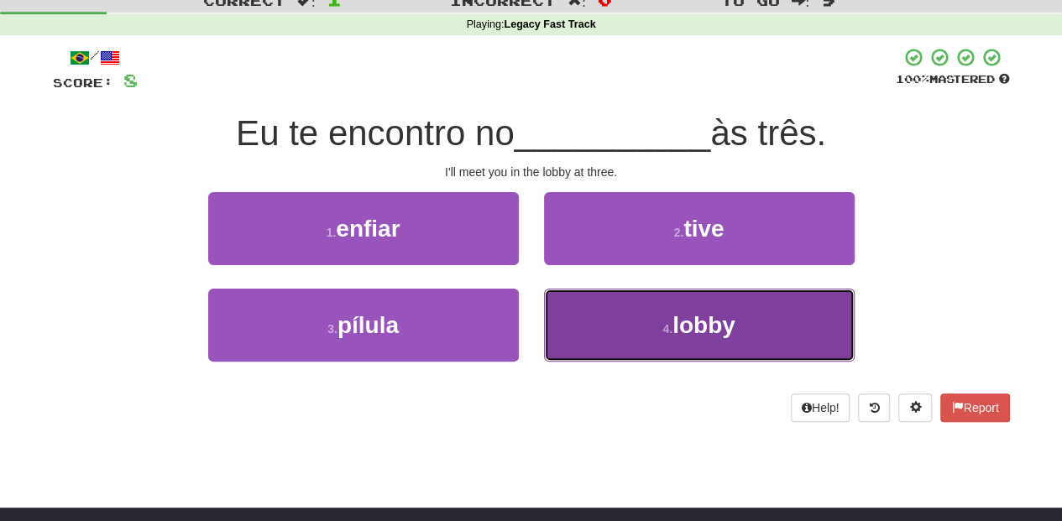
click at [620, 314] on button "4 . lobby" at bounding box center [699, 325] width 311 height 73
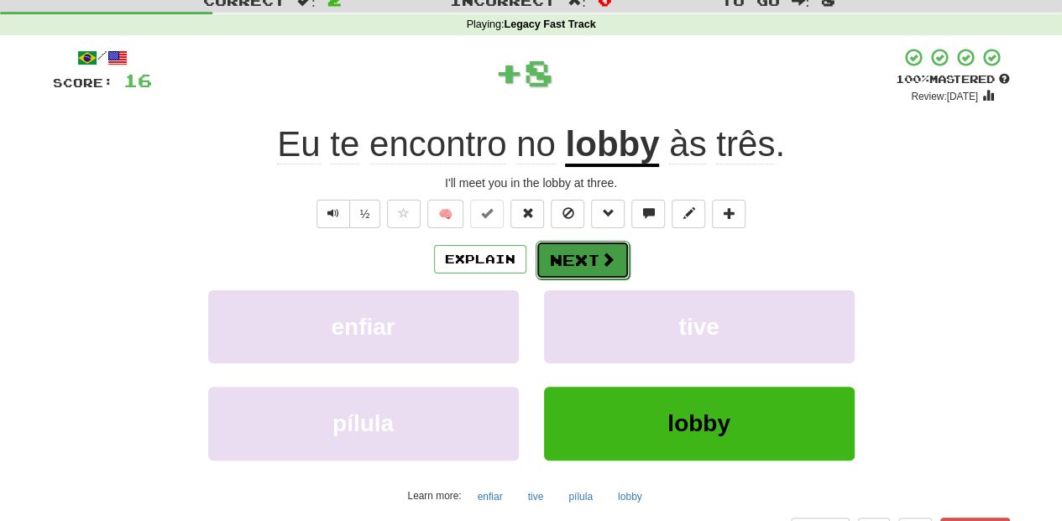
click at [591, 258] on button "Next" at bounding box center [582, 260] width 94 height 39
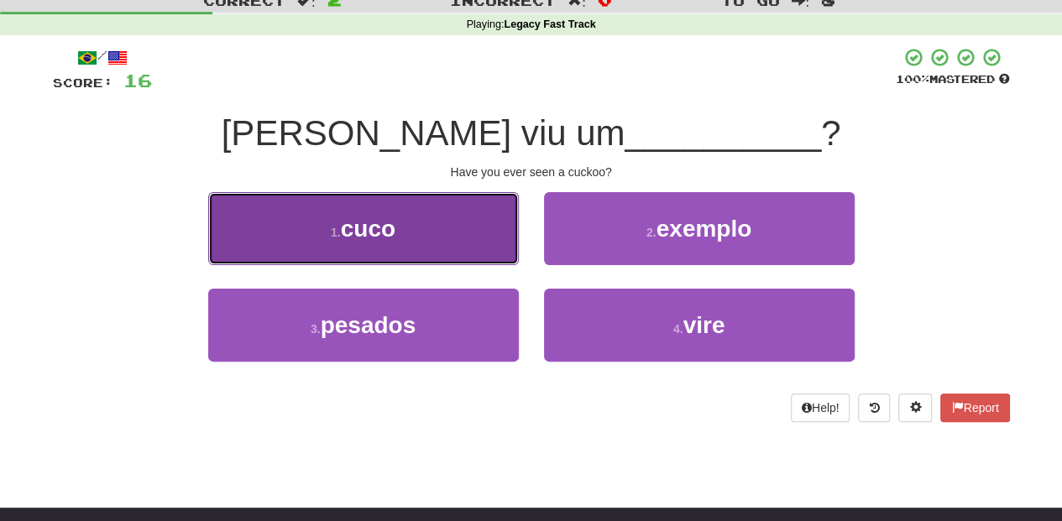
click at [495, 244] on button "1 . cuco" at bounding box center [363, 228] width 311 height 73
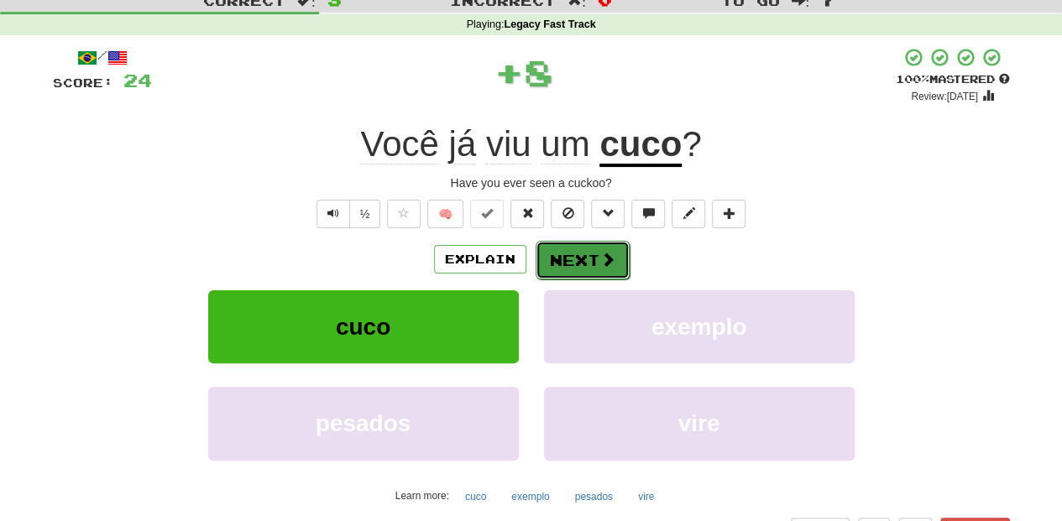
click at [580, 253] on button "Next" at bounding box center [582, 260] width 94 height 39
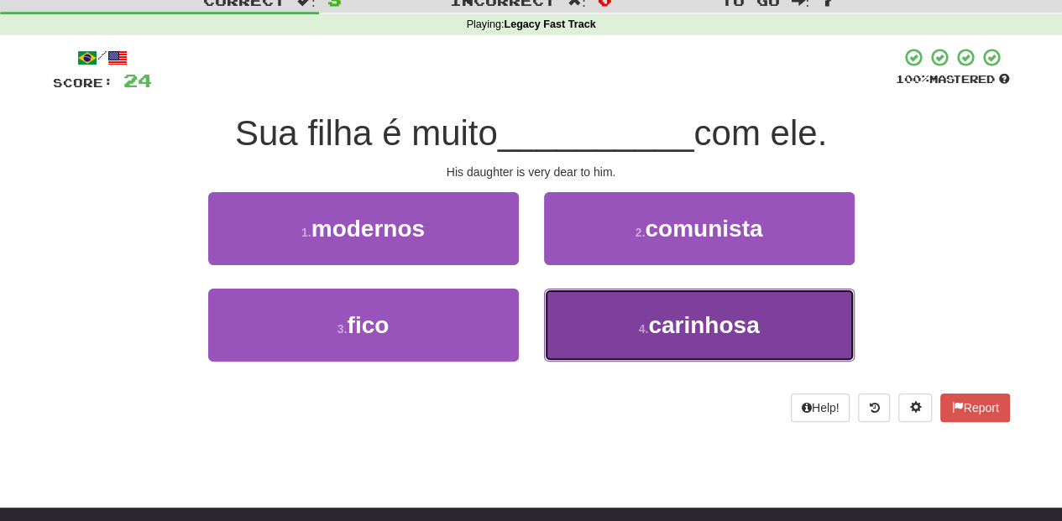
click at [597, 323] on button "4 . carinhosa" at bounding box center [699, 325] width 311 height 73
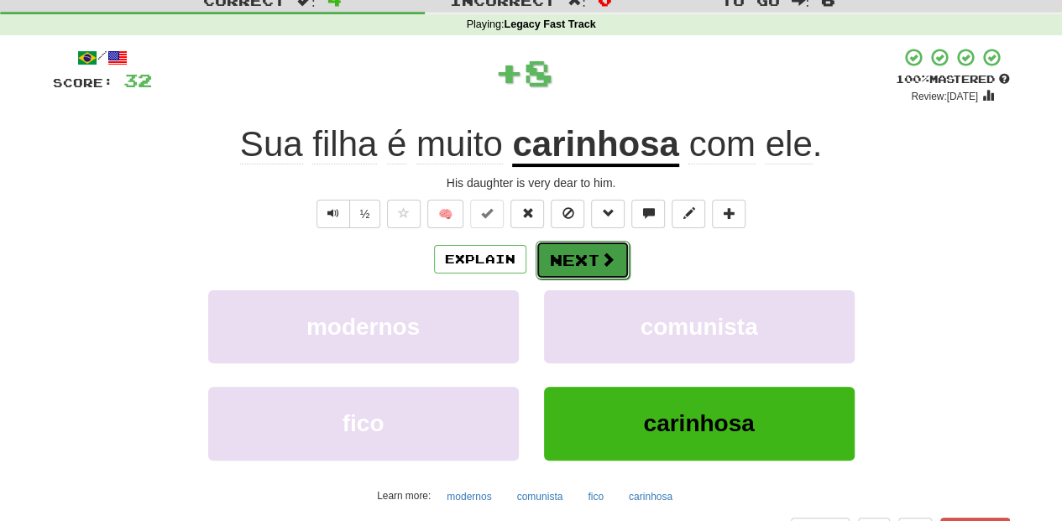
click at [587, 264] on button "Next" at bounding box center [582, 260] width 94 height 39
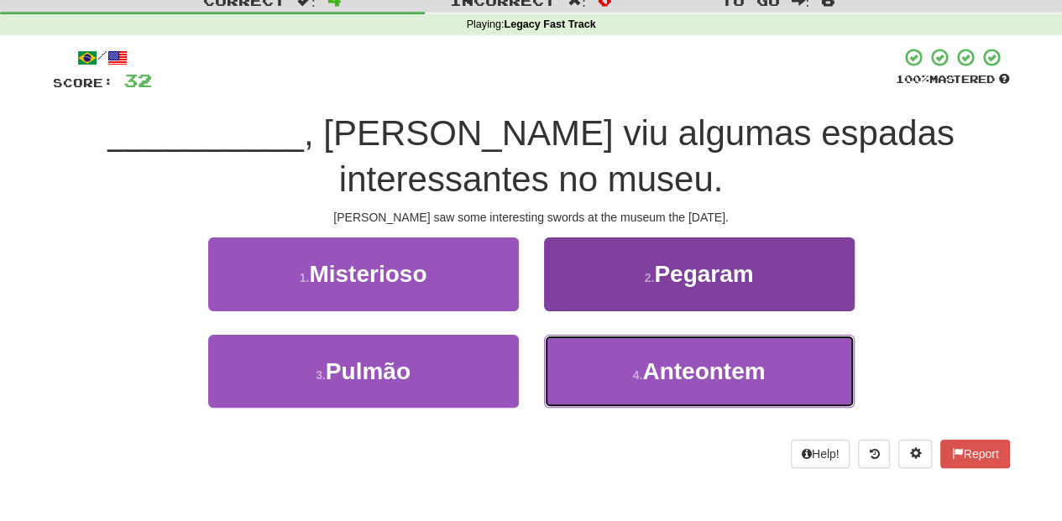
click at [603, 367] on button "4 . Anteontem" at bounding box center [699, 371] width 311 height 73
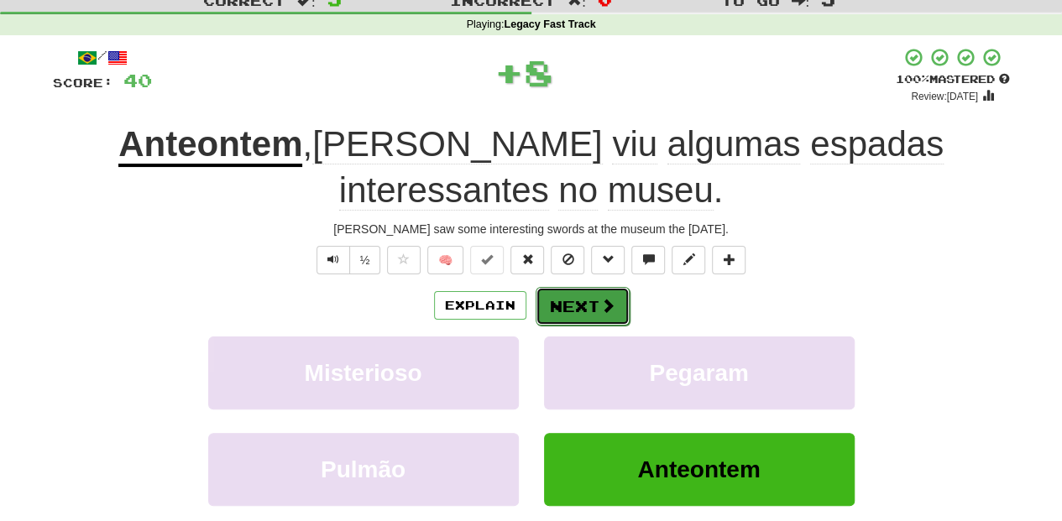
click at [582, 297] on button "Next" at bounding box center [582, 306] width 94 height 39
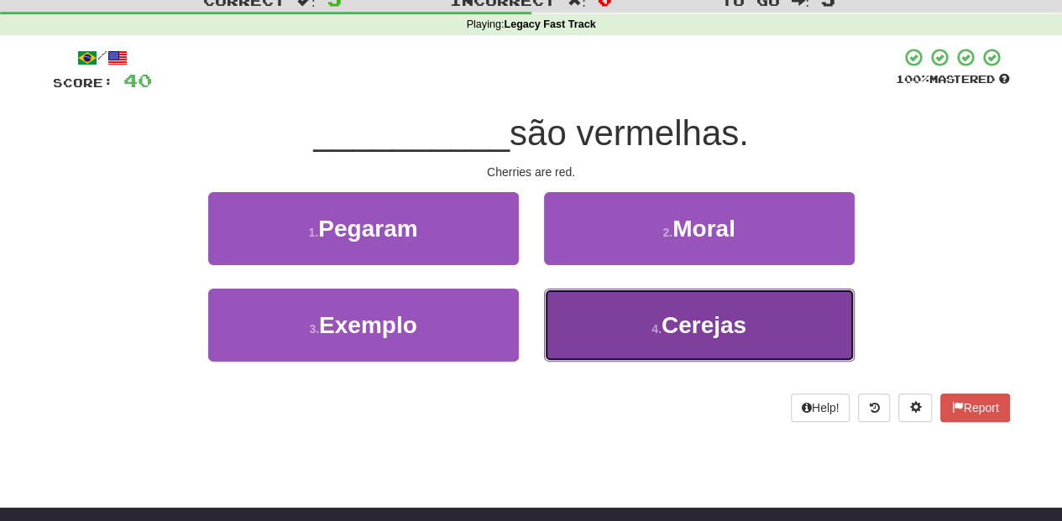
click at [598, 321] on button "4 . Cerejas" at bounding box center [699, 325] width 311 height 73
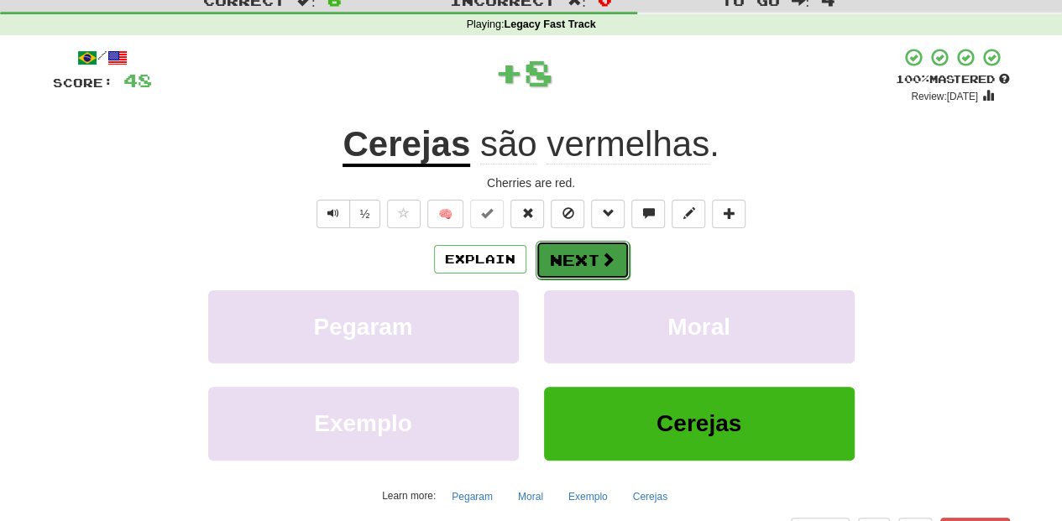
click at [593, 262] on button "Next" at bounding box center [582, 260] width 94 height 39
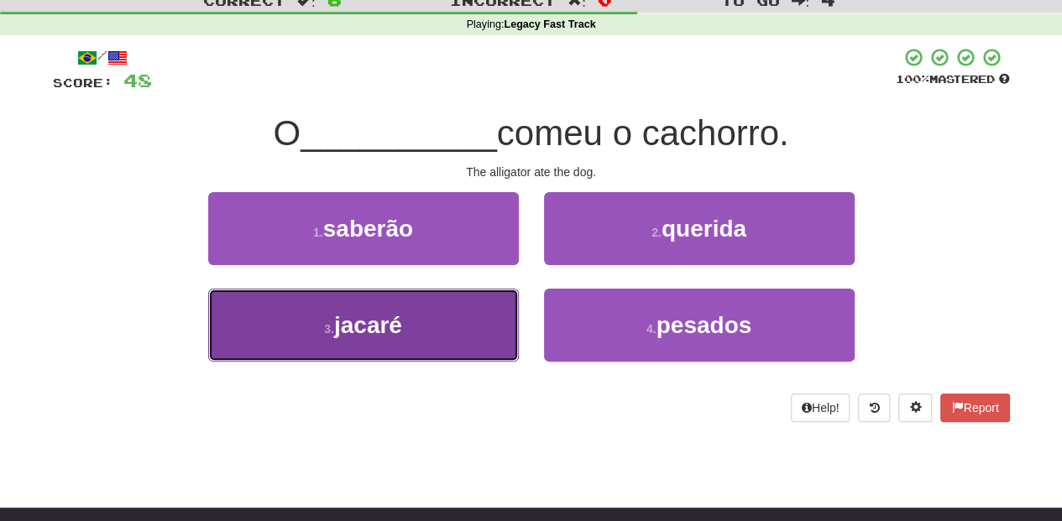
click at [479, 309] on button "3 . jacaré" at bounding box center [363, 325] width 311 height 73
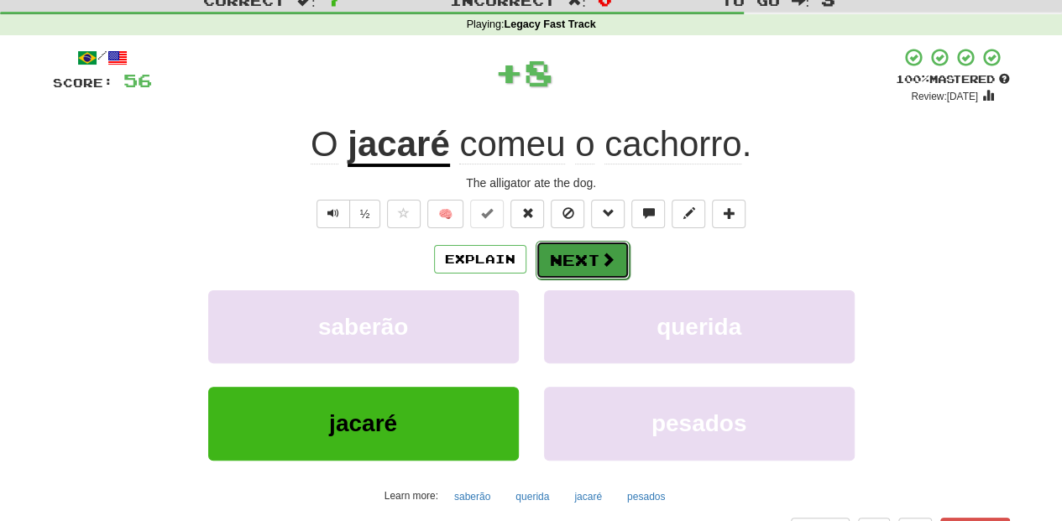
click at [574, 271] on button "Next" at bounding box center [582, 260] width 94 height 39
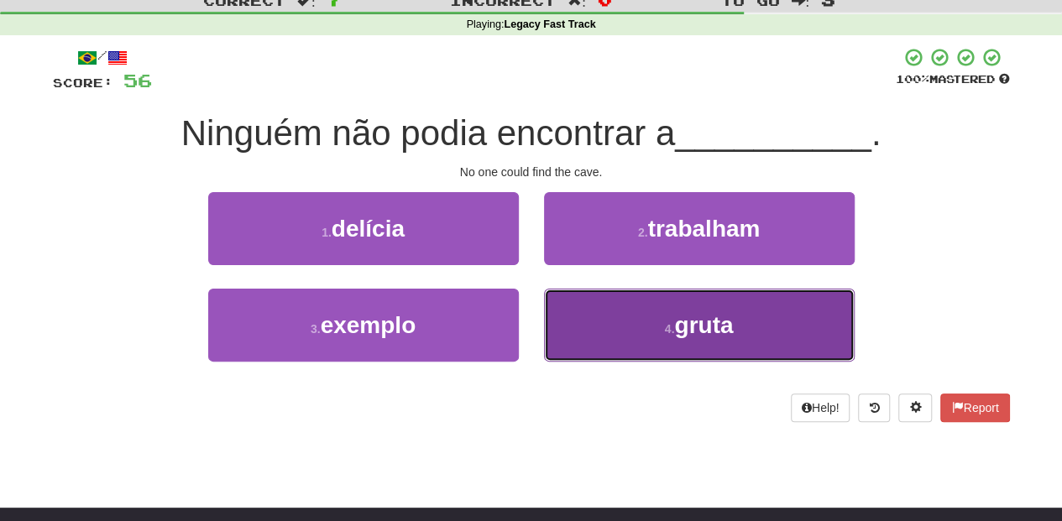
click at [599, 328] on button "4 . gruta" at bounding box center [699, 325] width 311 height 73
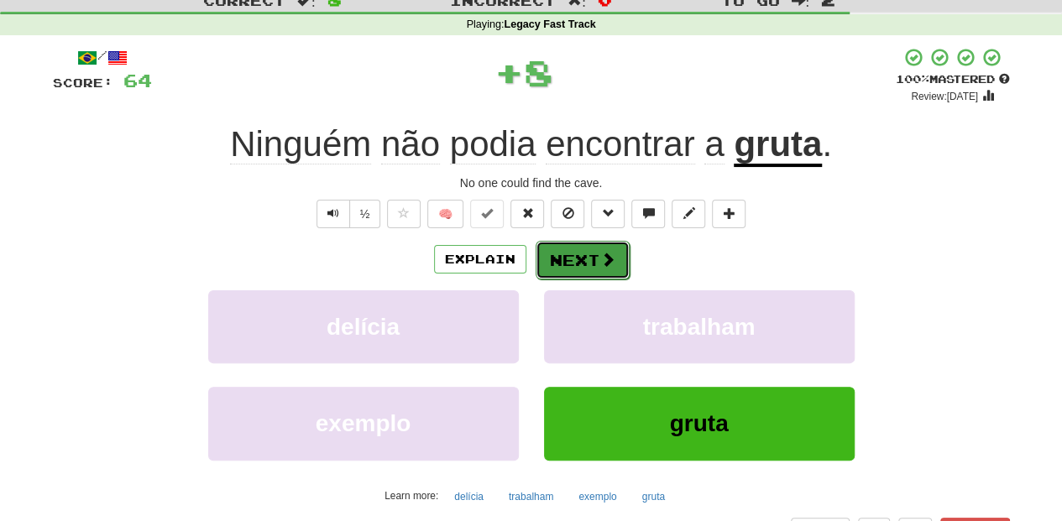
click at [577, 257] on button "Next" at bounding box center [582, 260] width 94 height 39
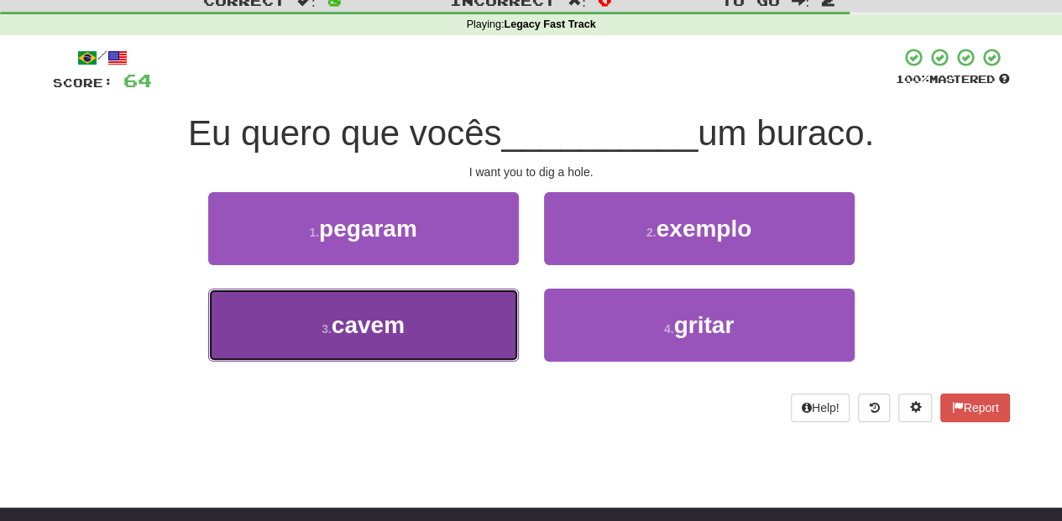
click at [463, 317] on button "3 . cavem" at bounding box center [363, 325] width 311 height 73
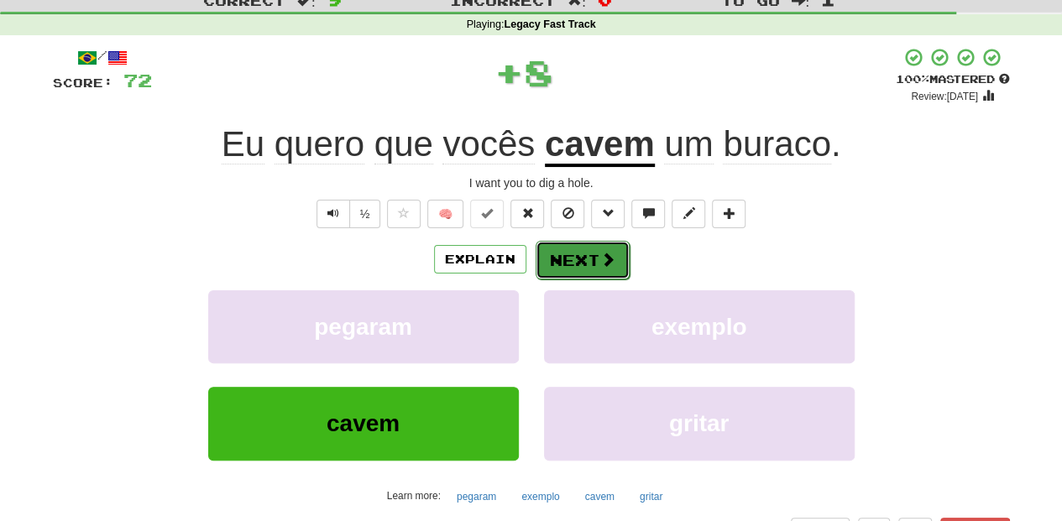
click at [565, 256] on button "Next" at bounding box center [582, 260] width 94 height 39
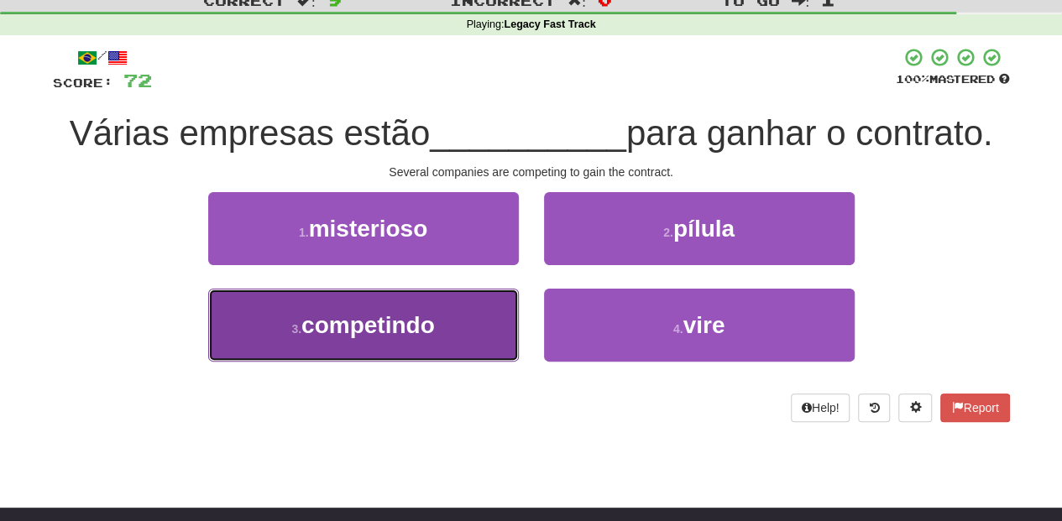
click at [465, 305] on button "3 . competindo" at bounding box center [363, 325] width 311 height 73
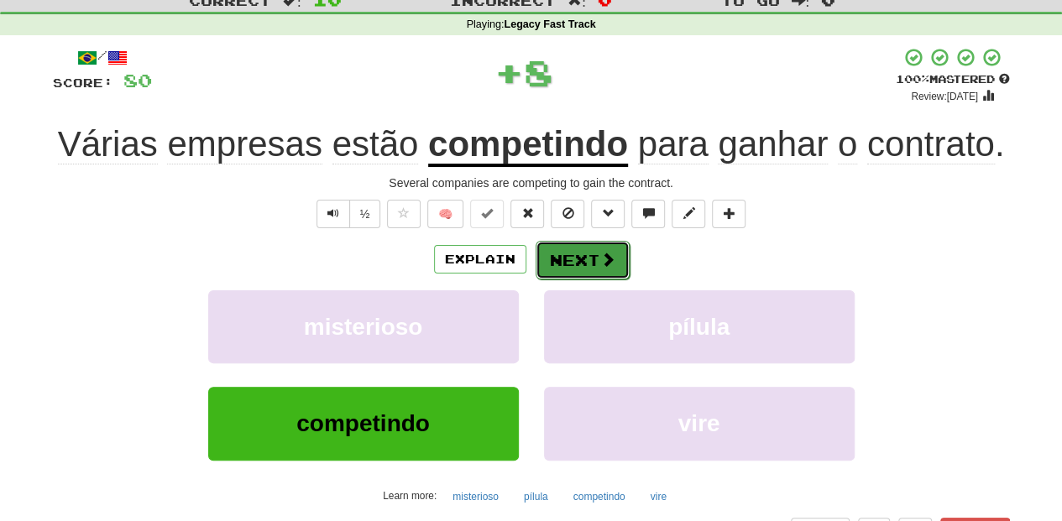
click at [547, 268] on button "Next" at bounding box center [582, 260] width 94 height 39
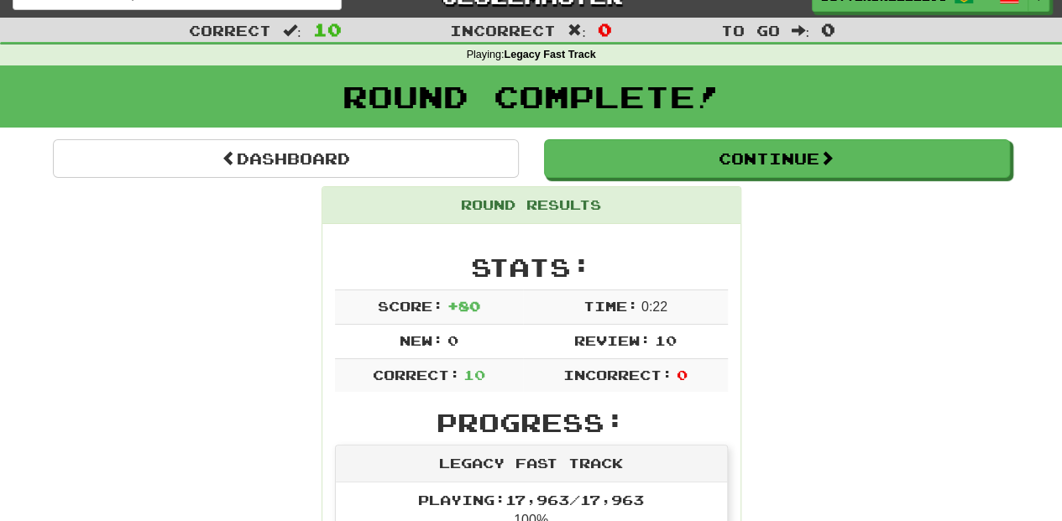
scroll to position [0, 0]
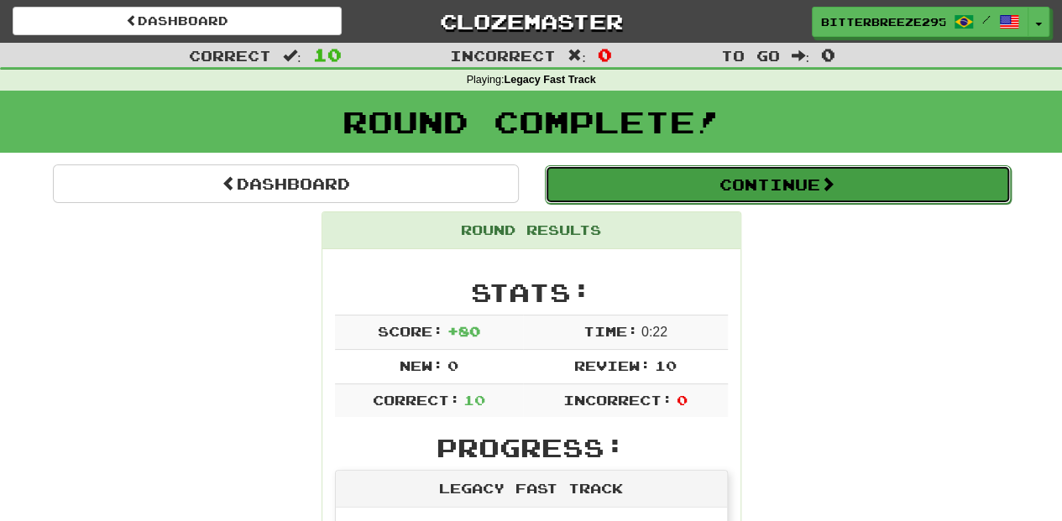
click at [660, 185] on button "Continue" at bounding box center [778, 184] width 466 height 39
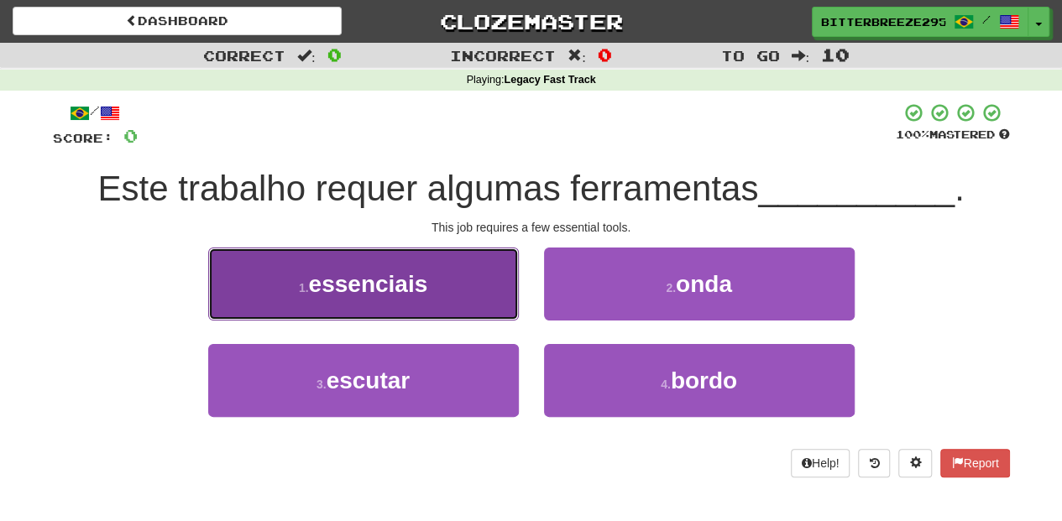
click at [445, 300] on button "1 . essenciais" at bounding box center [363, 284] width 311 height 73
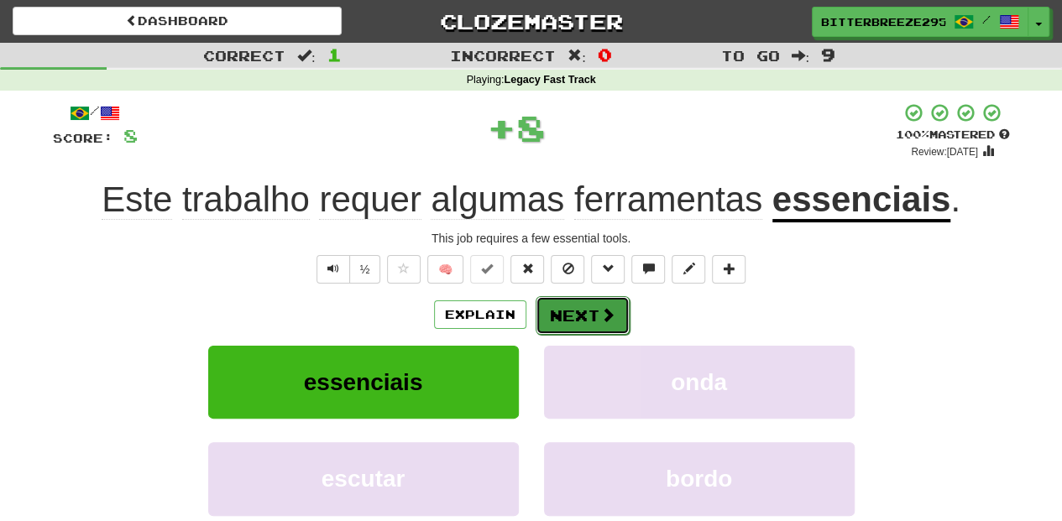
click at [566, 320] on button "Next" at bounding box center [582, 315] width 94 height 39
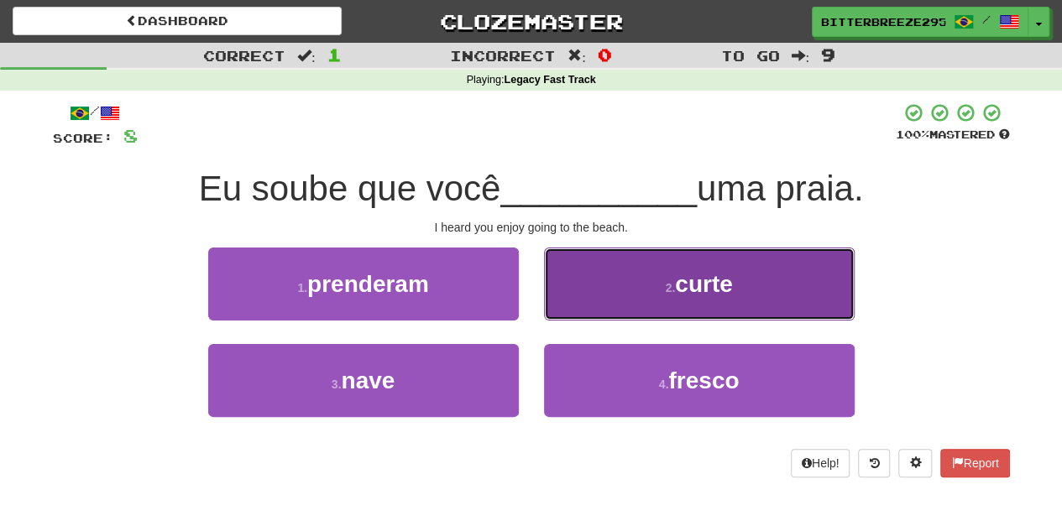
click at [573, 302] on button "2 . curte" at bounding box center [699, 284] width 311 height 73
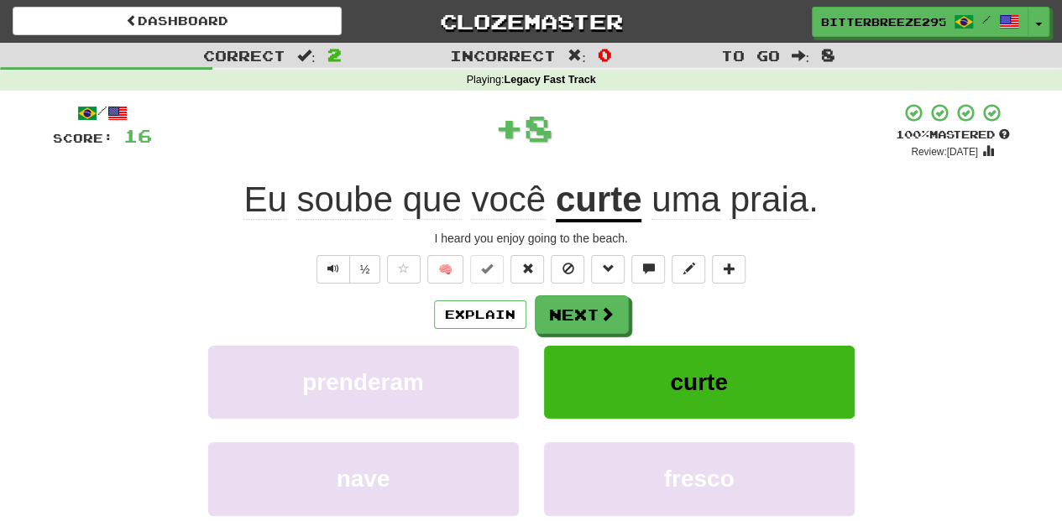
click at [573, 302] on button "Next" at bounding box center [582, 314] width 94 height 39
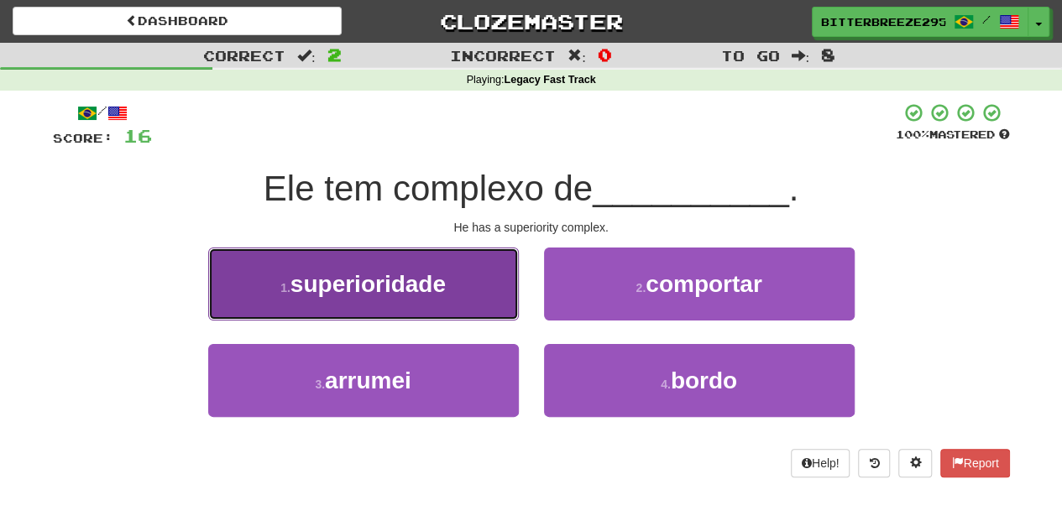
click at [405, 294] on span "superioridade" at bounding box center [367, 284] width 155 height 26
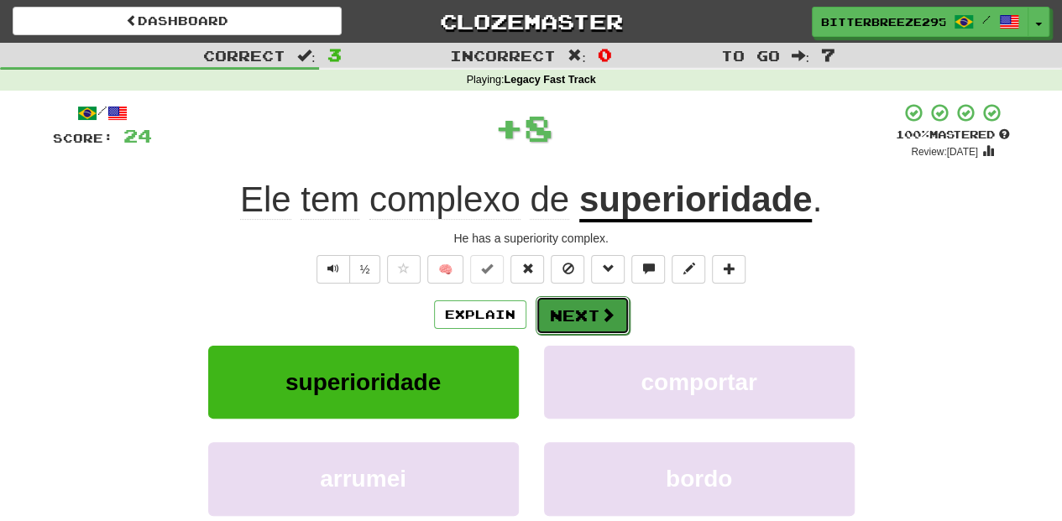
click at [581, 304] on button "Next" at bounding box center [582, 315] width 94 height 39
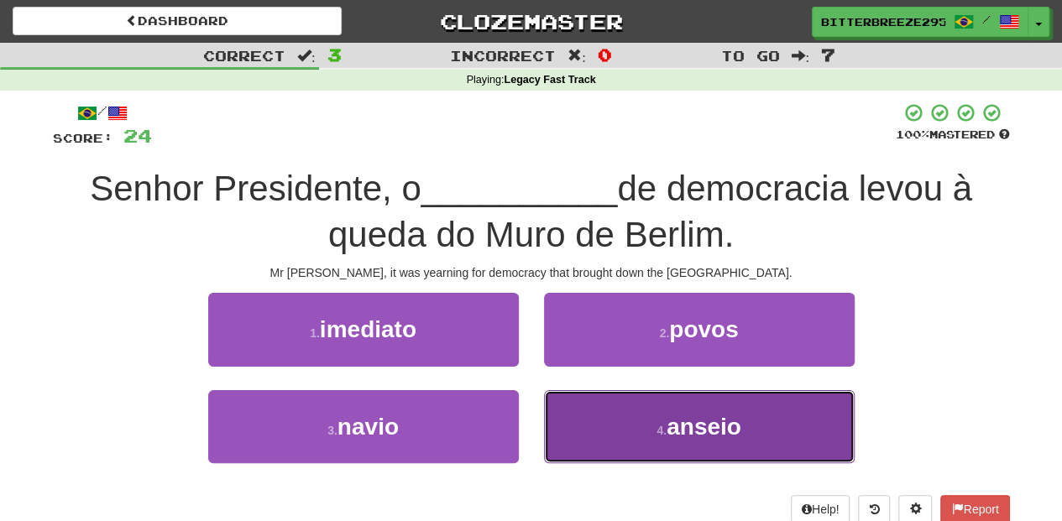
click at [582, 418] on button "4 . anseio" at bounding box center [699, 426] width 311 height 73
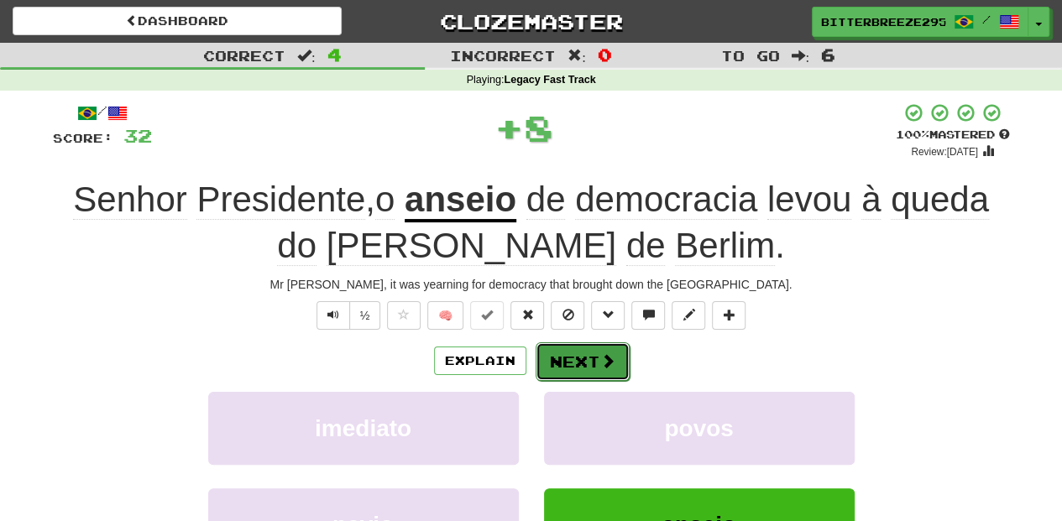
click at [566, 360] on button "Next" at bounding box center [582, 361] width 94 height 39
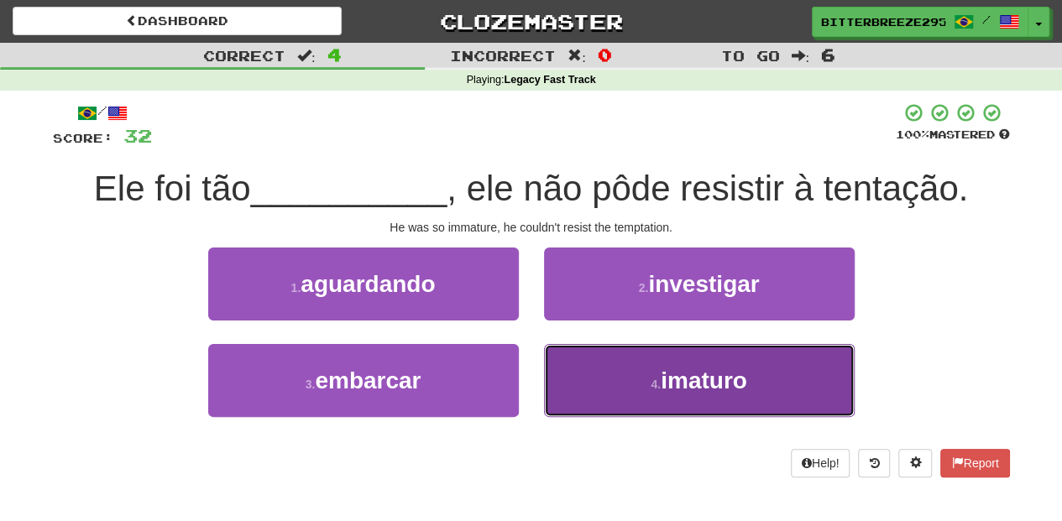
click at [626, 384] on button "4 . imaturo" at bounding box center [699, 380] width 311 height 73
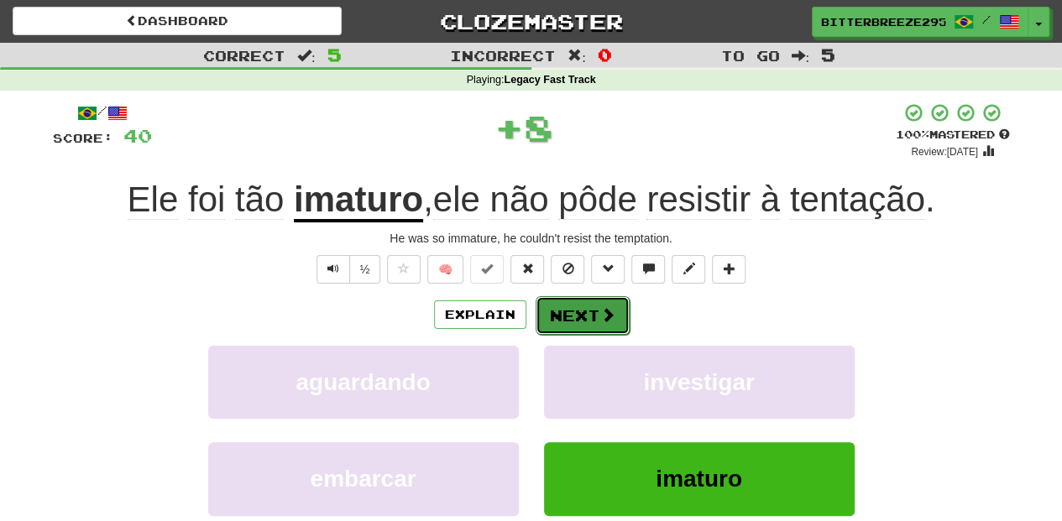
click at [584, 319] on button "Next" at bounding box center [582, 315] width 94 height 39
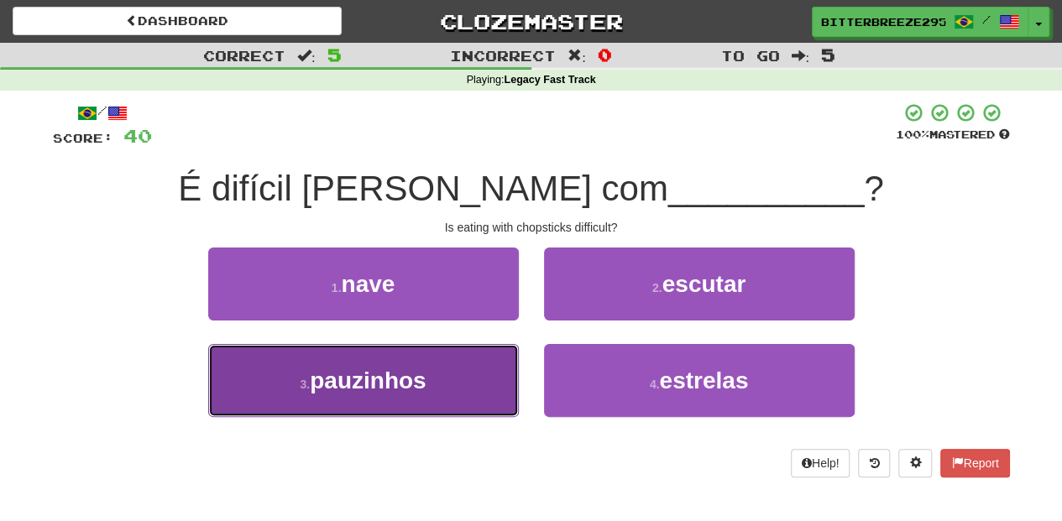
click at [493, 370] on button "3 . pauzinhos" at bounding box center [363, 380] width 311 height 73
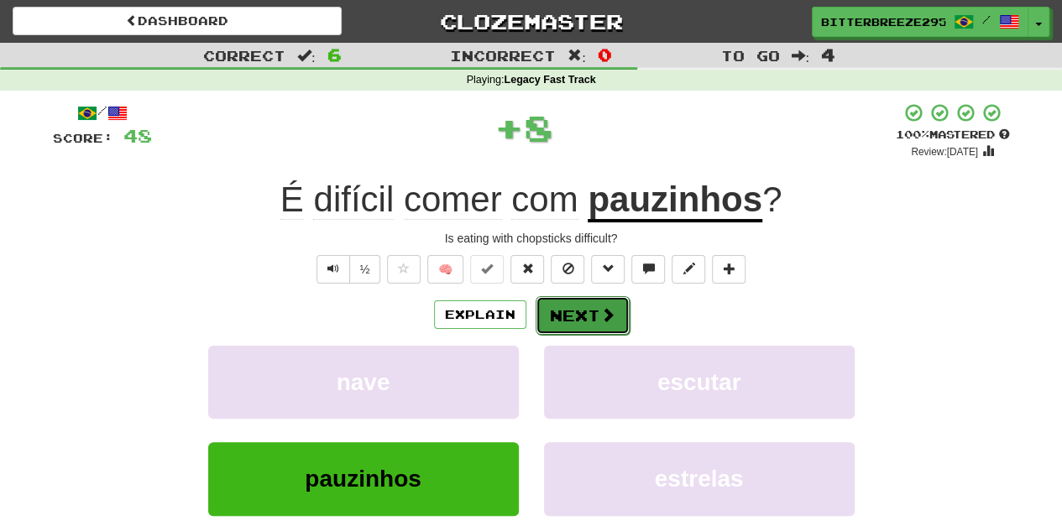
click at [571, 305] on button "Next" at bounding box center [582, 315] width 94 height 39
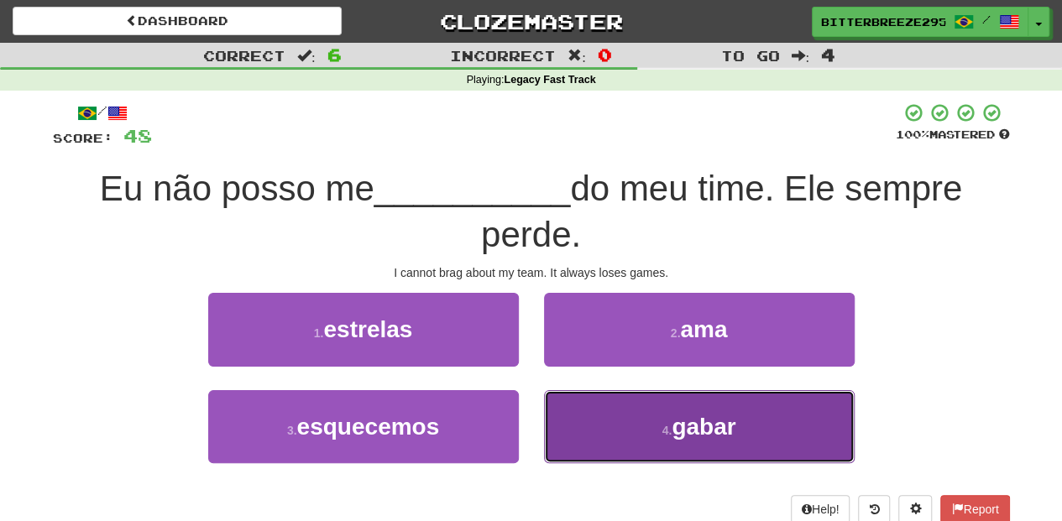
click at [594, 415] on button "4 . gabar" at bounding box center [699, 426] width 311 height 73
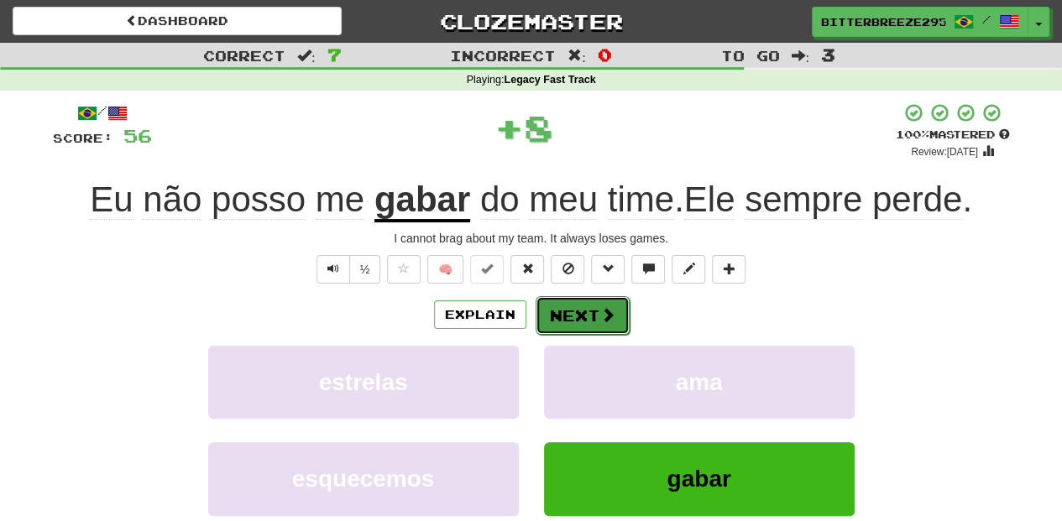
click at [564, 309] on button "Next" at bounding box center [582, 315] width 94 height 39
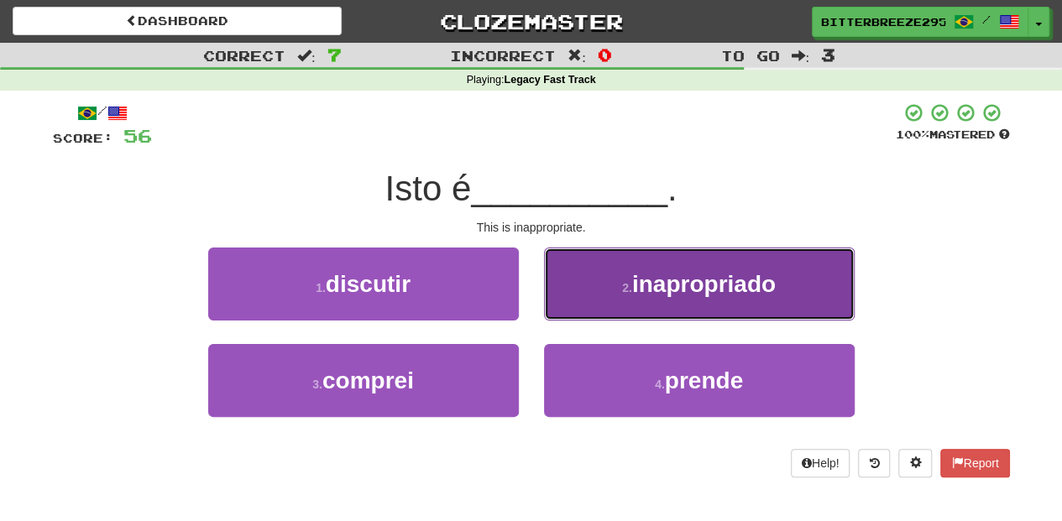
click at [565, 309] on button "2 . inapropriado" at bounding box center [699, 284] width 311 height 73
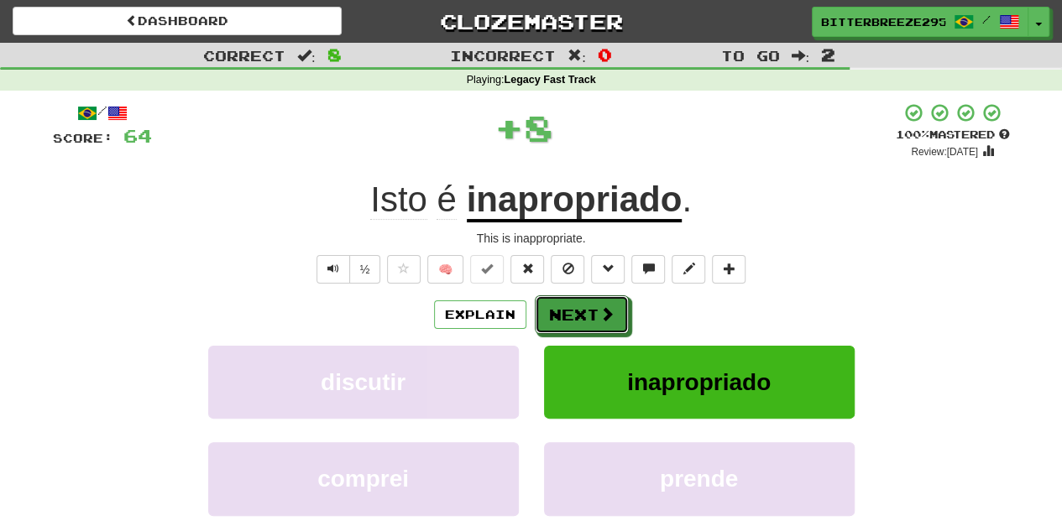
click at [565, 309] on button "Next" at bounding box center [582, 314] width 94 height 39
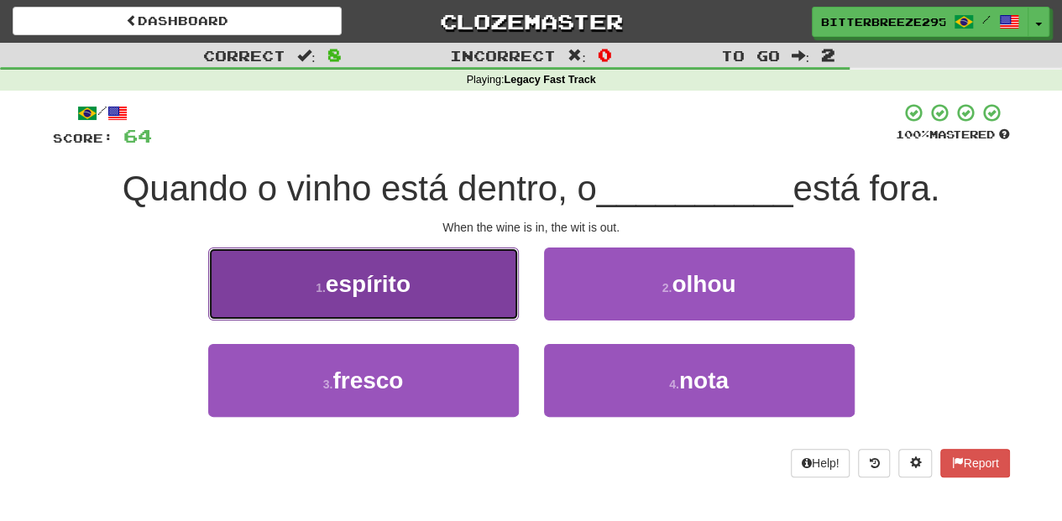
click at [425, 308] on button "1 . espírito" at bounding box center [363, 284] width 311 height 73
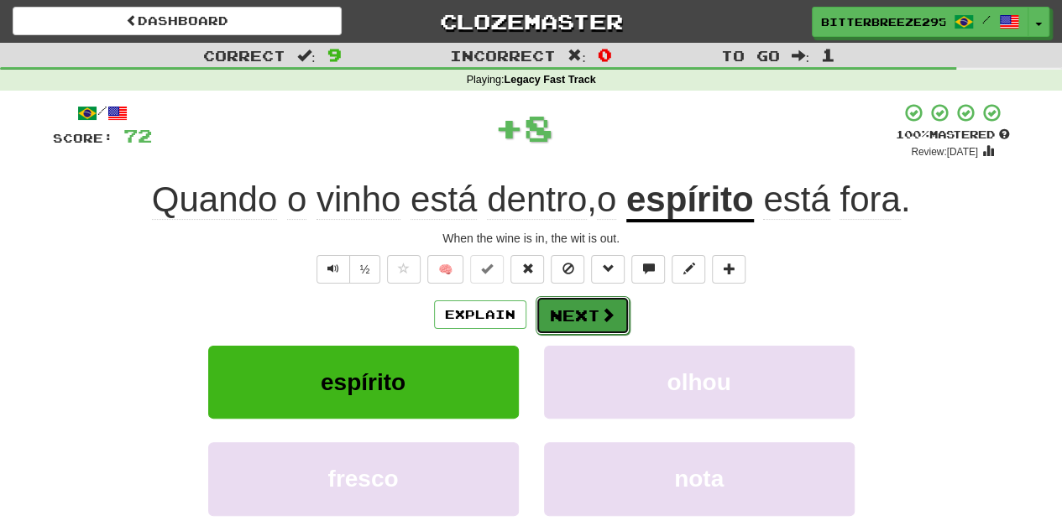
click at [572, 320] on button "Next" at bounding box center [582, 315] width 94 height 39
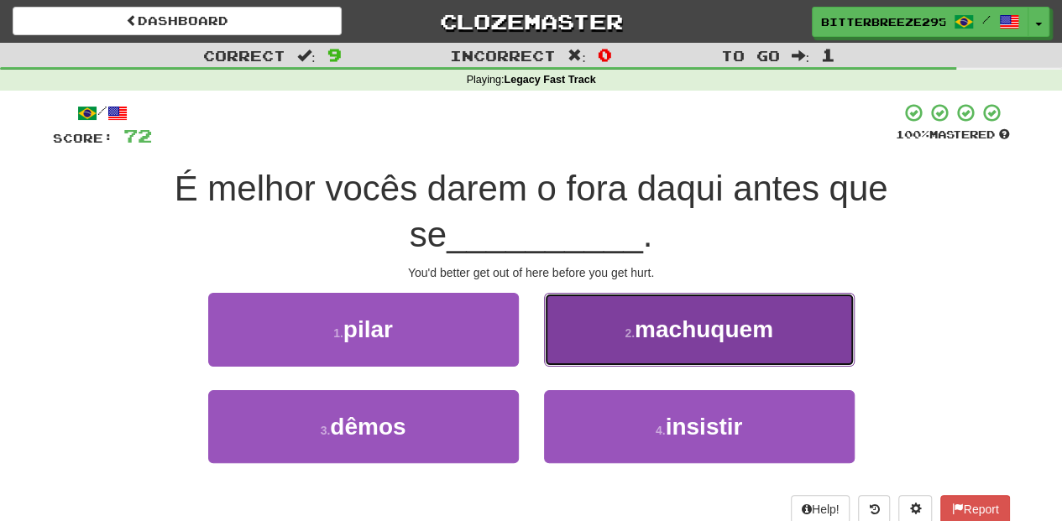
click at [572, 319] on button "2 . machuquem" at bounding box center [699, 329] width 311 height 73
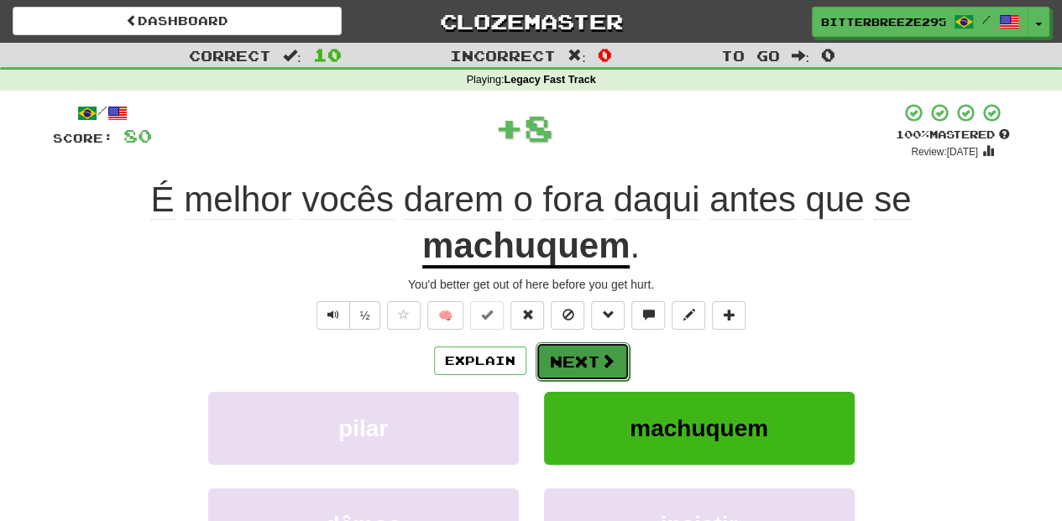
click at [565, 346] on button "Next" at bounding box center [582, 361] width 94 height 39
